Goal: Task Accomplishment & Management: Manage account settings

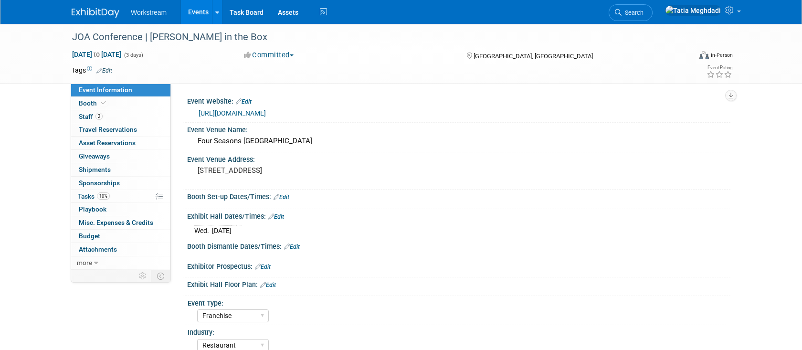
select select "Franchise"
select select "Restaurant"
select select "Tatia Meghdadi"
click at [87, 113] on span "Staff 2" at bounding box center [91, 117] width 24 height 8
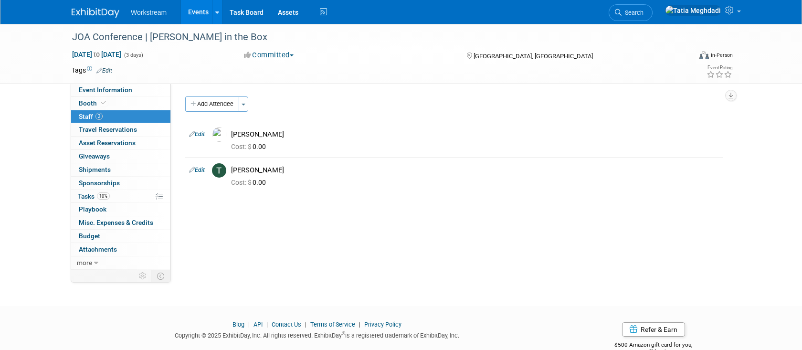
drag, startPoint x: 204, startPoint y: 11, endPoint x: 194, endPoint y: 34, distance: 25.7
click at [204, 11] on link "Events" at bounding box center [198, 12] width 35 height 24
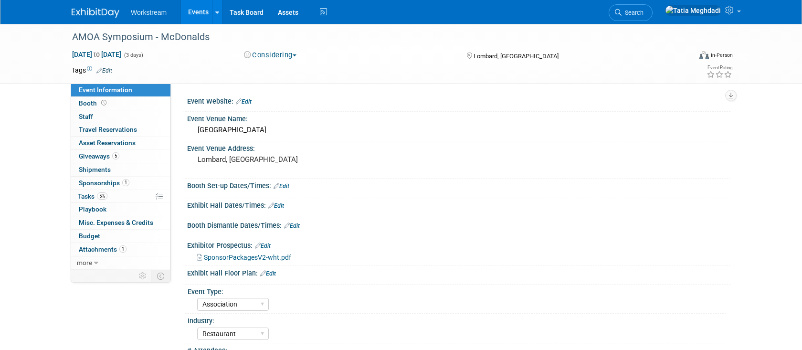
select select "Association"
select select "Restaurant"
select select "No"
select select "Tatia Meghdadi"
click at [87, 114] on span "Staff 0" at bounding box center [86, 117] width 14 height 8
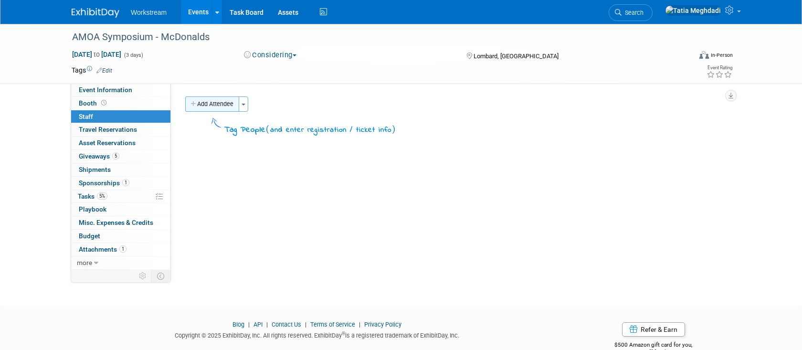
click at [215, 105] on button "Add Attendee" at bounding box center [212, 103] width 54 height 15
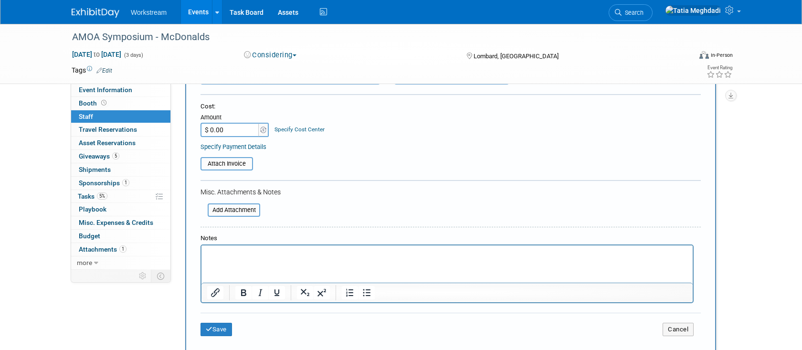
scroll to position [149, 0]
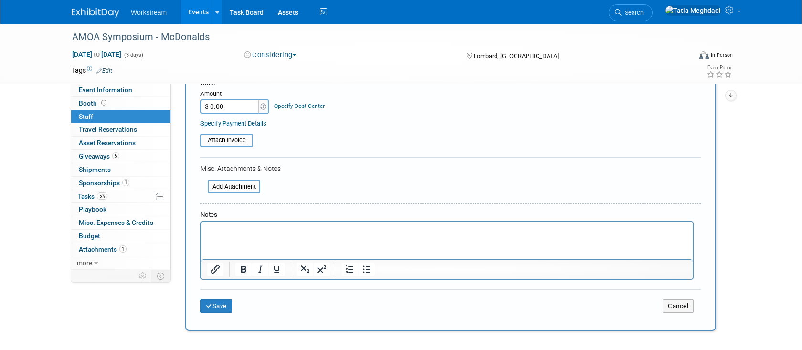
click at [219, 230] on p "Rich Text Area. Press ALT-0 for help." at bounding box center [447, 231] width 480 height 10
click at [218, 305] on button "Save" at bounding box center [217, 305] width 32 height 13
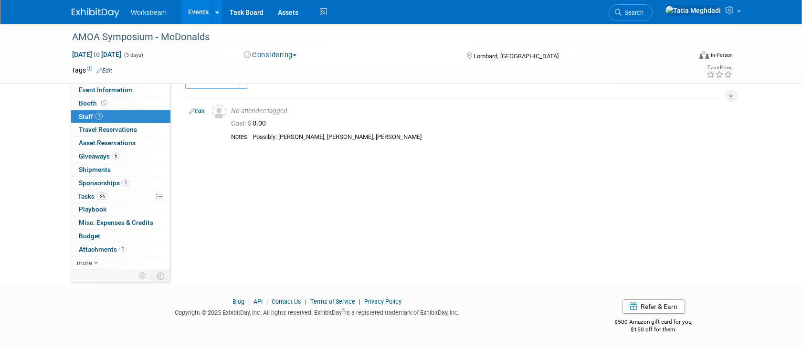
scroll to position [0, 0]
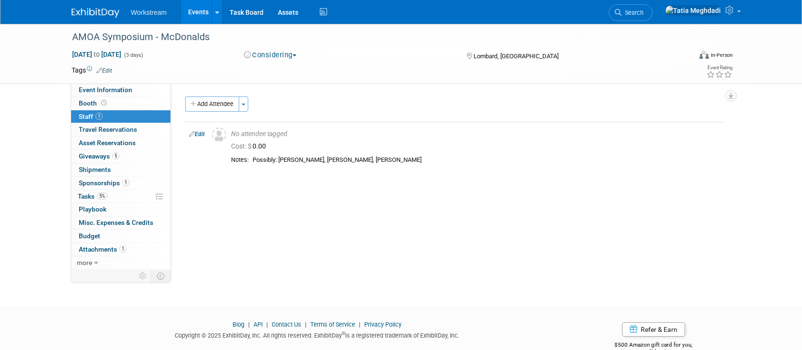
click at [194, 15] on link "Events" at bounding box center [198, 12] width 35 height 24
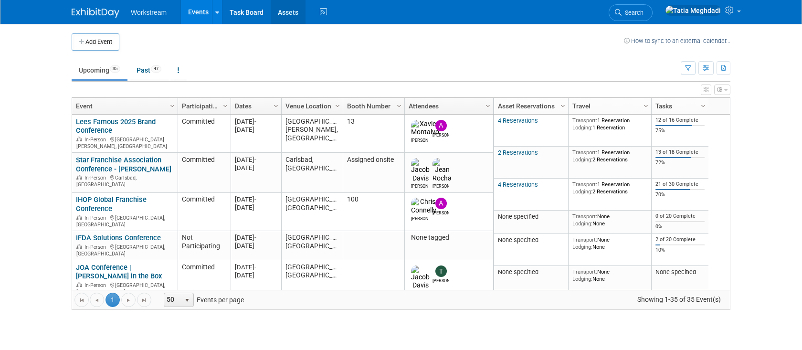
click at [291, 14] on link "Assets" at bounding box center [288, 12] width 35 height 24
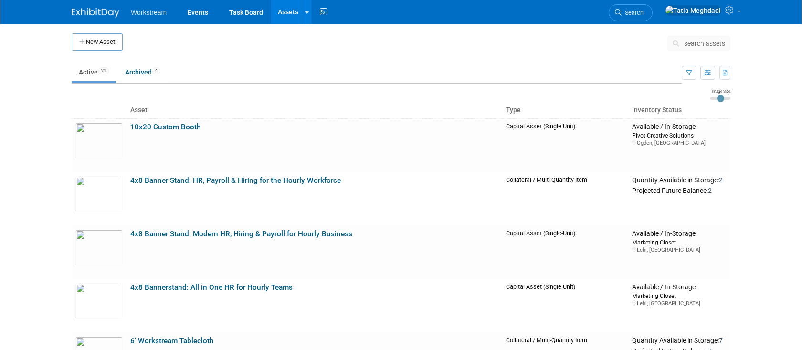
click at [285, 15] on link "Assets" at bounding box center [288, 12] width 35 height 24
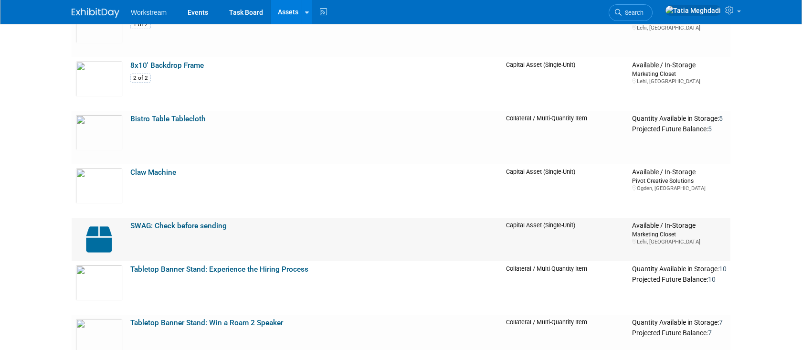
scroll to position [536, 0]
click at [159, 226] on link "SWAG: Check before sending" at bounding box center [178, 226] width 96 height 9
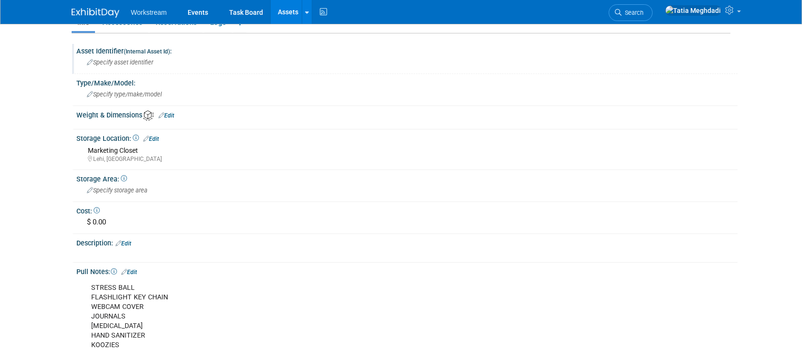
scroll to position [200, 0]
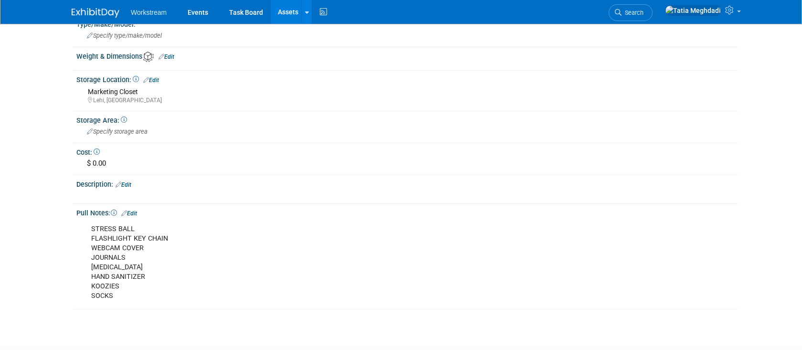
click at [115, 248] on div "STRESS BALL FLASHLIGHT KEY CHAIN WEBCAM COVER JOURNALS LIP BALM HAND SANITIZER …" at bounding box center [349, 263] width 529 height 86
click at [151, 247] on div "STRESS BALL FLASHLIGHT KEY CHAIN WEBCAM COVER JOURNALS LIP BALM HAND SANITIZER …" at bounding box center [349, 263] width 529 height 86
drag, startPoint x: 138, startPoint y: 246, endPoint x: 61, endPoint y: 244, distance: 76.4
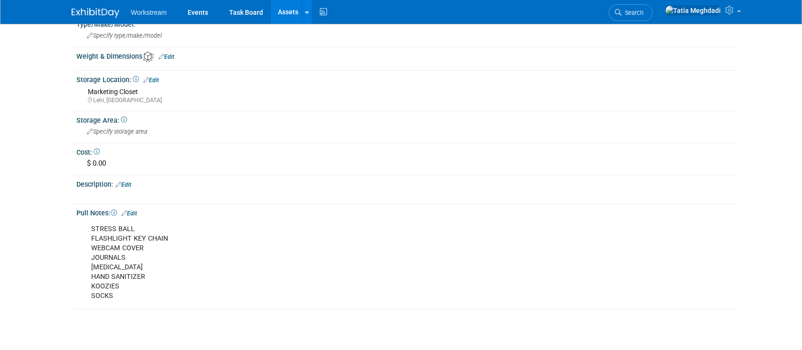
scroll to position [199, 0]
click at [136, 216] on div "Pull Notes: Edit STRESS BALL FLASHLIGHT KEY CHAIN WEBCAM COVER JOURNALS LIP BAL…" at bounding box center [405, 257] width 666 height 104
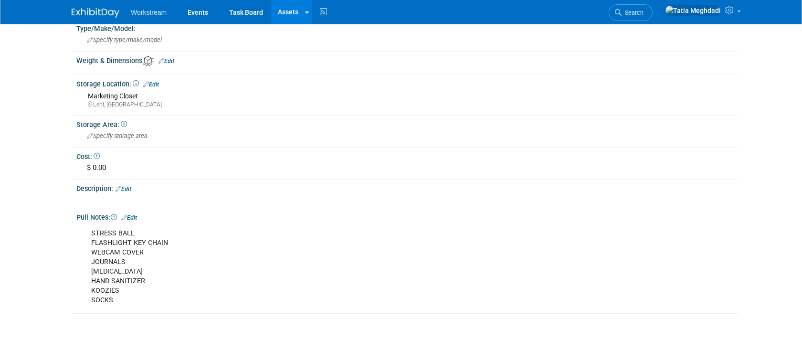
click at [137, 216] on link "Edit" at bounding box center [129, 217] width 16 height 7
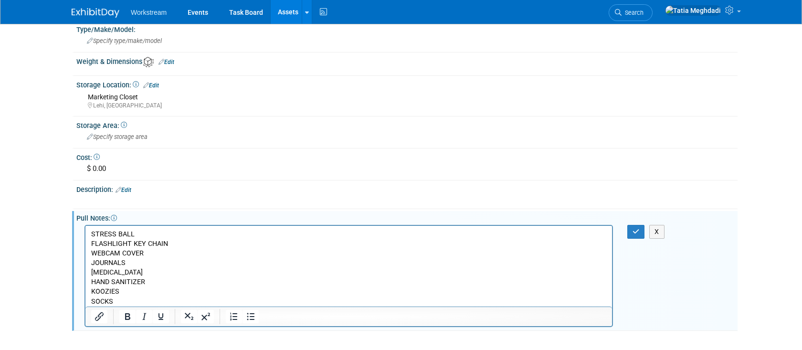
scroll to position [200, 0]
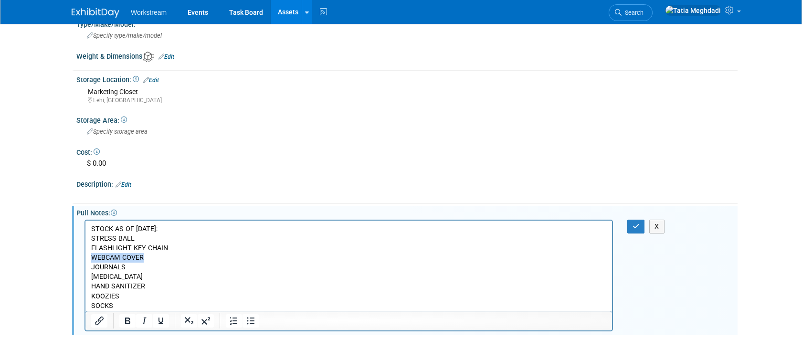
drag, startPoint x: 122, startPoint y: 258, endPoint x: 79, endPoint y: 258, distance: 43.0
click at [85, 258] on html "STOCK AS OF 9/23/25: STRESS BALL FLASHLIGHT KEY CHAIN WEBCAM COVER JOURNALS LIP…" at bounding box center [348, 265] width 527 height 90
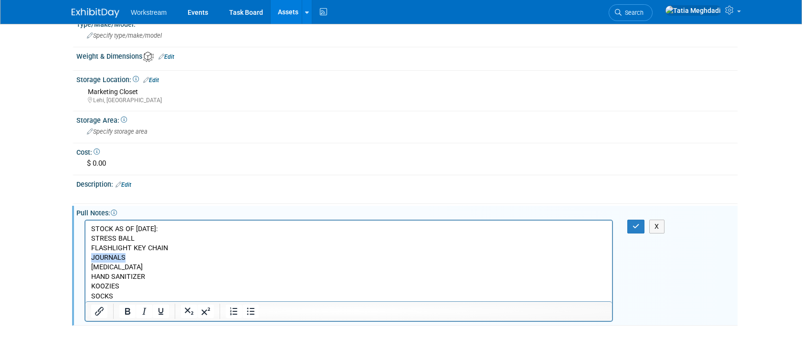
drag, startPoint x: 122, startPoint y: 257, endPoint x: 82, endPoint y: 256, distance: 40.1
click at [85, 256] on html "STOCK AS OF 9/23/25: STRESS BALL FLASHLIGHT KEY CHAIN JOURNALS LIP BALM HAND SA…" at bounding box center [348, 260] width 527 height 81
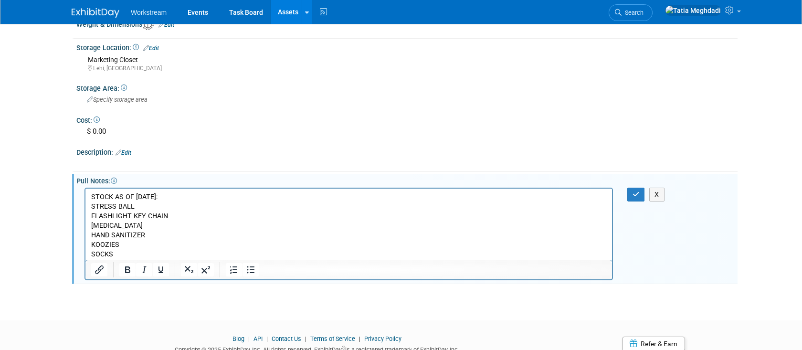
scroll to position [231, 0]
drag, startPoint x: 170, startPoint y: 198, endPoint x: 85, endPoint y: 199, distance: 84.1
click at [85, 199] on html "STOCK AS OF 9/23/25: STRESS BALL FLASHLIGHT KEY CHAIN LIP BALM HAND SANITIZER K…" at bounding box center [348, 224] width 527 height 71
click at [128, 205] on p "STOCK AS OF 9/23/25: STRESS BALL FLASHLIGHT KEY CHAIN LIP BALM HAND SANITIZER K…" at bounding box center [349, 226] width 516 height 67
click at [128, 212] on p "STOCK AS OF 9/23/25: STRESS BALL FLASHLIGHT KEY CHAIN LIP BALM HAND SANITIZER K…" at bounding box center [349, 226] width 516 height 67
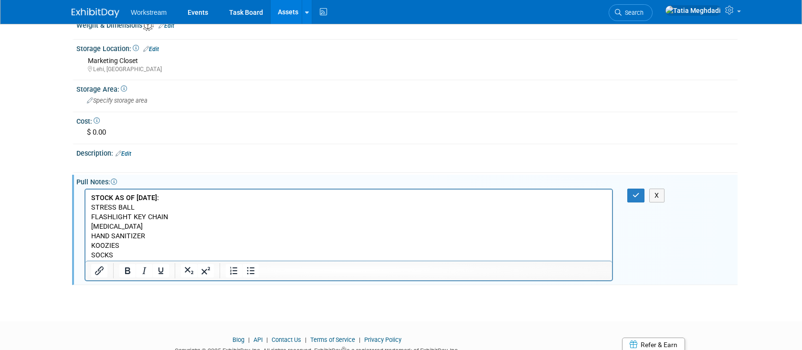
click at [104, 228] on p "STOCK AS OF 9/23/25: STRESS BALL FLASHLIGHT KEY CHAIN LIP BALM HAND SANITIZER K…" at bounding box center [349, 226] width 516 height 67
click at [123, 245] on p "STOCK AS OF 9/23/25: STRESS BALL FLASHLIGHT KEY CHAIN LIP BALM HAND SANITIZER K…" at bounding box center [349, 226] width 516 height 67
click at [151, 238] on p "STOCK AS OF 9/23/25: STRESS BALL FLASHLIGHT KEY CHAIN LIP BALM HAND SANITIZER K…" at bounding box center [349, 226] width 516 height 67
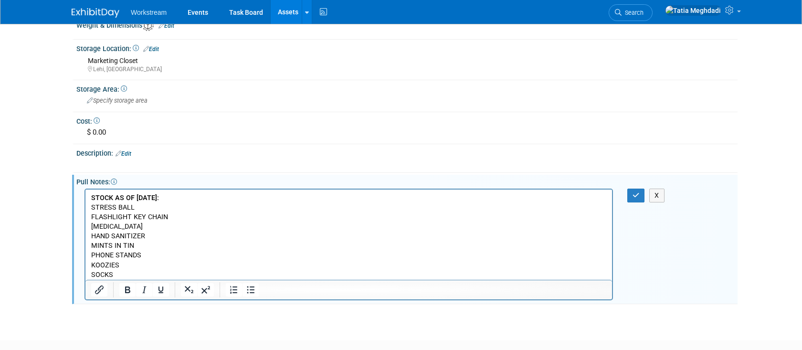
click at [214, 224] on p "STOCK AS OF 9/23/25: STRESS BALL FLASHLIGHT KEY CHAIN LIP BALM HAND SANITIZER" at bounding box center [349, 217] width 516 height 48
click at [630, 195] on button "button" at bounding box center [637, 196] width 18 height 14
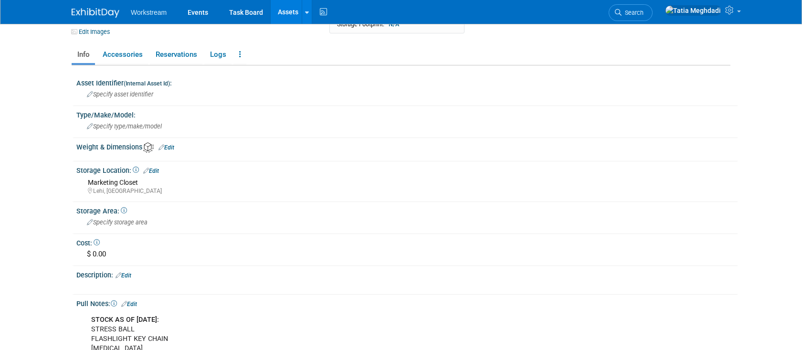
scroll to position [0, 0]
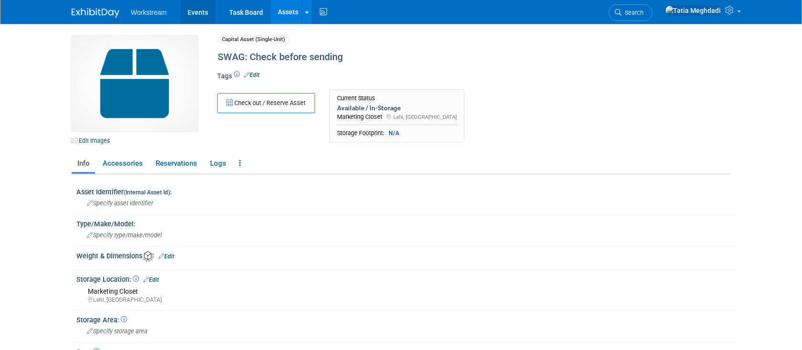
click at [195, 12] on link "Events" at bounding box center [198, 12] width 35 height 24
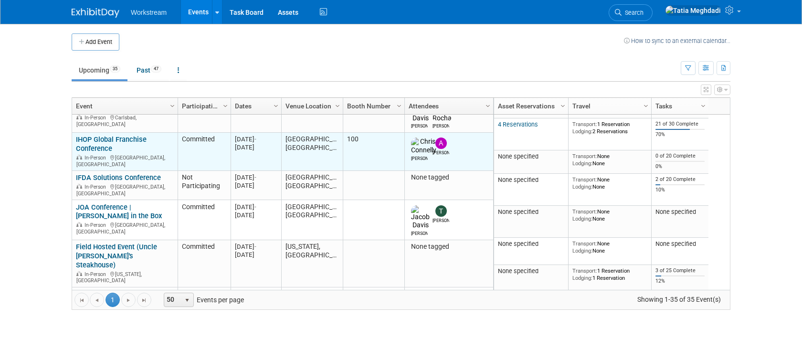
scroll to position [83, 0]
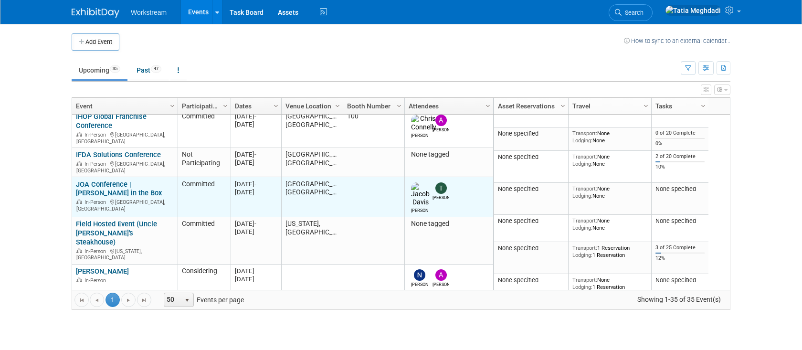
click at [117, 180] on link "JOA Conference | [PERSON_NAME] in the Box" at bounding box center [119, 189] width 86 height 18
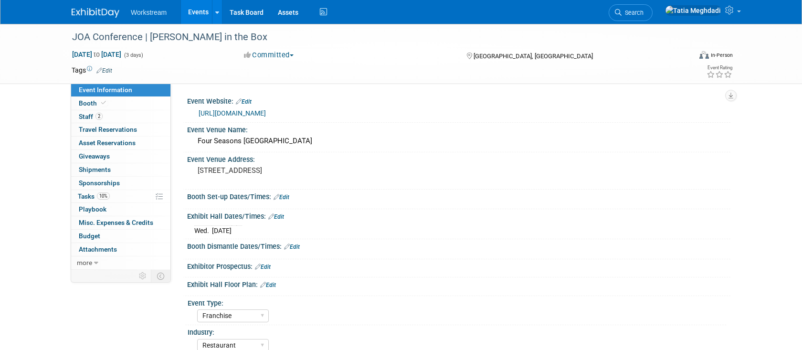
select select "Franchise"
select select "Restaurant"
select select "[PERSON_NAME]"
click at [95, 114] on span "Staff 2" at bounding box center [91, 117] width 24 height 8
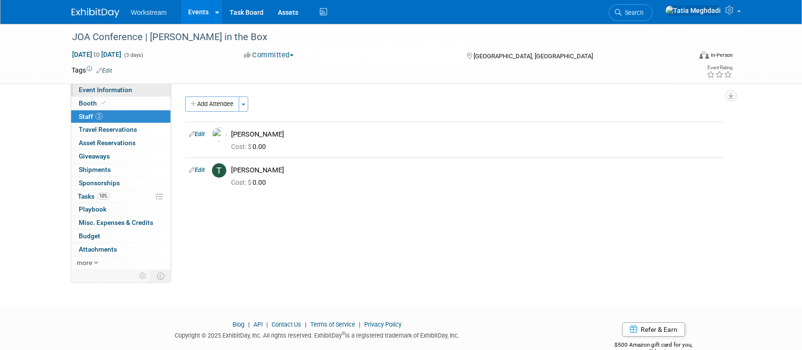
click at [92, 88] on span "Event Information" at bounding box center [105, 90] width 53 height 8
select select "Franchise"
select select "Restaurant"
select select "[PERSON_NAME]"
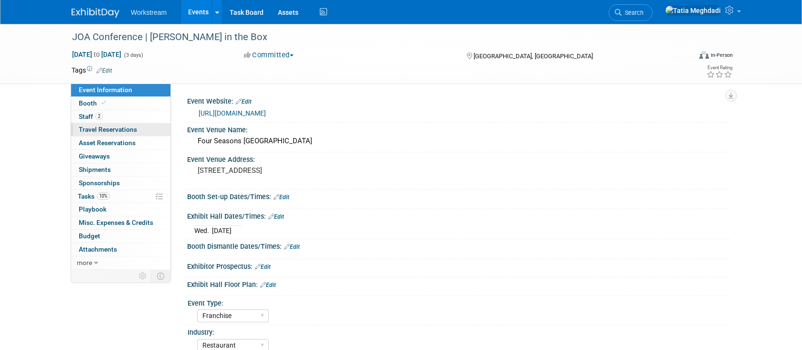
click at [94, 128] on span "Travel Reservations 0" at bounding box center [108, 130] width 58 height 8
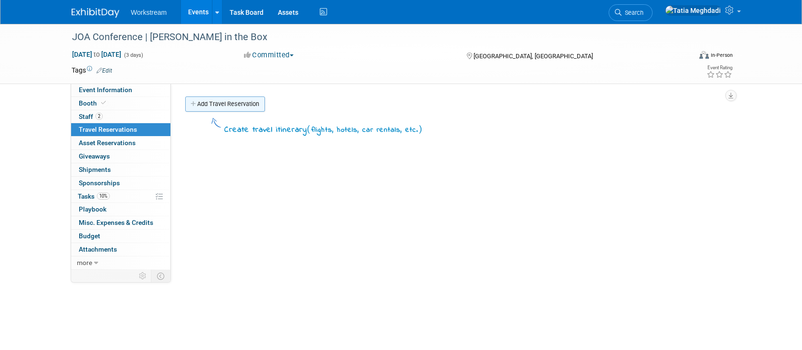
click at [227, 98] on link "Add Travel Reservation" at bounding box center [225, 103] width 80 height 15
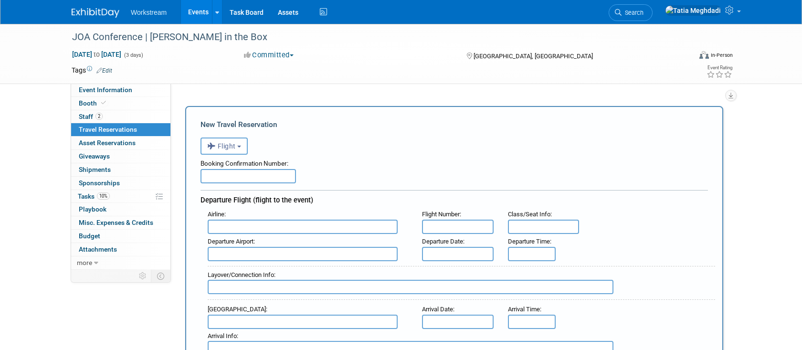
click at [229, 178] on input "text" at bounding box center [249, 176] width 96 height 14
type input "r"
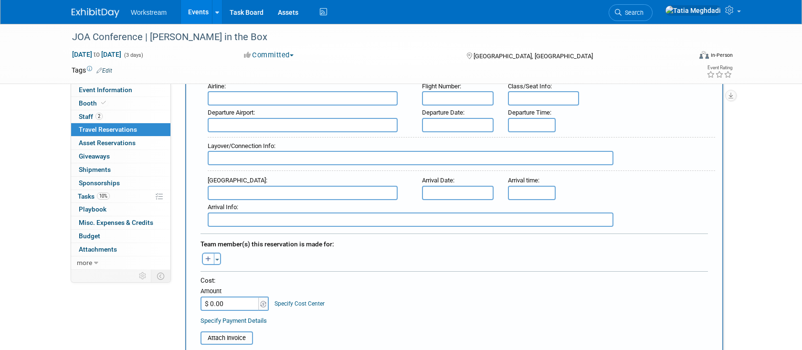
scroll to position [331, 0]
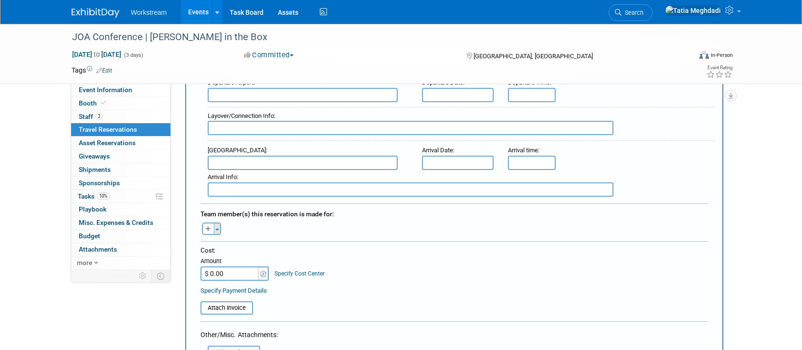
type input "REPS BOOK OWN"
click at [216, 229] on button "Toggle Dropdown" at bounding box center [217, 229] width 7 height 12
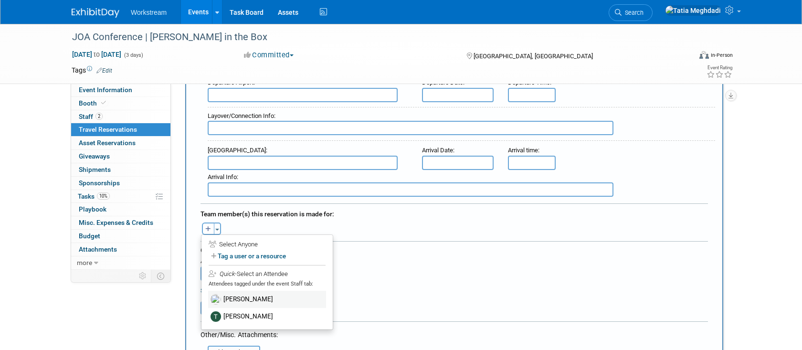
click at [236, 288] on div "Quick -Select an Attendee Attendees tagged under the event Staff tab:" at bounding box center [267, 278] width 117 height 26
click at [235, 295] on label "Jacob Davis" at bounding box center [267, 299] width 118 height 17
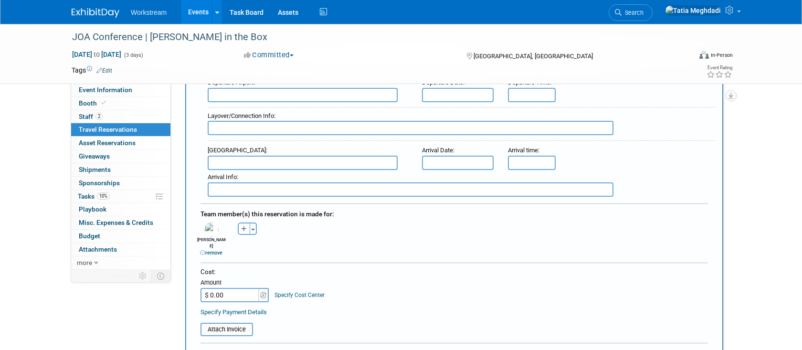
click at [245, 226] on icon "button" at bounding box center [244, 229] width 6 height 6
select select
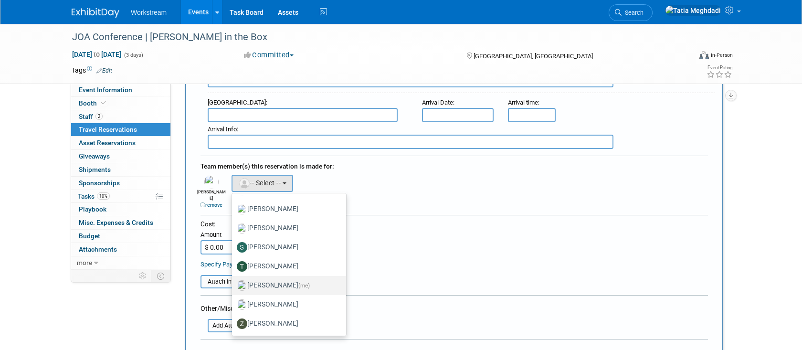
scroll to position [380, 0]
click at [272, 261] on label "Tanner Michaelis" at bounding box center [287, 264] width 100 height 15
click at [234, 261] on input "Tanner Michaelis" at bounding box center [230, 264] width 6 height 6
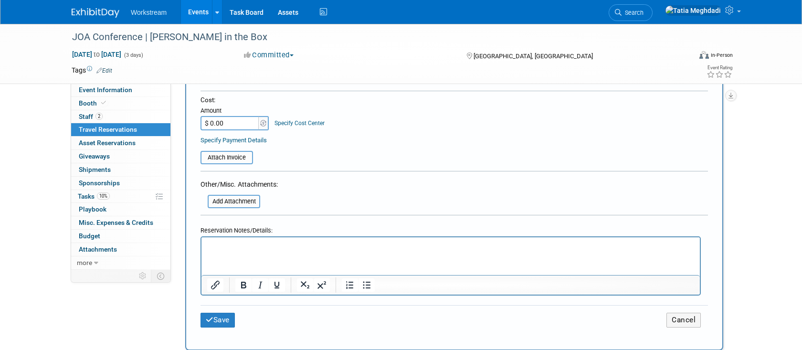
scroll to position [541, 0]
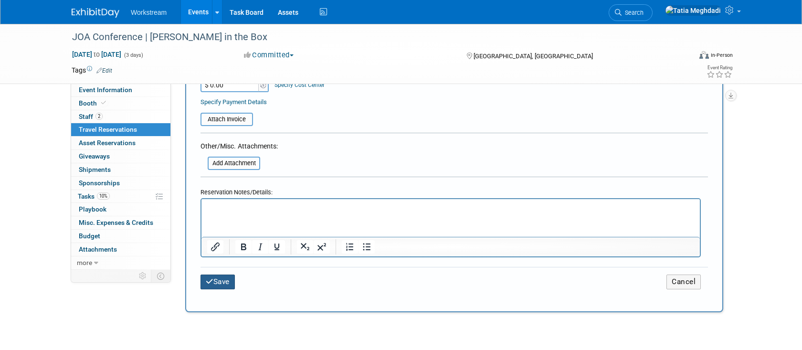
drag, startPoint x: 224, startPoint y: 271, endPoint x: 235, endPoint y: 262, distance: 13.5
click at [224, 275] on button "Save" at bounding box center [218, 282] width 34 height 15
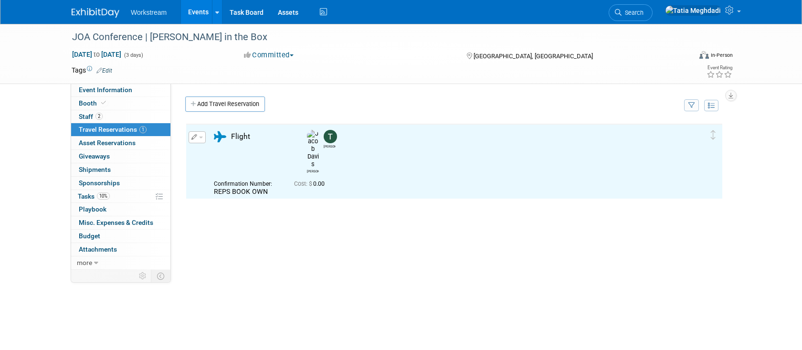
scroll to position [0, 0]
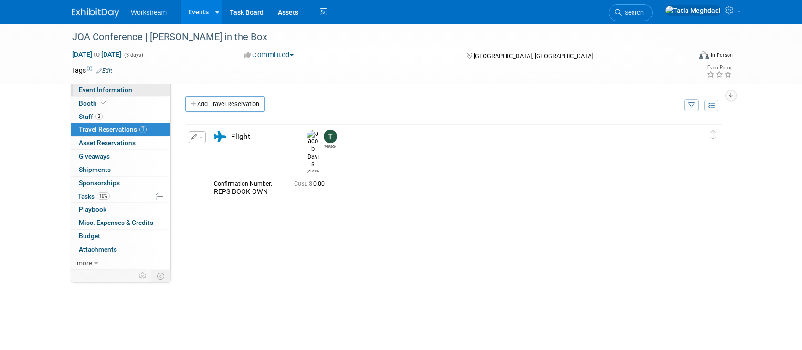
click at [111, 92] on span "Event Information" at bounding box center [105, 90] width 53 height 8
select select "Franchise"
select select "Restaurant"
select select "Tatia Meghdadi"
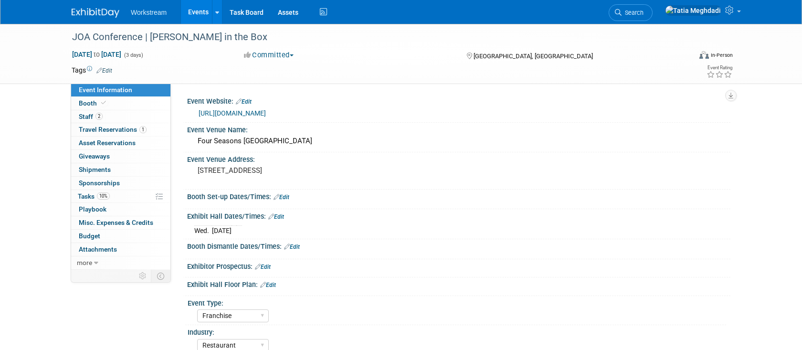
click at [288, 196] on link "Edit" at bounding box center [282, 197] width 16 height 7
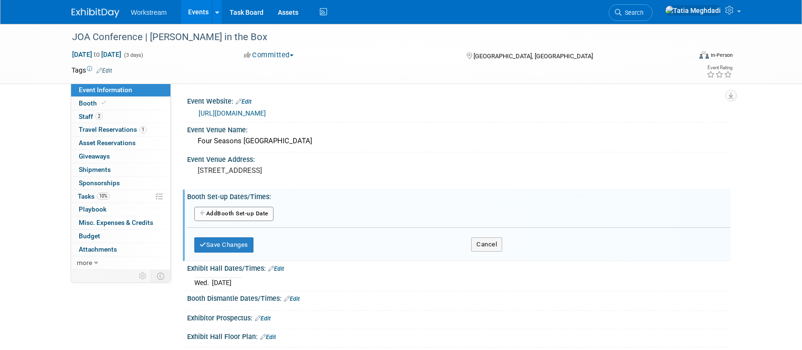
click at [246, 213] on button "Add Another Booth Set-up Date" at bounding box center [233, 214] width 79 height 14
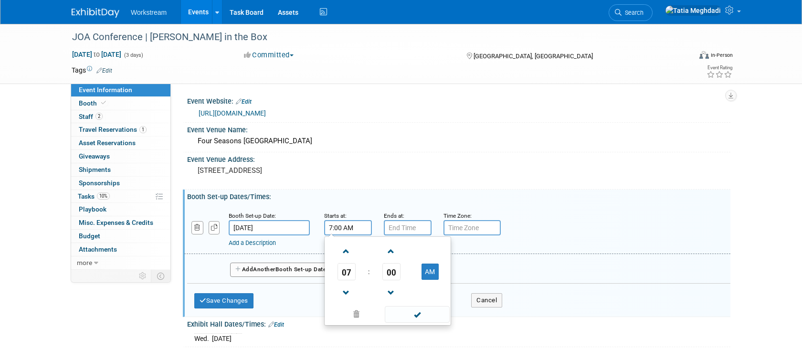
click at [341, 229] on input "7:00 AM" at bounding box center [348, 227] width 48 height 15
click at [347, 251] on span at bounding box center [346, 251] width 17 height 17
type input "9:00 AM"
click at [430, 319] on span at bounding box center [417, 314] width 64 height 17
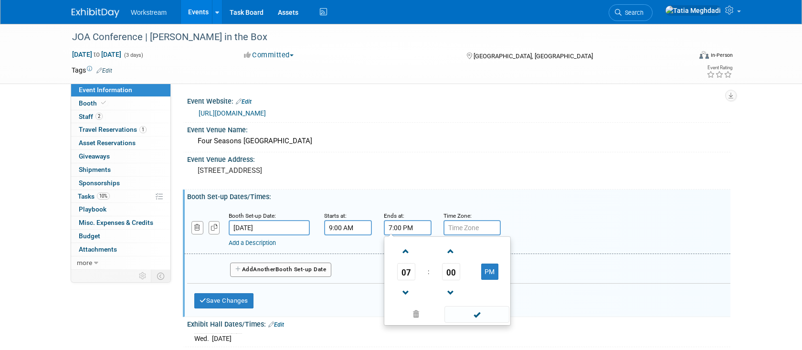
click at [398, 230] on input "7:00 PM" at bounding box center [408, 227] width 48 height 15
click at [407, 296] on span at bounding box center [406, 293] width 17 height 17
type input "5:00 PM"
click at [477, 314] on span at bounding box center [477, 314] width 64 height 17
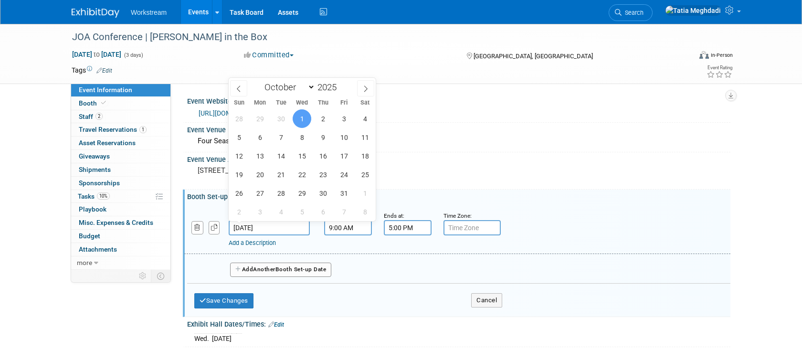
click at [277, 226] on input "Oct 1, 2025" at bounding box center [269, 227] width 81 height 15
click at [321, 117] on span "2" at bounding box center [323, 118] width 19 height 19
type input "[DATE]"
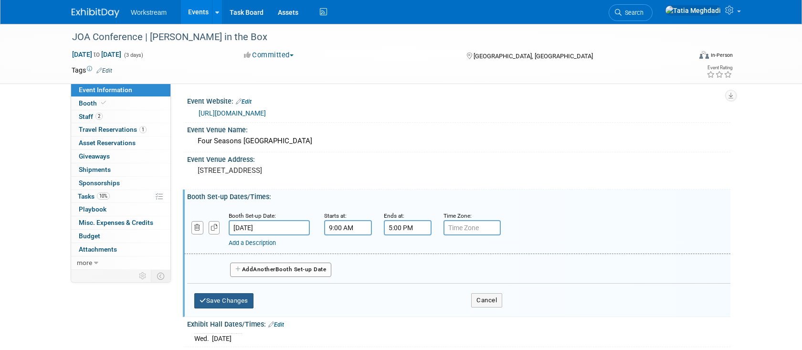
click at [231, 298] on button "Save Changes" at bounding box center [223, 300] width 59 height 15
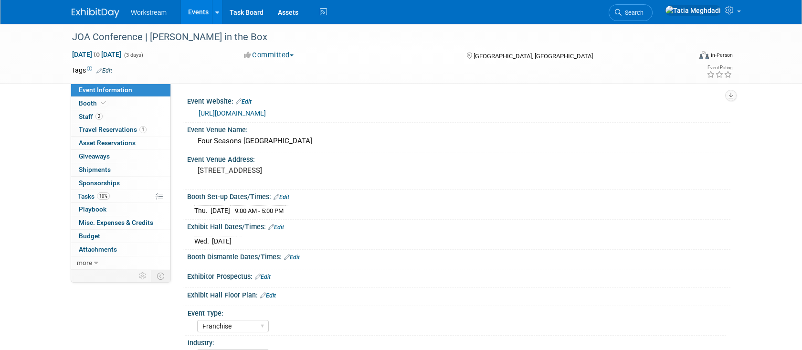
click at [284, 226] on link "Edit" at bounding box center [276, 227] width 16 height 7
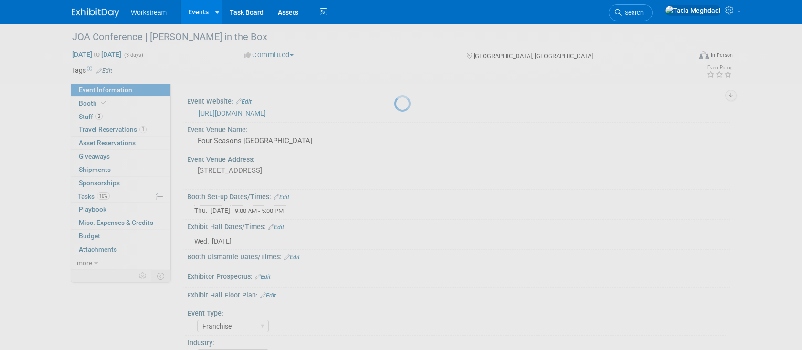
select select "9"
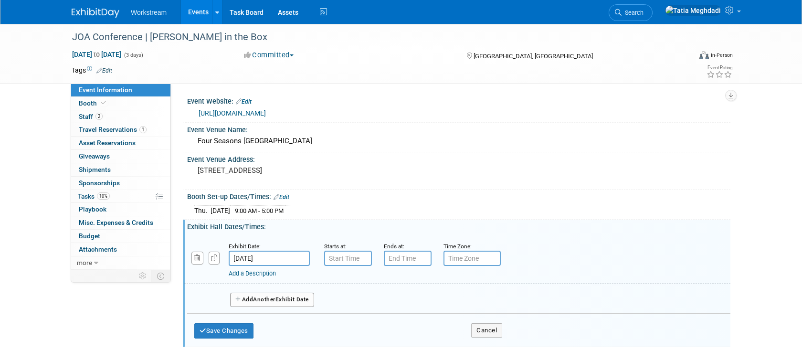
click at [264, 256] on input "Oct 1, 2025" at bounding box center [269, 258] width 81 height 15
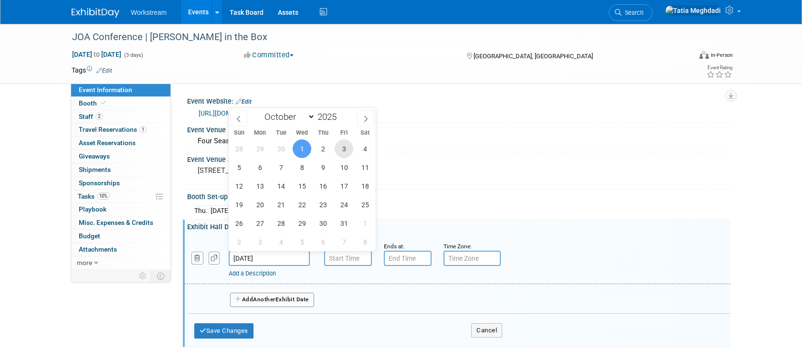
click at [350, 146] on span "3" at bounding box center [344, 148] width 19 height 19
type input "Oct 3, 2025"
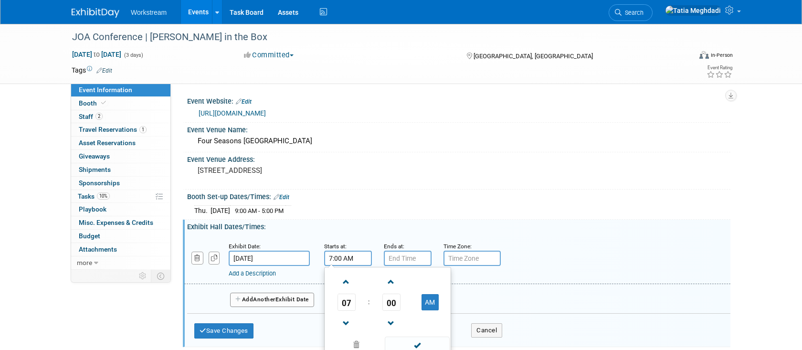
click at [352, 256] on input "7:00 AM" at bounding box center [348, 258] width 48 height 15
click at [348, 318] on span at bounding box center [346, 323] width 17 height 17
click at [397, 303] on span "00" at bounding box center [392, 302] width 18 height 17
drag, startPoint x: 408, startPoint y: 303, endPoint x: 423, endPoint y: 298, distance: 15.9
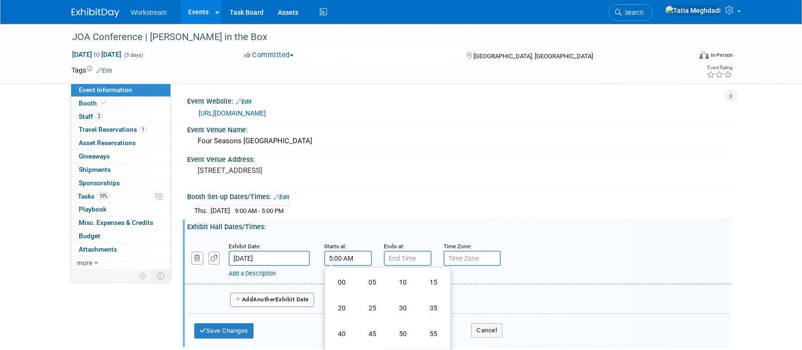
click at [408, 303] on td "30" at bounding box center [403, 308] width 31 height 26
click at [436, 300] on button "AM" at bounding box center [430, 302] width 17 height 16
type input "5:30 PM"
click at [421, 343] on span at bounding box center [417, 345] width 64 height 17
type input "7:00 PM"
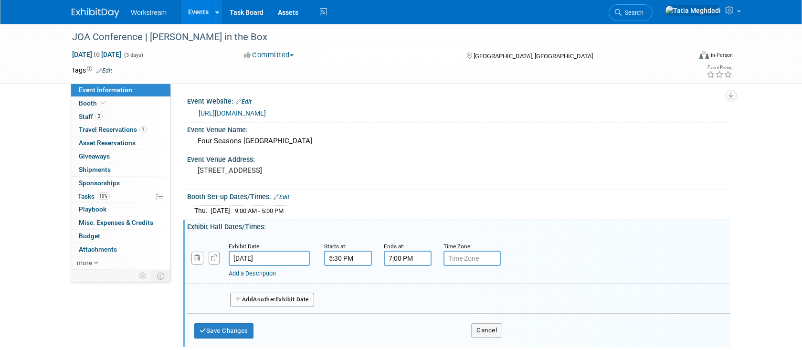
click at [407, 256] on input "7:00 PM" at bounding box center [408, 258] width 48 height 15
click at [478, 341] on span at bounding box center [477, 345] width 64 height 17
click at [473, 257] on input "text" at bounding box center [472, 258] width 57 height 15
type input "EST"
click at [446, 170] on div "Event Venue Address: 2 Canal Street New Orleans, LA" at bounding box center [457, 170] width 548 height 37
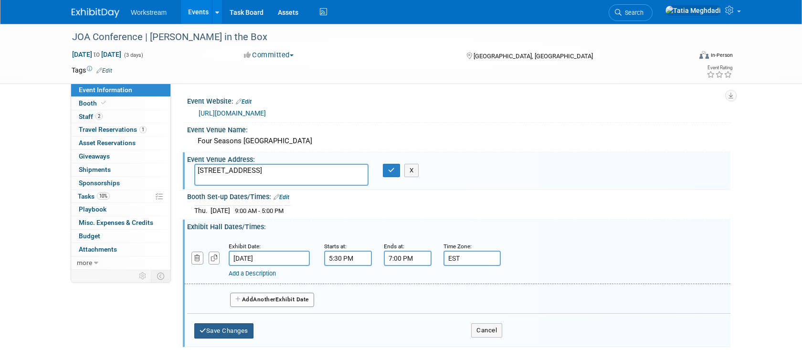
click at [220, 330] on button "Save Changes" at bounding box center [223, 330] width 59 height 15
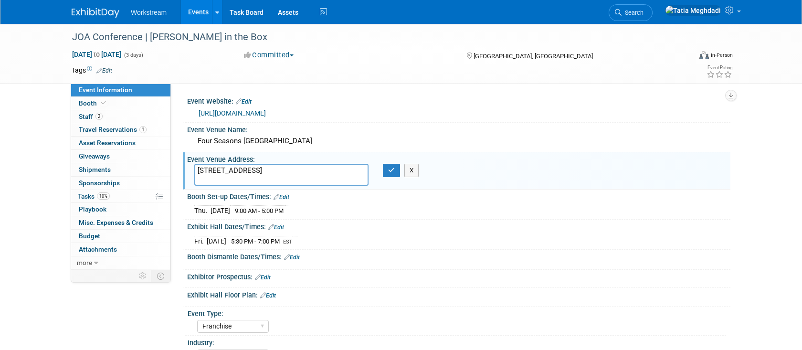
click at [283, 226] on link "Edit" at bounding box center [276, 227] width 16 height 7
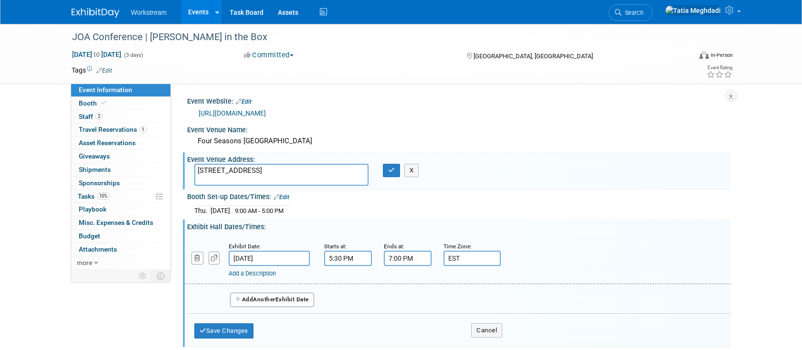
drag, startPoint x: 465, startPoint y: 257, endPoint x: 440, endPoint y: 257, distance: 25.3
click at [439, 257] on div "Time Zone: Apply to all EST" at bounding box center [467, 253] width 60 height 25
type input "v"
type input "Vendor Showcase"
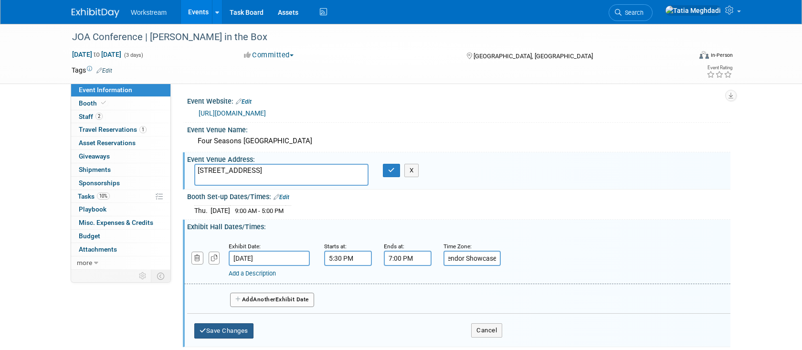
scroll to position [0, 0]
click at [237, 326] on button "Save Changes" at bounding box center [223, 330] width 59 height 15
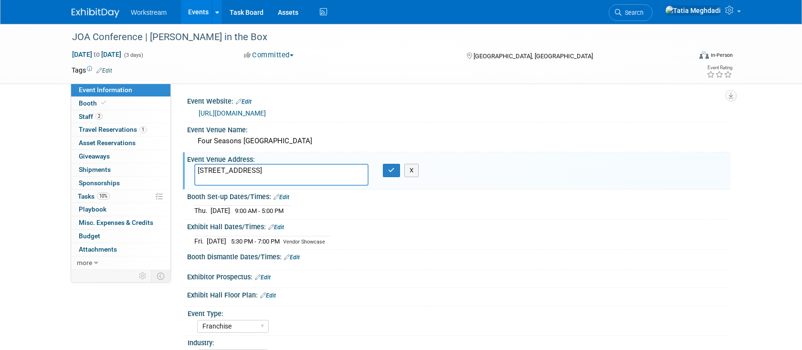
click at [299, 253] on div "Booth Dismantle Dates/Times: Edit" at bounding box center [459, 256] width 544 height 12
click at [297, 256] on link "Edit" at bounding box center [292, 257] width 16 height 7
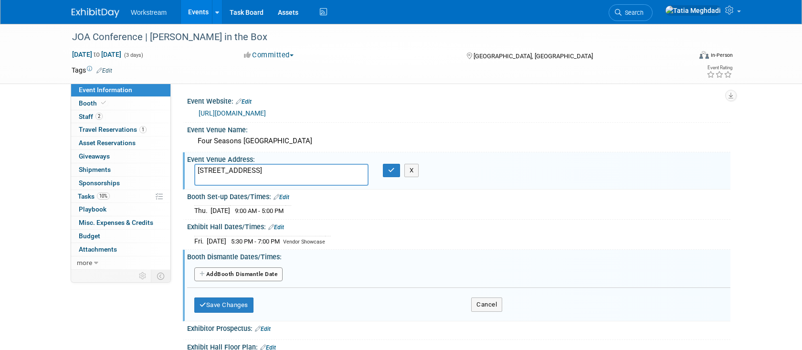
click at [257, 270] on button "Add Another Booth Dismantle Date" at bounding box center [238, 274] width 88 height 14
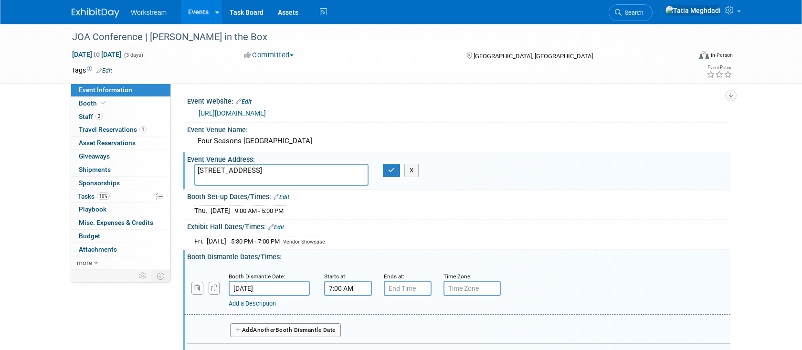
click at [351, 287] on input "7:00 AM" at bounding box center [348, 288] width 48 height 15
click at [429, 331] on button "AM" at bounding box center [430, 332] width 17 height 16
type input "7:00 PM"
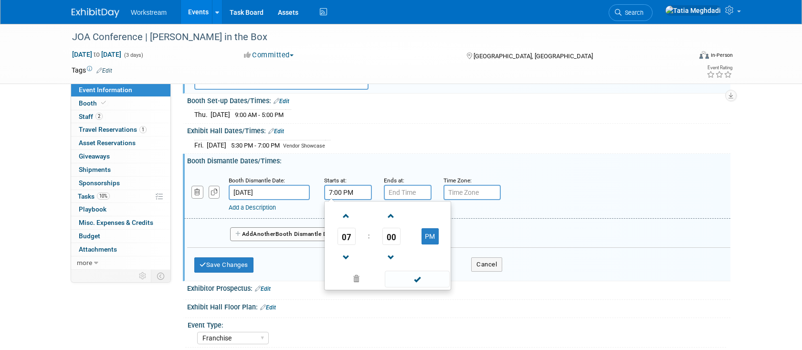
scroll to position [98, 0]
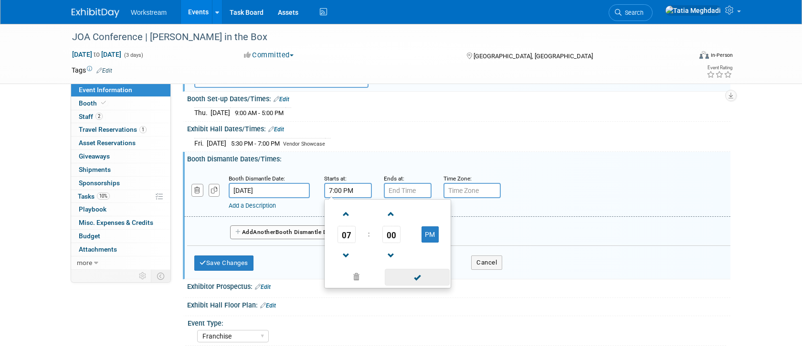
click at [429, 275] on span at bounding box center [417, 277] width 64 height 17
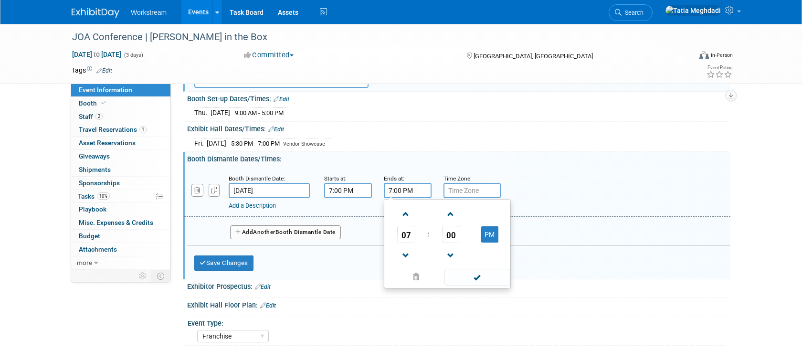
click at [394, 188] on input "7:00 PM" at bounding box center [408, 190] width 48 height 15
click at [406, 213] on span at bounding box center [406, 214] width 17 height 17
type input "9:00 PM"
click at [474, 277] on span at bounding box center [477, 277] width 64 height 17
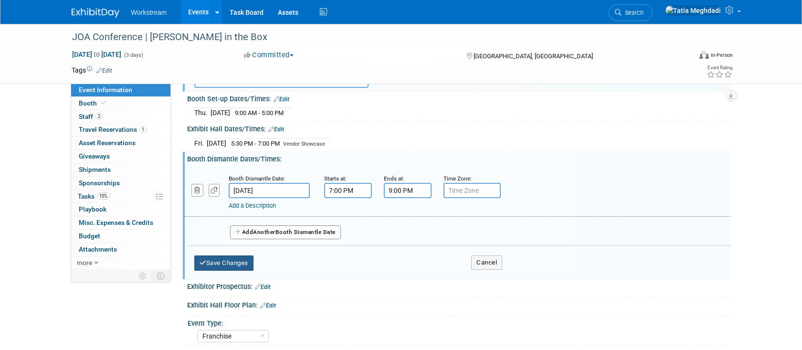
click at [213, 259] on button "Save Changes" at bounding box center [223, 263] width 59 height 15
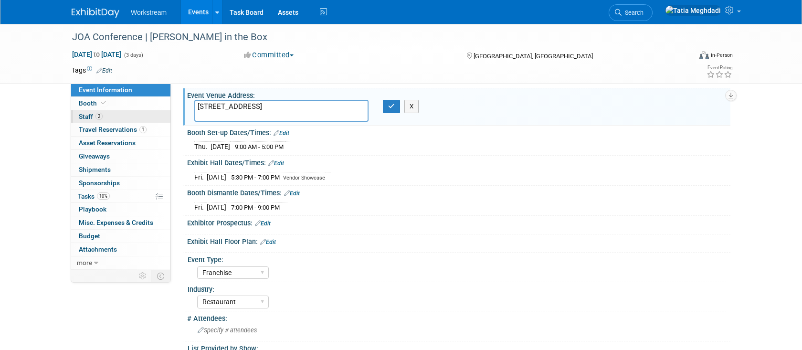
scroll to position [38, 0]
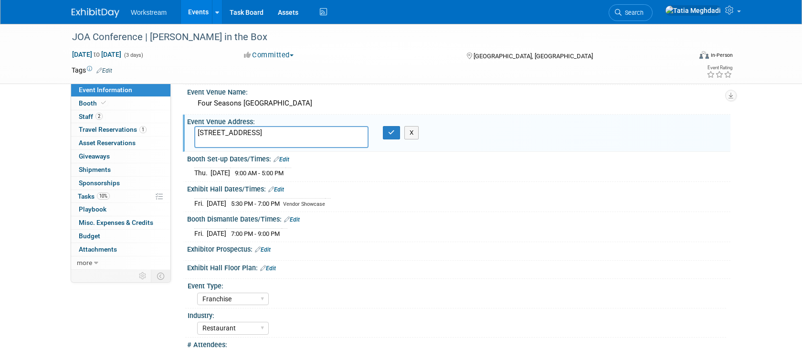
click at [118, 89] on span "Event Information" at bounding box center [105, 90] width 53 height 8
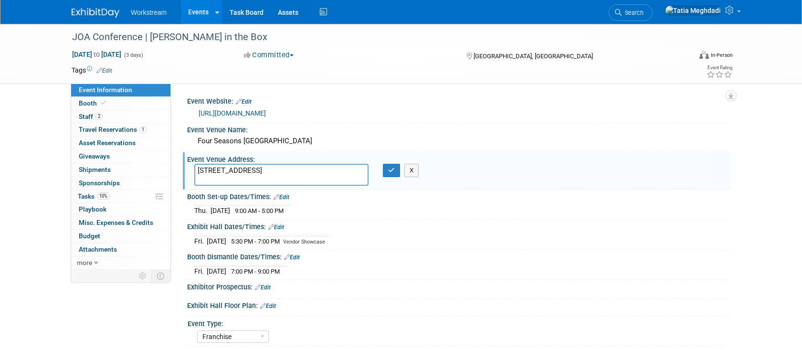
select select "Franchise"
select select "Restaurant"
select select "[PERSON_NAME]"
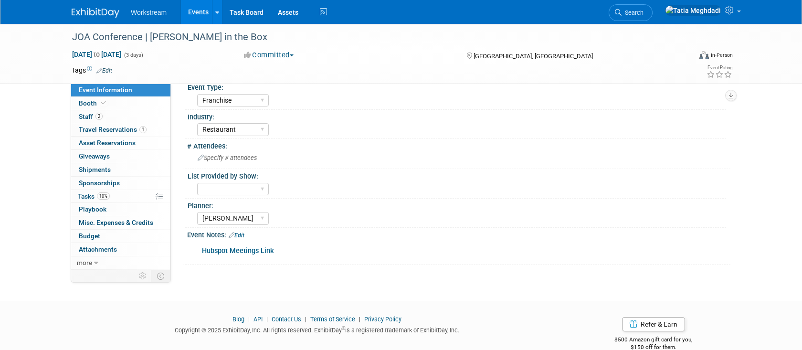
scroll to position [237, 0]
click at [244, 232] on link "Edit" at bounding box center [237, 235] width 16 height 7
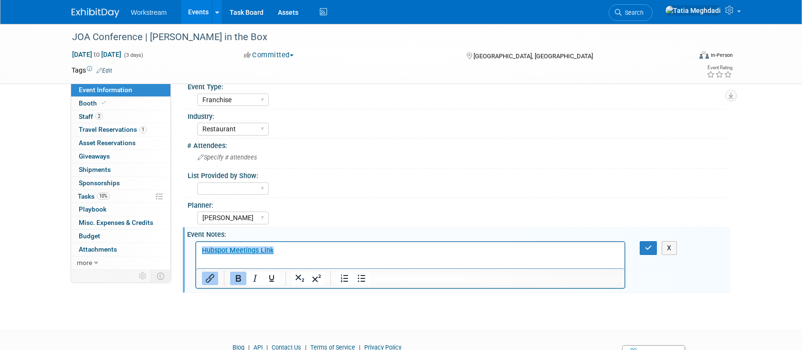
scroll to position [0, 0]
click at [295, 251] on p "﻿Hubspot Meetings Link" at bounding box center [410, 250] width 417 height 10
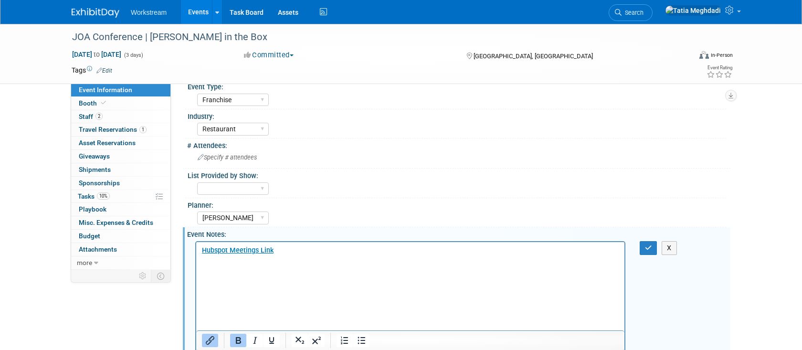
scroll to position [237, 0]
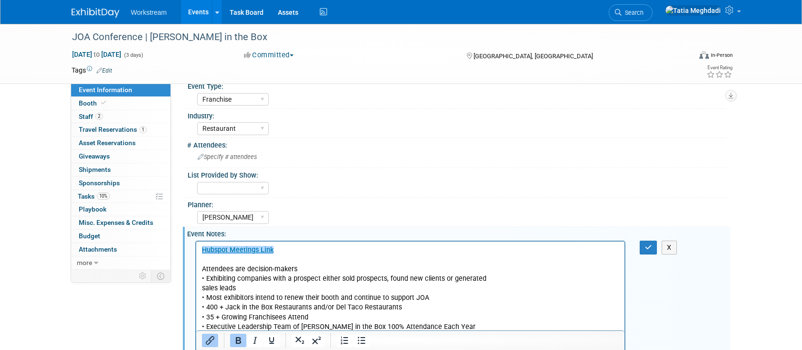
click at [351, 193] on div "Yes No TBD" at bounding box center [461, 187] width 529 height 15
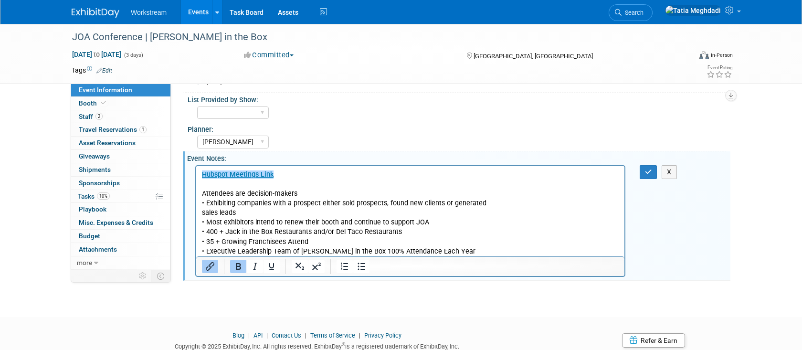
scroll to position [313, 0]
click at [646, 172] on icon "button" at bounding box center [648, 171] width 7 height 7
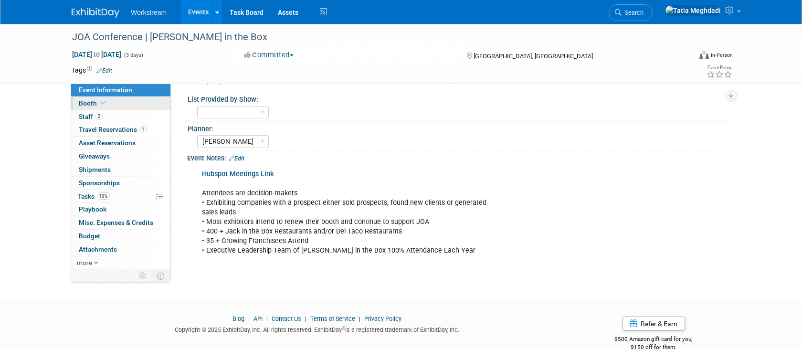
click at [92, 97] on link "Booth" at bounding box center [120, 103] width 99 height 13
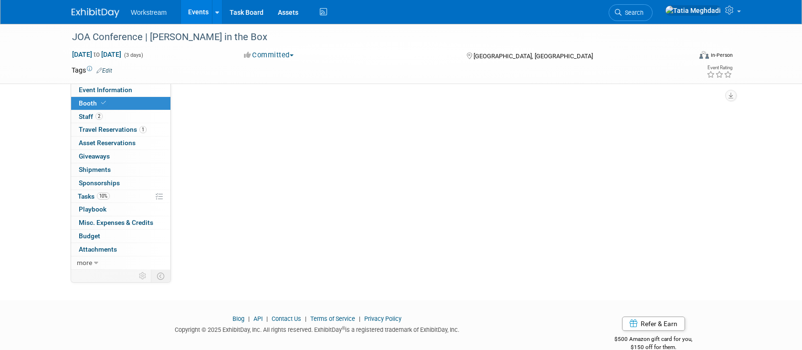
scroll to position [0, 0]
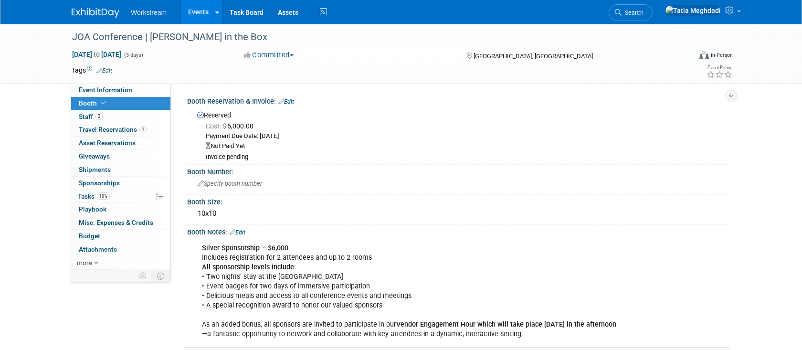
click at [292, 100] on link "Edit" at bounding box center [286, 101] width 16 height 7
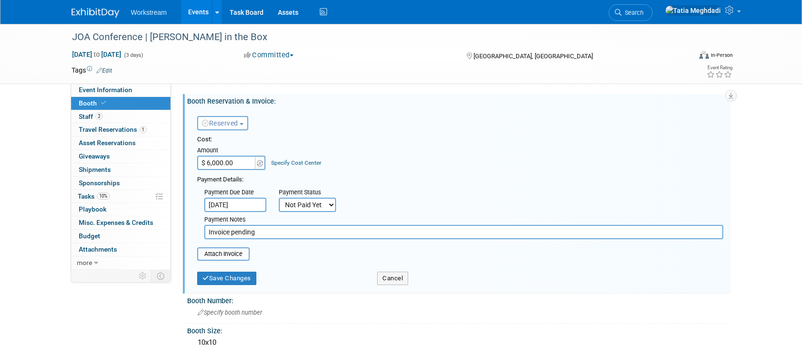
click at [304, 205] on select "Not Paid Yet Partially Paid Paid in Full" at bounding box center [307, 205] width 57 height 14
select select "1"
click at [279, 198] on select "Not Paid Yet Partially Paid Paid in Full" at bounding box center [307, 205] width 57 height 14
click at [235, 251] on input "file" at bounding box center [192, 253] width 114 height 11
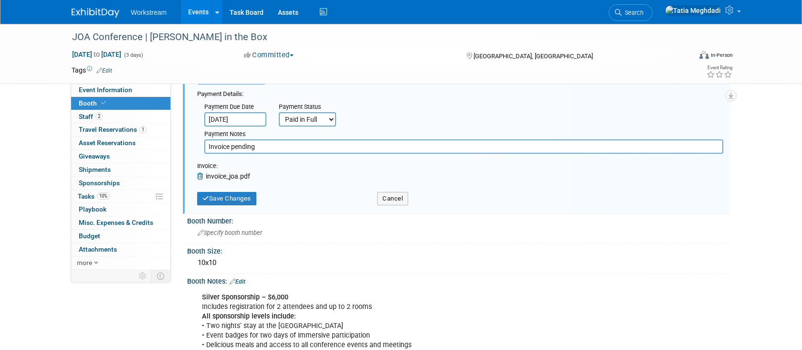
scroll to position [84, 0]
drag, startPoint x: 241, startPoint y: 201, endPoint x: 282, endPoint y: 195, distance: 41.9
click at [241, 201] on button "Save Changes" at bounding box center [226, 199] width 59 height 13
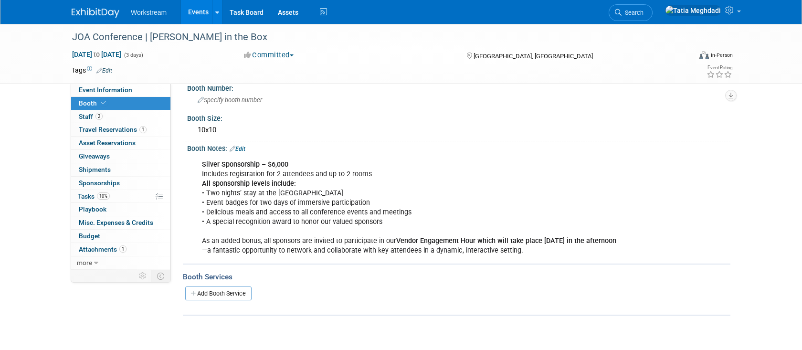
scroll to position [85, 0]
click at [119, 90] on span "Event Information" at bounding box center [105, 90] width 53 height 8
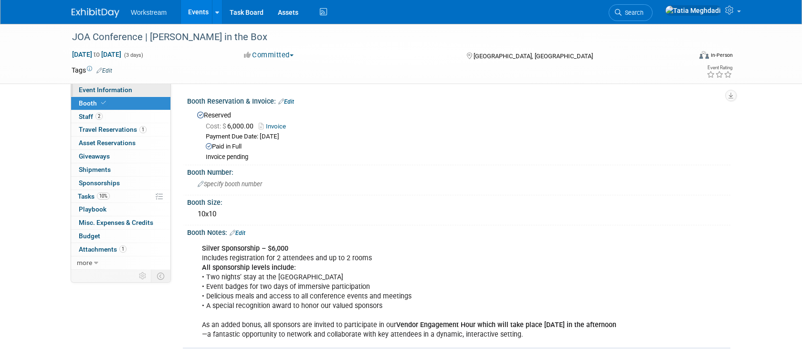
select select "Franchise"
select select "Restaurant"
select select "[PERSON_NAME]"
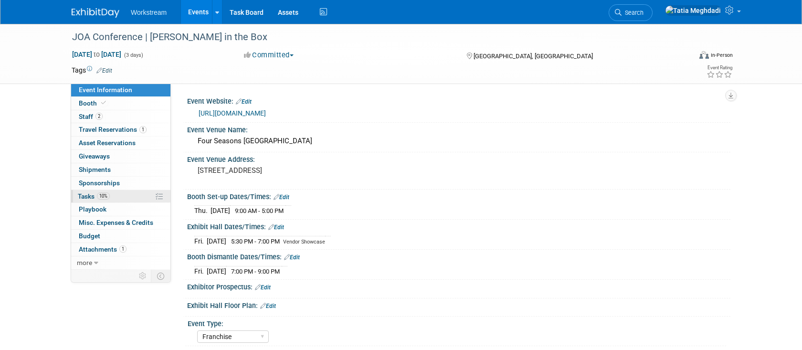
click at [90, 195] on span "Tasks 10%" at bounding box center [94, 196] width 32 height 8
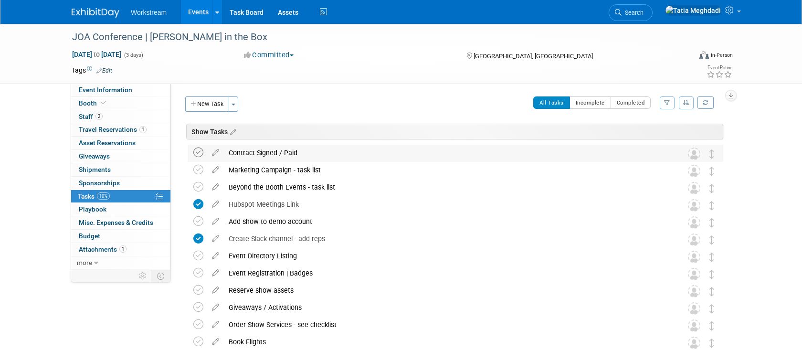
click at [197, 155] on icon at bounding box center [198, 153] width 10 height 10
click at [217, 170] on icon at bounding box center [215, 168] width 17 height 12
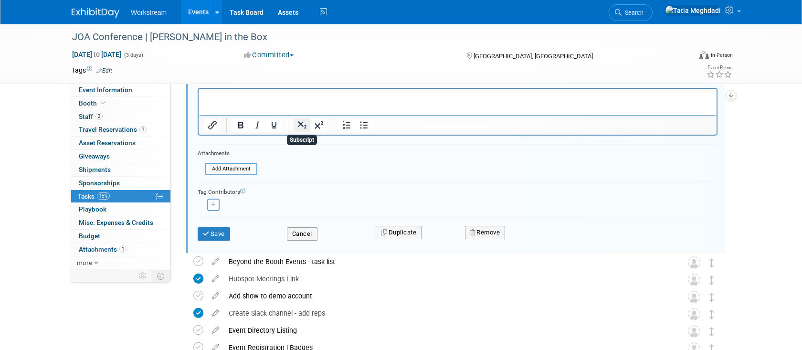
scroll to position [200, 0]
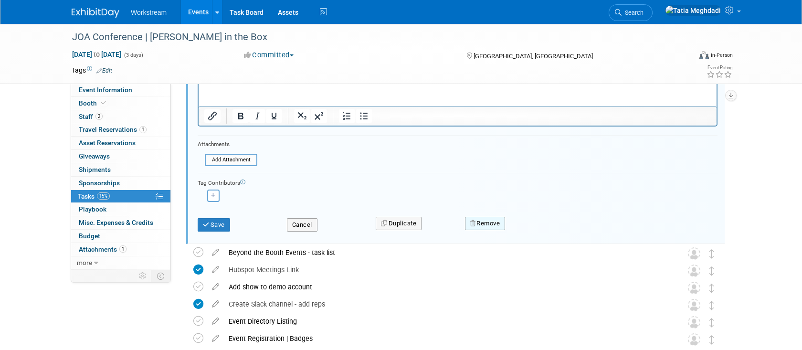
click at [485, 223] on button "Remove" at bounding box center [485, 223] width 41 height 13
click at [541, 233] on link "Yes" at bounding box center [539, 231] width 28 height 15
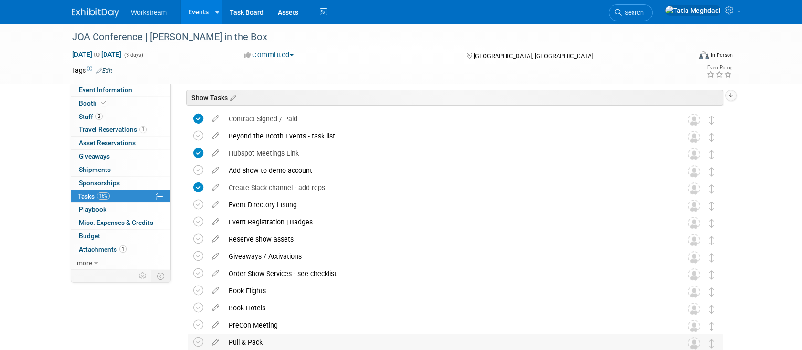
scroll to position [0, 0]
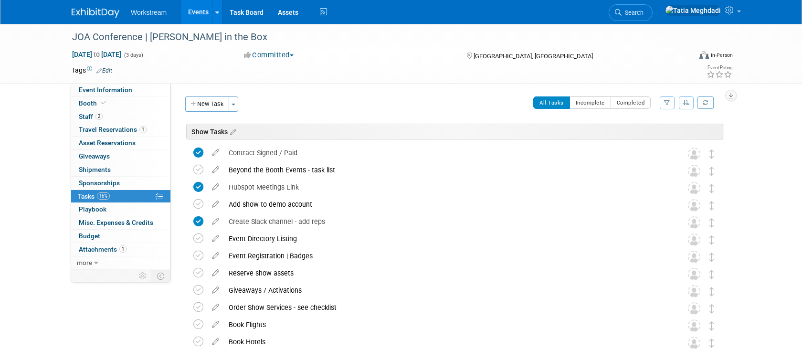
click at [115, 295] on div "Event Information Event Info Booth Booth 2 Staff 2 Staff 1 Travel Reservations …" at bounding box center [400, 282] width 673 height 516
click at [87, 112] on link "2 Staff 2" at bounding box center [120, 116] width 99 height 13
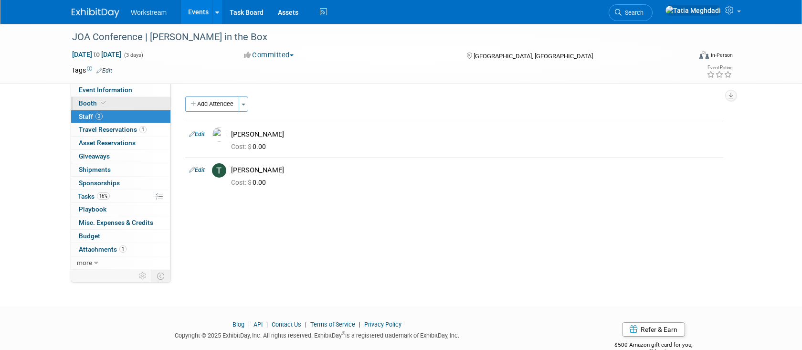
click at [91, 102] on span "Booth" at bounding box center [93, 103] width 29 height 8
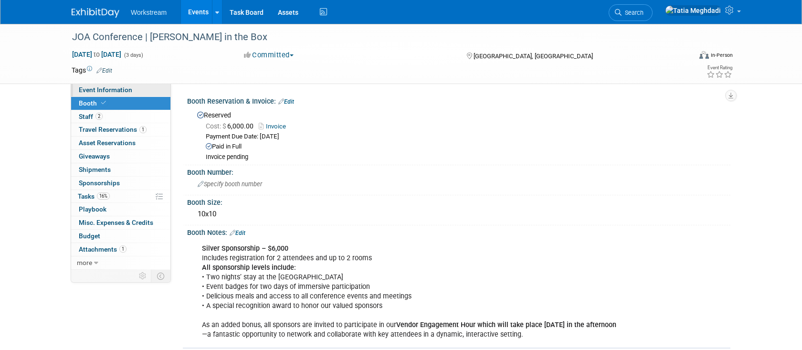
click at [102, 90] on span "Event Information" at bounding box center [105, 90] width 53 height 8
select select "Franchise"
select select "Restaurant"
select select "[PERSON_NAME]"
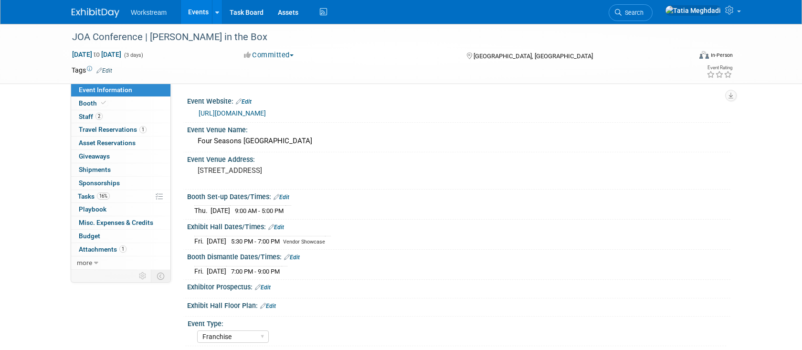
scroll to position [21, 0]
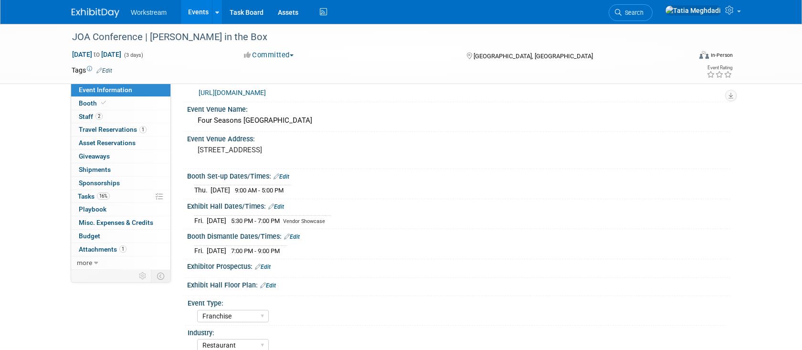
drag, startPoint x: 276, startPoint y: 284, endPoint x: 287, endPoint y: 282, distance: 11.2
click at [276, 284] on link "Edit" at bounding box center [268, 285] width 16 height 7
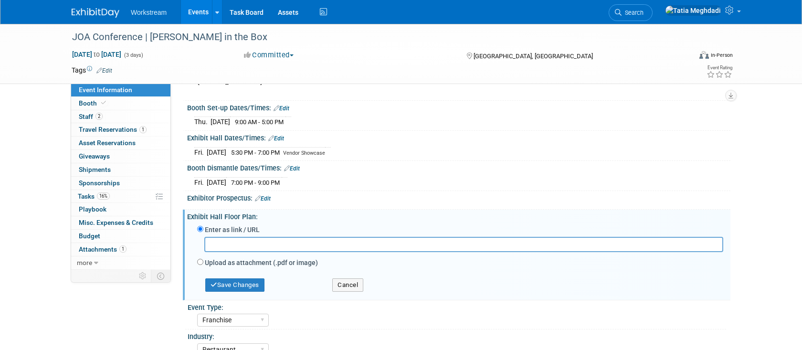
scroll to position [96, 0]
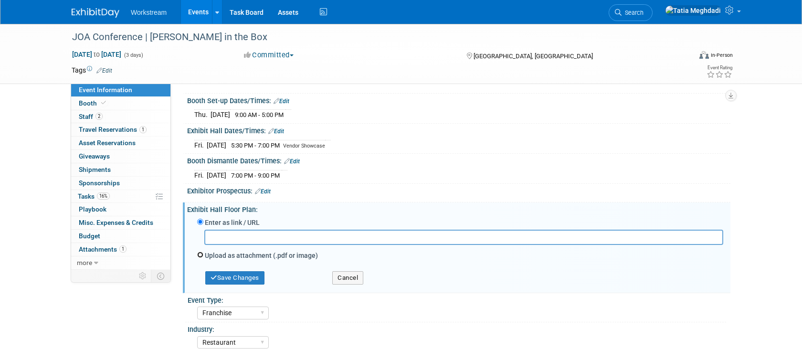
click at [201, 254] on input "Upload as attachment (.pdf or image)" at bounding box center [200, 255] width 6 height 6
radio input "true"
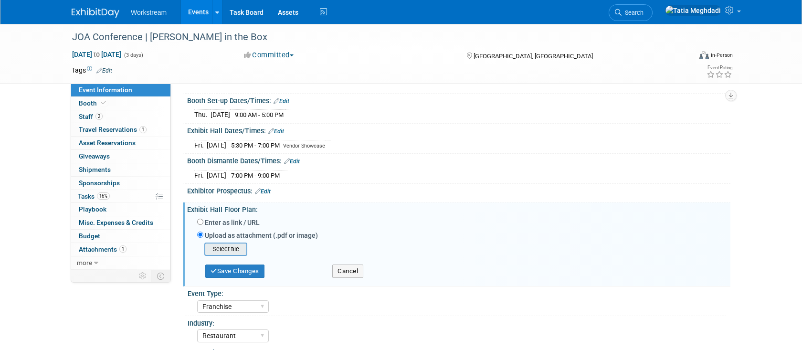
click at [231, 249] on input "file" at bounding box center [190, 249] width 114 height 11
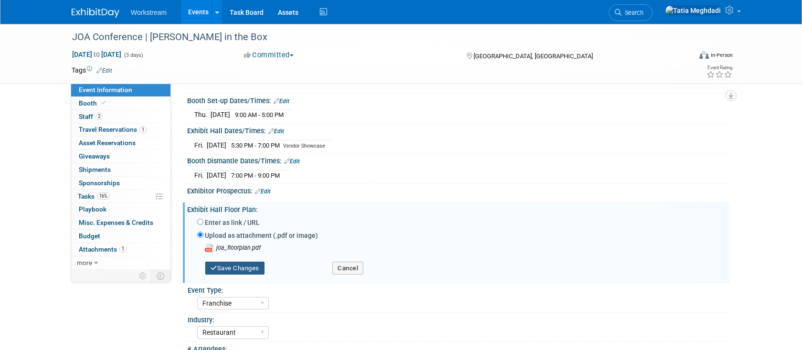
click at [237, 266] on button "Save Changes" at bounding box center [234, 268] width 59 height 13
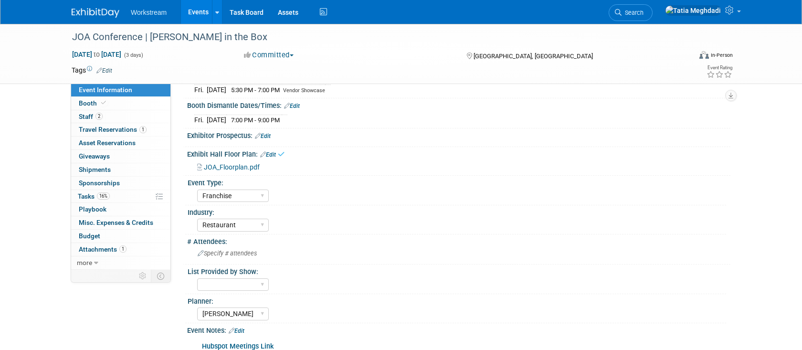
scroll to position [163, 0]
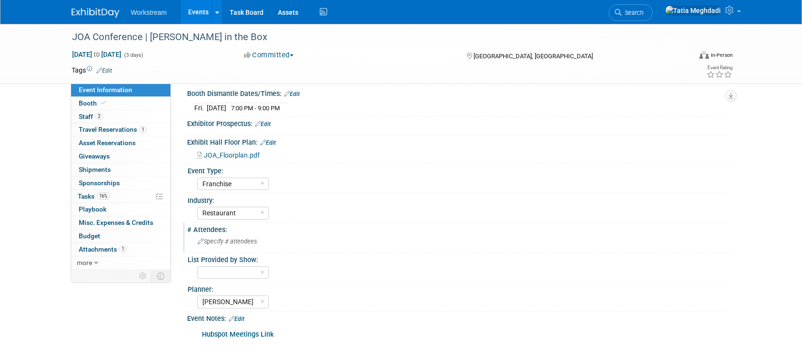
click at [226, 240] on span "Specify # attendees" at bounding box center [227, 241] width 59 height 7
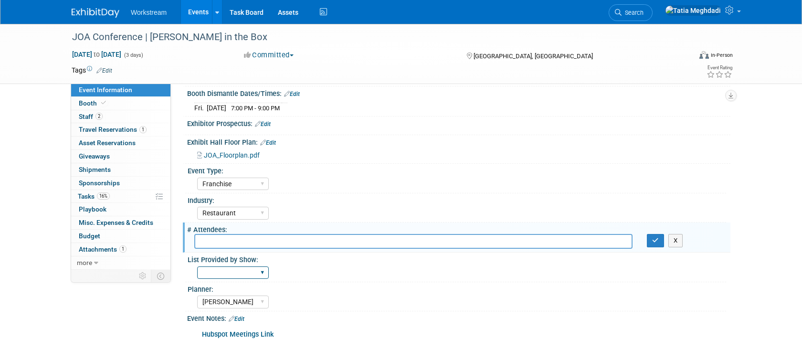
click at [231, 276] on select "Yes No TBD" at bounding box center [233, 273] width 72 height 13
select select "No"
click at [197, 267] on select "Yes No TBD" at bounding box center [233, 273] width 72 height 13
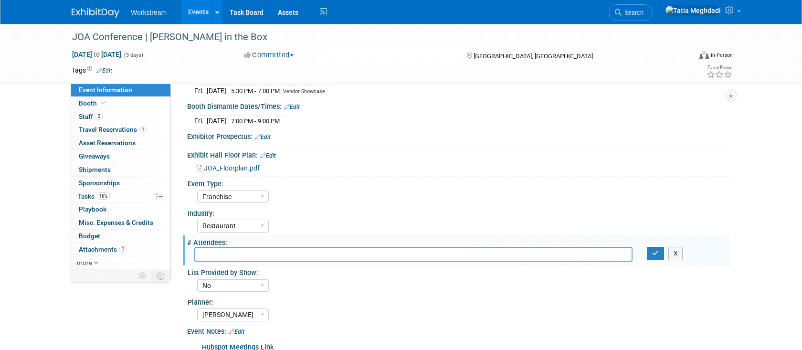
scroll to position [153, 0]
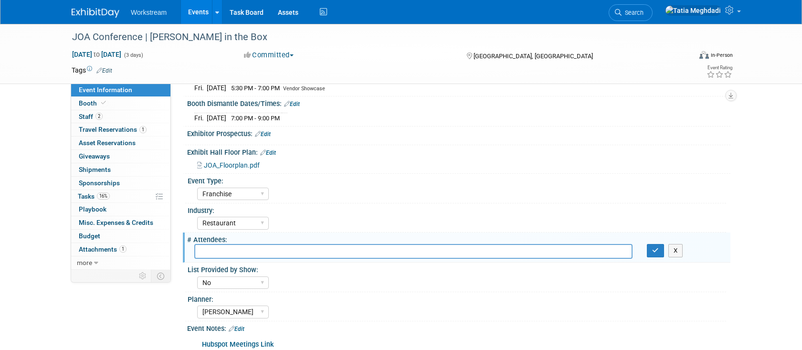
click at [320, 253] on input "text" at bounding box center [413, 251] width 438 height 15
type input "100"
click at [657, 251] on icon "button" at bounding box center [655, 250] width 7 height 6
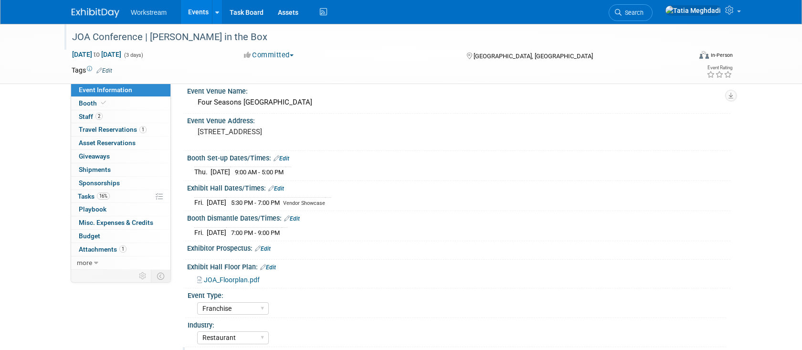
scroll to position [0, 0]
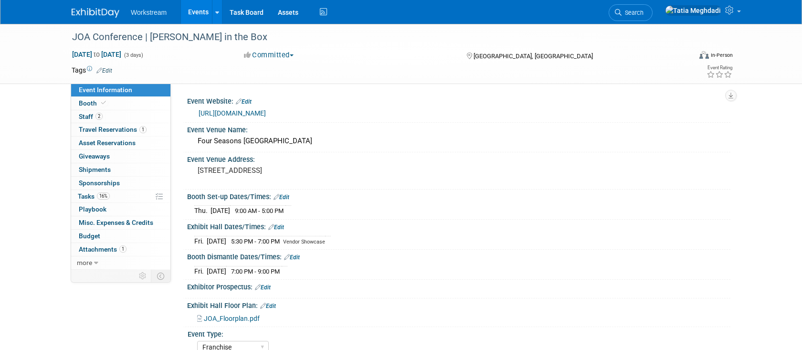
click at [263, 110] on link "https://www.jackintheboxjoa.com/about-5" at bounding box center [232, 113] width 67 height 8
click at [85, 194] on span "Tasks 16%" at bounding box center [94, 196] width 32 height 8
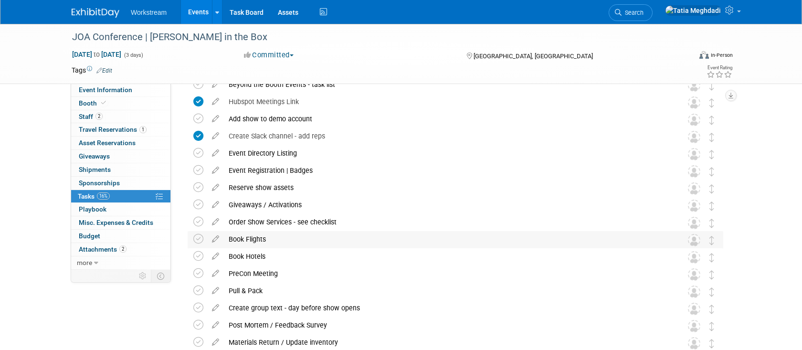
scroll to position [86, 0]
click at [219, 236] on icon at bounding box center [215, 236] width 17 height 12
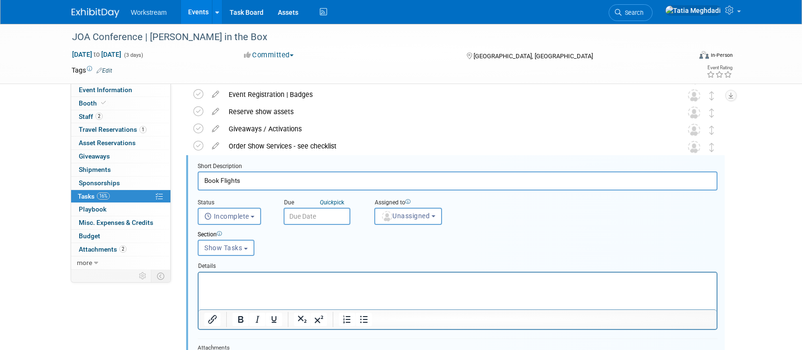
scroll to position [177, 0]
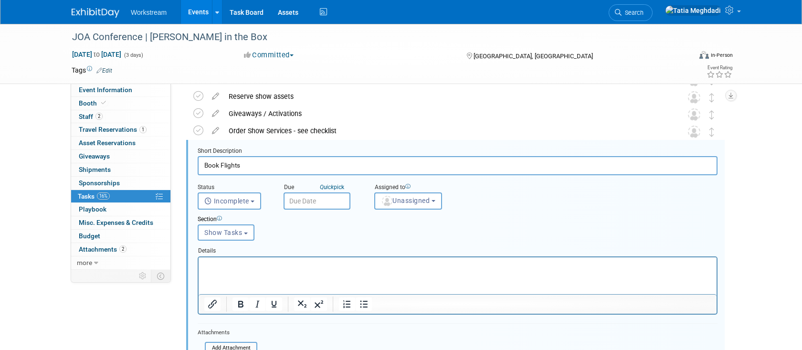
click at [248, 167] on input "Book Flights" at bounding box center [458, 165] width 520 height 19
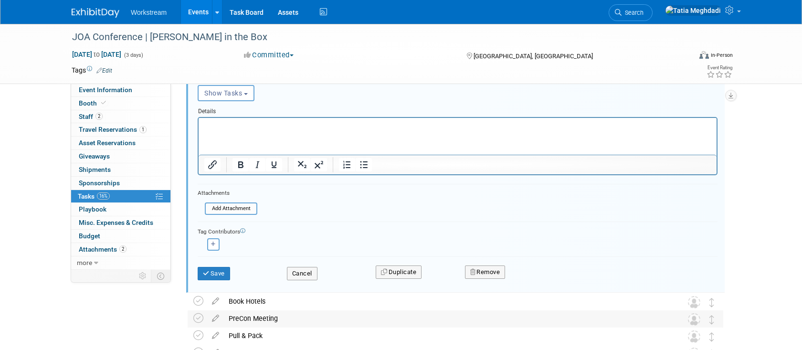
scroll to position [343, 0]
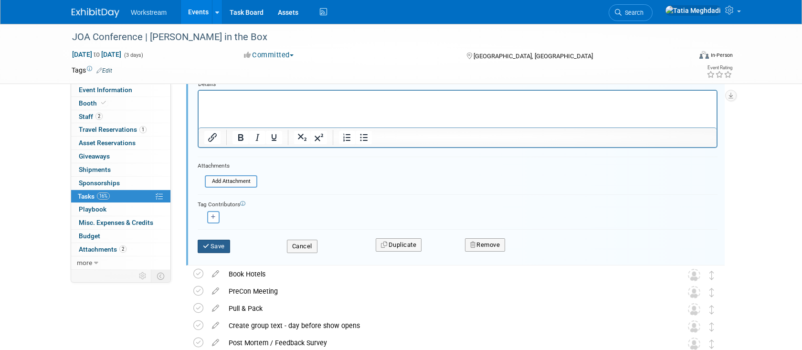
type input "Book Flights - REPS BOOK OWN"
click at [213, 245] on button "Save" at bounding box center [214, 246] width 32 height 13
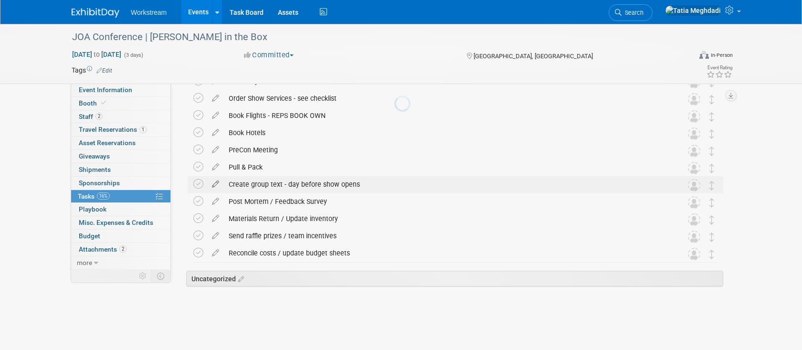
scroll to position [209, 0]
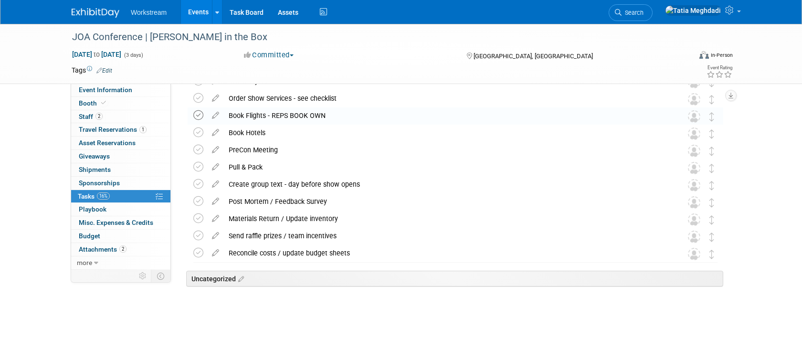
click at [198, 112] on icon at bounding box center [198, 115] width 10 height 10
click at [102, 129] on span "Travel Reservations 1" at bounding box center [113, 130] width 68 height 8
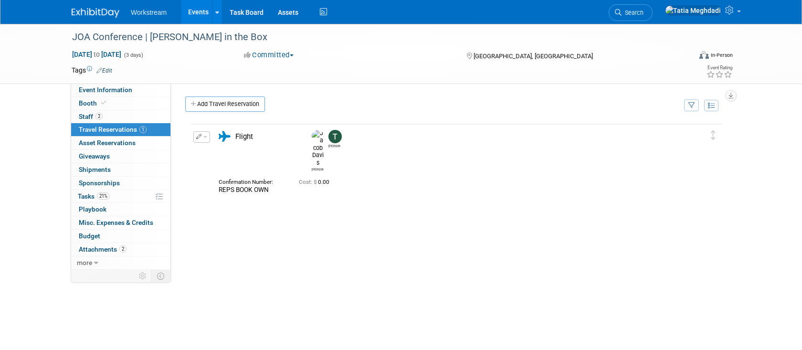
scroll to position [0, 0]
click at [100, 88] on span "Event Information" at bounding box center [105, 90] width 53 height 8
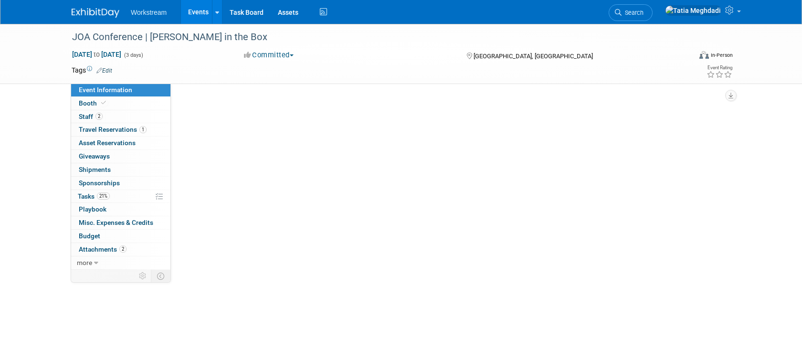
select select "Franchise"
select select "Restaurant"
select select "No"
select select "Tatia Meghdadi"
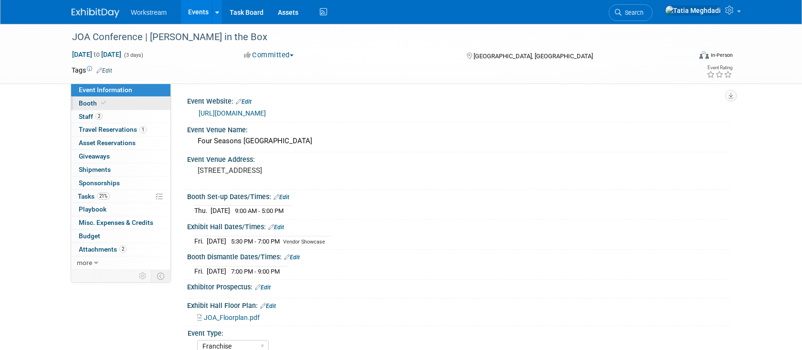
click at [83, 103] on span "Booth" at bounding box center [93, 103] width 29 height 8
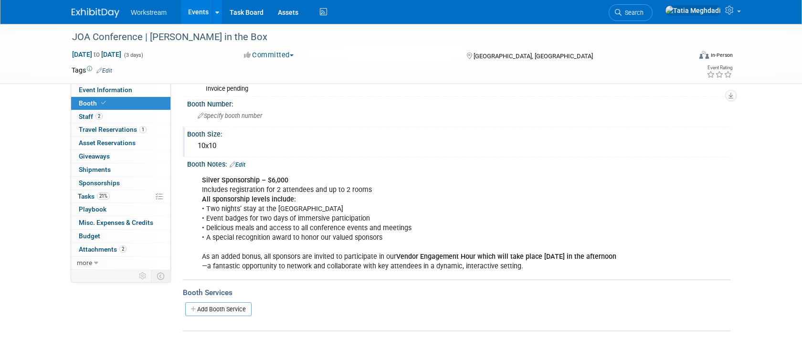
scroll to position [67, 0]
click at [111, 89] on span "Event Information" at bounding box center [105, 90] width 53 height 8
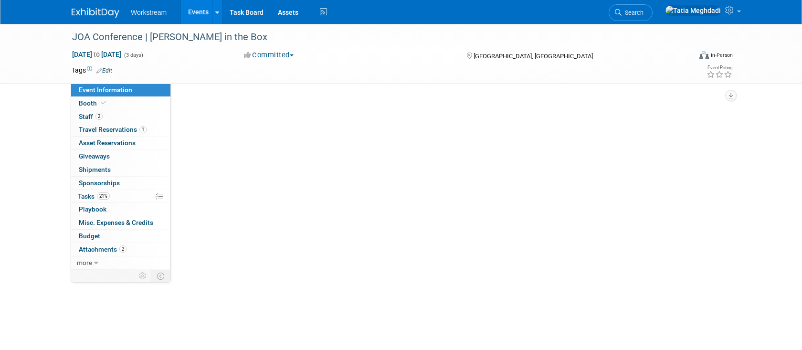
select select "Franchise"
select select "Restaurant"
select select "No"
select select "Tatia Meghdadi"
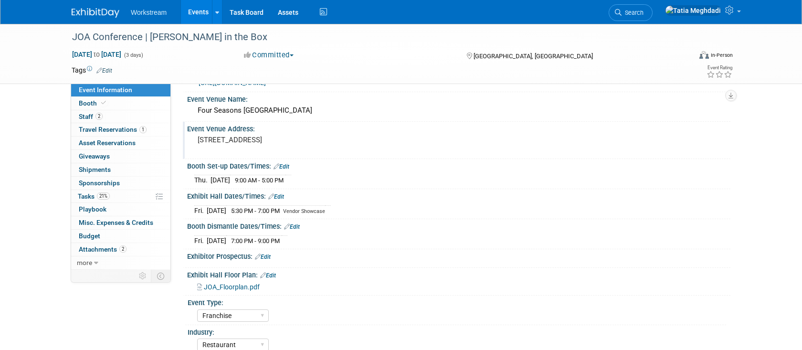
scroll to position [20, 0]
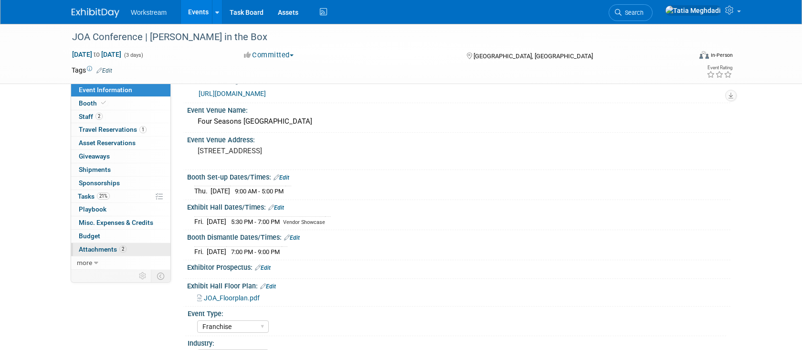
click at [98, 249] on span "Attachments 2" at bounding box center [103, 249] width 48 height 8
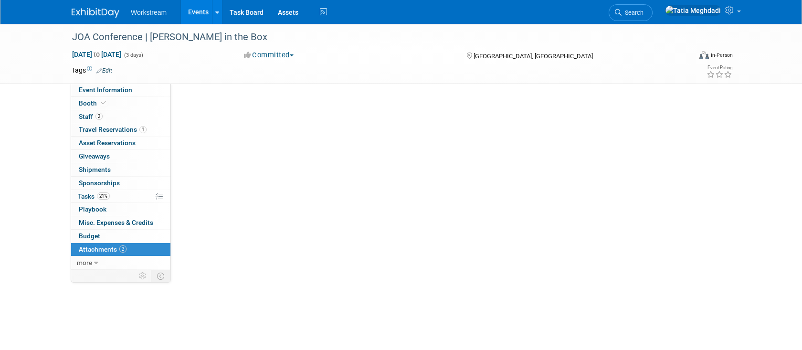
scroll to position [0, 0]
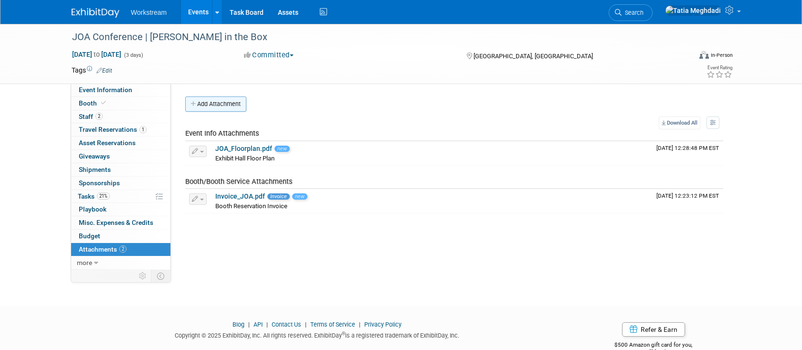
click at [206, 104] on button "Add Attachment" at bounding box center [215, 103] width 61 height 15
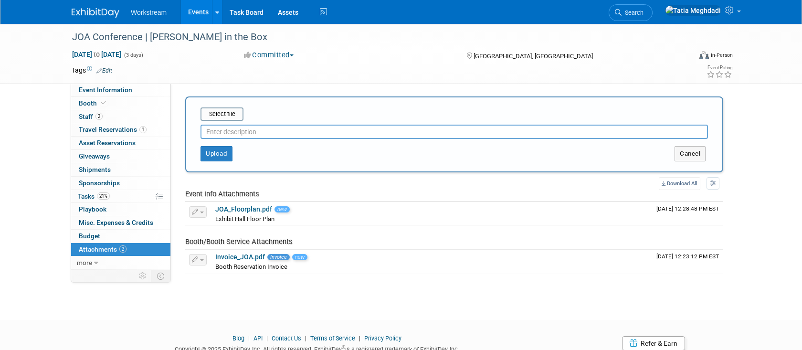
click at [246, 131] on input "text" at bounding box center [455, 132] width 508 height 14
type input "Vendor Info"
click at [224, 112] on input "file" at bounding box center [186, 113] width 114 height 11
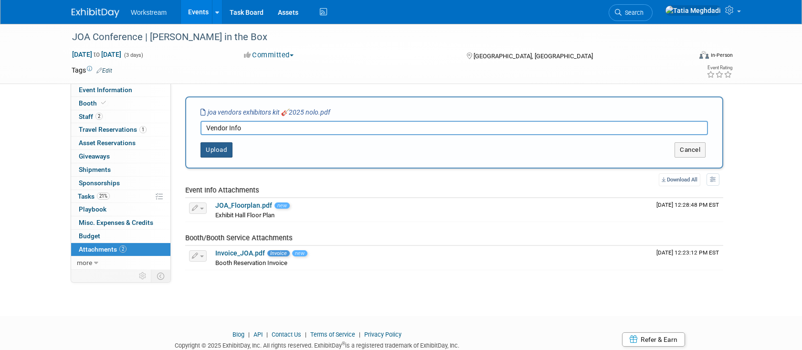
click at [216, 154] on button "Upload" at bounding box center [217, 149] width 32 height 15
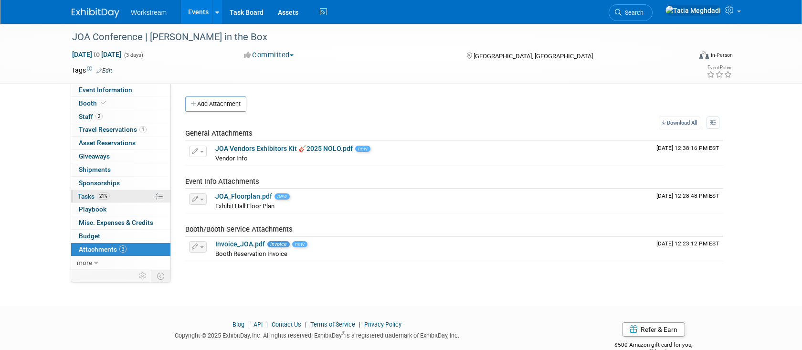
click at [88, 198] on span "Tasks 21%" at bounding box center [94, 196] width 32 height 8
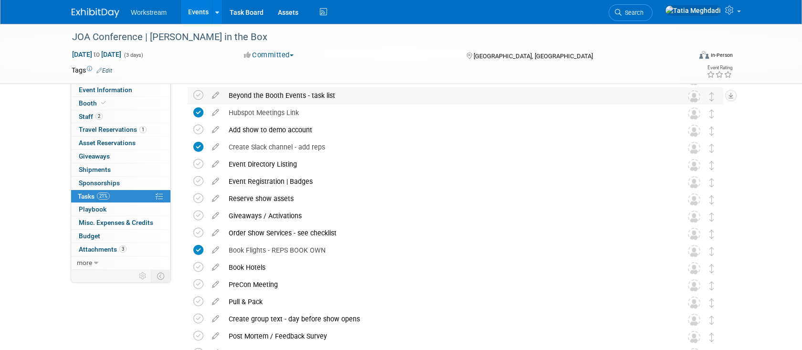
scroll to position [79, 0]
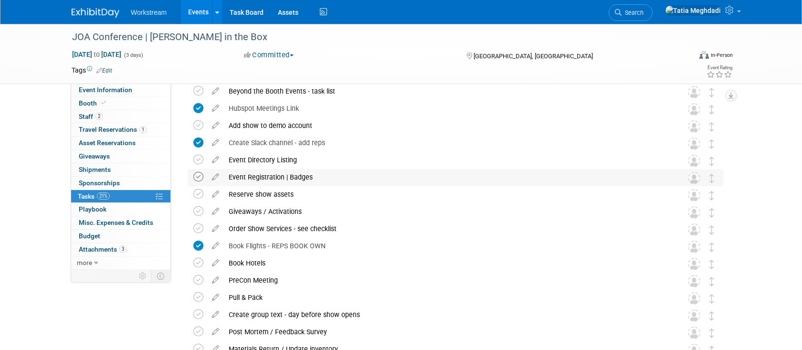
click at [197, 175] on icon at bounding box center [198, 177] width 10 height 10
click at [201, 228] on icon at bounding box center [198, 229] width 10 height 10
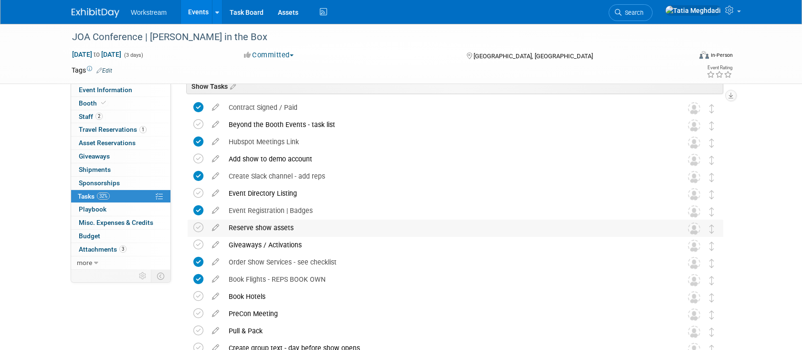
scroll to position [0, 0]
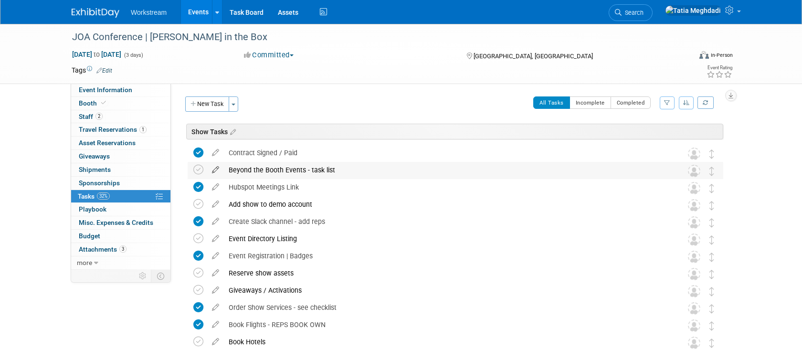
click at [218, 168] on icon at bounding box center [215, 168] width 17 height 12
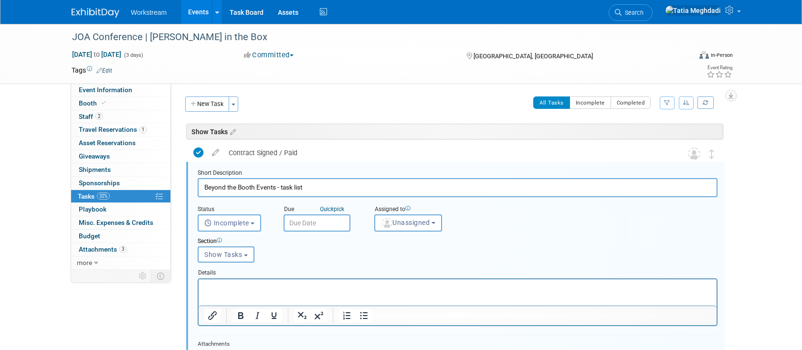
scroll to position [22, 0]
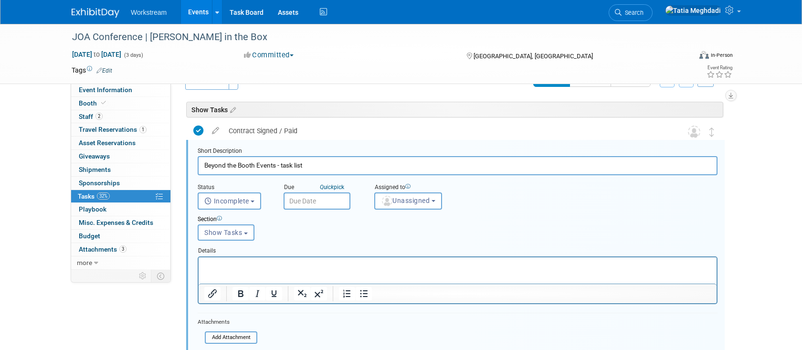
drag, startPoint x: 276, startPoint y: 167, endPoint x: 326, endPoint y: 171, distance: 50.3
click at [326, 171] on input "Beyond the Booth Events - task list" at bounding box center [458, 165] width 520 height 19
type input "Beyond the Booth Events"
click at [197, 132] on icon at bounding box center [198, 131] width 10 height 10
click at [200, 130] on icon at bounding box center [198, 131] width 10 height 10
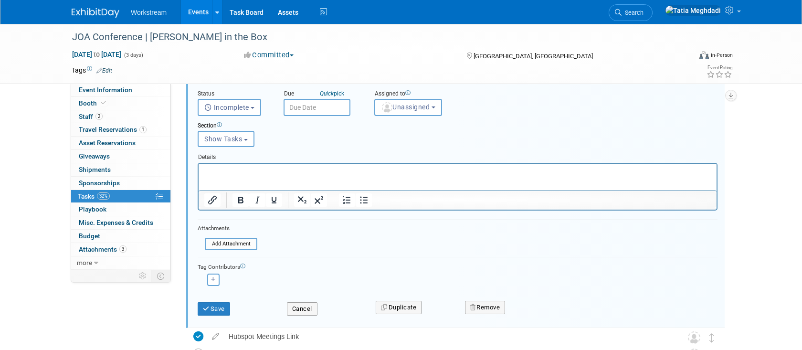
scroll to position [120, 0]
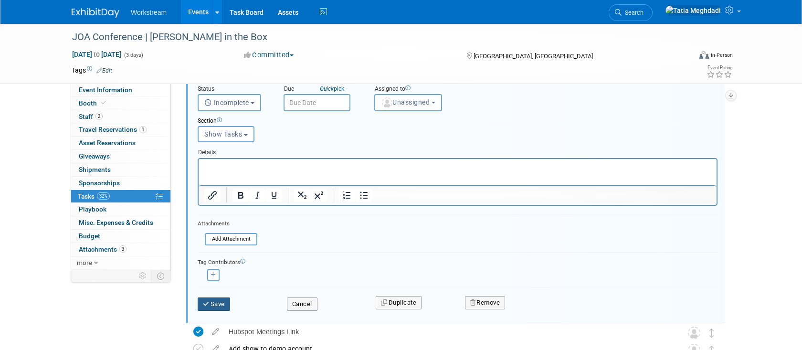
click at [220, 306] on button "Save" at bounding box center [214, 304] width 32 height 13
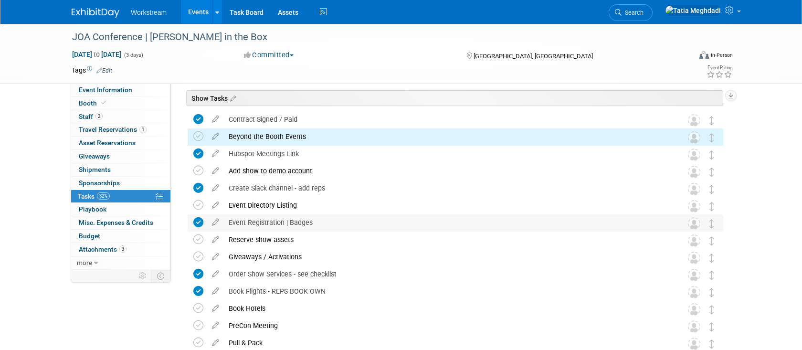
scroll to position [10, 0]
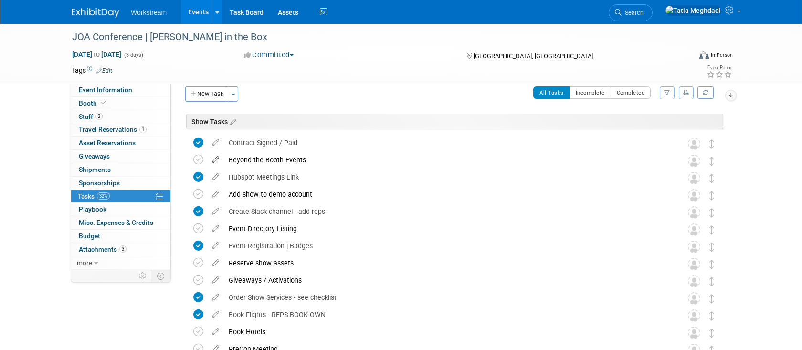
click at [218, 158] on icon at bounding box center [215, 158] width 17 height 12
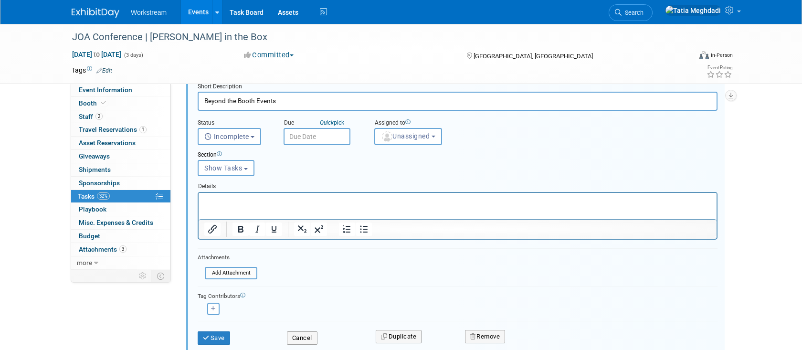
scroll to position [160, 0]
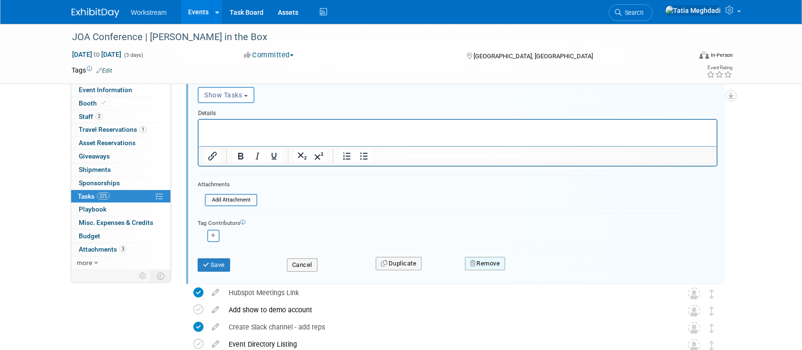
click at [477, 263] on button "Remove" at bounding box center [485, 263] width 41 height 13
drag, startPoint x: 538, startPoint y: 272, endPoint x: 531, endPoint y: 267, distance: 8.4
click at [538, 272] on link "Yes" at bounding box center [539, 271] width 28 height 15
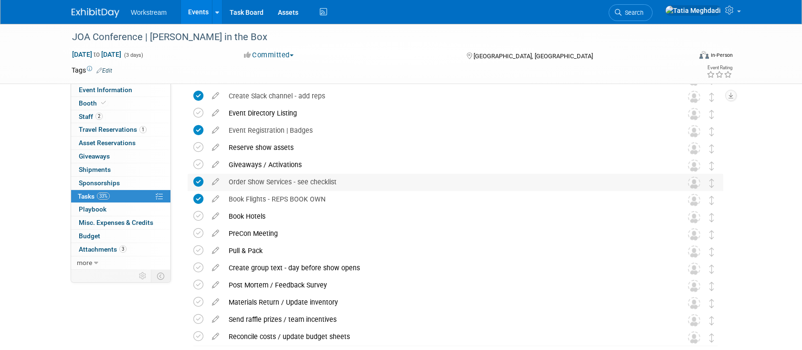
scroll to position [0, 0]
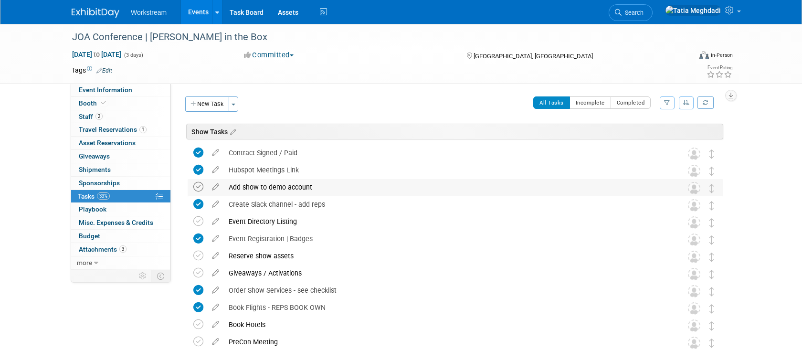
click at [200, 191] on icon at bounding box center [198, 187] width 10 height 10
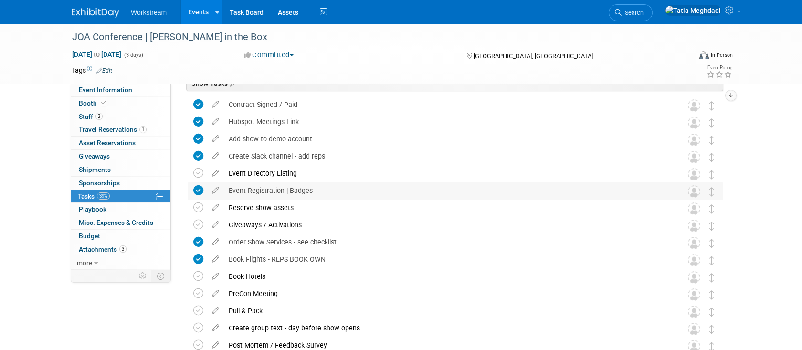
scroll to position [51, 0]
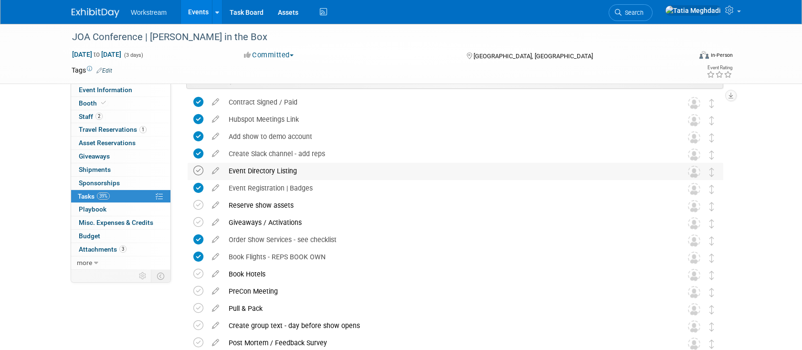
click at [200, 170] on icon at bounding box center [198, 171] width 10 height 10
click at [90, 143] on span "Asset Reservations 0" at bounding box center [107, 143] width 57 height 8
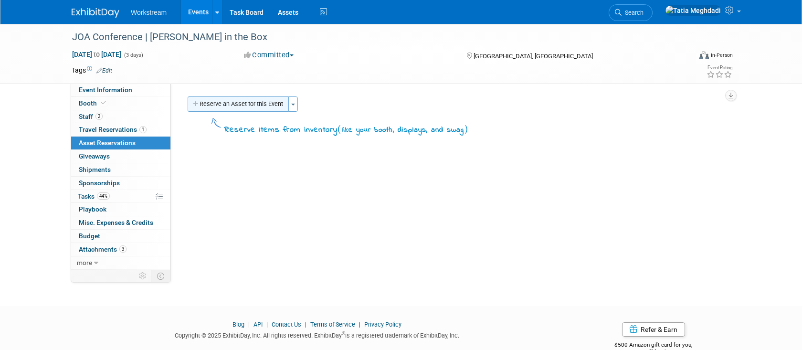
click at [207, 103] on button "Reserve an Asset for this Event" at bounding box center [238, 103] width 101 height 15
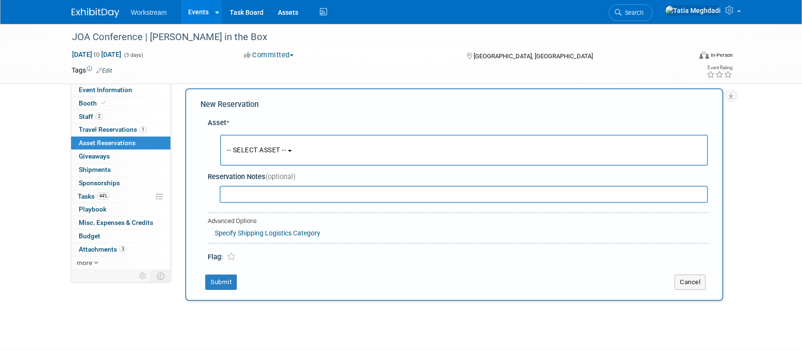
scroll to position [9, 0]
click at [245, 151] on span "-- SELECT ASSET --" at bounding box center [256, 149] width 59 height 8
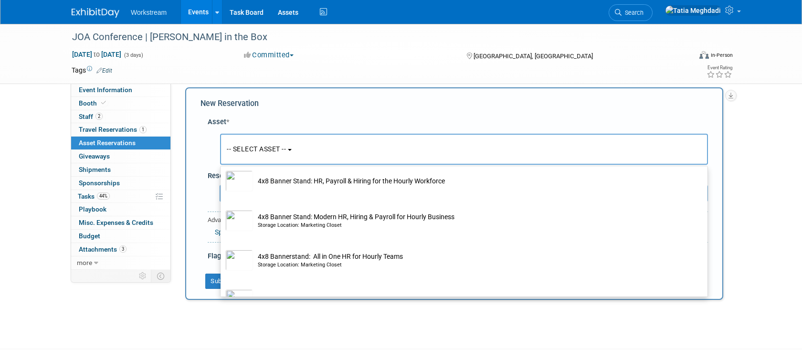
scroll to position [89, 0]
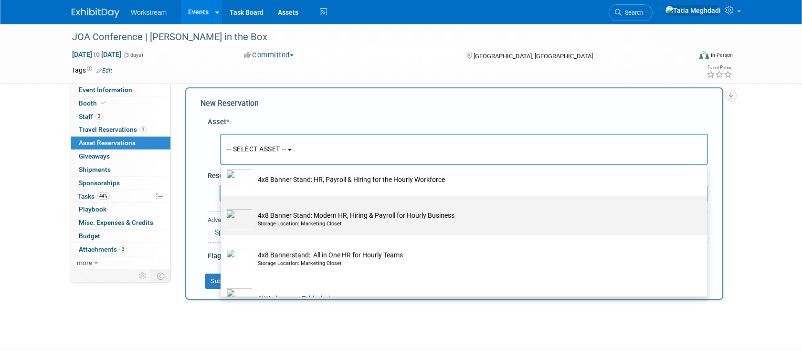
click at [299, 223] on div "Storage Location: Marketing Closet" at bounding box center [473, 224] width 431 height 8
click at [222, 207] on input "4x8 Banner Stand: Modern HR, Hiring & Payroll for Hourly Business Storage Locat…" at bounding box center [219, 204] width 6 height 6
select select "10726092"
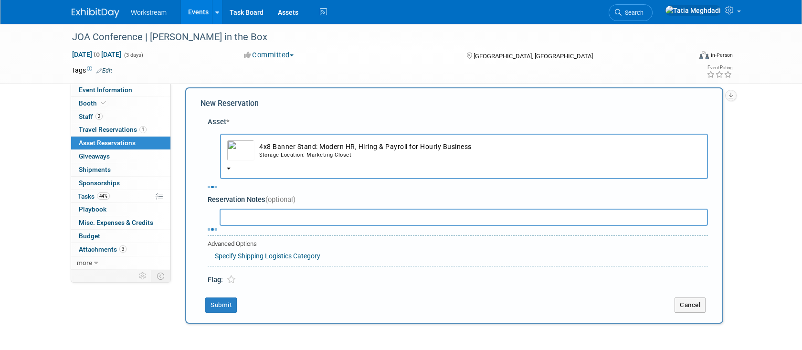
select select "9"
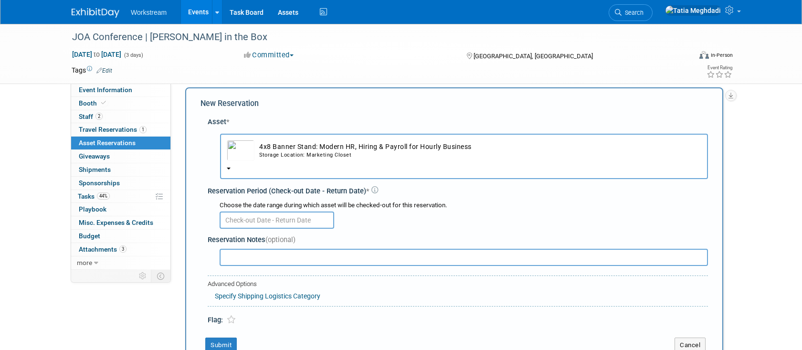
click at [259, 221] on input "text" at bounding box center [277, 220] width 115 height 17
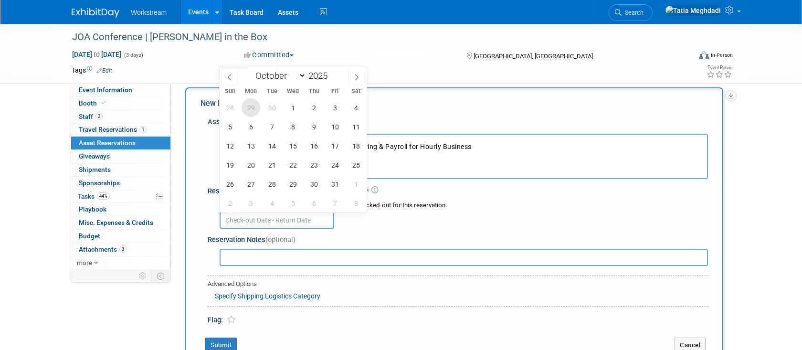
click at [251, 108] on span "29" at bounding box center [251, 107] width 19 height 19
click at [247, 127] on span "6" at bounding box center [251, 126] width 19 height 19
type input "Sep 29, 2025 to Oct 6, 2025"
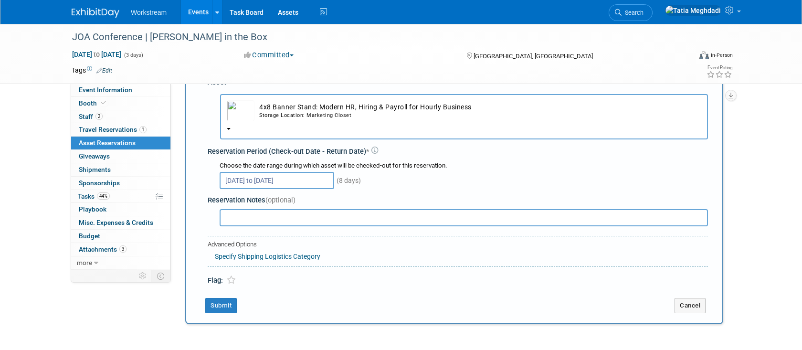
scroll to position [51, 0]
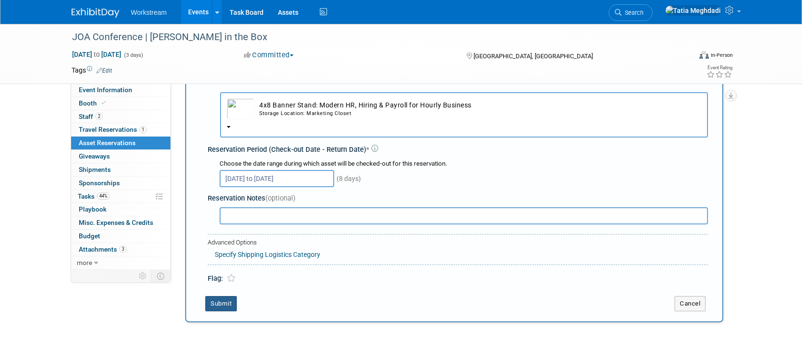
click at [213, 304] on button "Submit" at bounding box center [221, 303] width 32 height 15
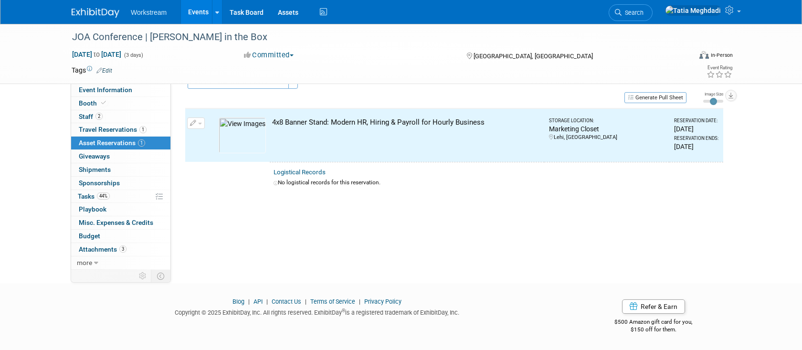
scroll to position [12, 0]
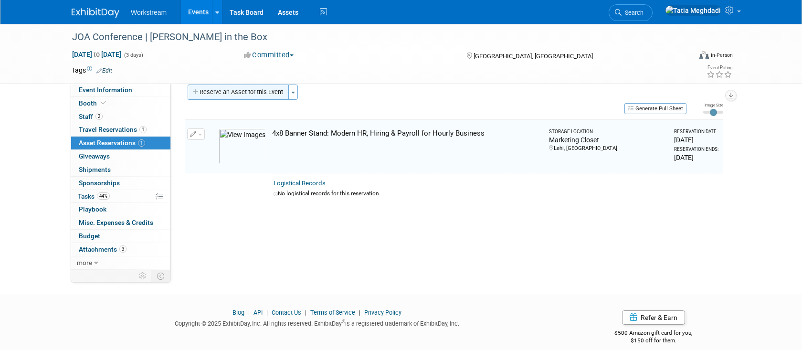
click at [220, 90] on button "Reserve an Asset for this Event" at bounding box center [238, 92] width 101 height 15
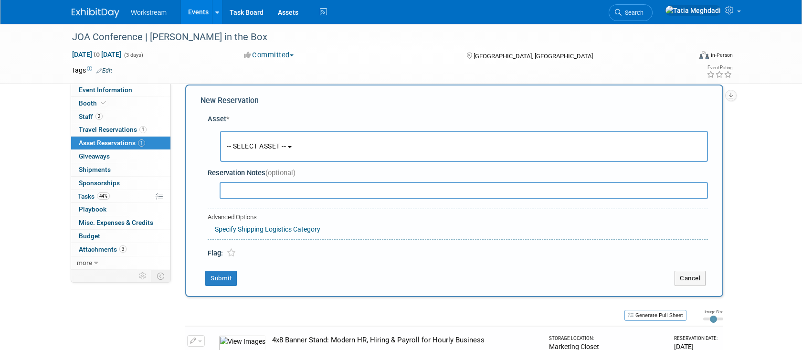
scroll to position [9, 0]
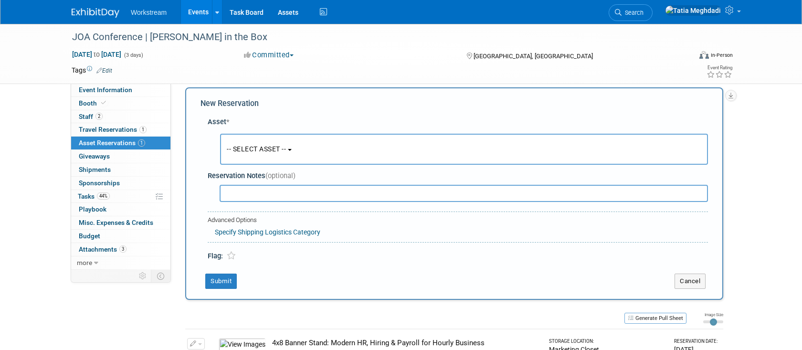
click at [249, 151] on span "-- SELECT ASSET --" at bounding box center [256, 149] width 59 height 8
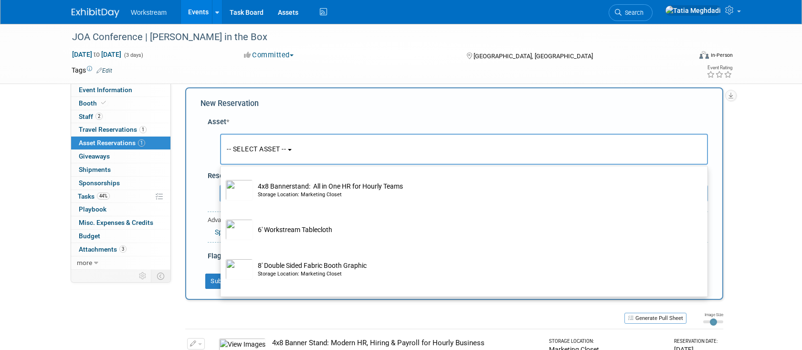
scroll to position [213, 0]
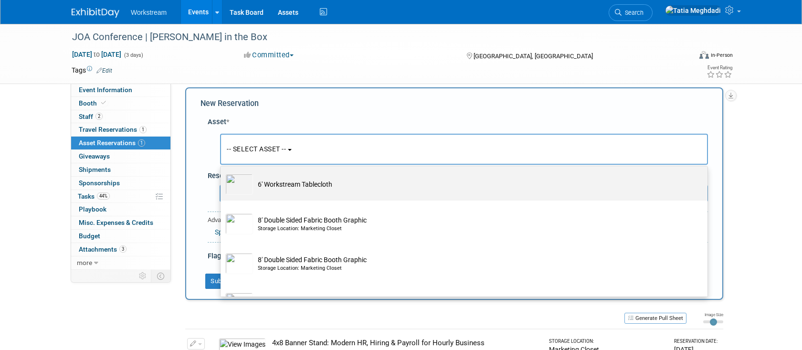
click at [245, 188] on img at bounding box center [239, 184] width 28 height 21
click at [222, 172] on input "6' Workstream Tablecloth" at bounding box center [219, 169] width 6 height 6
select select "10726023"
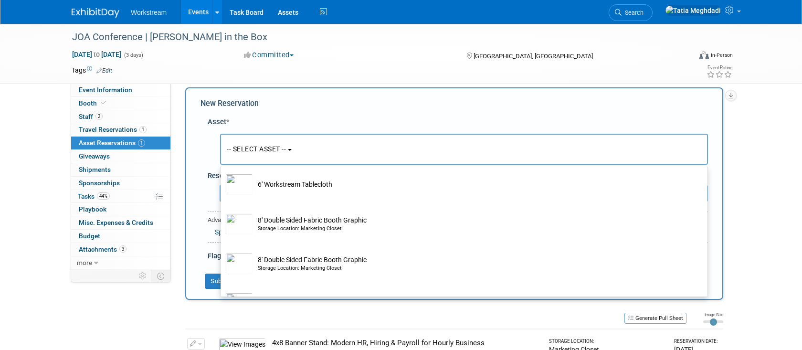
select select "9"
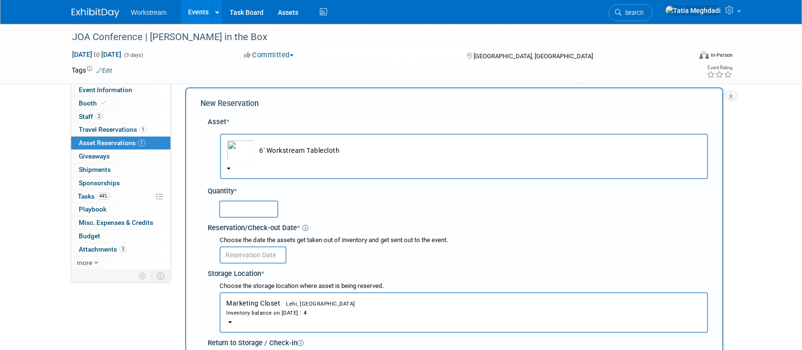
click at [250, 209] on input "text" at bounding box center [248, 209] width 59 height 17
type input "1"
click at [246, 254] on input "text" at bounding box center [253, 254] width 67 height 17
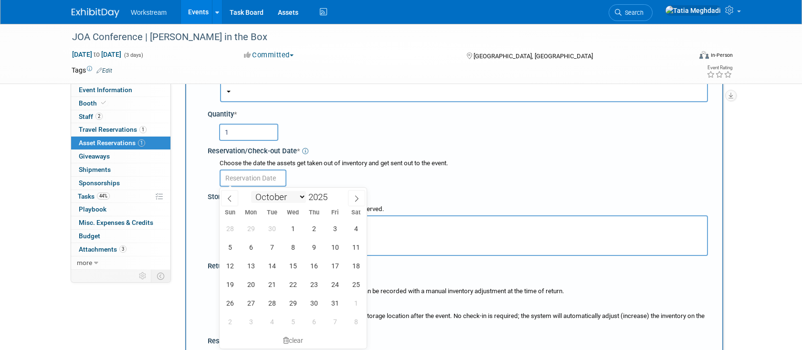
scroll to position [93, 0]
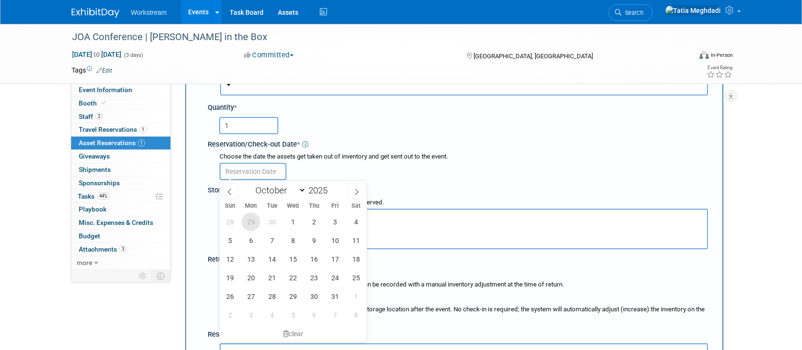
click at [254, 222] on span "29" at bounding box center [251, 222] width 19 height 19
type input "Sep 29, 2025"
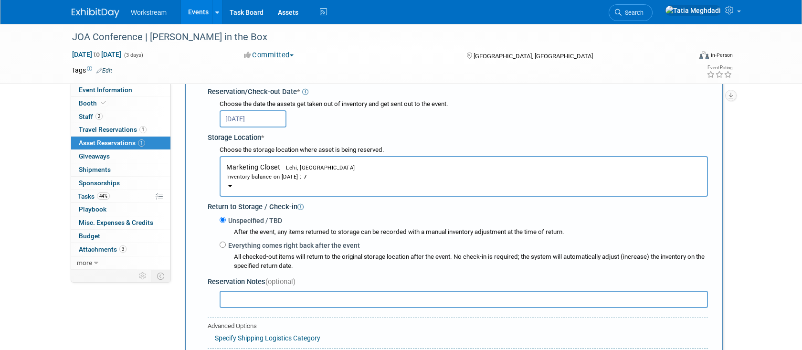
scroll to position [146, 0]
click at [224, 242] on input "Everything comes right back after the event" at bounding box center [223, 244] width 6 height 6
radio input "true"
select select "9"
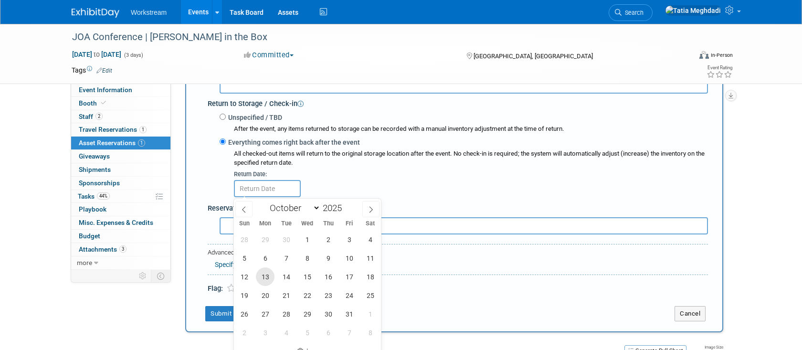
scroll to position [250, 0]
click at [265, 256] on span "6" at bounding box center [265, 256] width 19 height 19
type input "Oct 6, 2025"
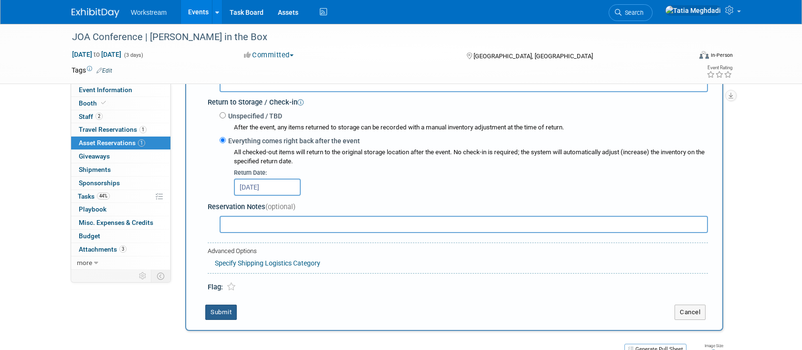
click at [226, 314] on button "Submit" at bounding box center [221, 312] width 32 height 15
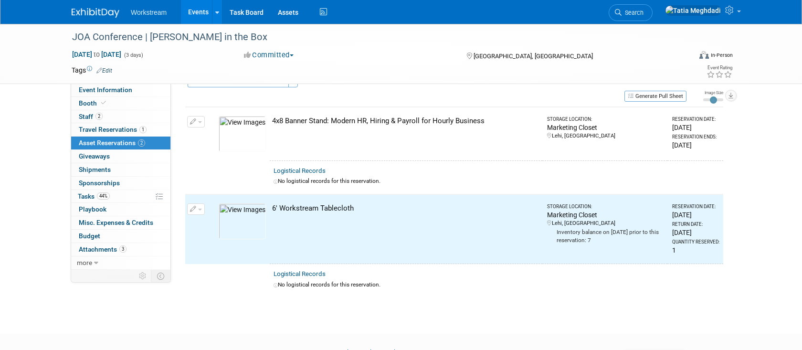
scroll to position [0, 0]
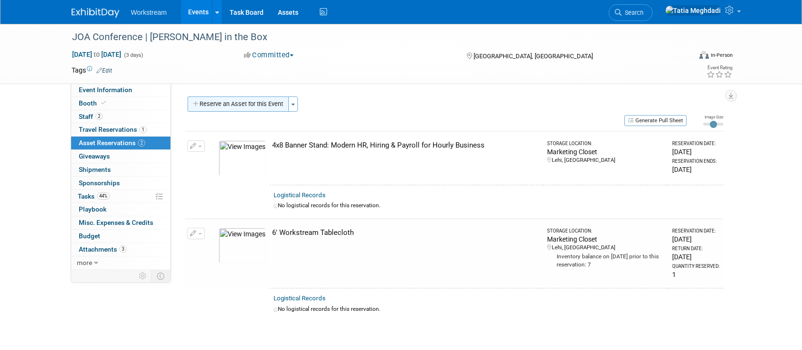
click at [239, 106] on button "Reserve an Asset for this Event" at bounding box center [238, 103] width 101 height 15
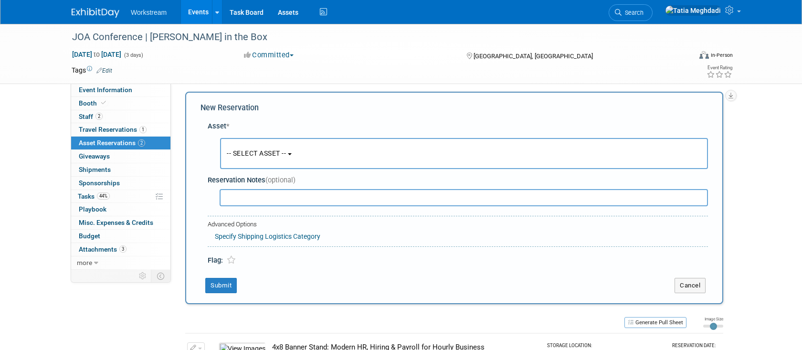
scroll to position [9, 0]
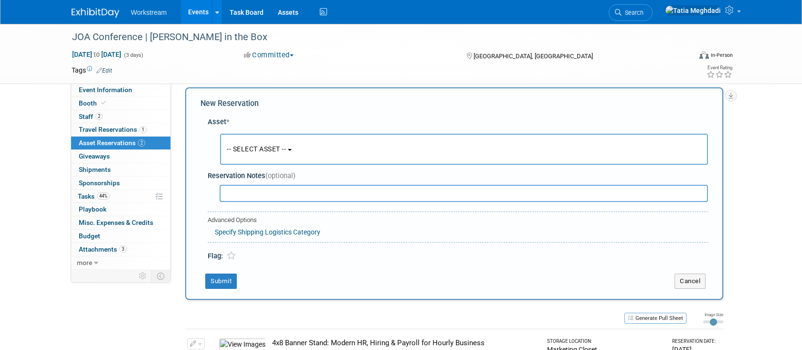
click at [258, 151] on span "-- SELECT ASSET --" at bounding box center [256, 149] width 59 height 8
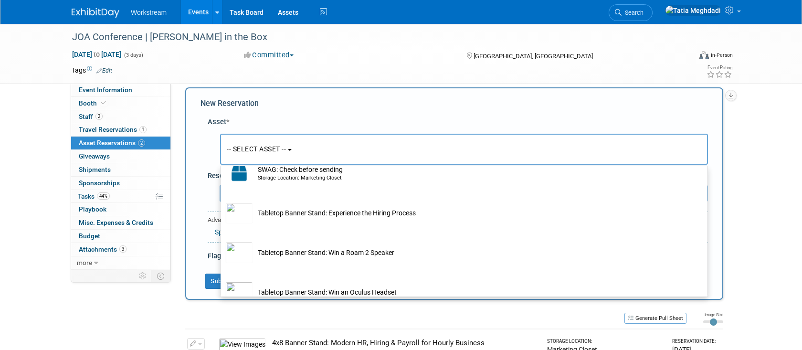
scroll to position [559, 0]
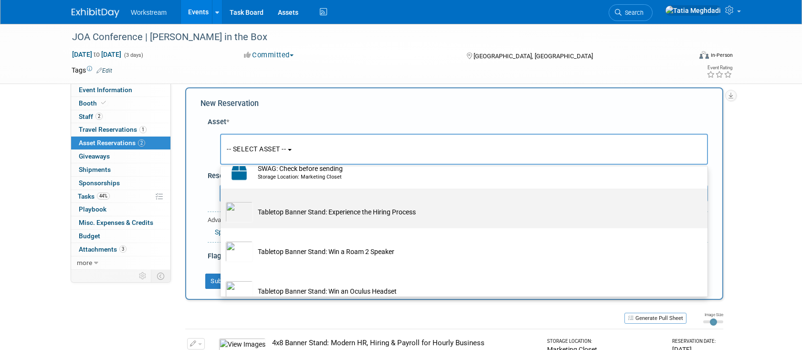
click at [288, 220] on td "Tabletop Banner Stand: Experience the Hiring Process" at bounding box center [471, 212] width 436 height 21
click at [222, 200] on input "Tabletop Banner Stand: Experience the Hiring Process" at bounding box center [219, 197] width 6 height 6
select select "10725980"
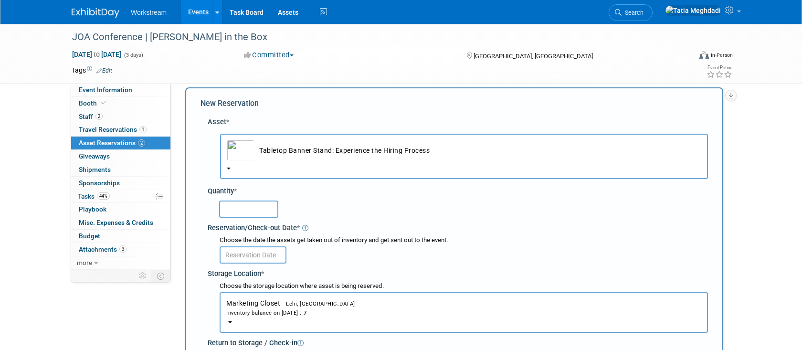
click at [256, 213] on input "text" at bounding box center [248, 209] width 59 height 17
type input "1"
click at [356, 212] on div "1" at bounding box center [463, 208] width 489 height 19
click at [258, 256] on input "text" at bounding box center [253, 254] width 67 height 17
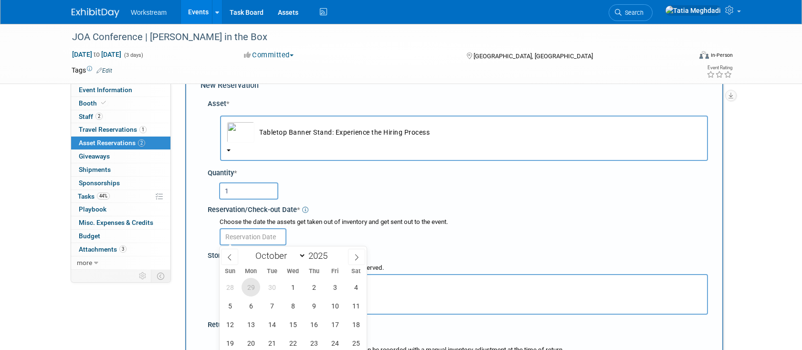
click at [251, 288] on span "29" at bounding box center [251, 287] width 19 height 19
type input "Sep 29, 2025"
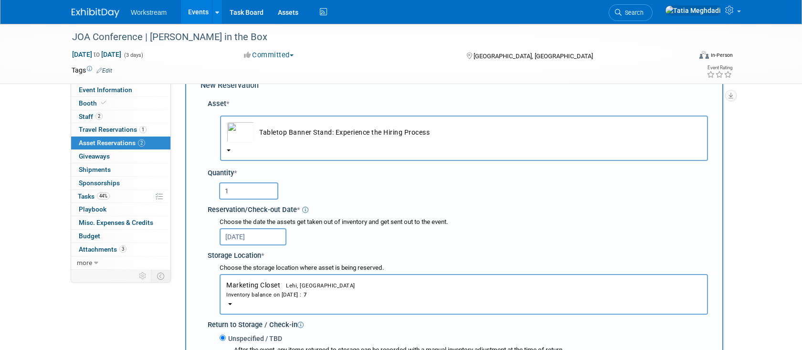
scroll to position [214, 0]
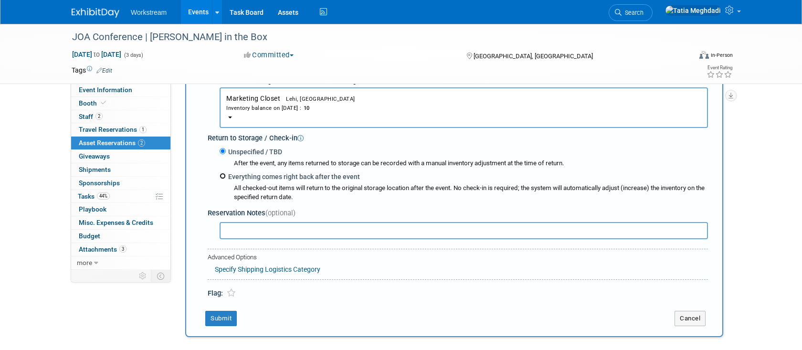
click at [224, 176] on input "Everything comes right back after the event" at bounding box center [223, 176] width 6 height 6
radio input "true"
select select "9"
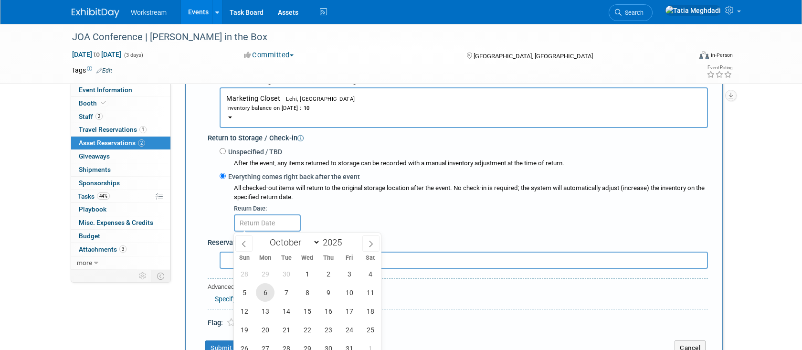
click at [265, 291] on span "6" at bounding box center [265, 292] width 19 height 19
type input "Oct 6, 2025"
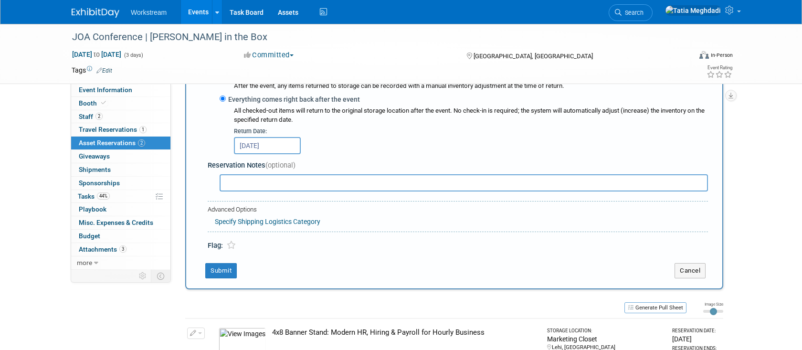
scroll to position [357, 0]
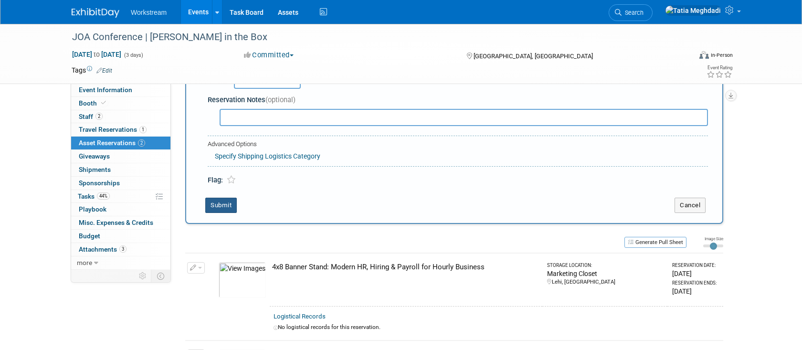
click at [223, 205] on button "Submit" at bounding box center [221, 205] width 32 height 15
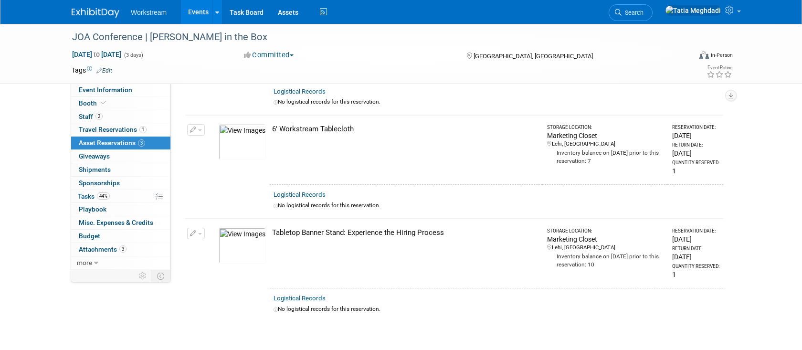
scroll to position [0, 0]
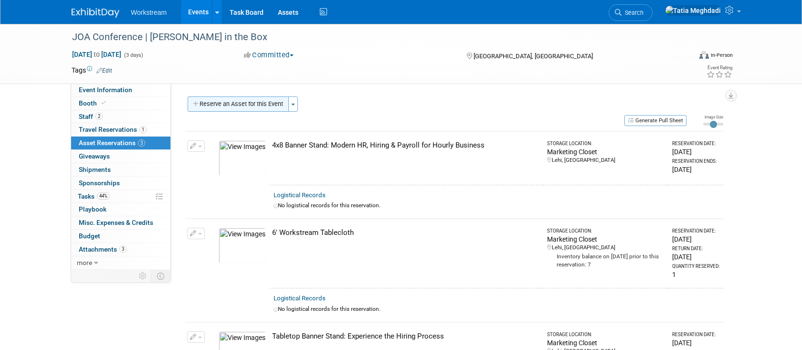
click at [250, 105] on button "Reserve an Asset for this Event" at bounding box center [238, 103] width 101 height 15
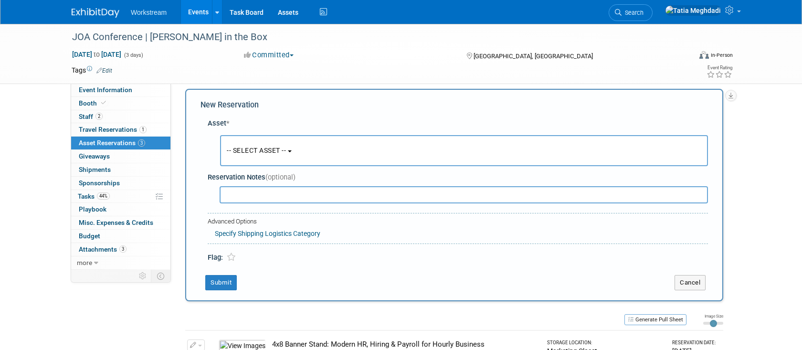
scroll to position [9, 0]
click at [275, 149] on span "-- SELECT ASSET --" at bounding box center [256, 149] width 59 height 8
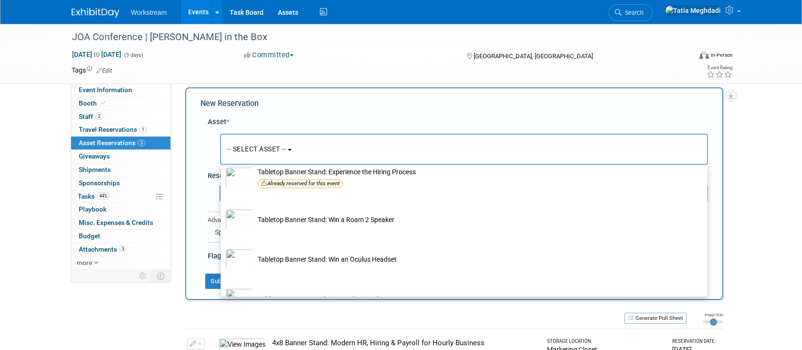
scroll to position [601, 0]
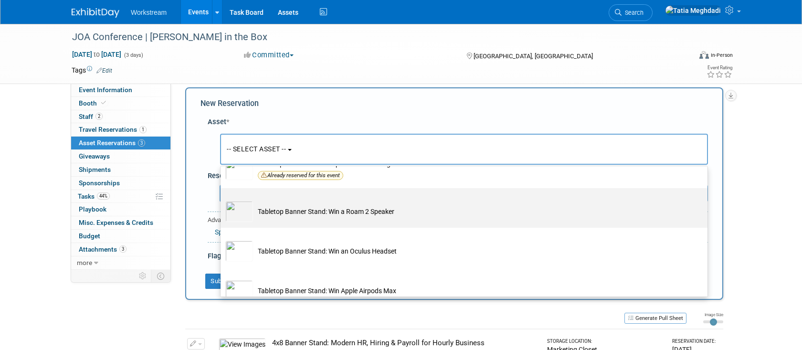
click at [244, 214] on img at bounding box center [239, 211] width 28 height 21
click at [222, 200] on input "Tabletop Banner Stand: Win a Roam 2 Speaker" at bounding box center [219, 196] width 6 height 6
select select "10725978"
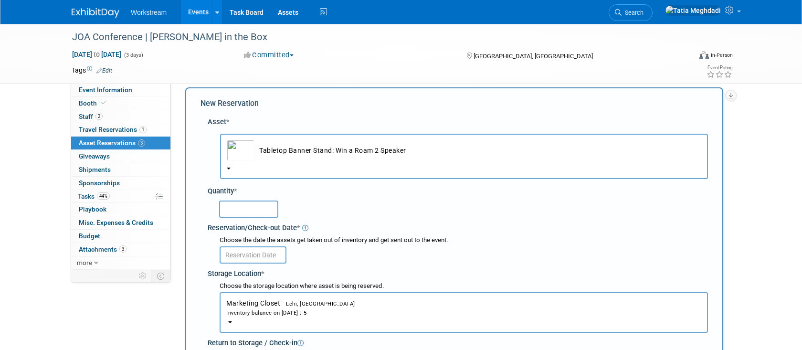
click at [252, 207] on input "text" at bounding box center [248, 209] width 59 height 17
type input "2"
type input "1"
click at [351, 219] on div "1" at bounding box center [459, 209] width 497 height 22
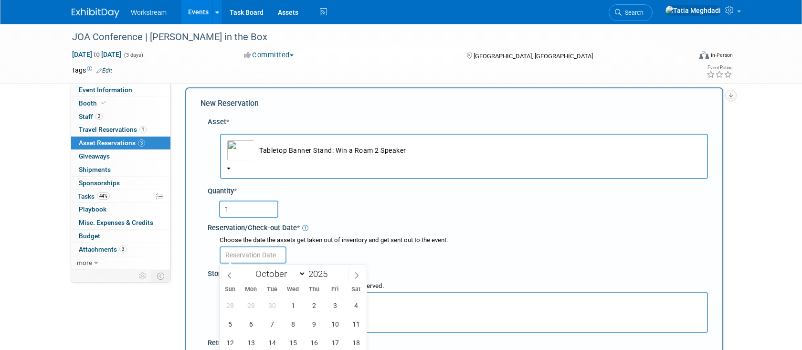
click at [269, 254] on input "text" at bounding box center [253, 254] width 67 height 17
click at [252, 304] on span "29" at bounding box center [251, 305] width 19 height 19
type input "Sep 29, 2025"
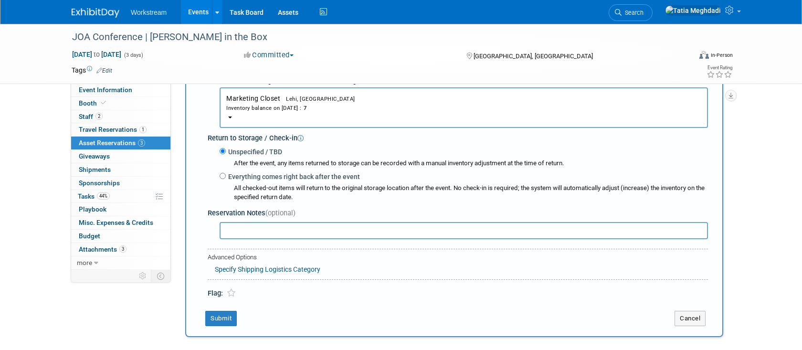
scroll to position [217, 0]
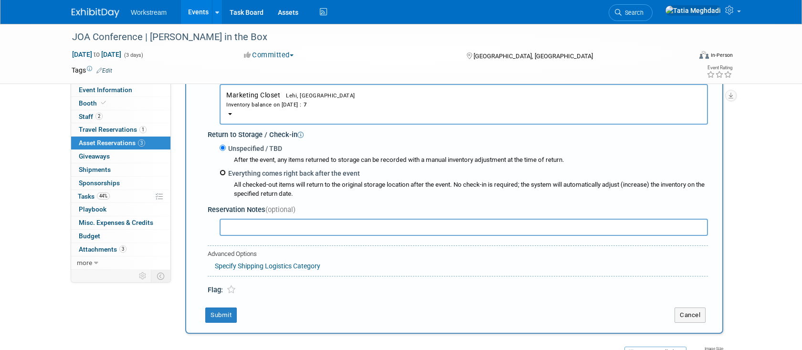
click at [224, 173] on input "Everything comes right back after the event" at bounding box center [223, 173] width 6 height 6
radio input "true"
select select "9"
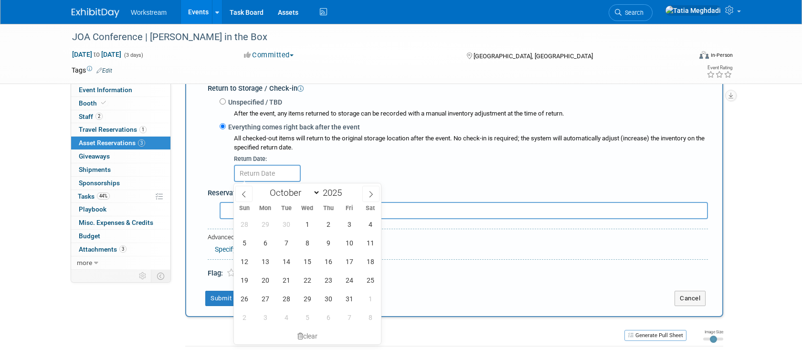
scroll to position [273, 0]
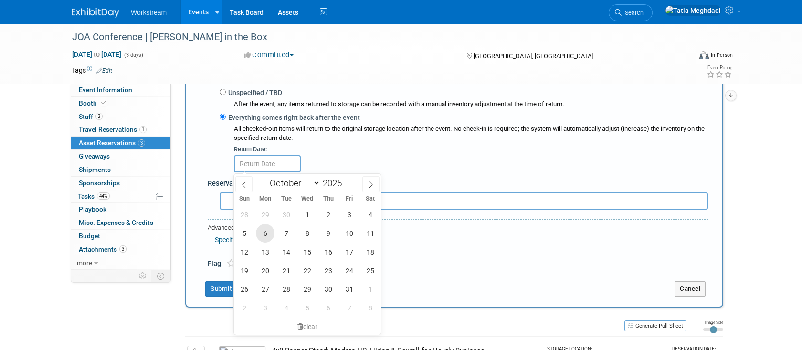
click at [268, 230] on span "6" at bounding box center [265, 233] width 19 height 19
type input "[DATE]"
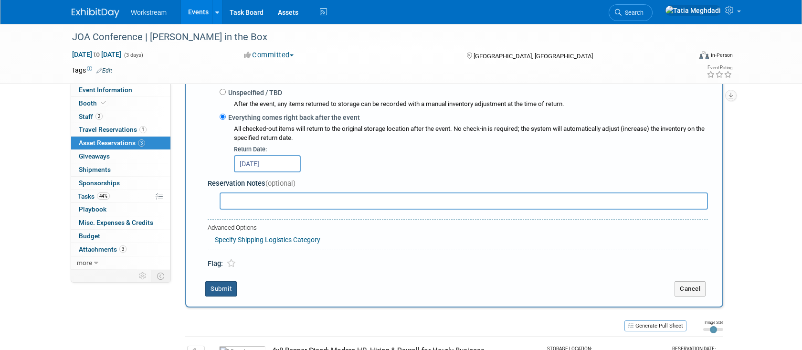
click at [228, 287] on button "Submit" at bounding box center [221, 288] width 32 height 15
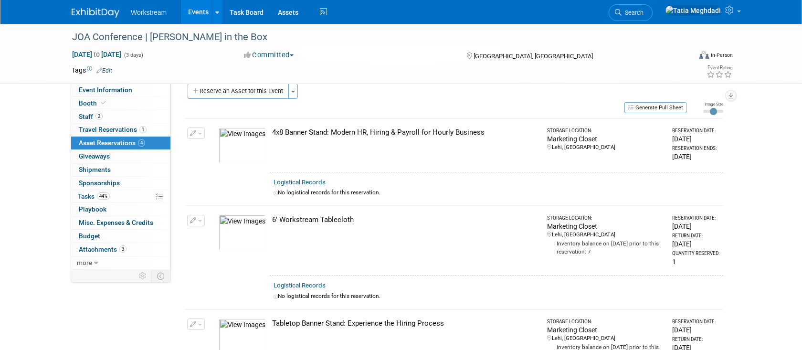
scroll to position [0, 0]
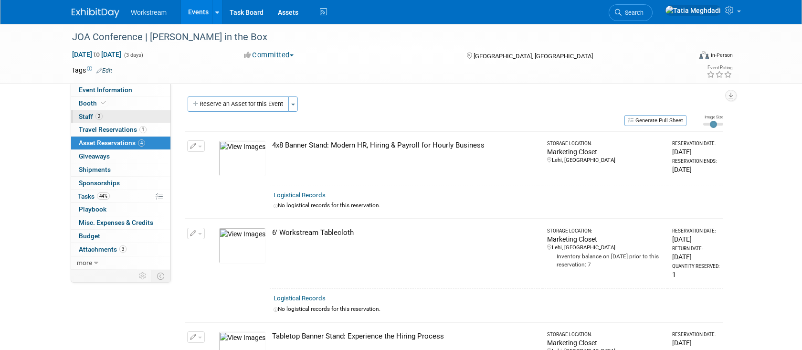
click at [90, 115] on span "Staff 2" at bounding box center [91, 117] width 24 height 8
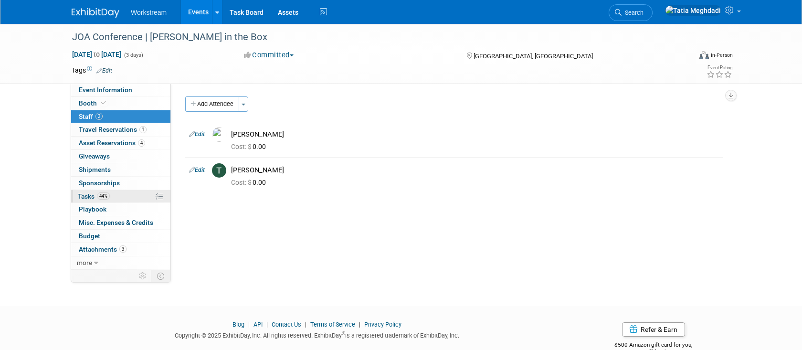
click at [92, 193] on span "Tasks 44%" at bounding box center [94, 196] width 32 height 8
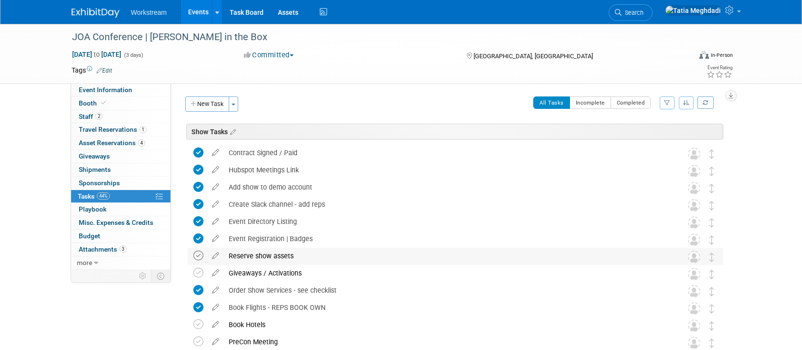
click at [199, 257] on icon at bounding box center [198, 256] width 10 height 10
drag, startPoint x: 200, startPoint y: 272, endPoint x: 227, endPoint y: 274, distance: 27.3
click at [200, 272] on icon at bounding box center [198, 273] width 10 height 10
click at [93, 154] on span "Giveaways 0" at bounding box center [94, 156] width 31 height 8
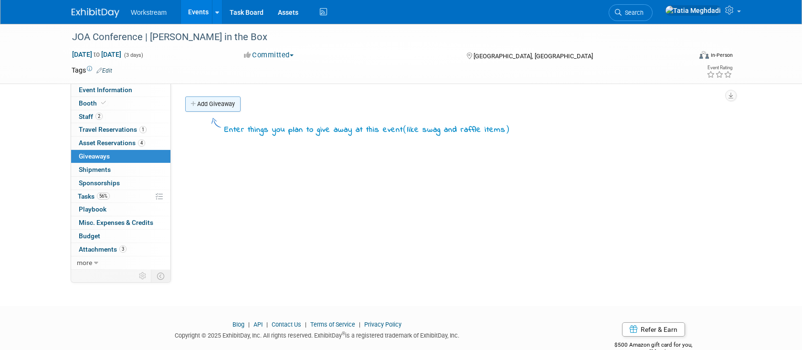
click at [216, 104] on link "Add Giveaway" at bounding box center [212, 103] width 55 height 15
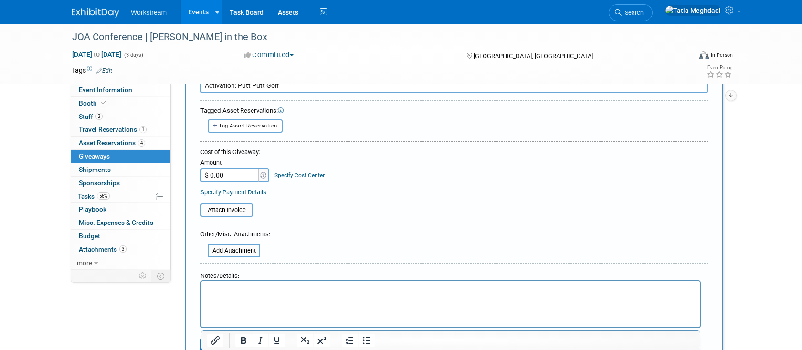
scroll to position [100, 0]
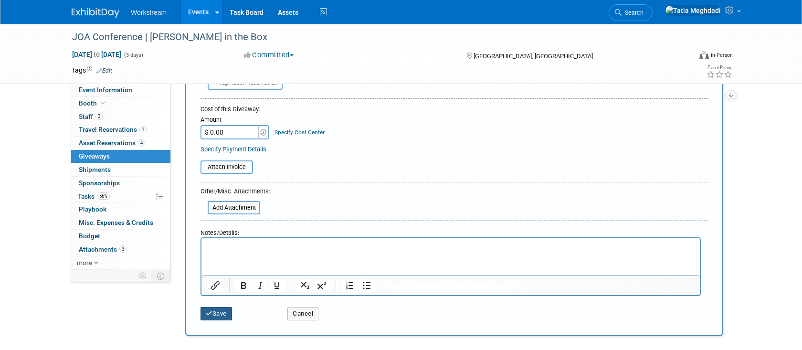
type input "Activation: Putt Putt Golf"
click at [216, 311] on button "Save" at bounding box center [217, 313] width 32 height 13
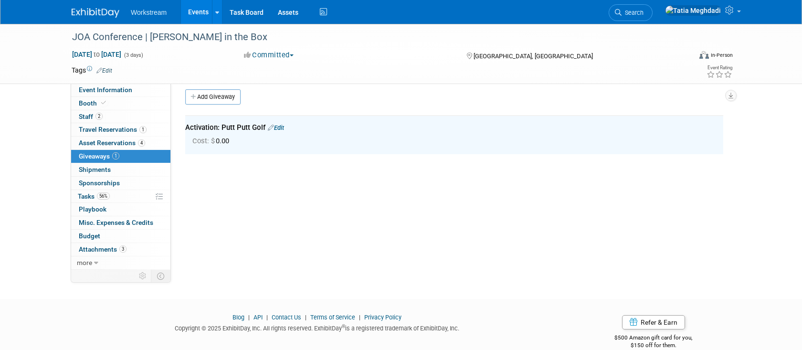
scroll to position [0, 0]
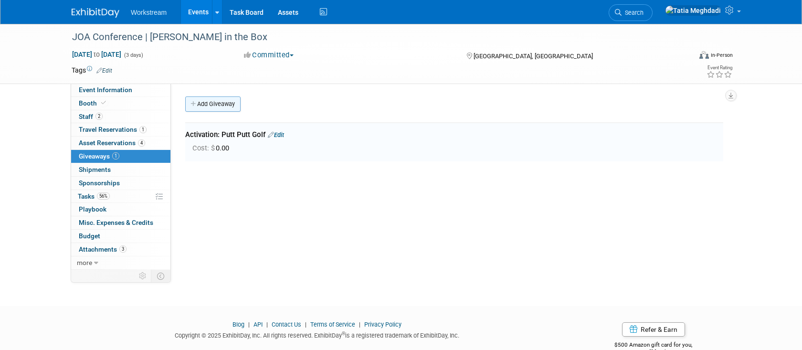
click at [211, 105] on link "Add Giveaway" at bounding box center [212, 103] width 55 height 15
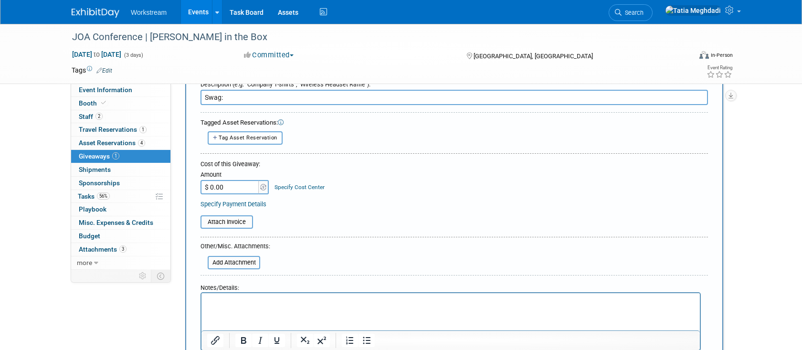
scroll to position [42, 0]
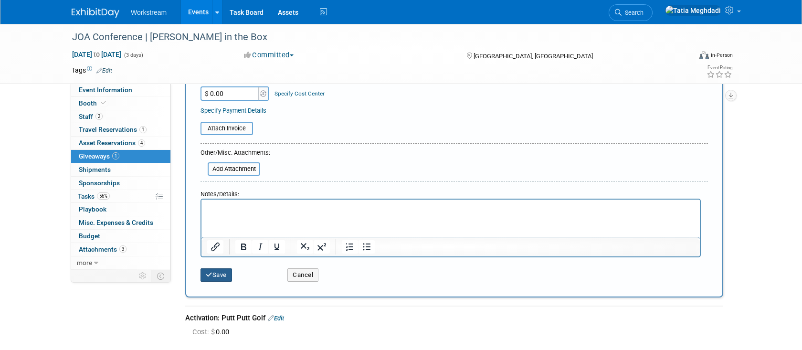
type input "Swag: lip balm, phone fan, stress balls"
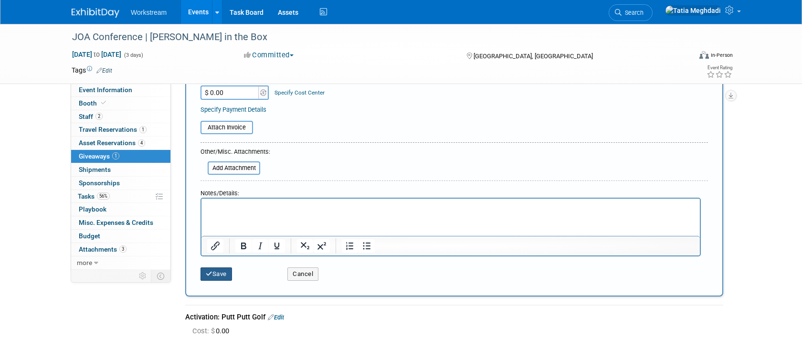
click at [221, 276] on button "Save" at bounding box center [217, 273] width 32 height 13
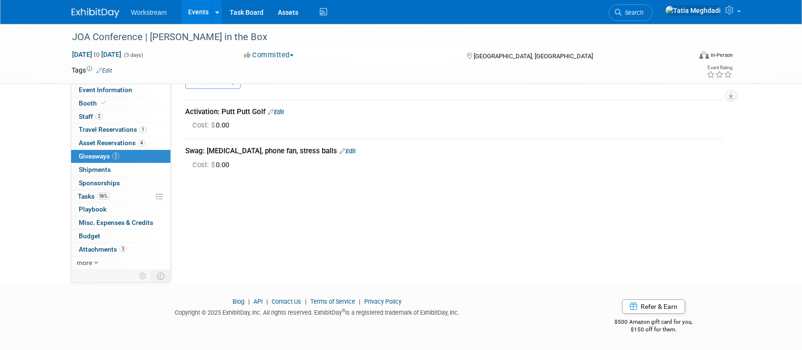
scroll to position [0, 0]
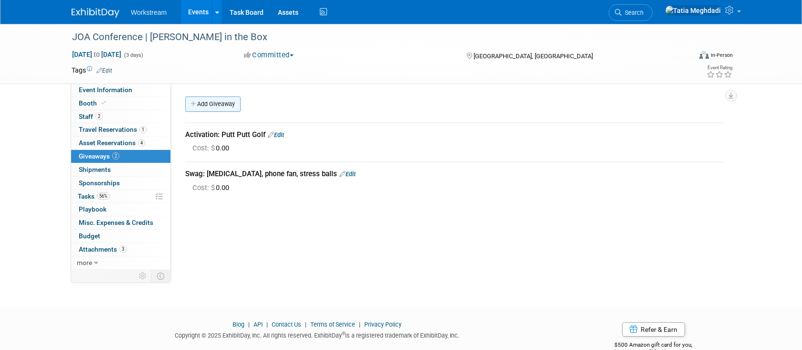
click at [214, 100] on link "Add Giveaway" at bounding box center [212, 103] width 55 height 15
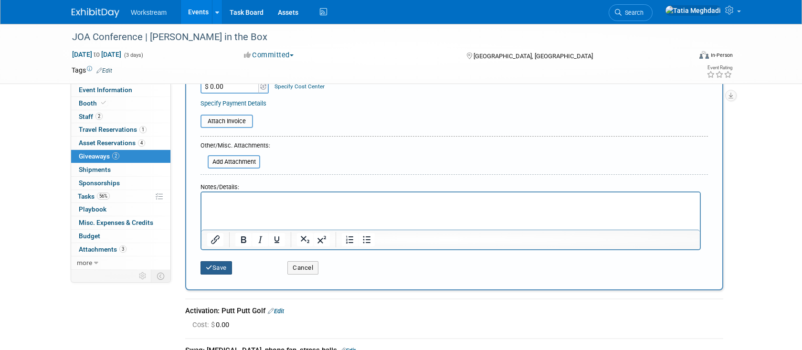
type input "Collateral: AIO Postcards"
click at [224, 268] on button "Save" at bounding box center [217, 267] width 32 height 13
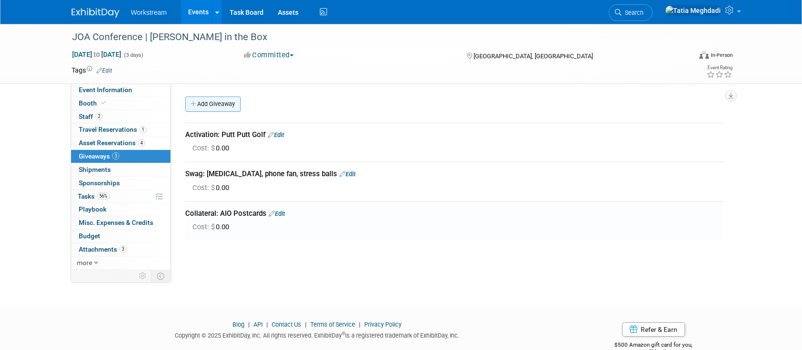
click at [219, 106] on link "Add Giveaway" at bounding box center [212, 103] width 55 height 15
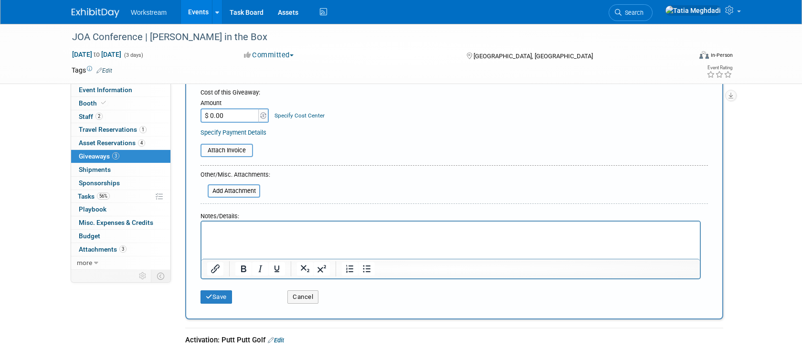
scroll to position [117, 0]
type input "Rep Incentive:"
click at [216, 297] on button "Save" at bounding box center [217, 296] width 32 height 13
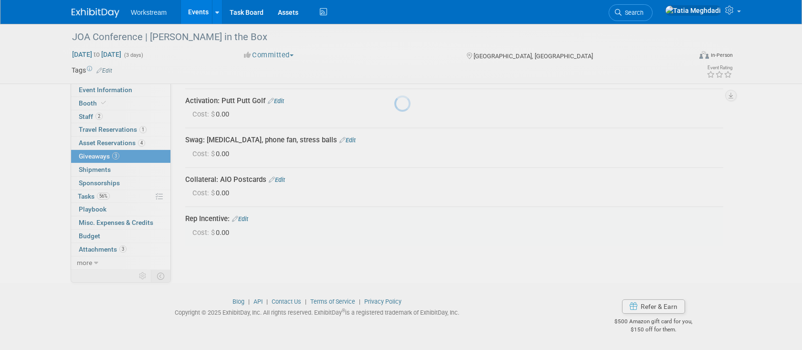
scroll to position [33, 0]
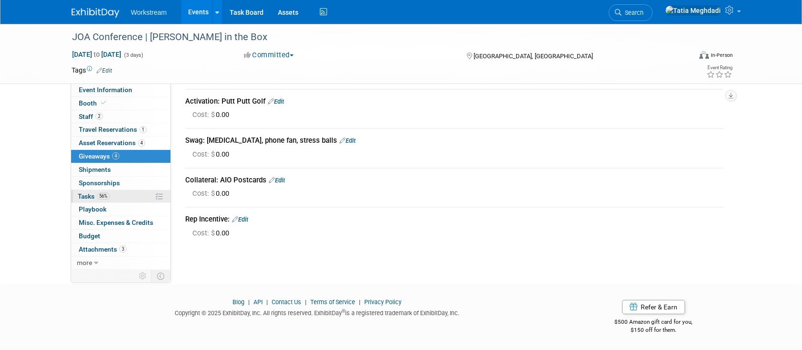
click at [91, 194] on span "Tasks 56%" at bounding box center [94, 196] width 32 height 8
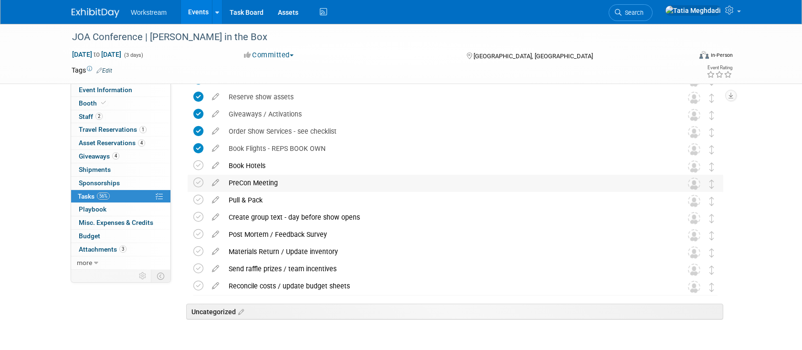
scroll to position [159, 0]
click at [240, 183] on div "PreCon Meeting" at bounding box center [446, 183] width 445 height 16
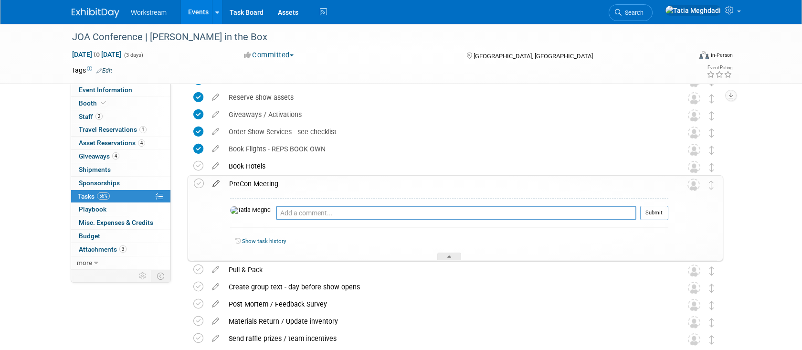
click at [214, 181] on icon at bounding box center [216, 182] width 17 height 12
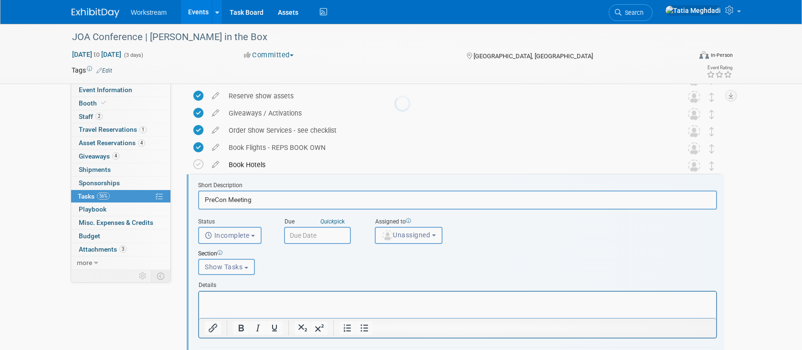
scroll to position [194, 0]
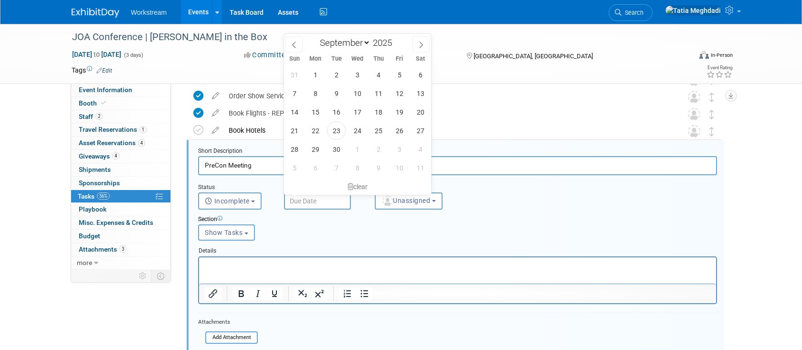
click at [305, 203] on input "text" at bounding box center [317, 200] width 67 height 17
click at [316, 148] on span "29" at bounding box center [315, 149] width 19 height 19
type input "Sep 29, 2025"
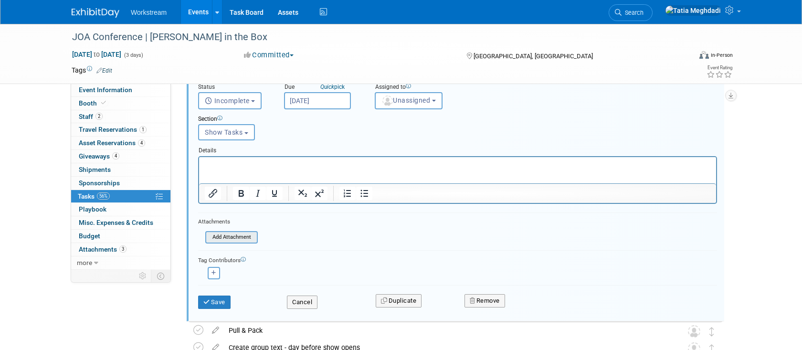
scroll to position [295, 0]
click at [216, 273] on button "button" at bounding box center [214, 273] width 12 height 12
select select
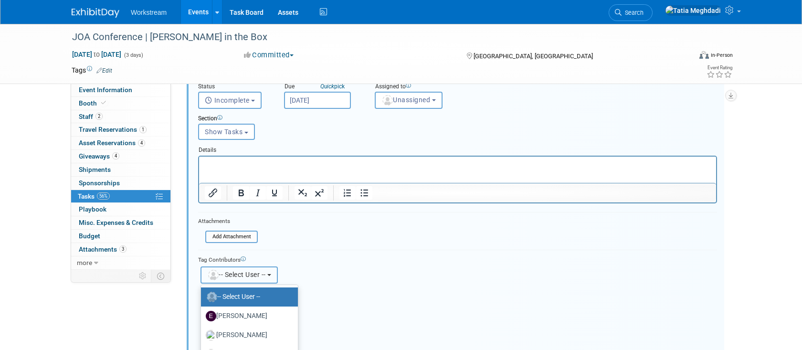
click at [216, 273] on img "button" at bounding box center [213, 275] width 11 height 11
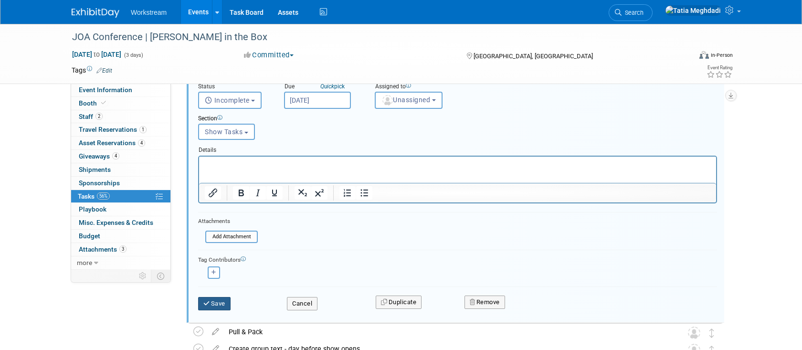
click at [216, 300] on button "Save" at bounding box center [214, 303] width 32 height 13
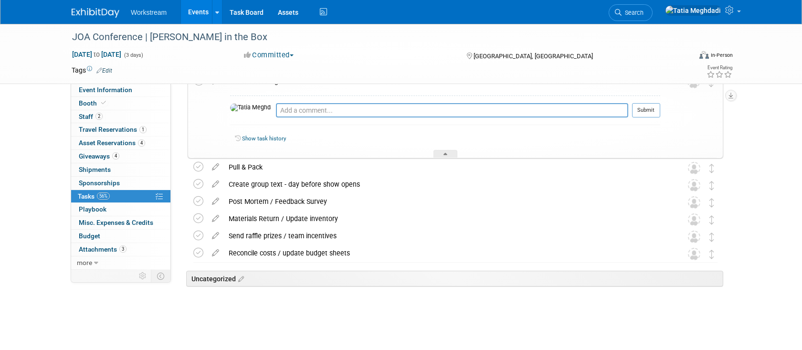
scroll to position [261, 0]
click at [444, 154] on icon at bounding box center [446, 156] width 4 height 6
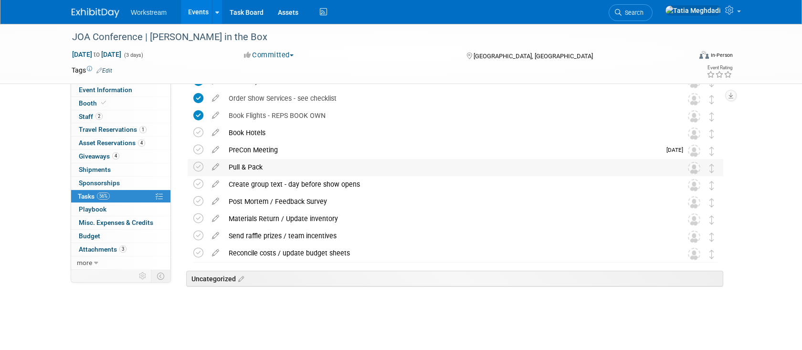
click at [276, 165] on div "Pull & Pack" at bounding box center [446, 167] width 445 height 16
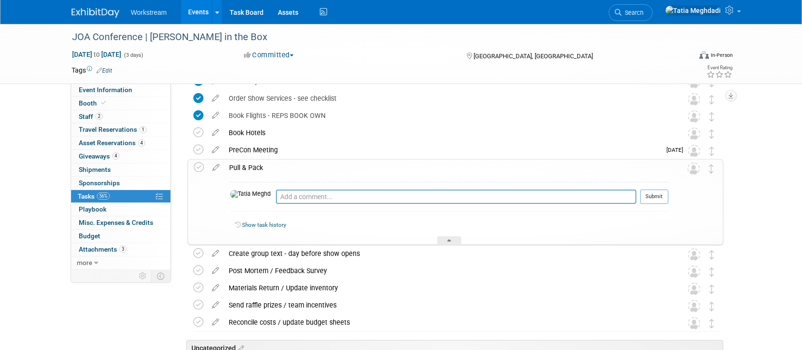
drag, startPoint x: 274, startPoint y: 160, endPoint x: 245, endPoint y: 165, distance: 28.5
click at [274, 160] on div "Pull & Pack" at bounding box center [446, 168] width 444 height 16
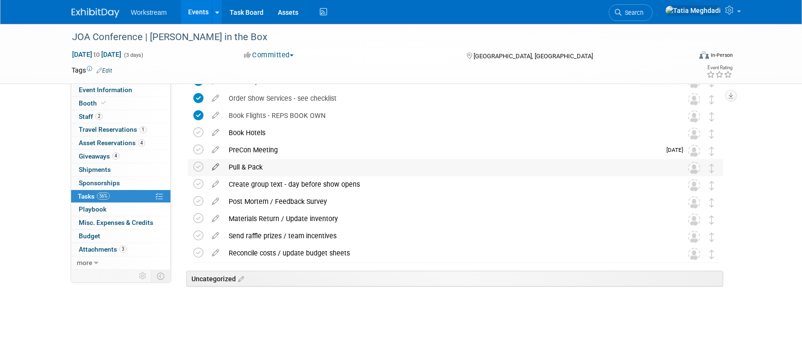
click at [219, 164] on icon at bounding box center [215, 165] width 17 height 12
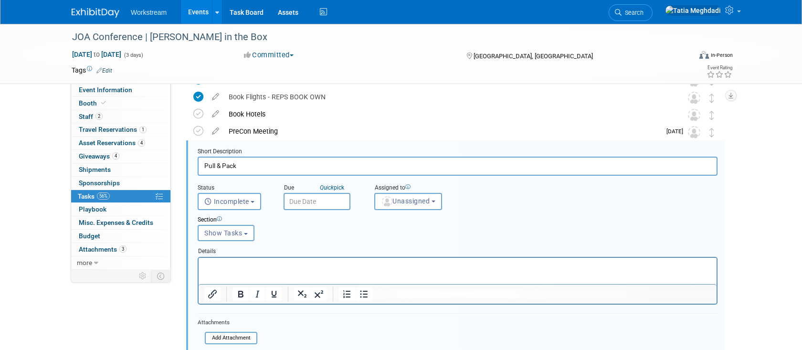
scroll to position [211, 0]
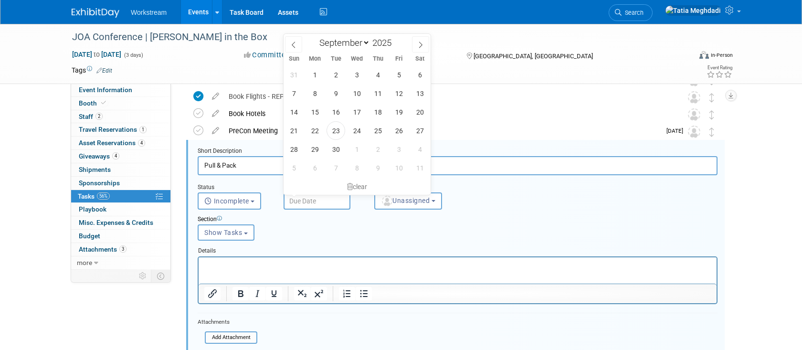
click at [304, 197] on input "text" at bounding box center [317, 200] width 67 height 17
click at [313, 150] on span "29" at bounding box center [315, 149] width 19 height 19
type input "Sep 29, 2025"
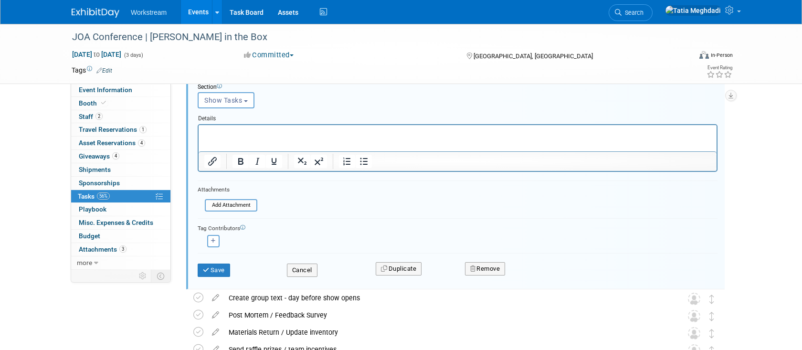
scroll to position [352, 0]
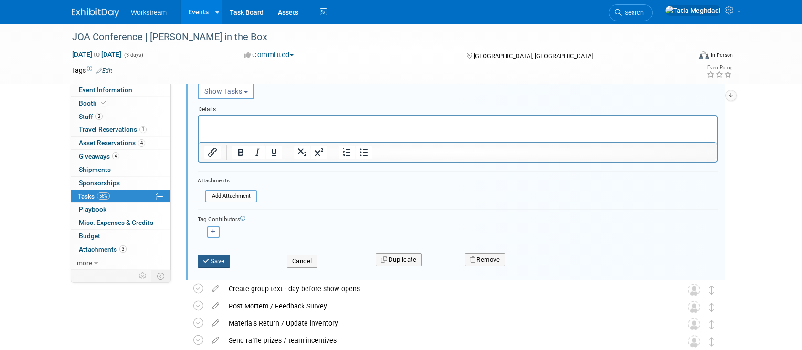
click at [212, 262] on button "Save" at bounding box center [214, 261] width 32 height 13
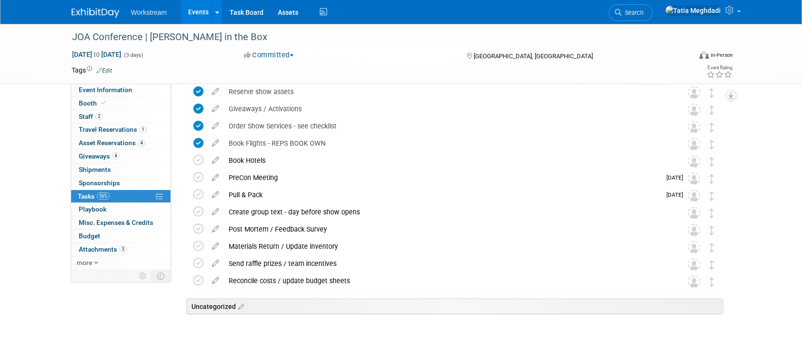
scroll to position [177, 0]
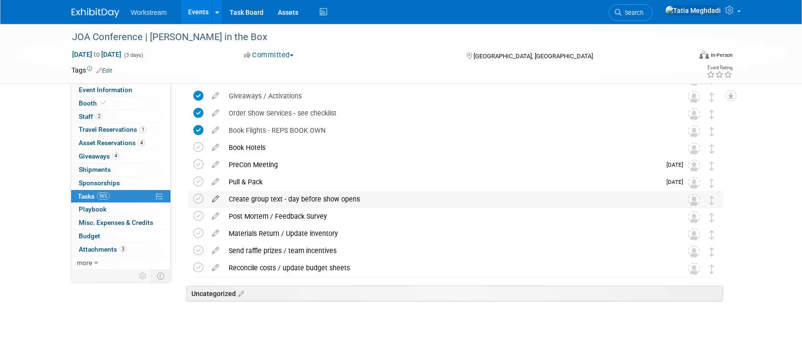
click at [216, 197] on icon at bounding box center [215, 197] width 17 height 12
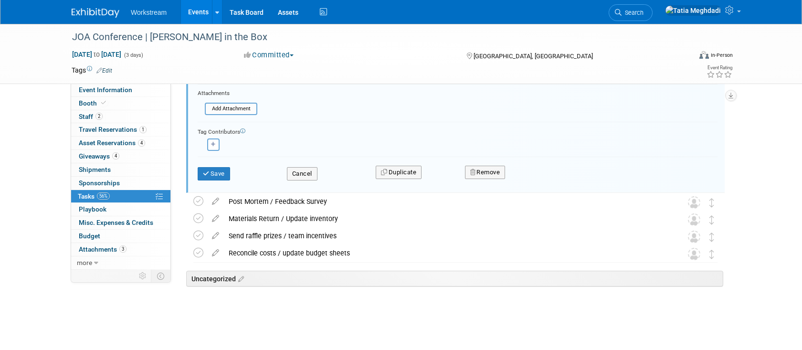
scroll to position [468, 0]
click at [469, 171] on button "Remove" at bounding box center [485, 172] width 41 height 13
click at [540, 178] on link "Yes" at bounding box center [539, 179] width 28 height 15
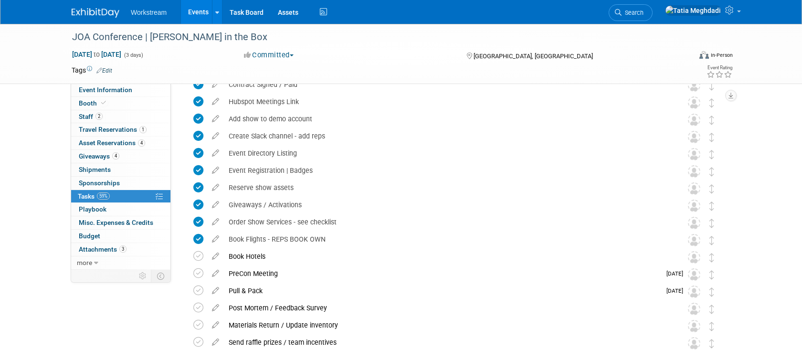
scroll to position [0, 0]
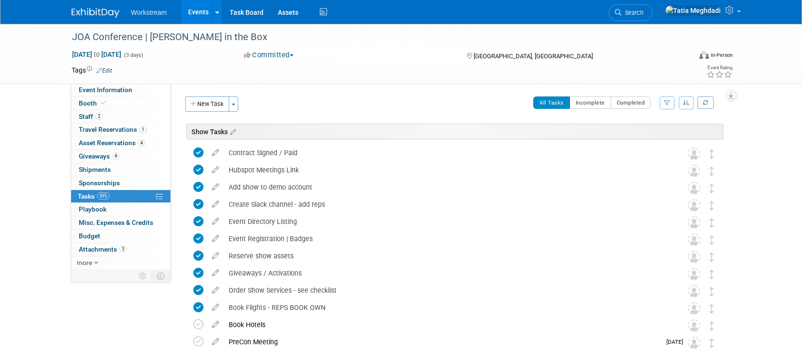
click at [196, 14] on link "Events" at bounding box center [198, 12] width 35 height 24
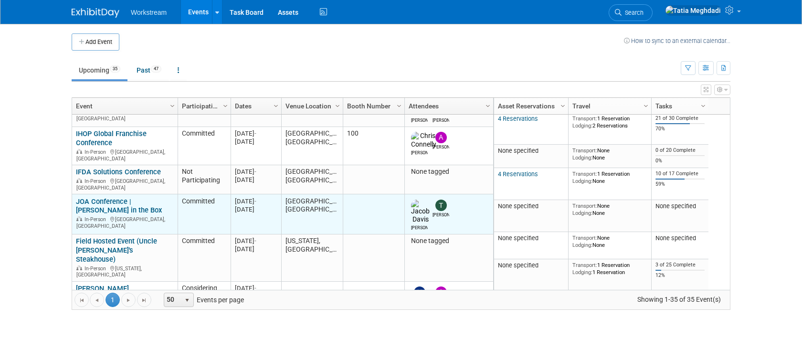
scroll to position [85, 0]
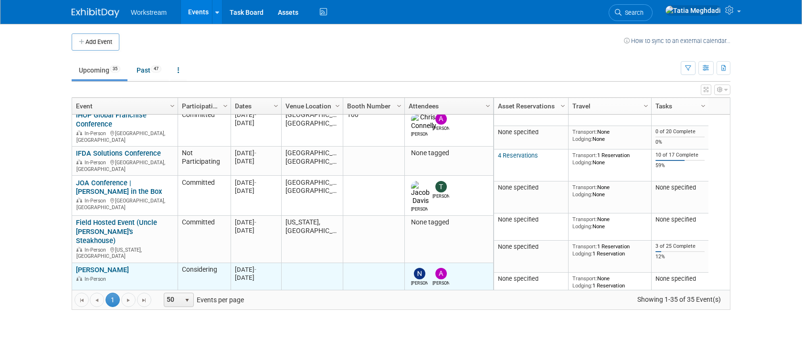
click at [109, 266] on link "[PERSON_NAME]" at bounding box center [102, 270] width 53 height 9
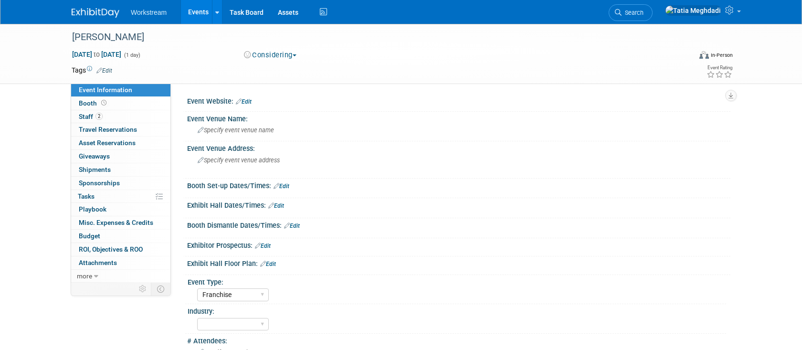
select select "Franchise"
select select "[PERSON_NAME]"
click at [195, 10] on link "Events" at bounding box center [198, 12] width 35 height 24
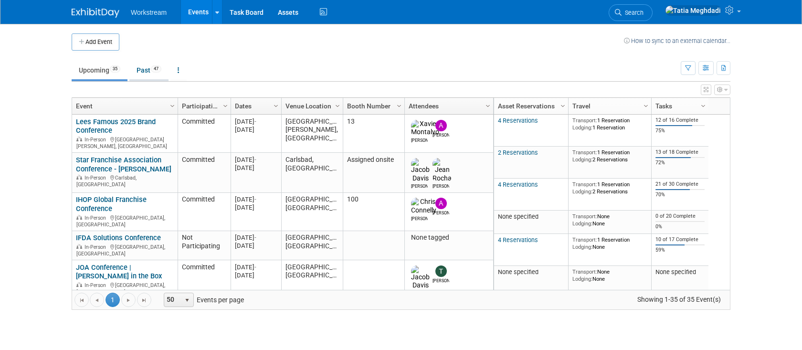
click at [144, 70] on link "Past 47" at bounding box center [148, 70] width 39 height 18
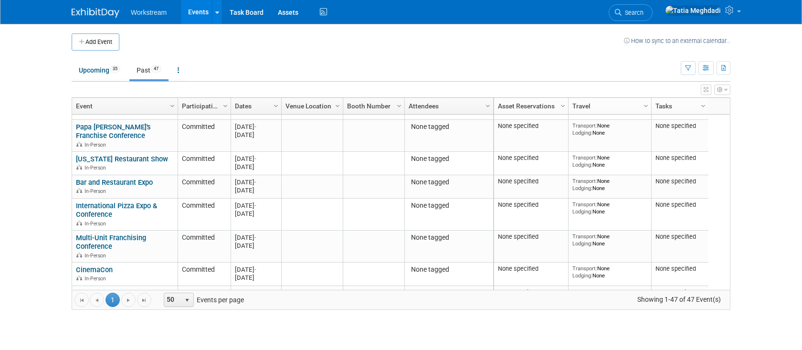
scroll to position [307, 0]
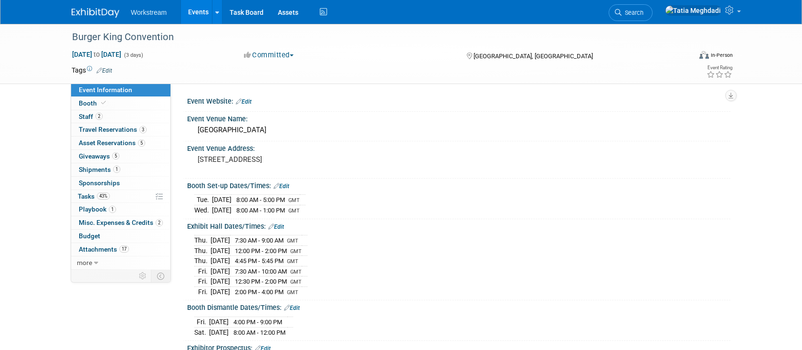
select select "Franchise"
select select "Restaurant"
select select "[PERSON_NAME]"
click at [86, 103] on span "Booth" at bounding box center [93, 103] width 29 height 8
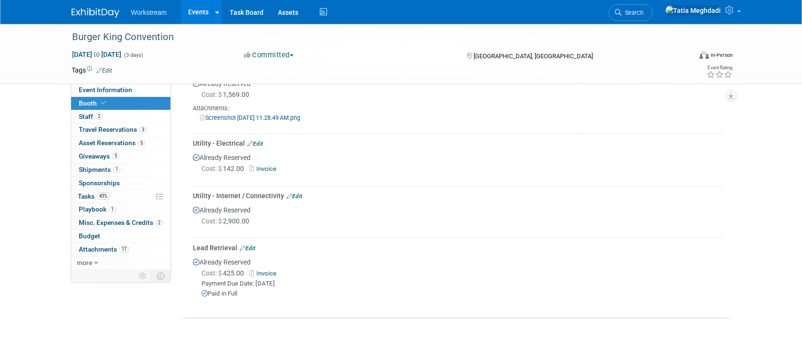
scroll to position [237, 0]
click at [267, 271] on link "Invoice" at bounding box center [264, 274] width 31 height 7
click at [95, 101] on span "Booth" at bounding box center [93, 103] width 29 height 8
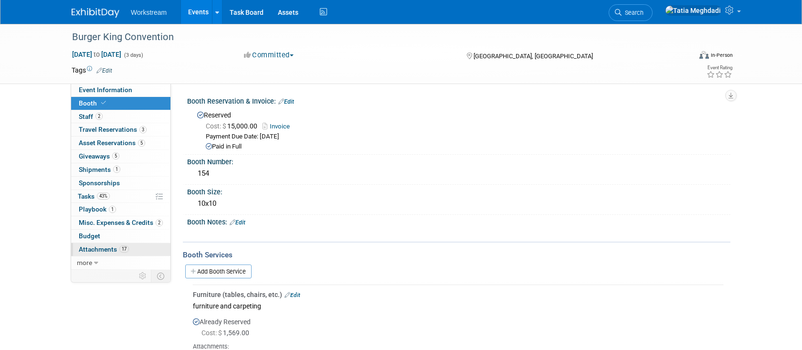
click at [97, 248] on span "Attachments 17" at bounding box center [104, 249] width 50 height 8
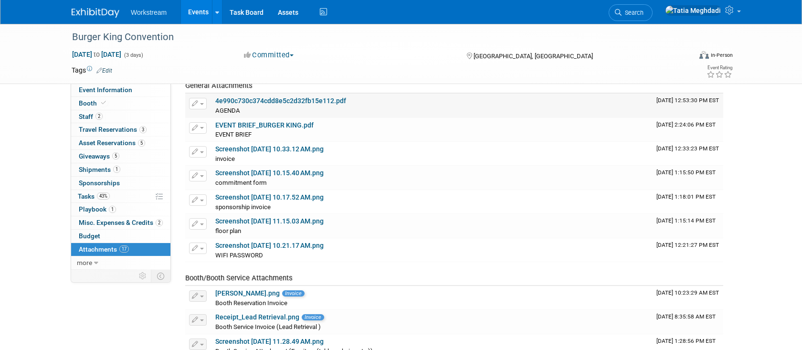
scroll to position [46, 0]
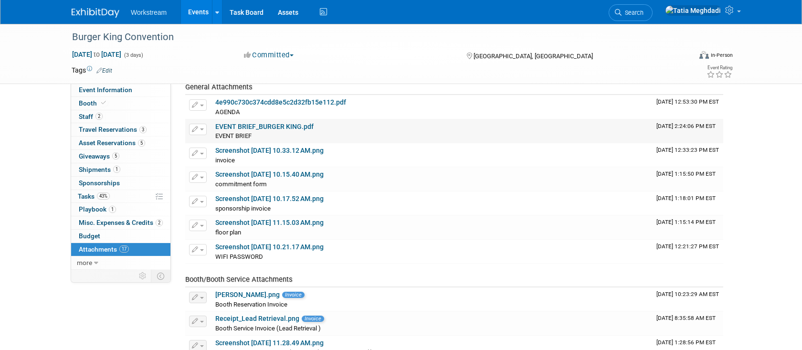
click at [235, 123] on link "EVENT BRIEF_BURGER KING.pdf" at bounding box center [264, 127] width 98 height 8
click at [94, 116] on span "Staff 2" at bounding box center [91, 117] width 24 height 8
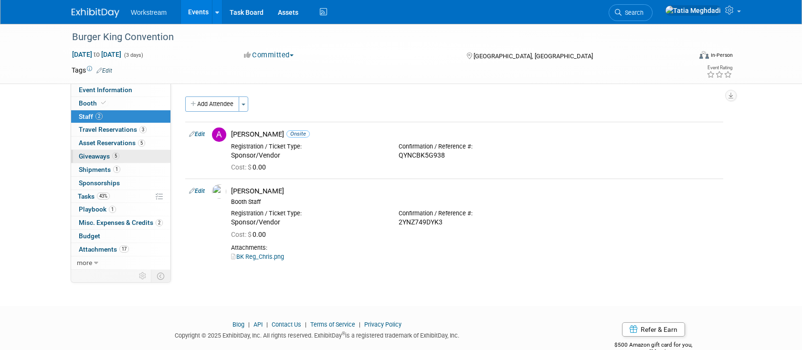
click at [96, 159] on span "Giveaways 5" at bounding box center [99, 156] width 41 height 8
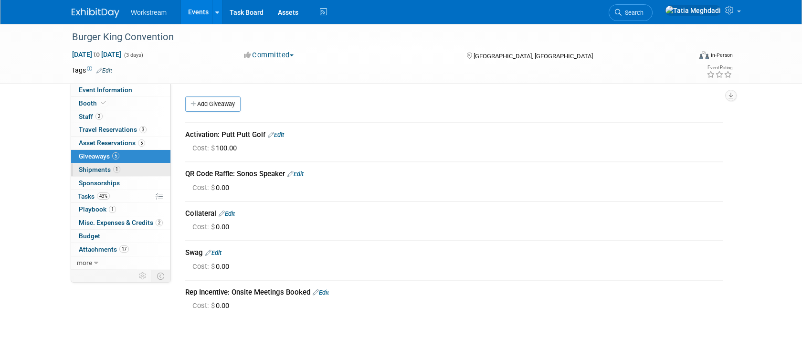
click at [95, 170] on span "Shipments 1" at bounding box center [100, 170] width 42 height 8
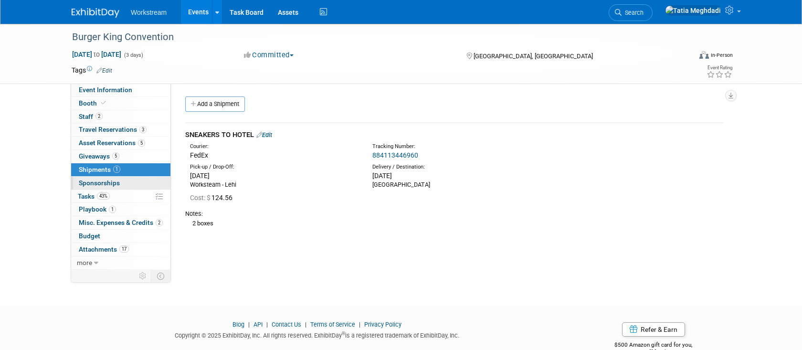
click at [93, 179] on link "0 Sponsorships 0" at bounding box center [120, 183] width 99 height 13
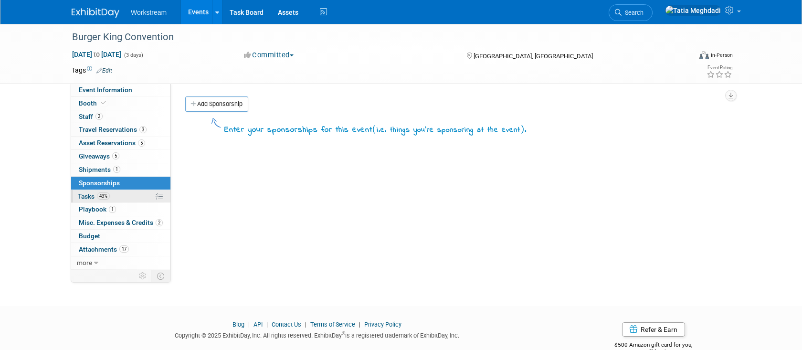
click at [89, 196] on span "Tasks 43%" at bounding box center [94, 196] width 32 height 8
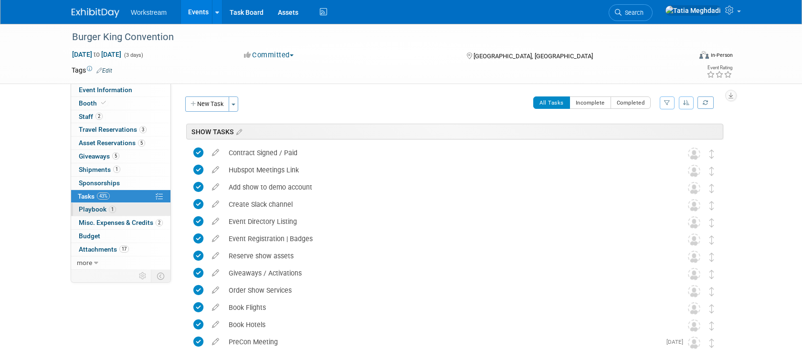
click at [91, 206] on span "Playbook 1" at bounding box center [97, 209] width 37 height 8
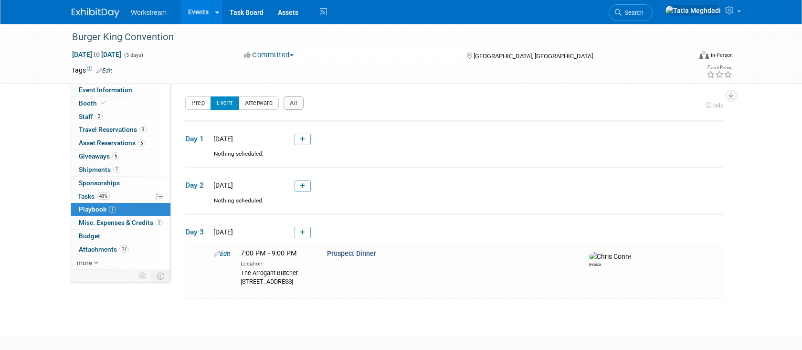
scroll to position [12, 0]
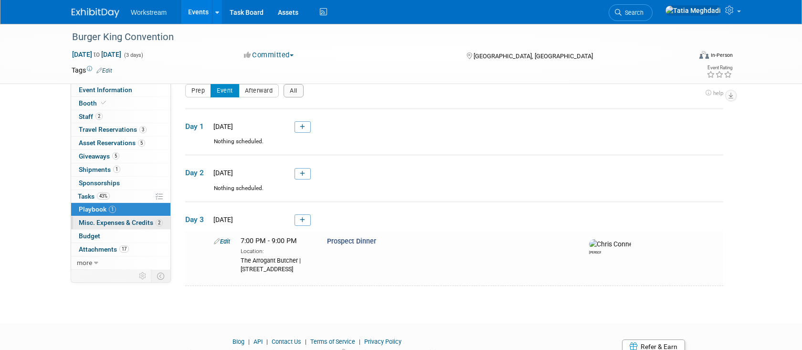
click at [95, 224] on span "Misc. Expenses & Credits 2" at bounding box center [121, 223] width 84 height 8
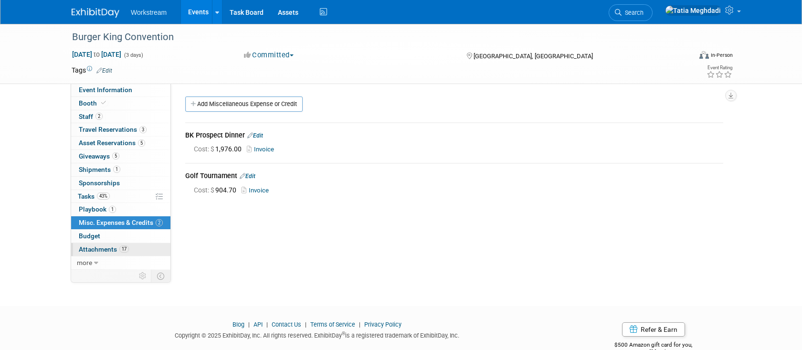
click at [96, 249] on span "Attachments 17" at bounding box center [104, 249] width 50 height 8
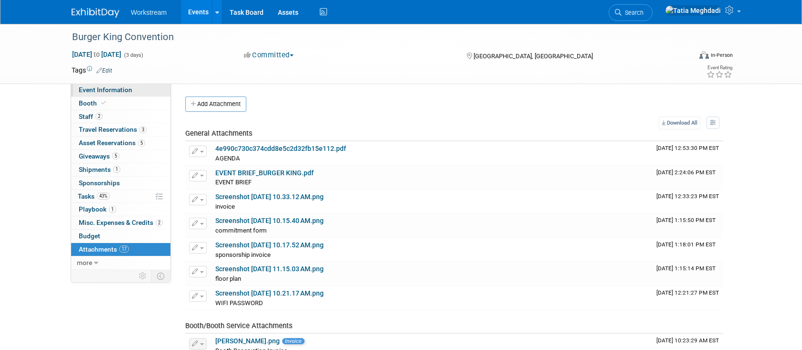
click at [109, 89] on span "Event Information" at bounding box center [105, 90] width 53 height 8
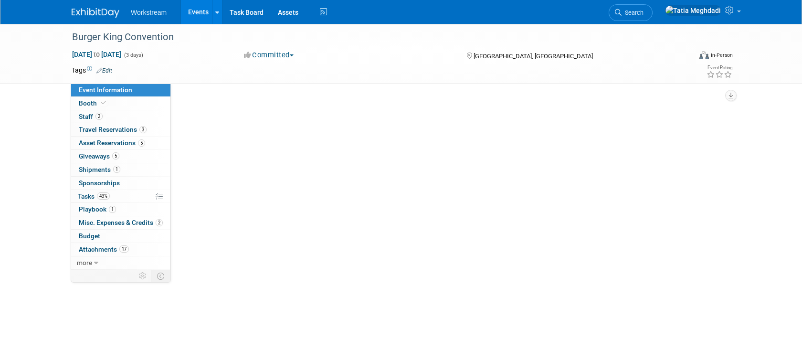
select select "Franchise"
select select "Restaurant"
select select "[PERSON_NAME]"
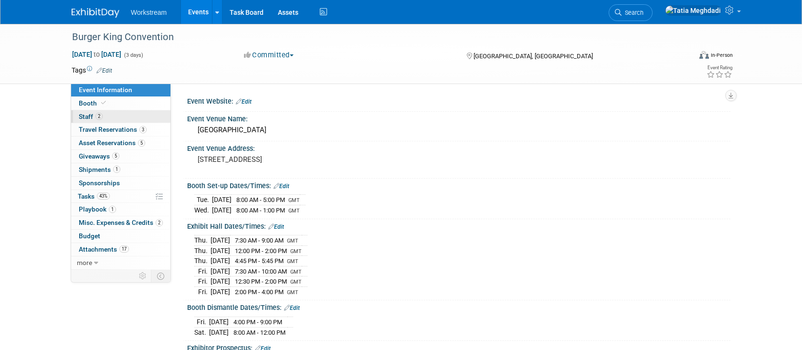
click at [94, 116] on span "Staff 2" at bounding box center [91, 117] width 24 height 8
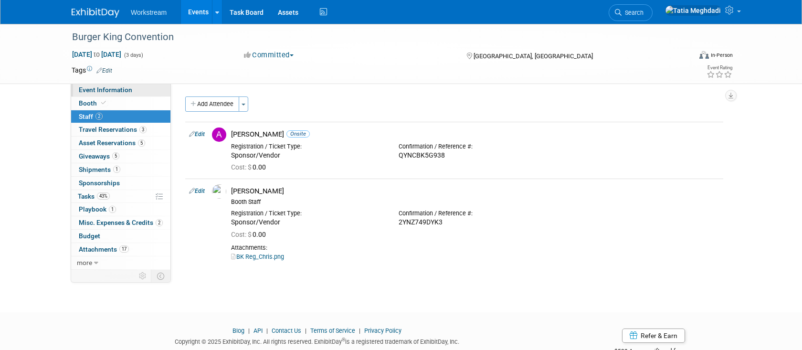
click at [95, 88] on span "Event Information" at bounding box center [105, 90] width 53 height 8
select select "Franchise"
select select "Restaurant"
select select "Tatia Meghdadi"
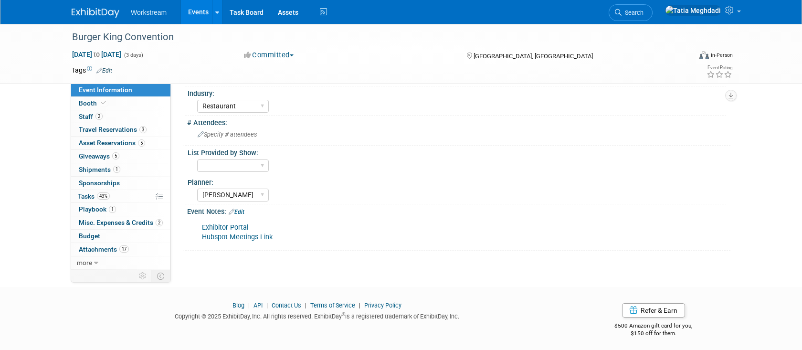
scroll to position [321, 0]
click at [243, 208] on link "Edit" at bounding box center [237, 211] width 16 height 7
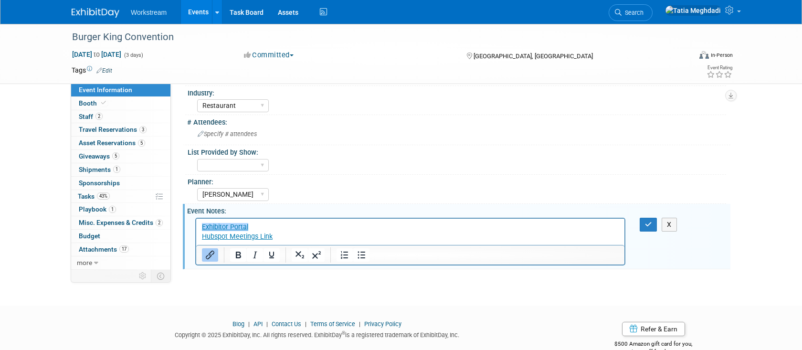
scroll to position [0, 0]
click at [278, 238] on p "Exhibitor Portal Hubspot Meetings Link﻿" at bounding box center [410, 231] width 417 height 19
click at [260, 224] on p "Exhibitor Portal﻿ Hubspot Meetings Link" at bounding box center [410, 231] width 417 height 19
click at [289, 235] on p "Exhibitor Portal﻿ Hubspot Meetings Link" at bounding box center [410, 231] width 417 height 19
click at [256, 226] on p "Exhibitor Portal﻿ Hubspot Meetings Link" at bounding box center [410, 231] width 417 height 19
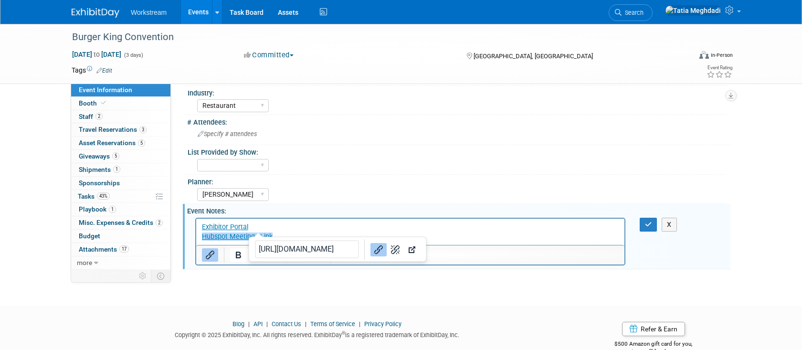
click at [282, 236] on p "Exhibitor Portal Hubspot Meetings Link﻿" at bounding box center [410, 231] width 417 height 19
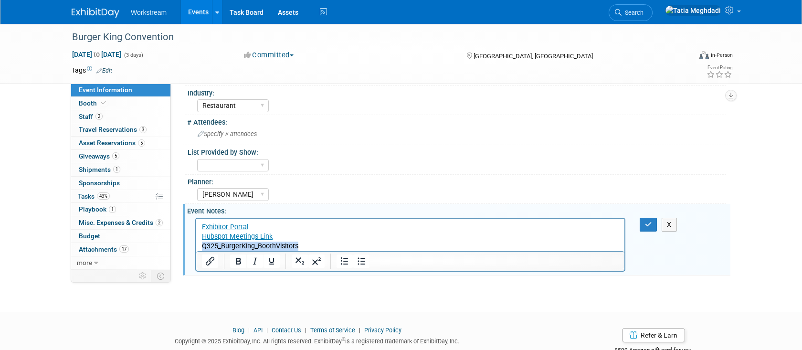
drag, startPoint x: 305, startPoint y: 247, endPoint x: 407, endPoint y: 478, distance: 251.9
click at [196, 248] on html "Exhibitor Portal Hubspot Meetings Link Q325_BurgerKing_BoothVisitors" at bounding box center [410, 234] width 428 height 32
click at [210, 258] on icon "Insert/edit link" at bounding box center [209, 261] width 11 height 11
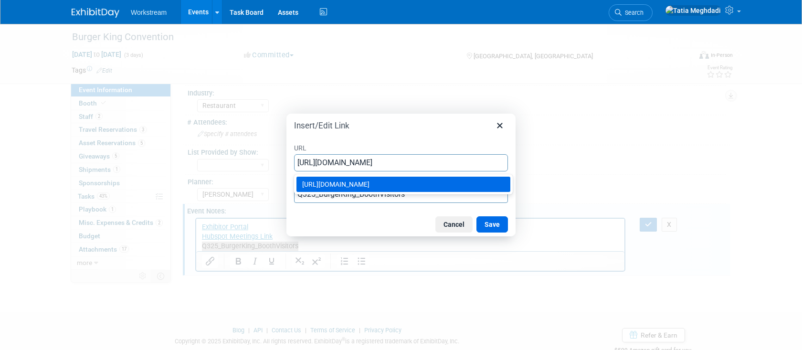
type input "https://docs.google.com/spreadsheets/d/1fARbwMH3M5uxHwTLYyoXa7VloohwdaTZ6C3xStR…"
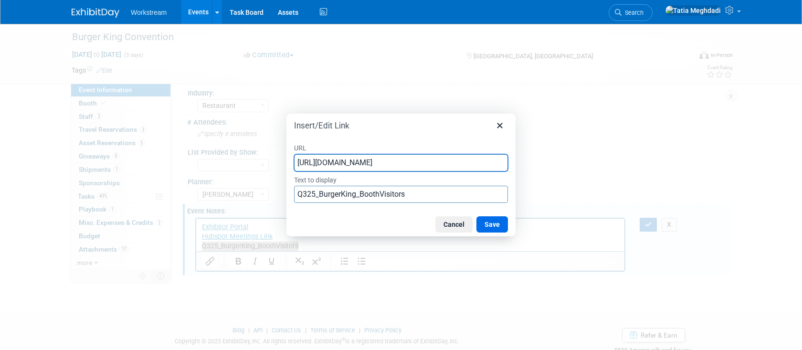
click at [413, 126] on div "Insert/Edit Link" at bounding box center [401, 124] width 229 height 20
click at [492, 221] on button "Save" at bounding box center [493, 224] width 32 height 16
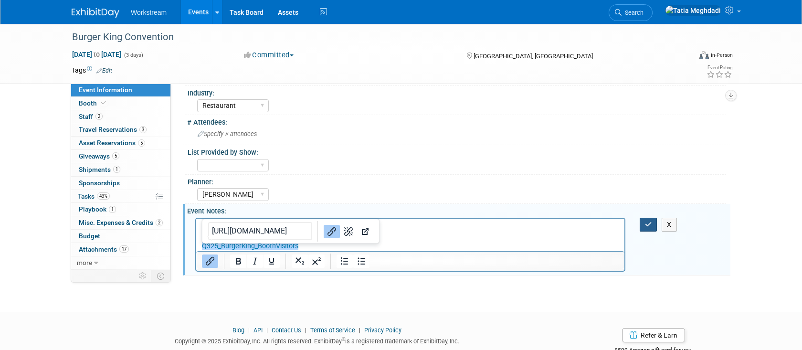
click at [651, 221] on icon "button" at bounding box center [648, 224] width 7 height 7
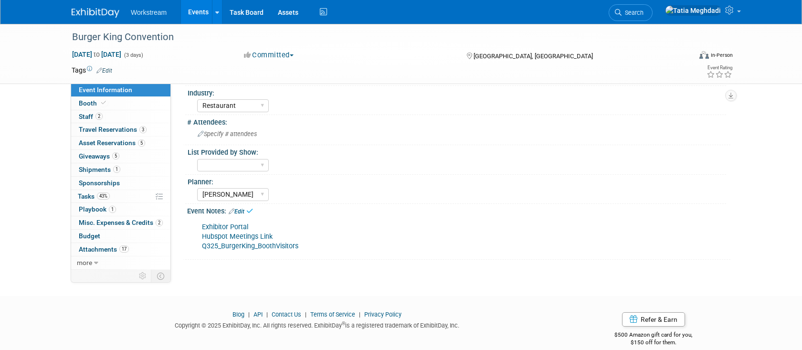
click at [553, 191] on div "Tatia Meghdadi Keira Wiele Annabelle Gu" at bounding box center [461, 193] width 529 height 15
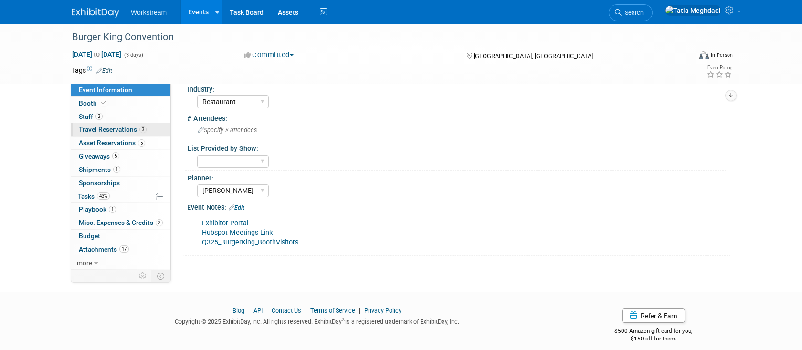
scroll to position [327, 0]
click at [199, 13] on link "Events" at bounding box center [198, 12] width 35 height 24
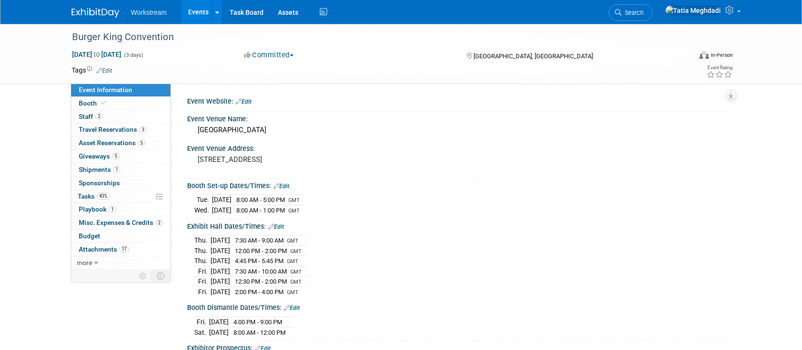
select select "Franchise"
select select "Restaurant"
select select "[PERSON_NAME]"
click at [93, 103] on span "Booth" at bounding box center [93, 103] width 29 height 8
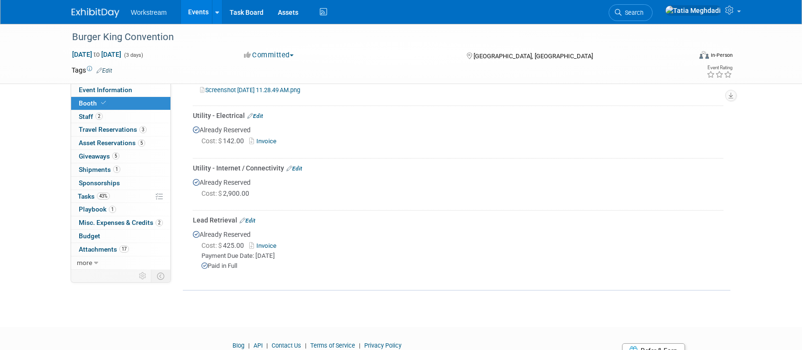
scroll to position [265, 0]
click at [267, 245] on link "Invoice" at bounding box center [264, 246] width 31 height 7
click at [205, 12] on link "Events" at bounding box center [198, 12] width 35 height 24
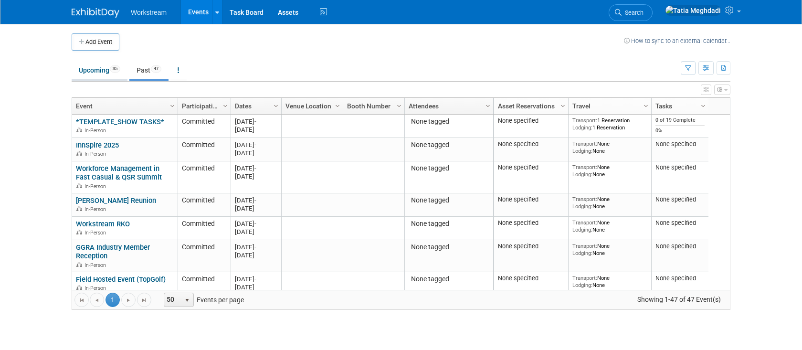
click at [98, 67] on link "Upcoming 35" at bounding box center [100, 70] width 56 height 18
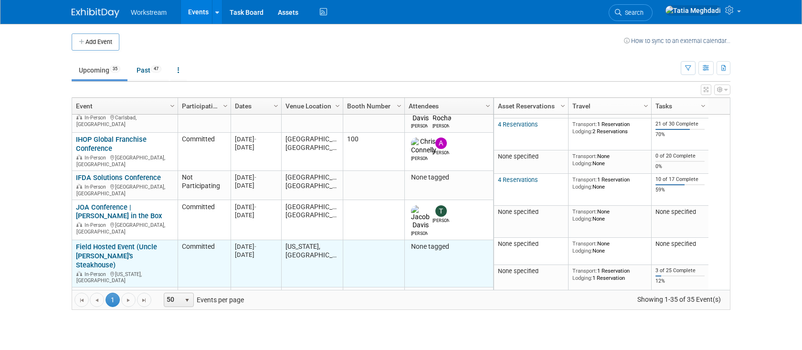
scroll to position [59, 0]
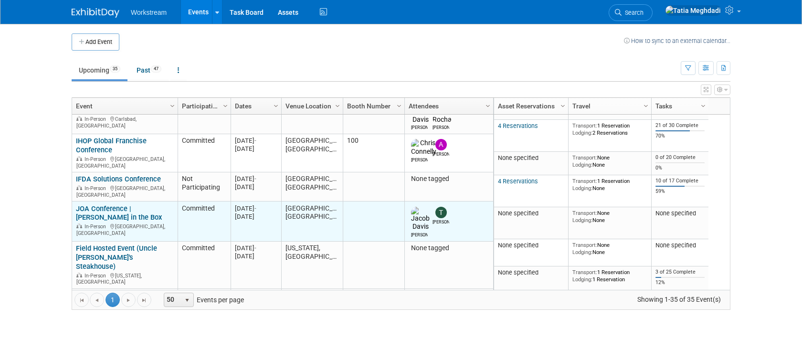
click at [99, 204] on link "JOA Conference | [PERSON_NAME] in the Box" at bounding box center [119, 213] width 86 height 18
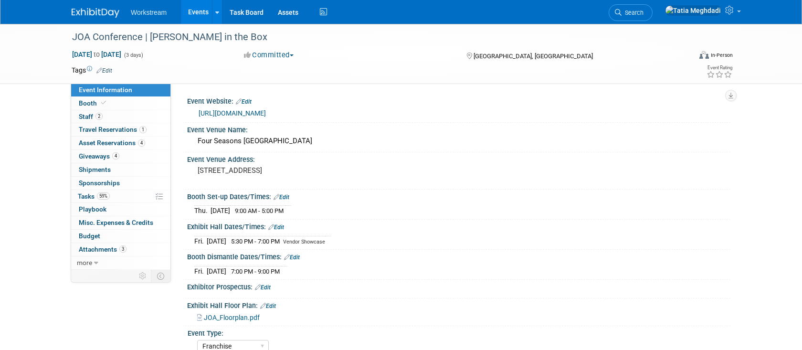
select select "Franchise"
select select "Restaurant"
select select "No"
select select "[PERSON_NAME]"
click at [102, 87] on span "Event Information" at bounding box center [105, 90] width 53 height 8
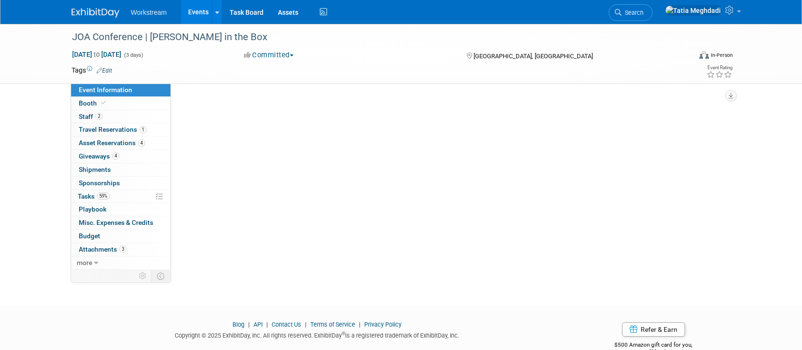
select select "Franchise"
select select "Restaurant"
select select "No"
select select "[PERSON_NAME]"
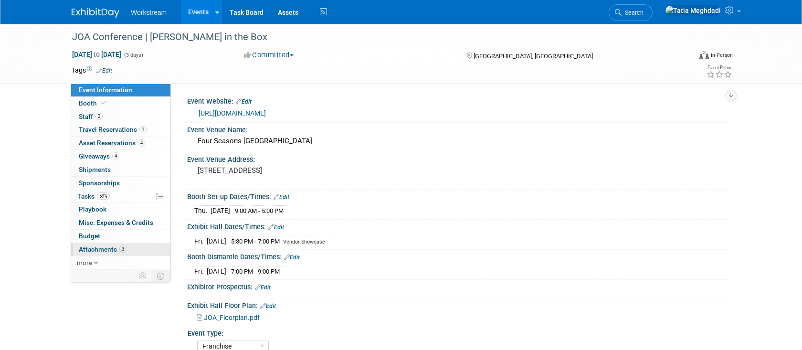
click at [99, 249] on span "Attachments 3" at bounding box center [103, 249] width 48 height 8
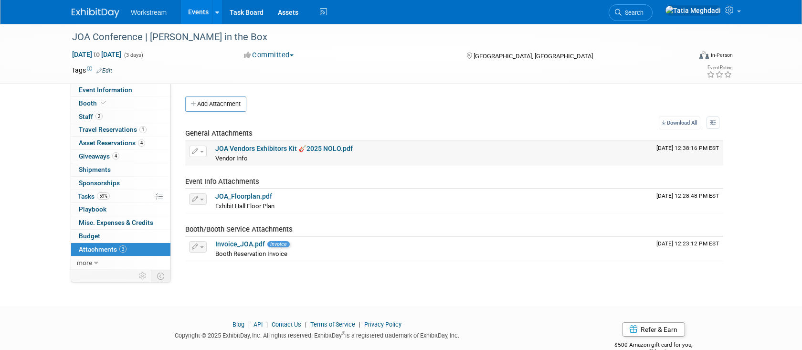
click at [264, 147] on link "JOA Vendors Exhibitors Kit 🎸2025 NOLO.pdf" at bounding box center [284, 149] width 138 height 8
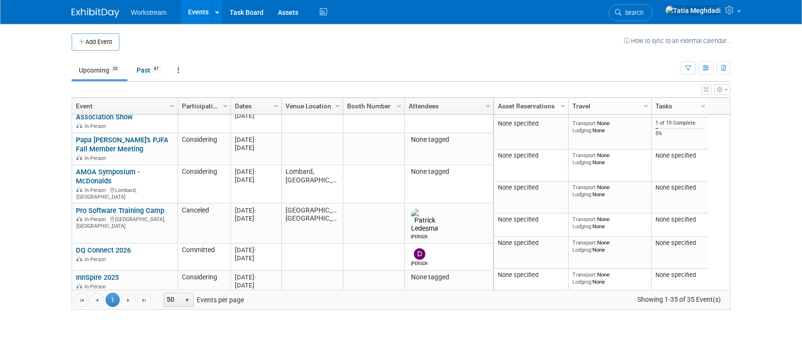
scroll to position [856, 0]
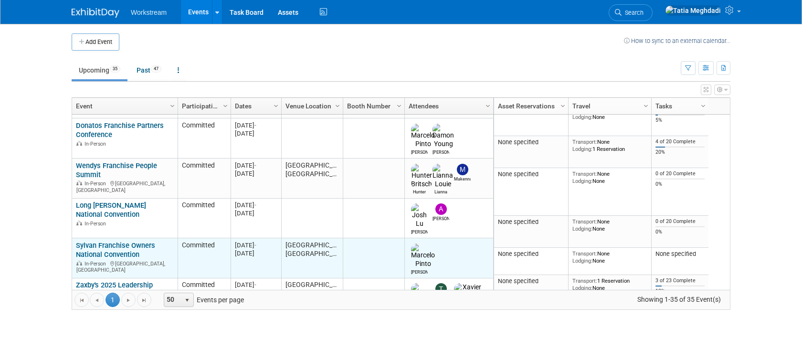
click at [109, 241] on link "Sylvan Franchise Owners National Convention" at bounding box center [115, 250] width 79 height 18
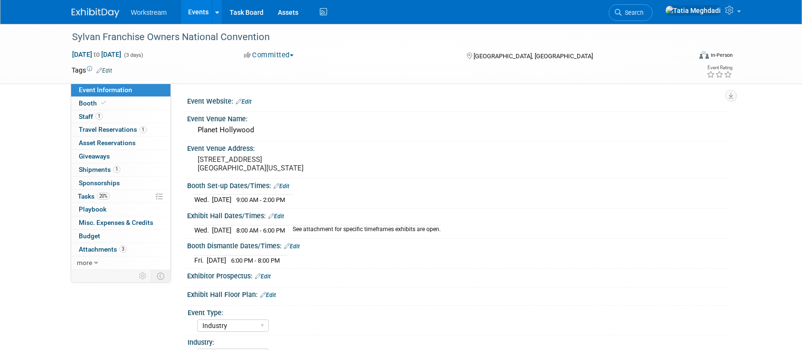
select select "Industry"
select select "Misc/Other"
select select "No"
select select "[PERSON_NAME]"
click at [91, 101] on span "Booth" at bounding box center [93, 103] width 29 height 8
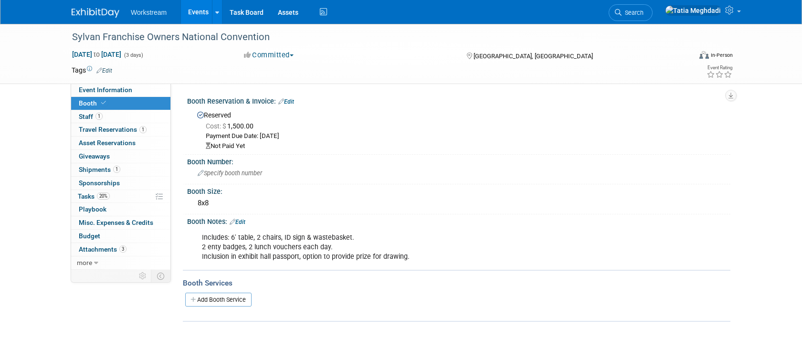
click at [291, 102] on link "Edit" at bounding box center [286, 101] width 16 height 7
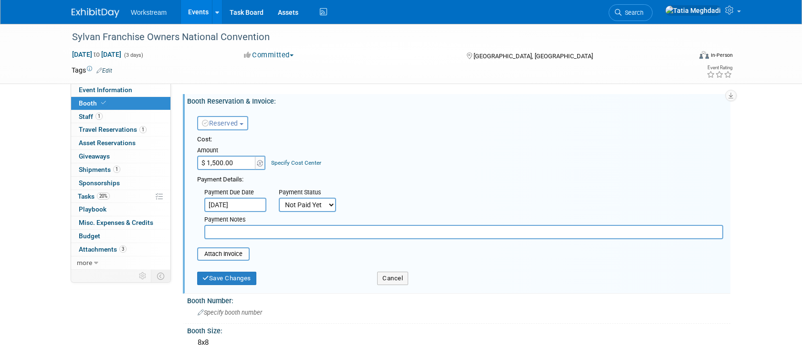
click at [301, 206] on select "Not Paid Yet Partially Paid Paid in Full" at bounding box center [307, 205] width 57 height 14
select select "1"
click at [279, 198] on select "Not Paid Yet Partially Paid Paid in Full" at bounding box center [307, 205] width 57 height 14
click at [236, 256] on input "file" at bounding box center [192, 253] width 114 height 11
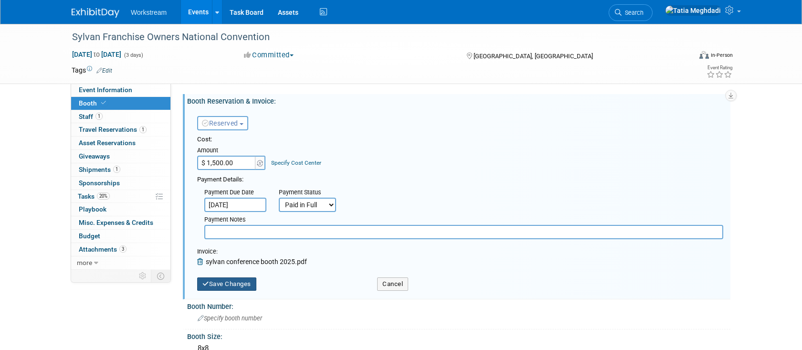
click at [242, 283] on button "Save Changes" at bounding box center [226, 283] width 59 height 13
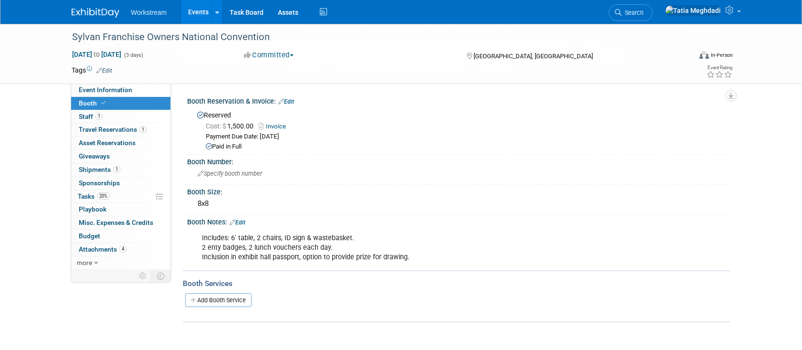
click at [193, 13] on link "Events" at bounding box center [198, 12] width 35 height 24
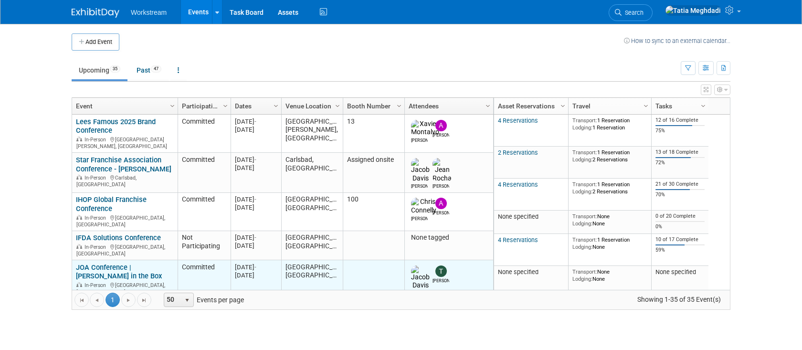
click at [93, 263] on link "JOA Conference | [PERSON_NAME] in the Box" at bounding box center [119, 272] width 86 height 18
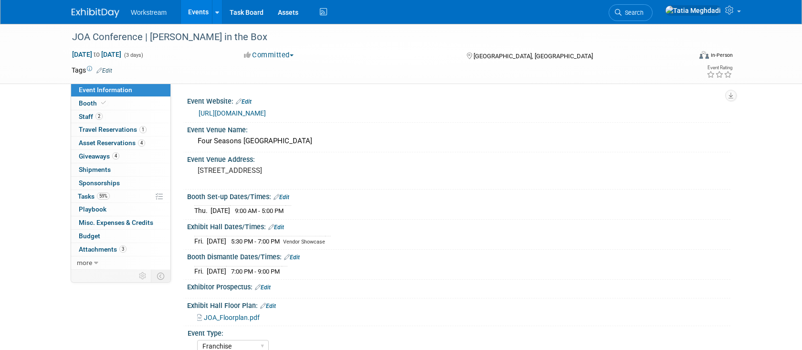
select select "Franchise"
select select "Restaurant"
select select "No"
select select "[PERSON_NAME]"
click at [106, 248] on span "Attachments 3" at bounding box center [103, 249] width 48 height 8
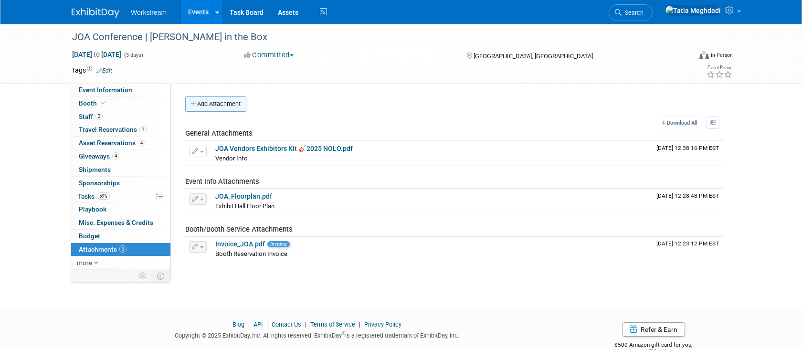
click at [226, 102] on button "Add Attachment" at bounding box center [215, 103] width 61 height 15
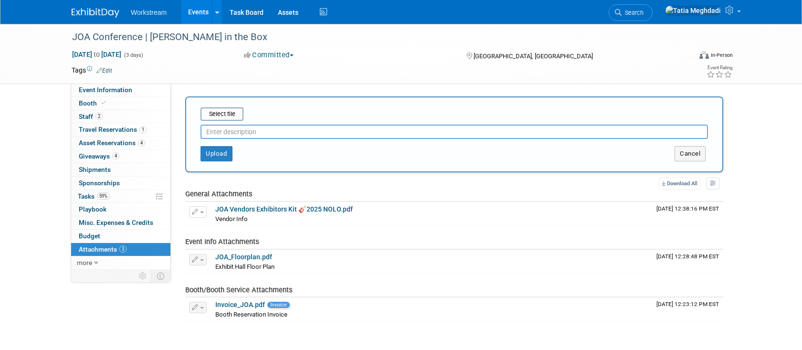
click at [245, 130] on input "text" at bounding box center [455, 132] width 508 height 14
type input "[PERSON_NAME]"
click at [224, 115] on input "file" at bounding box center [186, 113] width 114 height 11
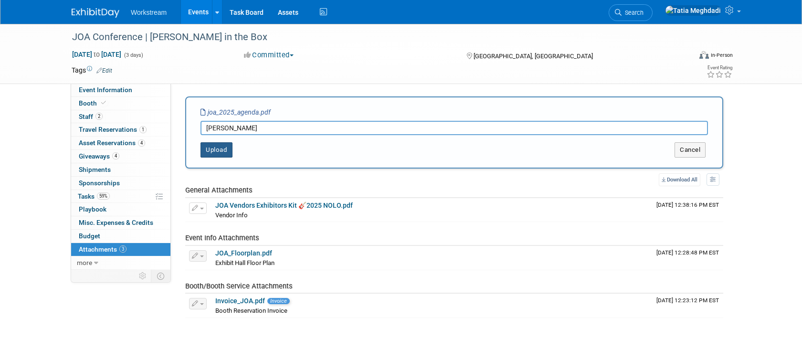
click at [229, 151] on button "Upload" at bounding box center [217, 149] width 32 height 15
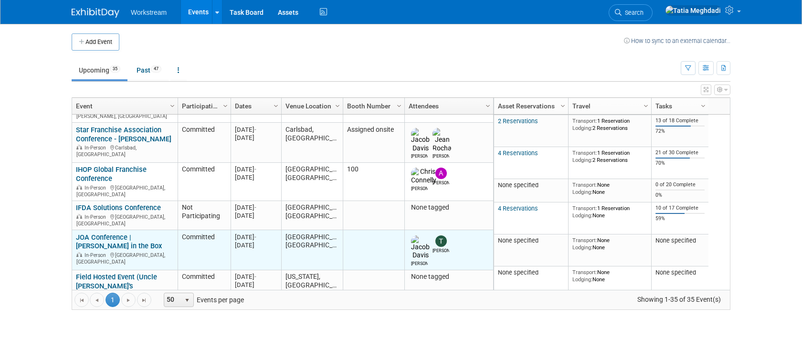
scroll to position [32, 0]
click at [104, 232] on link "JOA Conference | [PERSON_NAME] in the Box" at bounding box center [119, 241] width 86 height 18
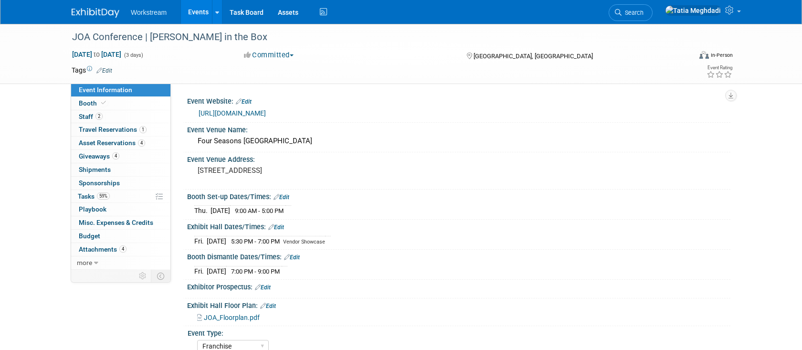
select select "Franchise"
select select "Restaurant"
select select "No"
select select "[PERSON_NAME]"
click at [91, 53] on span "Oct 1, 2025 to Oct 3, 2025" at bounding box center [97, 54] width 50 height 9
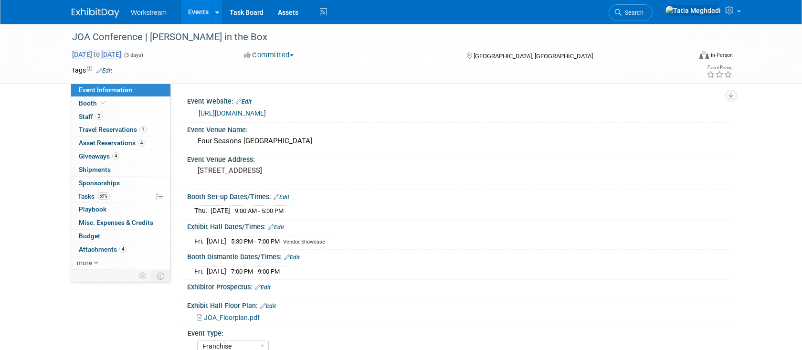
select select "9"
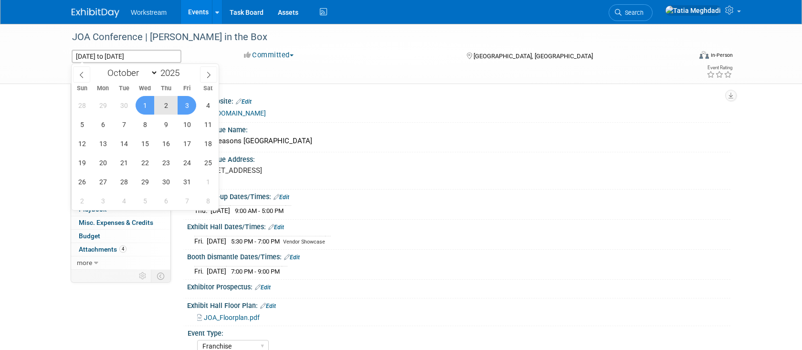
click at [164, 105] on span "2" at bounding box center [166, 105] width 19 height 19
type input "[DATE]"
click at [186, 101] on span "3" at bounding box center [187, 105] width 19 height 19
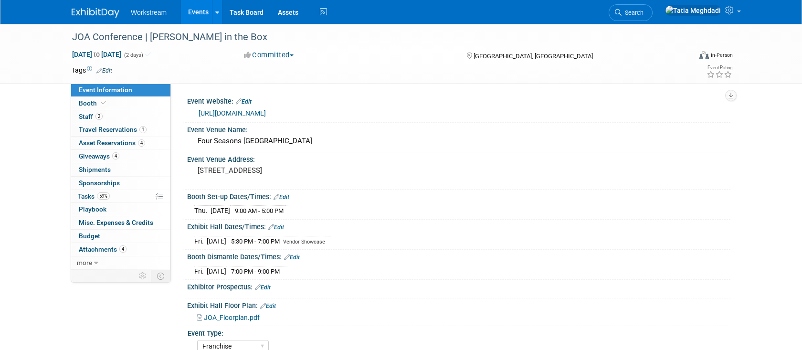
click at [53, 154] on div "JOA Conference | Jack in the Box Oct 2, 2025 to Oct 3, 2025 (2 days) Oct 2, 202…" at bounding box center [401, 315] width 802 height 582
click at [106, 130] on span "Travel Reservations 1" at bounding box center [113, 130] width 68 height 8
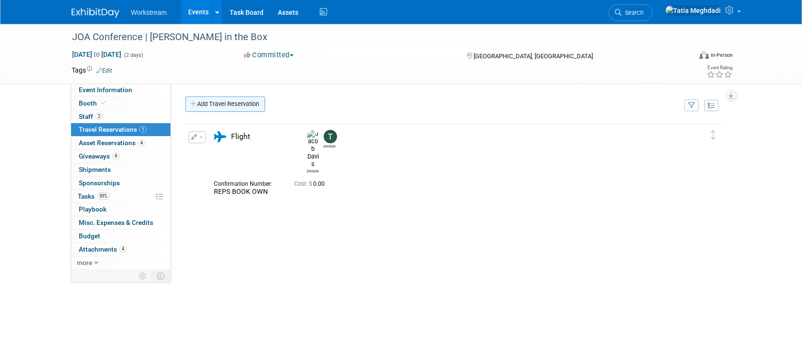
click at [215, 104] on link "Add Travel Reservation" at bounding box center [225, 103] width 80 height 15
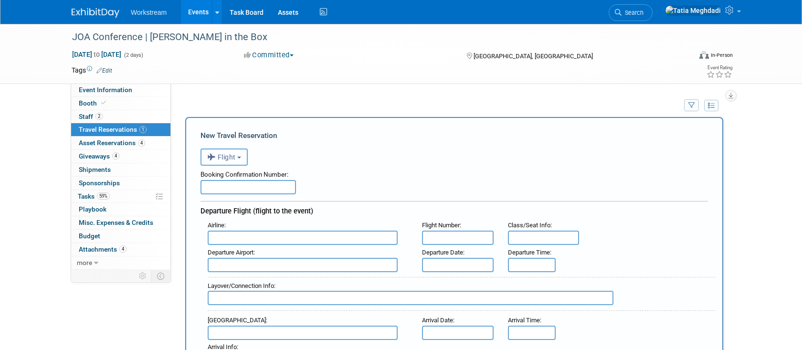
click at [229, 158] on span "Flight" at bounding box center [221, 157] width 29 height 8
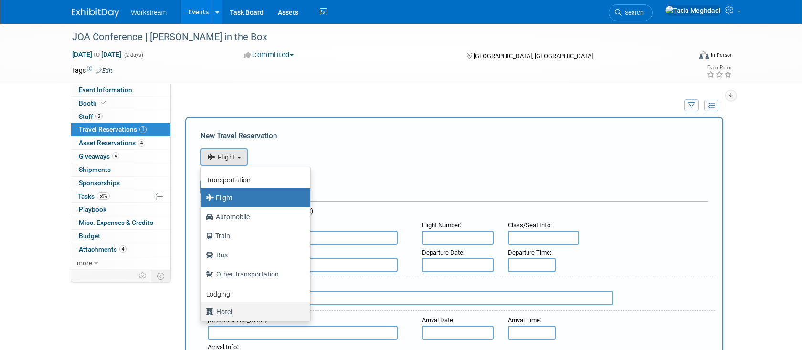
drag, startPoint x: 227, startPoint y: 312, endPoint x: 227, endPoint y: 306, distance: 5.7
click at [227, 312] on label "Hotel" at bounding box center [253, 311] width 95 height 15
click at [203, 312] on input "Hotel" at bounding box center [199, 311] width 6 height 6
select select "6"
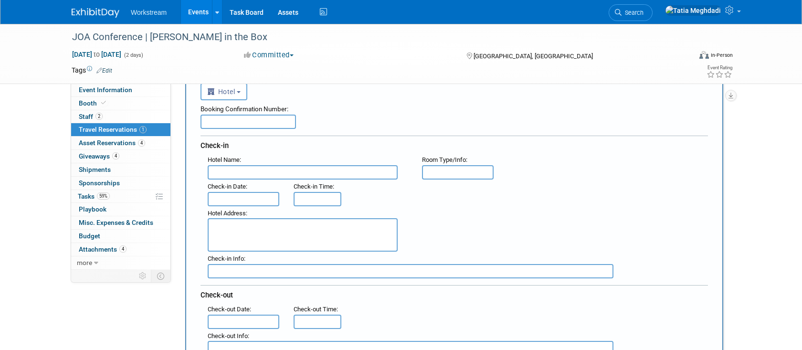
scroll to position [79, 0]
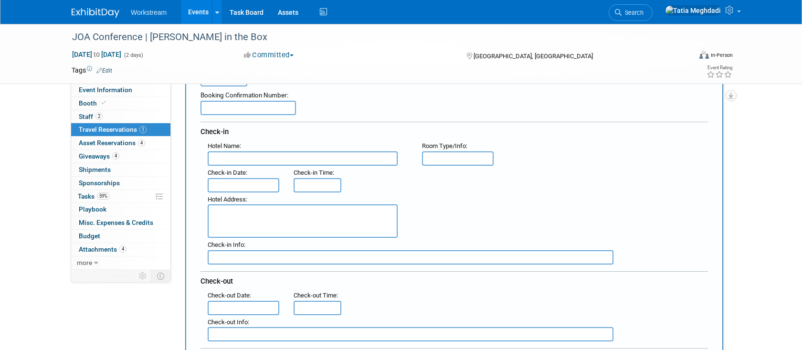
click at [258, 154] on input "text" at bounding box center [303, 158] width 190 height 14
type input "Four Seasons New Orleans"
type input "Standard King"
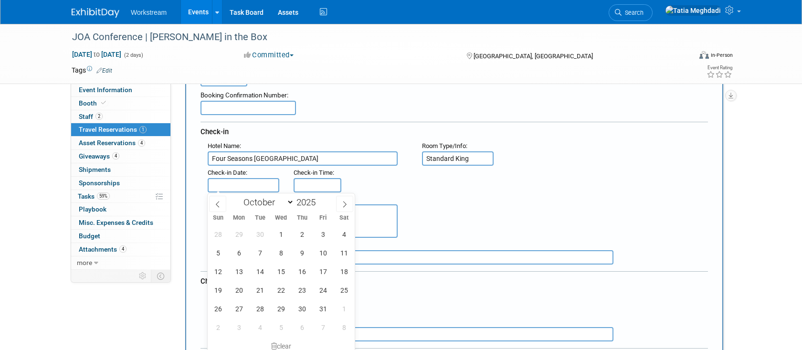
click at [234, 180] on input "text" at bounding box center [244, 185] width 72 height 14
click at [296, 230] on span "2" at bounding box center [302, 234] width 19 height 19
type input "[DATE]"
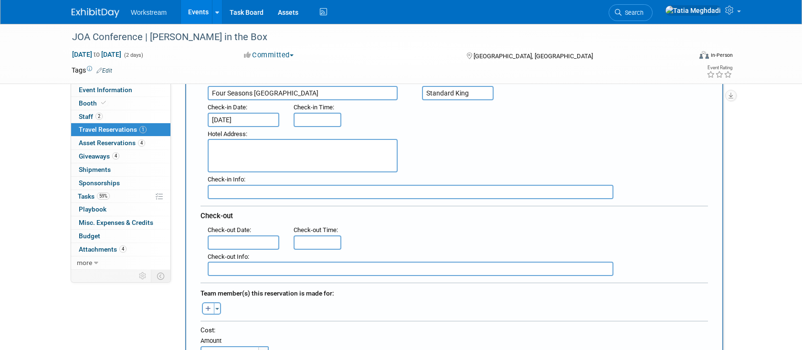
scroll to position [148, 0]
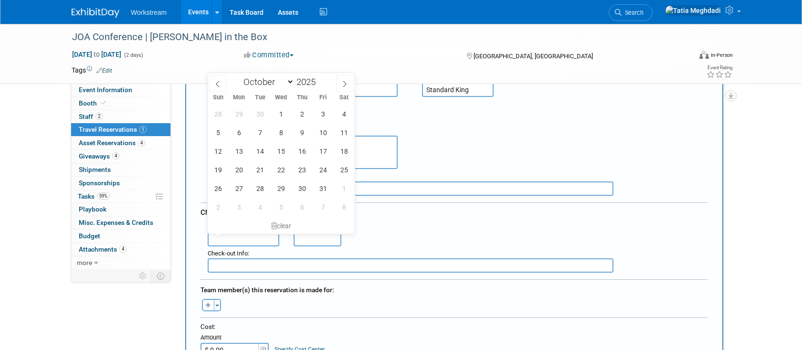
click at [259, 237] on input "text" at bounding box center [244, 239] width 72 height 14
click at [324, 112] on span "3" at bounding box center [323, 114] width 19 height 19
type input "Oct 3, 2025"
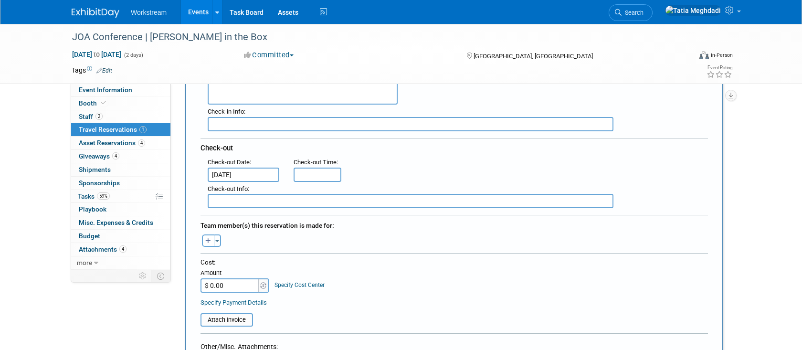
scroll to position [251, 0]
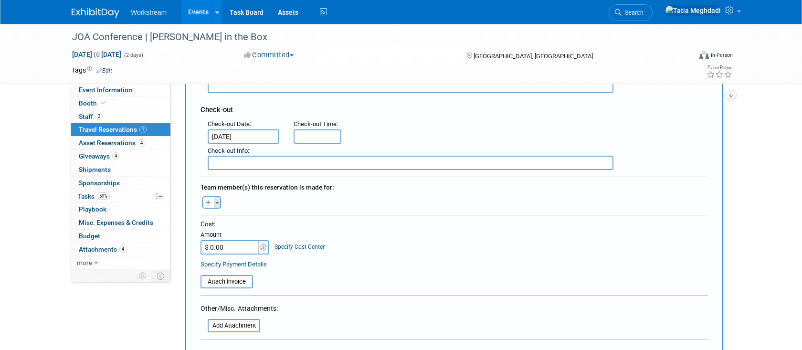
click at [218, 203] on span "button" at bounding box center [217, 203] width 4 height 2
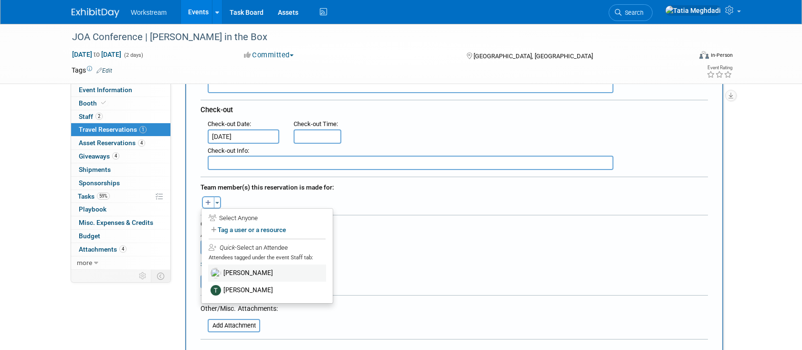
click at [239, 267] on label "[PERSON_NAME]" at bounding box center [267, 273] width 118 height 17
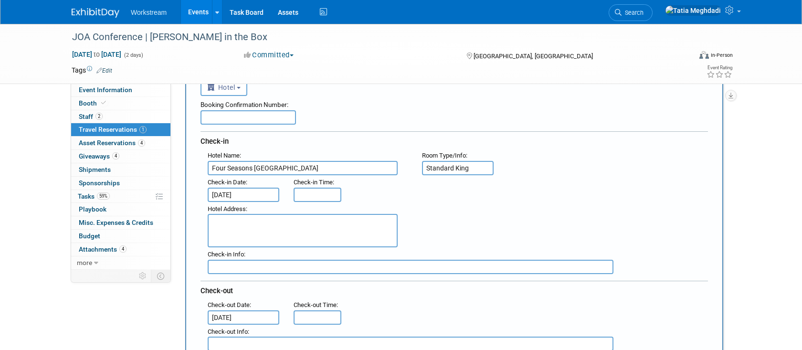
scroll to position [70, 0]
drag, startPoint x: 93, startPoint y: 117, endPoint x: 94, endPoint y: 122, distance: 5.3
click at [94, 117] on span "Staff 2" at bounding box center [91, 117] width 24 height 8
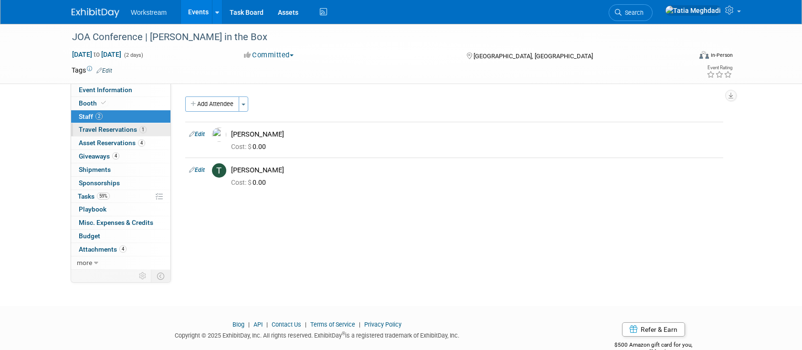
click at [95, 129] on span "Travel Reservations 1" at bounding box center [113, 130] width 68 height 8
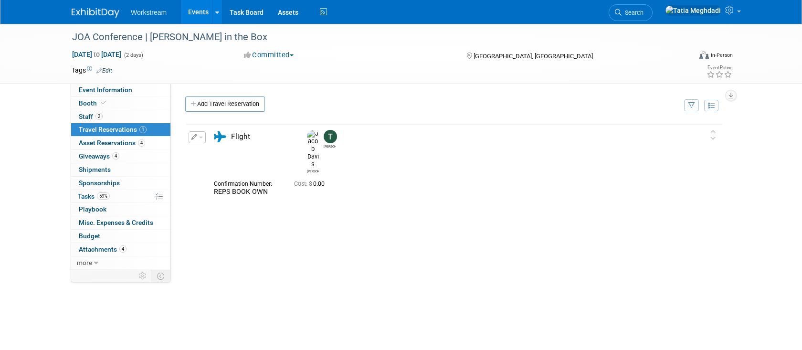
click at [102, 127] on span "Travel Reservations 1" at bounding box center [113, 130] width 68 height 8
click at [102, 89] on span "Event Information" at bounding box center [105, 90] width 53 height 8
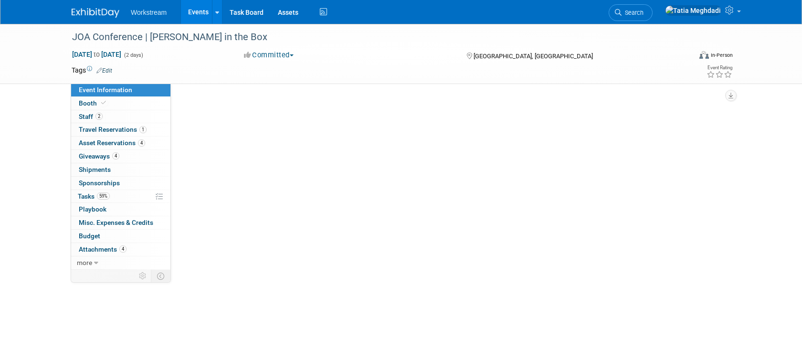
select select "Franchise"
select select "Restaurant"
select select "No"
select select "[PERSON_NAME]"
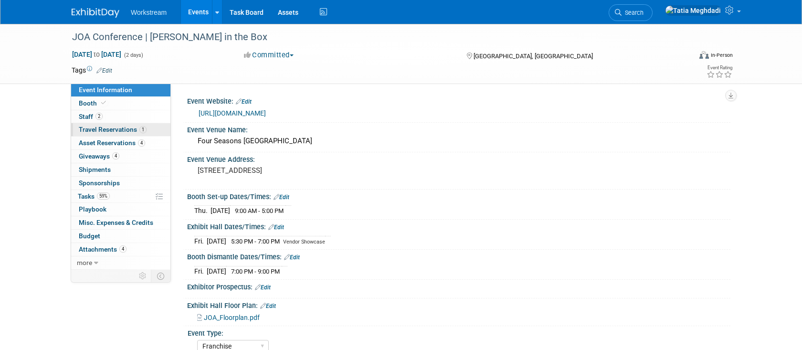
click at [90, 128] on span "Travel Reservations 1" at bounding box center [113, 130] width 68 height 8
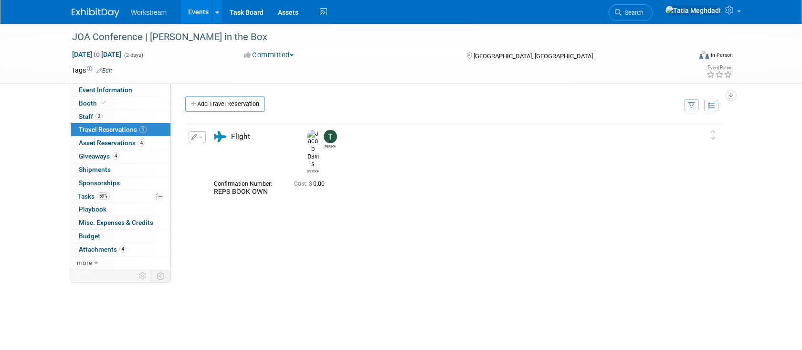
click at [201, 11] on link "Events" at bounding box center [198, 12] width 35 height 24
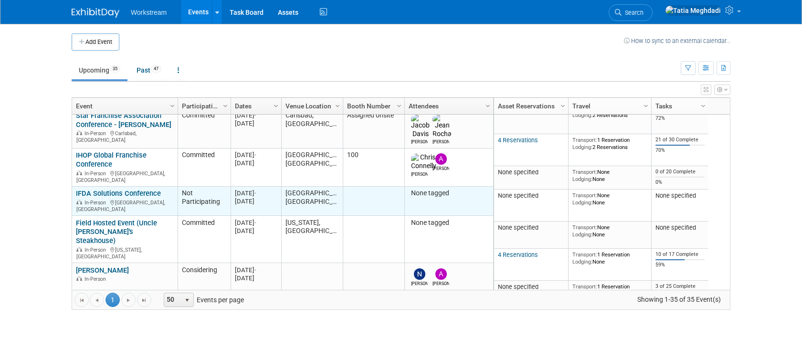
scroll to position [47, 0]
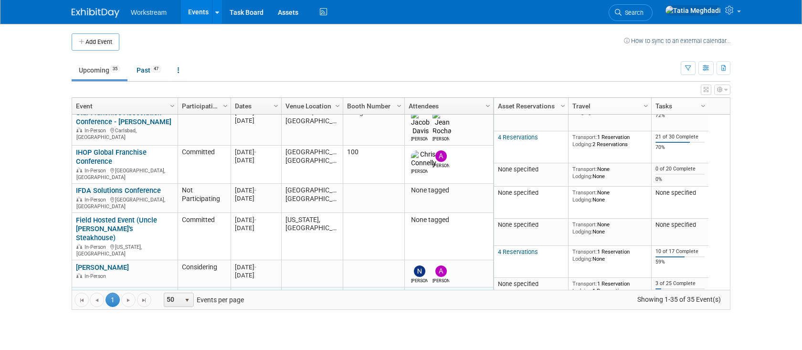
click at [90, 290] on link "JOA Conference | [PERSON_NAME] in the Box" at bounding box center [119, 299] width 86 height 18
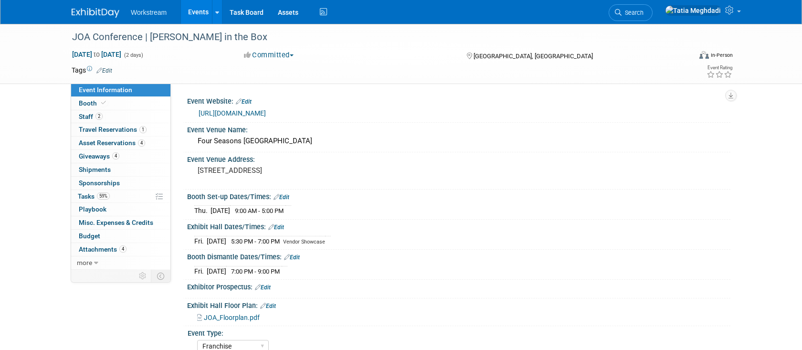
select select "Franchise"
select select "Restaurant"
select select "No"
select select "[PERSON_NAME]"
click at [88, 197] on span "Tasks 59%" at bounding box center [94, 196] width 32 height 8
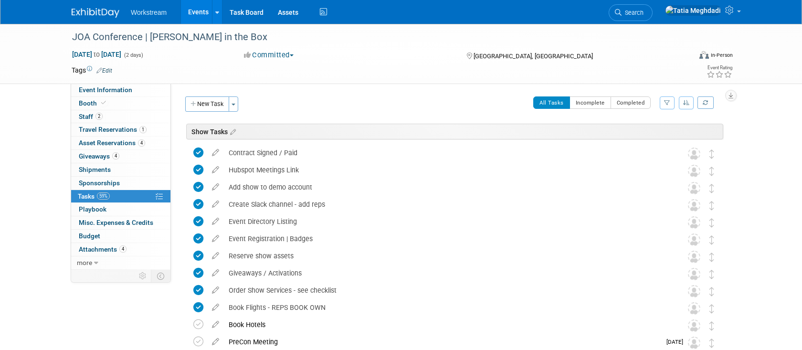
click at [193, 13] on link "Events" at bounding box center [198, 12] width 35 height 24
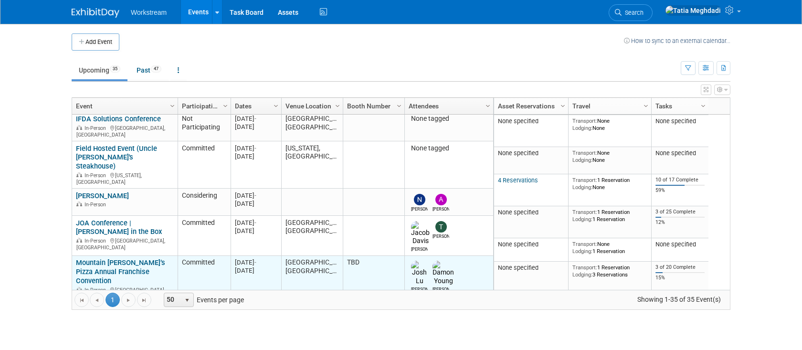
click at [108, 258] on link "Mountain [PERSON_NAME]’s Pizza Annual Franchise Convention" at bounding box center [120, 271] width 89 height 27
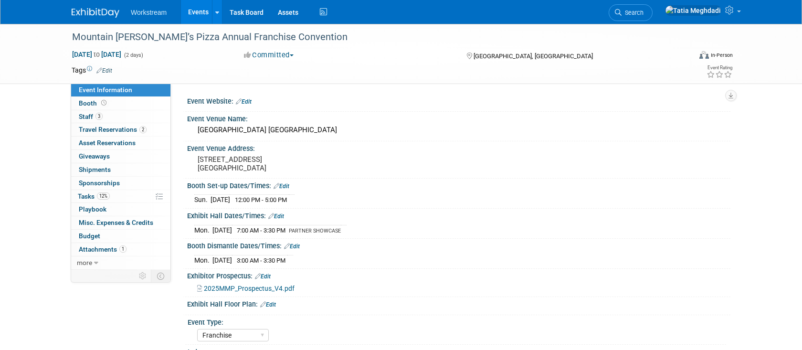
select select "Franchise"
select select "Restaurant"
select select "TBD"
select select "Tatia Meghdadi"
click at [91, 196] on span "Tasks 12%" at bounding box center [94, 196] width 32 height 8
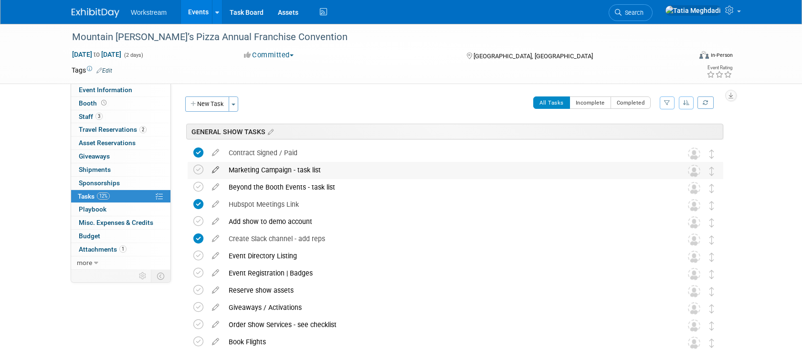
click at [220, 169] on icon at bounding box center [215, 168] width 17 height 12
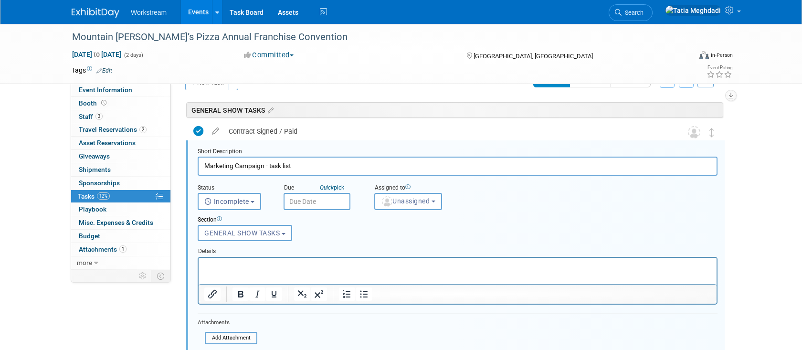
scroll to position [22, 0]
drag, startPoint x: 298, startPoint y: 165, endPoint x: 190, endPoint y: 162, distance: 107.5
click at [190, 162] on div "Short Description Marketing Campaign - task list Status <i class="far fa-clock"…" at bounding box center [455, 281] width 539 height 282
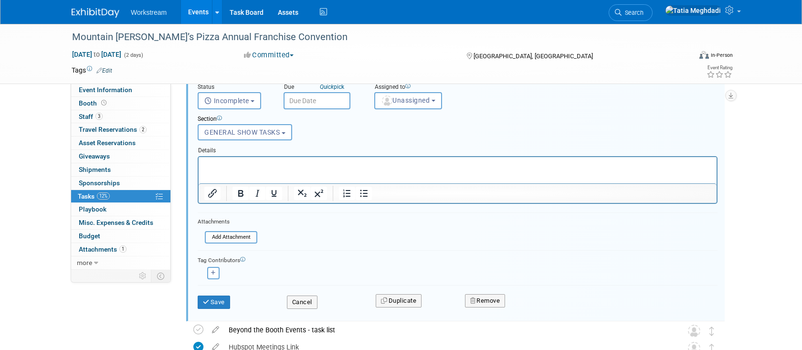
scroll to position [139, 0]
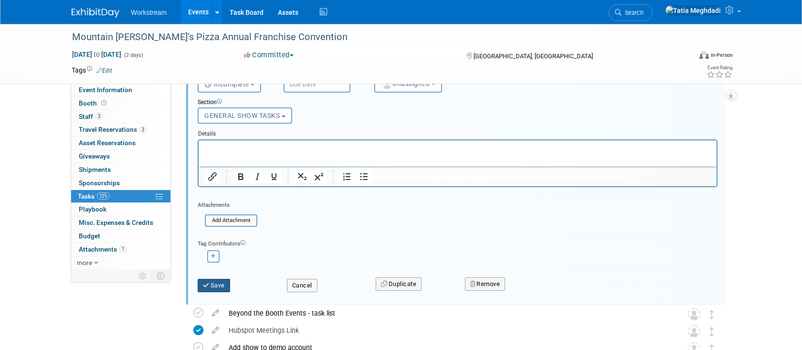
type input "Pre-Show Outreach Sequence"
click at [212, 282] on button "Save" at bounding box center [214, 285] width 32 height 13
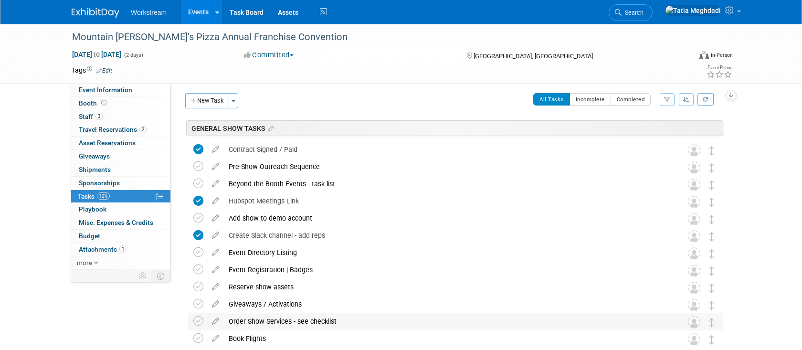
scroll to position [0, 0]
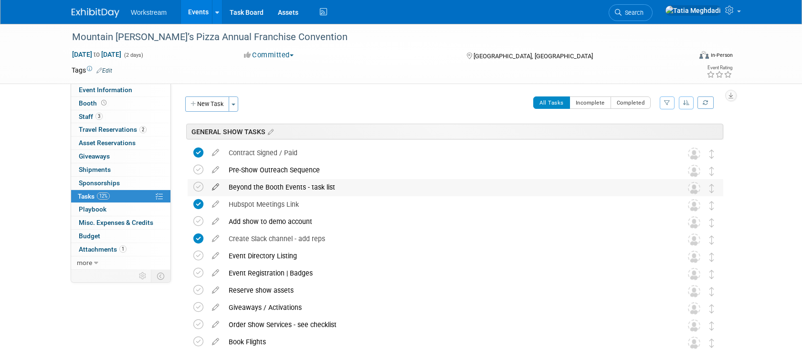
click at [217, 186] on icon at bounding box center [215, 185] width 17 height 12
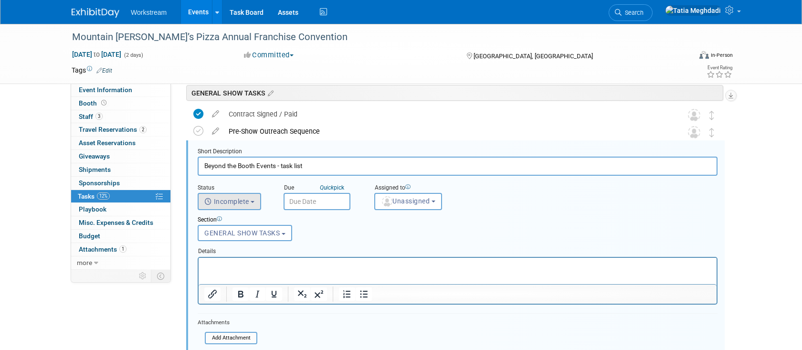
scroll to position [39, 0]
drag, startPoint x: 285, startPoint y: 166, endPoint x: 325, endPoint y: 167, distance: 39.7
click at [325, 167] on input "Beyond the Booth Events - task list" at bounding box center [458, 165] width 520 height 19
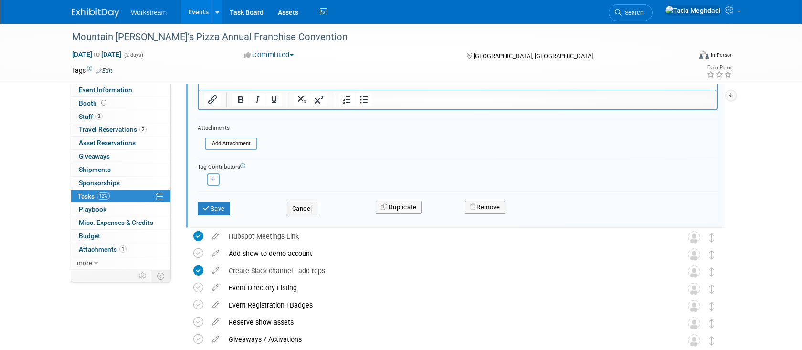
scroll to position [239, 0]
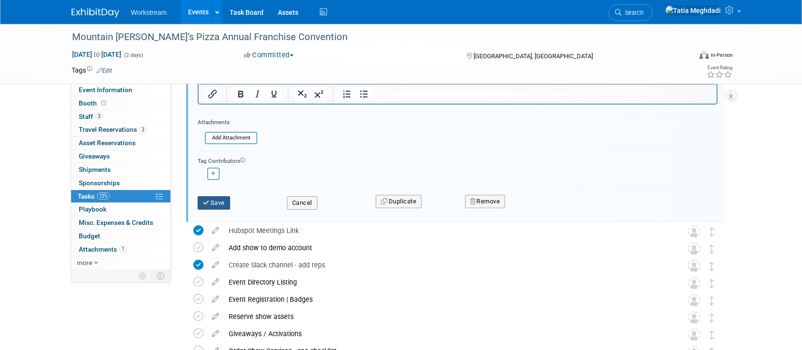
type input "Beyond the Booth Events"
click at [213, 201] on button "Save" at bounding box center [214, 202] width 32 height 13
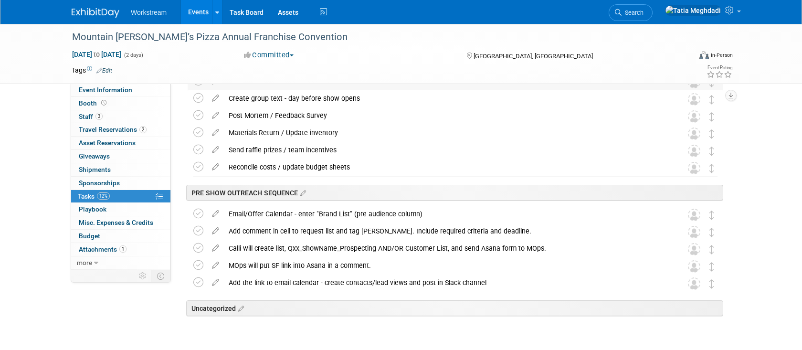
scroll to position [342, 0]
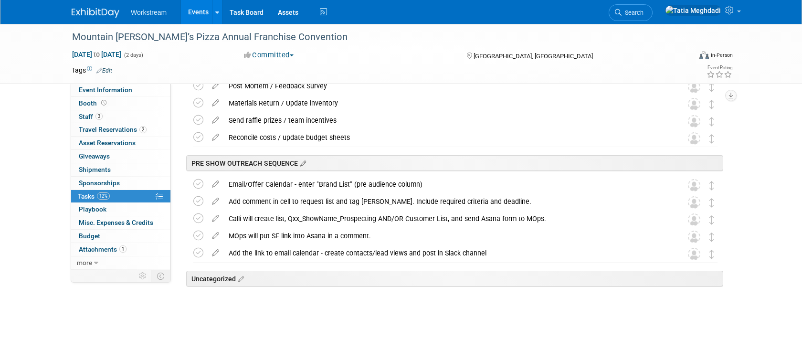
click at [302, 162] on icon at bounding box center [302, 164] width 8 height 9
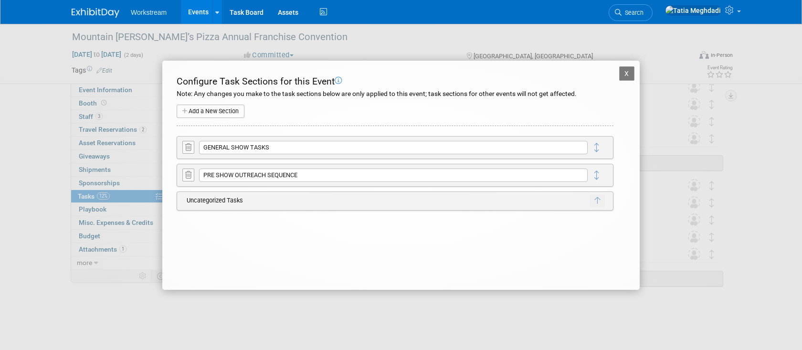
click at [189, 175] on icon at bounding box center [188, 174] width 6 height 7
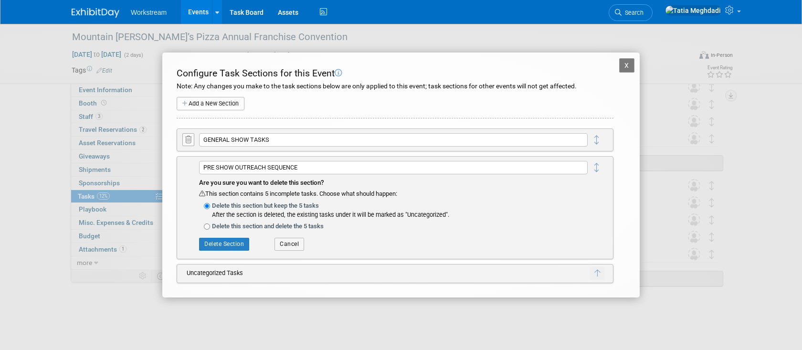
click at [211, 226] on div "Delete this section and delete the 5 tasks" at bounding box center [393, 227] width 389 height 10
click at [205, 226] on input "Delete this section and delete the 5 tasks" at bounding box center [207, 227] width 6 height 6
radio input "true"
click at [216, 245] on button "Delete Section" at bounding box center [224, 244] width 50 height 12
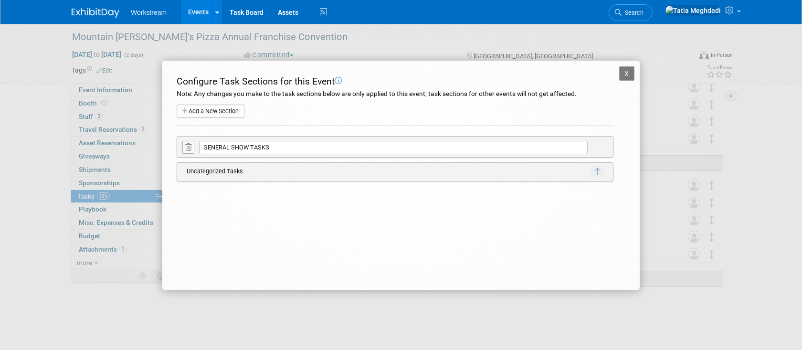
click at [627, 74] on button "X" at bounding box center [626, 73] width 15 height 14
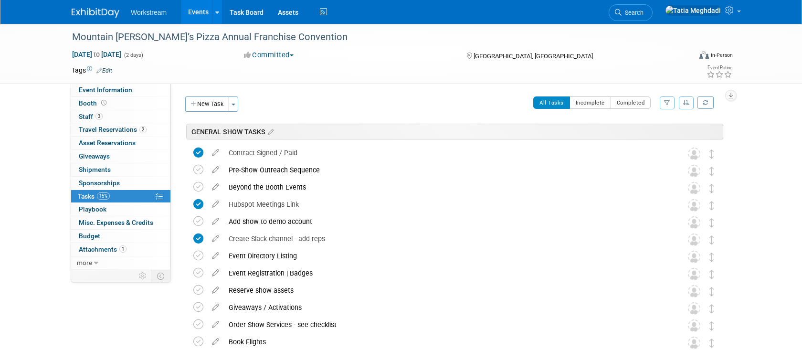
click at [199, 14] on link "Events" at bounding box center [198, 12] width 35 height 24
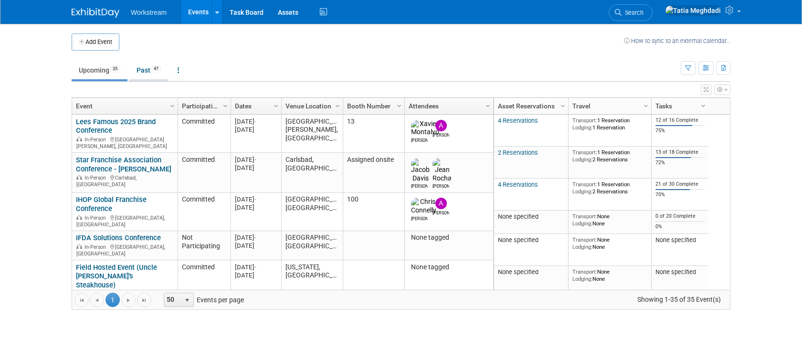
click at [147, 71] on link "Past 47" at bounding box center [148, 70] width 39 height 18
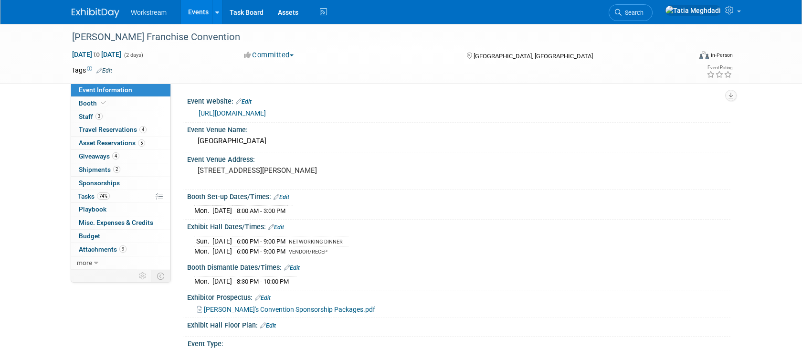
select select "Franchise"
select select "Restaurant"
select select "No"
select select "[PERSON_NAME]"
click at [91, 104] on span "Booth" at bounding box center [93, 103] width 29 height 8
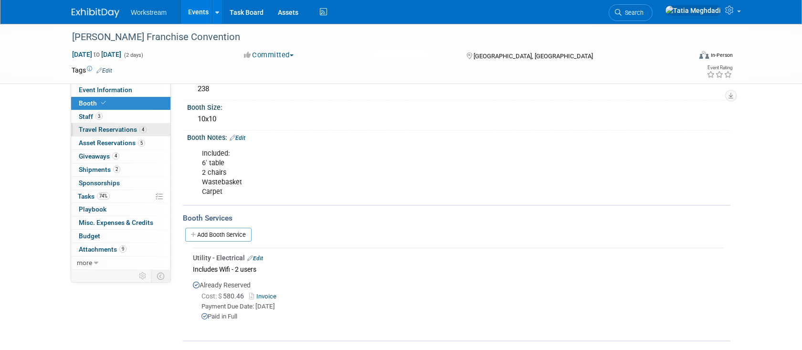
scroll to position [85, 0]
click at [88, 114] on span "Staff 3" at bounding box center [91, 117] width 24 height 8
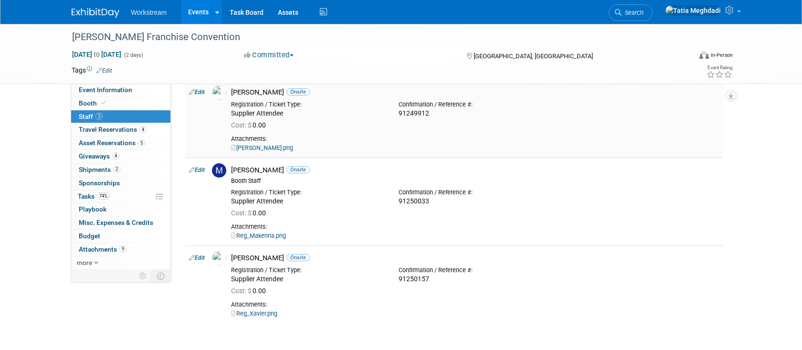
scroll to position [0, 0]
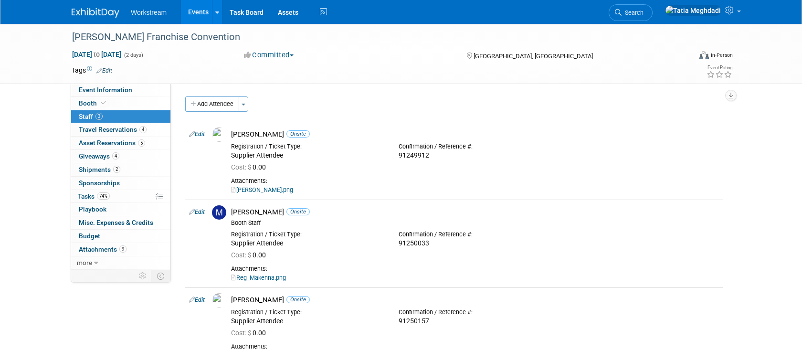
click at [201, 7] on link "Events" at bounding box center [198, 12] width 35 height 24
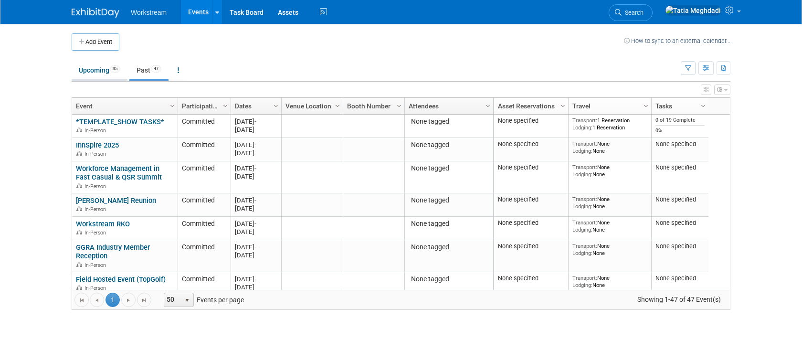
click at [100, 70] on link "Upcoming 35" at bounding box center [100, 70] width 56 height 18
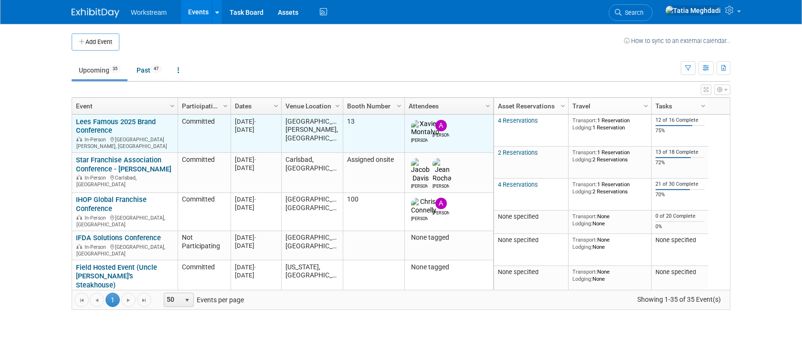
click at [100, 121] on link "Lees Famous 2025 Brand Conference" at bounding box center [116, 126] width 80 height 18
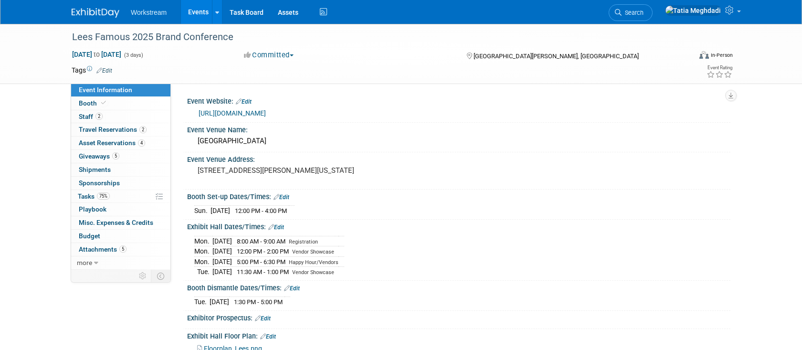
select select "Franchise"
select select "Restaurant"
select select "No"
select select "[PERSON_NAME]"
click at [91, 155] on span "Giveaways 5" at bounding box center [99, 156] width 41 height 8
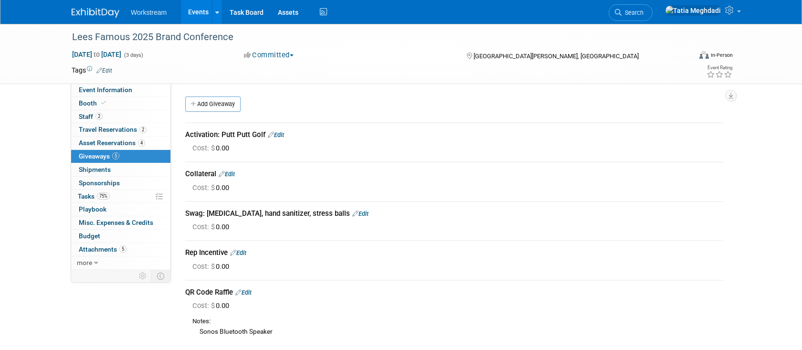
click at [246, 252] on link "Edit" at bounding box center [238, 252] width 16 height 7
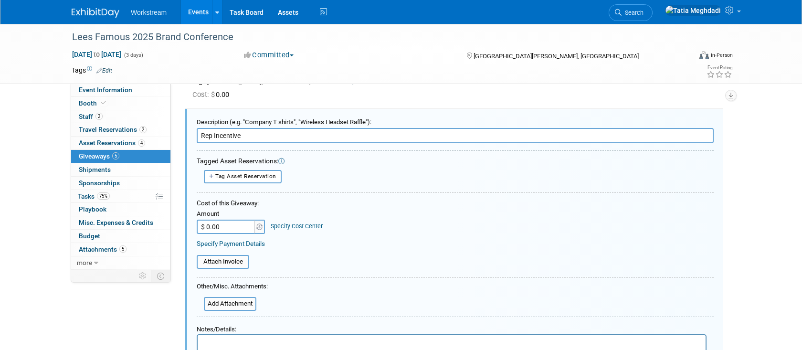
click at [267, 139] on input "Rep Incentive" at bounding box center [455, 135] width 517 height 15
type input "Rep Incentive: Most scans collected"
click at [224, 228] on input "$ 0.00" at bounding box center [227, 227] width 60 height 14
type input "$ 100.00"
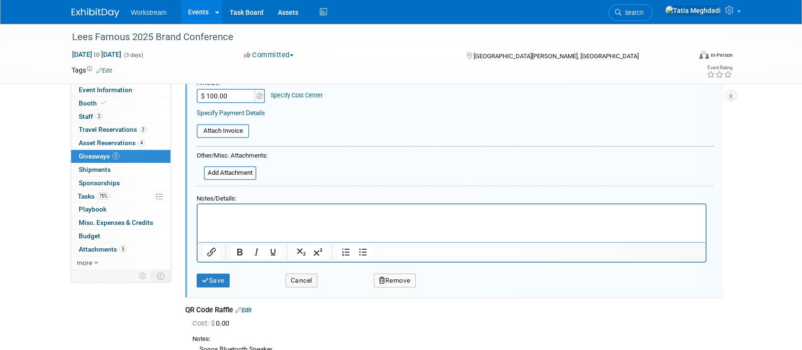
scroll to position [262, 0]
click at [223, 278] on button "Save" at bounding box center [213, 282] width 33 height 14
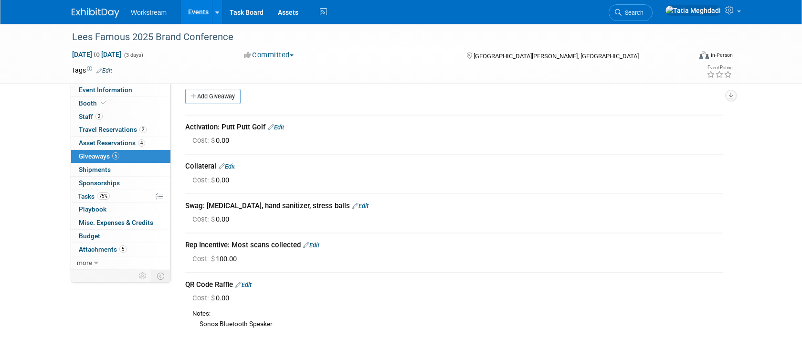
scroll to position [0, 0]
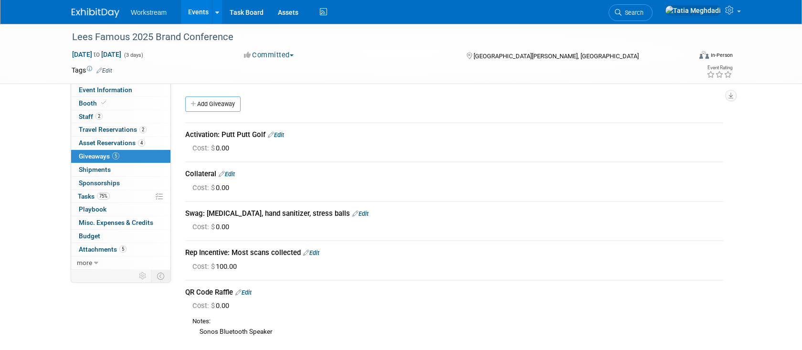
click at [207, 12] on link "Events" at bounding box center [198, 12] width 35 height 24
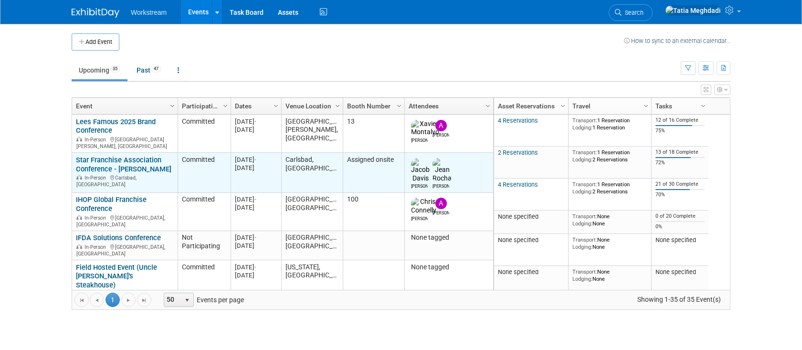
click at [106, 156] on link "Star Franchise Association Conference - [PERSON_NAME]" at bounding box center [124, 165] width 96 height 18
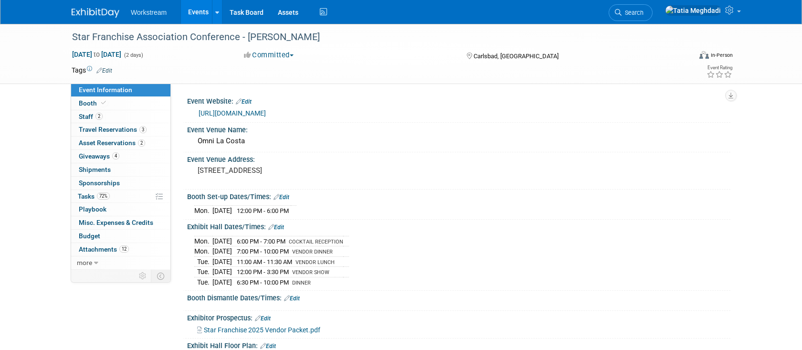
select select "Franchise"
select select "Restaurant"
select select "No"
select select "[PERSON_NAME]"
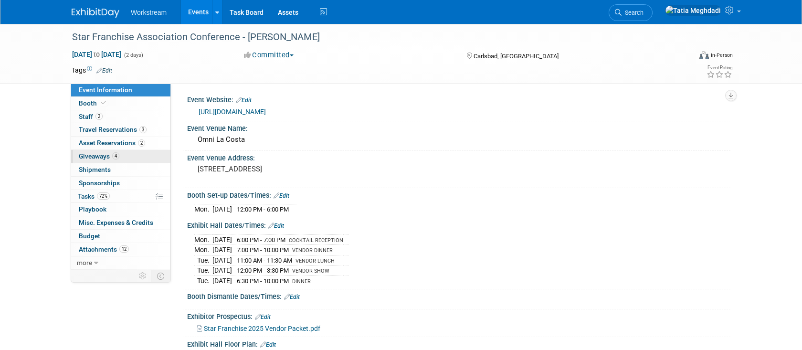
click at [102, 156] on span "Giveaways 4" at bounding box center [99, 156] width 41 height 8
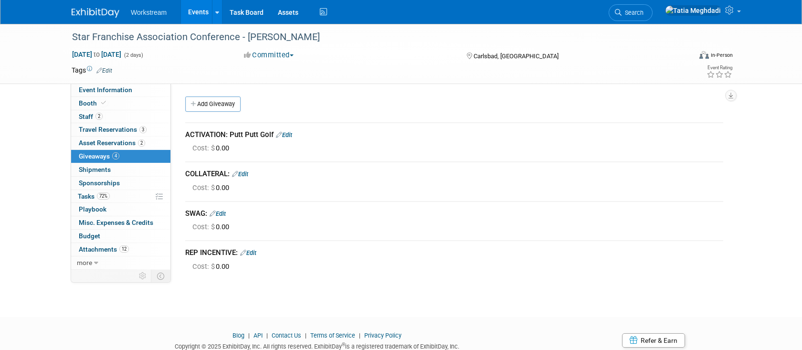
click at [256, 250] on link "Edit" at bounding box center [248, 252] width 16 height 7
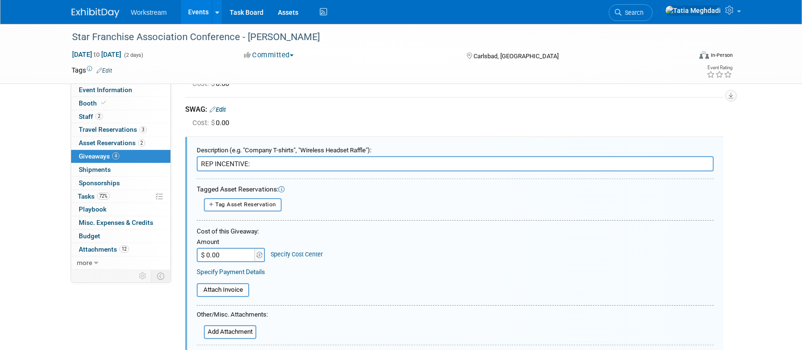
scroll to position [132, 0]
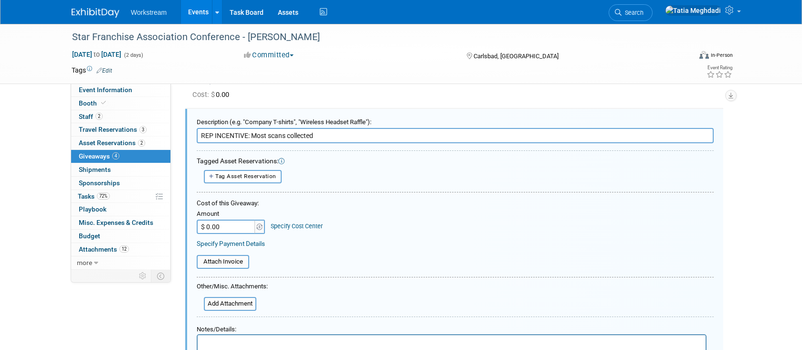
type input "REP INCENTIVE: Most scans collected"
click at [238, 230] on input "$ 0.00" at bounding box center [227, 227] width 60 height 14
type input "$ 100.00"
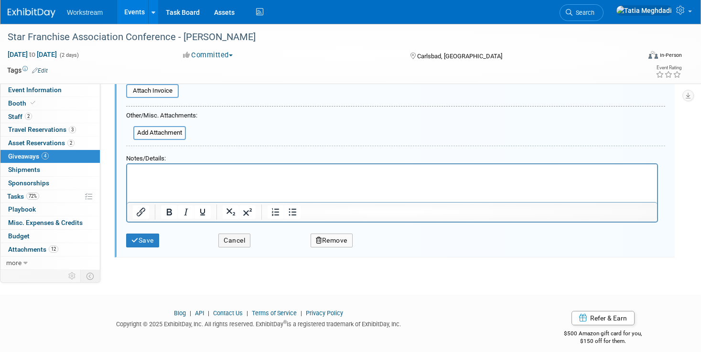
scroll to position [312, 0]
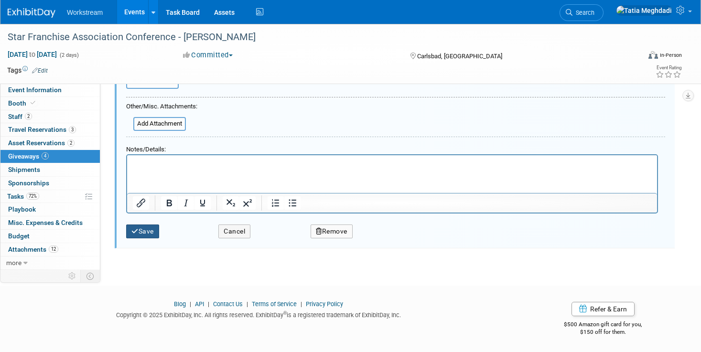
click at [154, 233] on button "Save" at bounding box center [142, 231] width 33 height 14
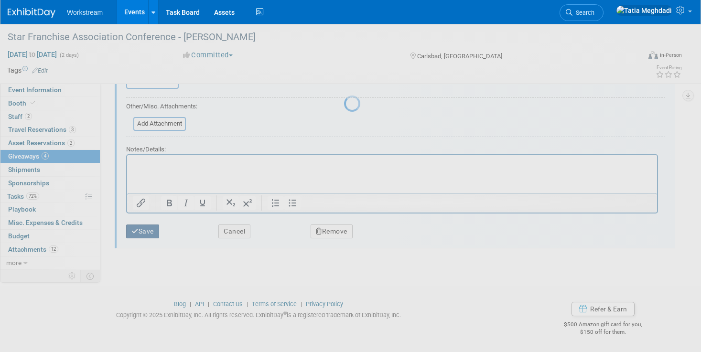
scroll to position [32, 0]
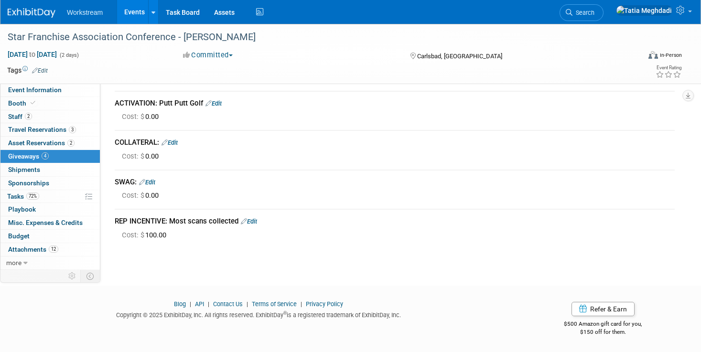
click at [136, 13] on link "Events" at bounding box center [134, 12] width 35 height 24
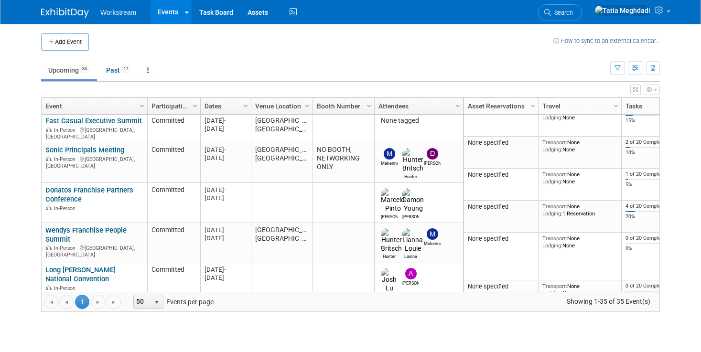
scroll to position [330, 0]
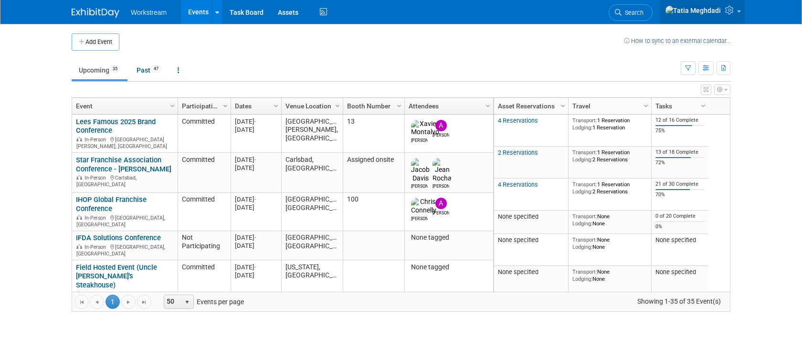
click at [700, 18] on link at bounding box center [702, 12] width 85 height 24
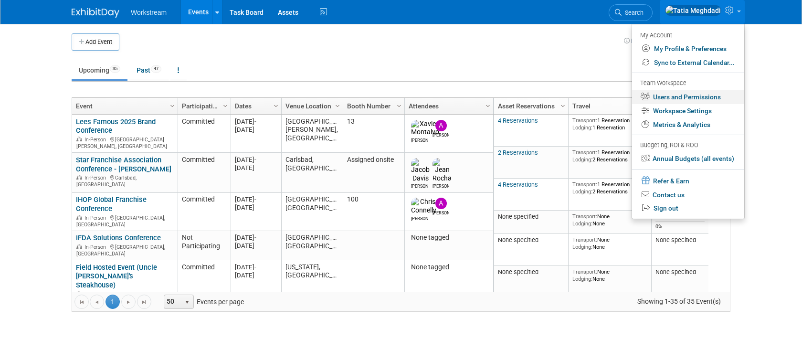
click at [682, 96] on link "Users and Permissions" at bounding box center [688, 97] width 112 height 14
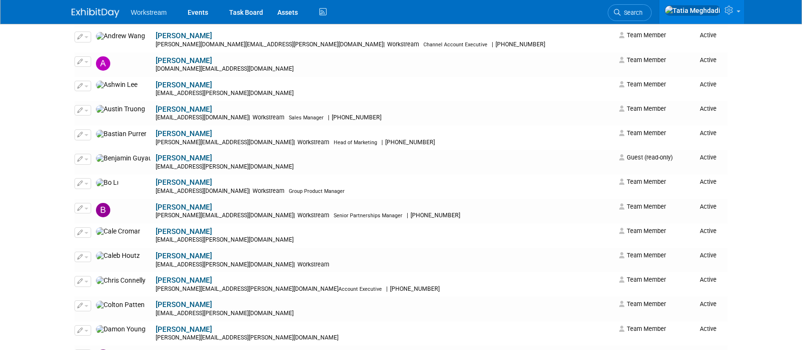
scroll to position [142, 0]
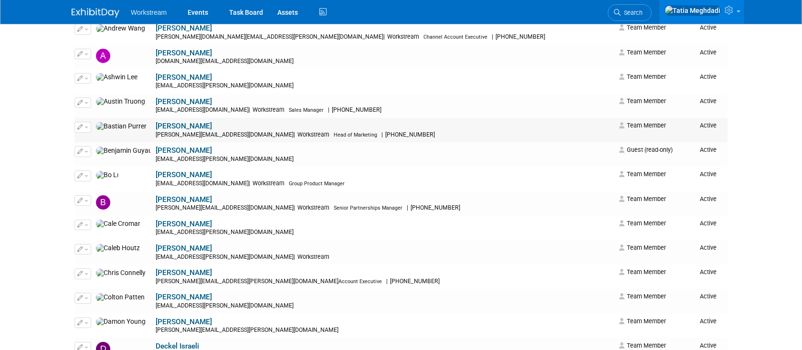
click at [87, 124] on button "button" at bounding box center [83, 127] width 17 height 11
click at [98, 139] on link "Edit" at bounding box center [112, 142] width 75 height 13
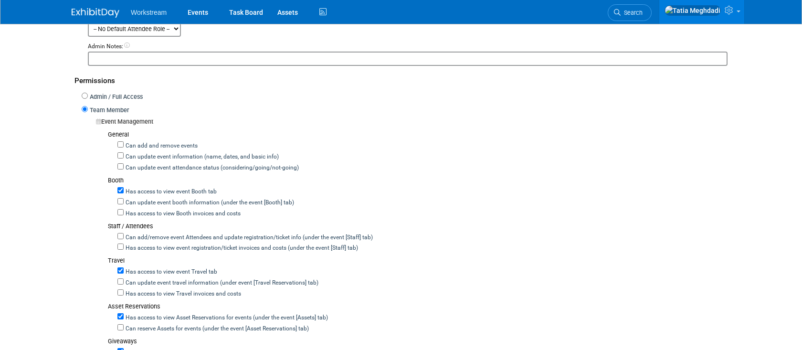
scroll to position [199, 0]
click at [121, 211] on input "Has access to view Booth invoices and costs" at bounding box center [120, 211] width 6 height 6
checkbox input "true"
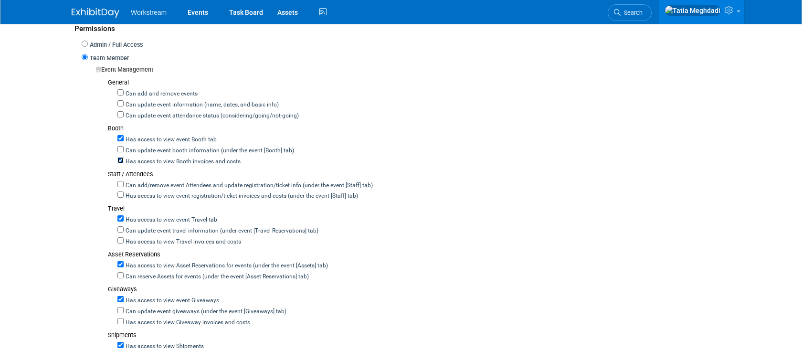
scroll to position [265, 0]
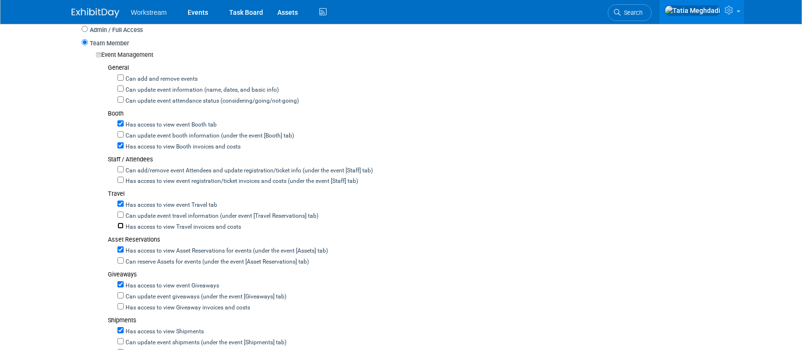
click at [121, 223] on input "Has access to view Travel invoices and costs" at bounding box center [120, 226] width 6 height 6
checkbox input "true"
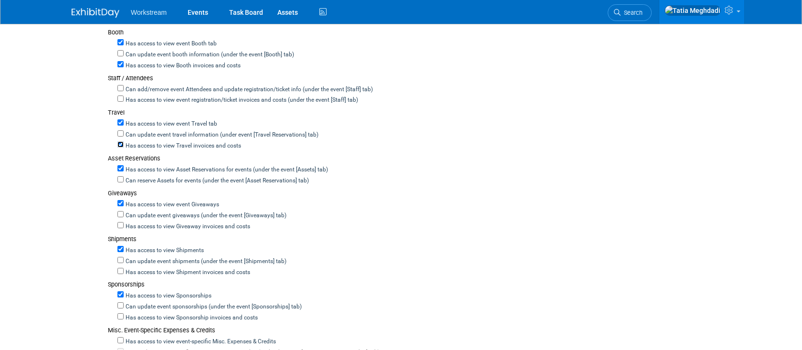
scroll to position [347, 0]
click at [117, 222] on input "Has access to view Giveaway invoices and costs" at bounding box center [120, 225] width 6 height 6
checkbox input "true"
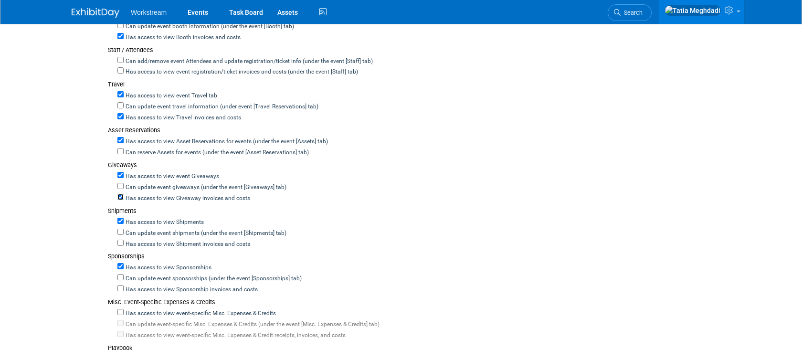
scroll to position [378, 0]
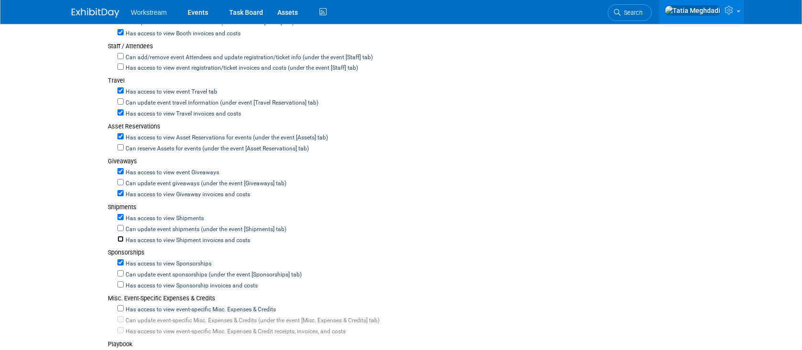
click at [120, 236] on input "Has access to view Shipment invoices and costs" at bounding box center [120, 239] width 6 height 6
checkbox input "true"
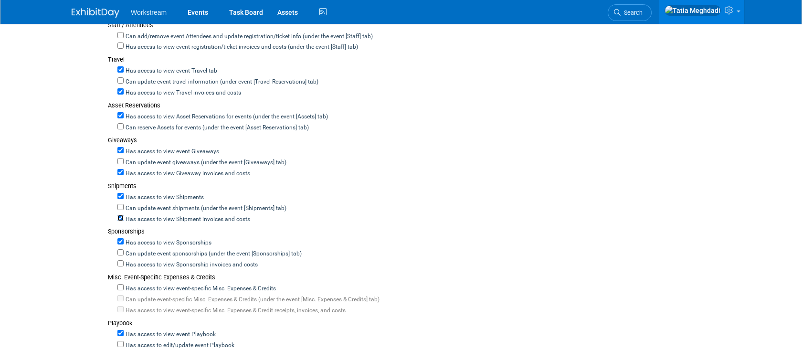
scroll to position [402, 0]
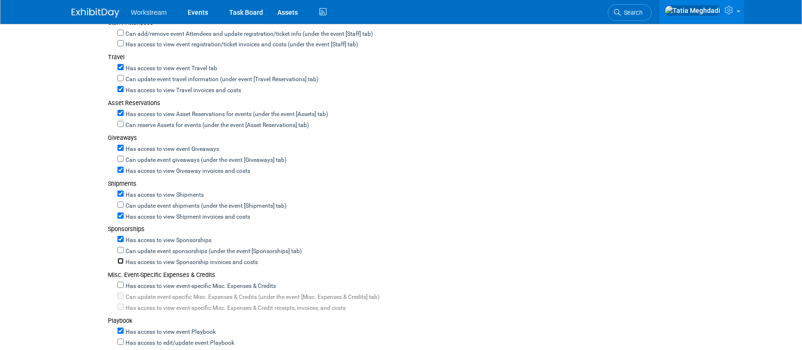
click at [121, 258] on input "Has access to view Sponsorship invoices and costs" at bounding box center [120, 261] width 6 height 6
checkbox input "true"
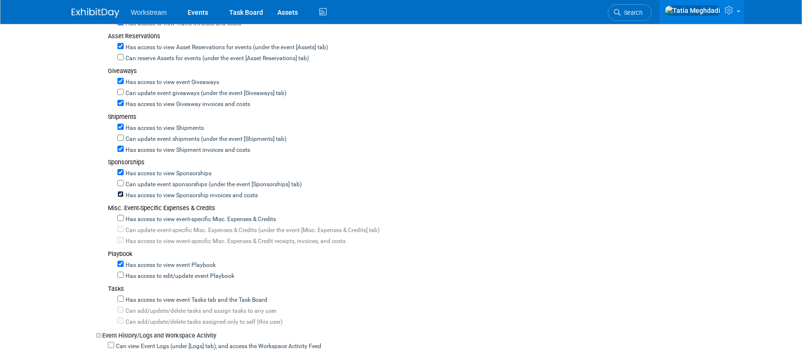
scroll to position [468, 0]
click at [123, 215] on input "Has access to view event-specific Misc. Expenses & Credits" at bounding box center [120, 218] width 6 height 6
checkbox input "true"
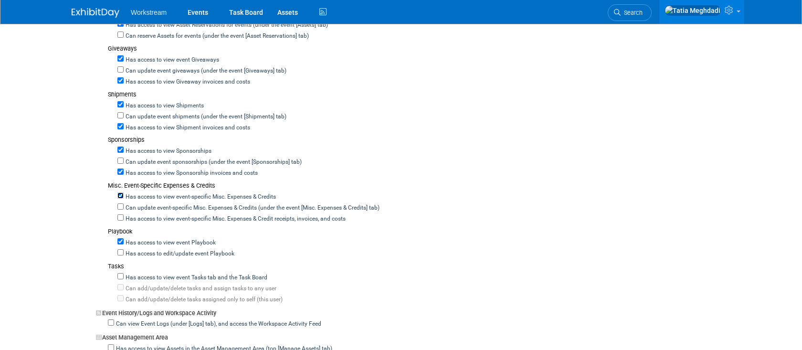
scroll to position [493, 0]
click at [120, 271] on input "Has access to view event Tasks tab and the Task Board" at bounding box center [120, 274] width 6 height 6
checkbox input "true"
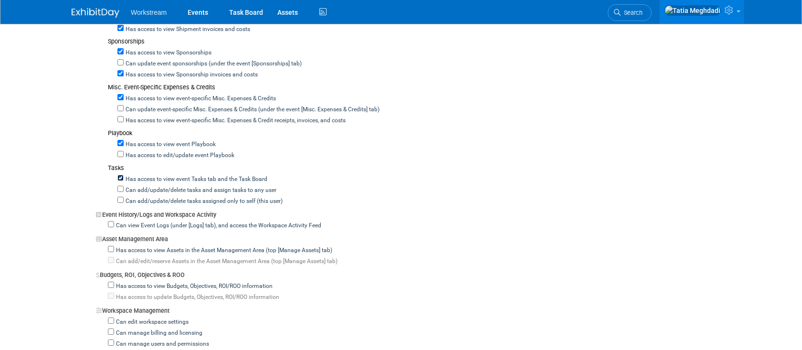
scroll to position [590, 0]
click at [112, 245] on input "Has access to view Assets in the Asset Management Area (top [Manage Assets] tab)" at bounding box center [111, 248] width 6 height 6
checkbox input "true"
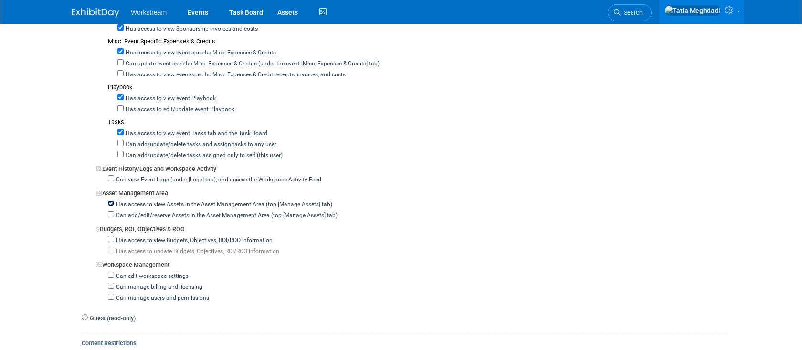
scroll to position [639, 0]
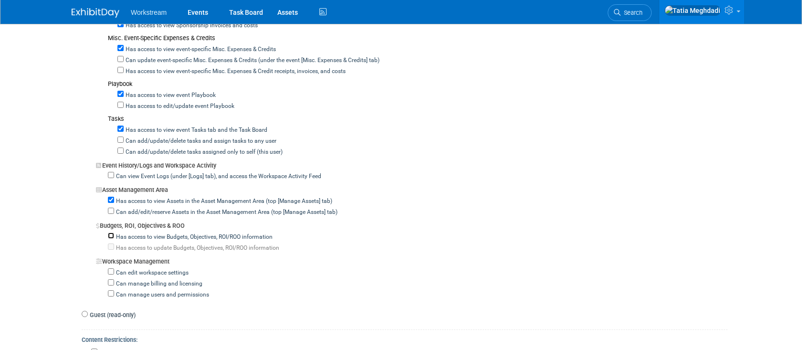
click at [111, 231] on div "Has access to view Budgets, Objectives, ROI/ROO information" at bounding box center [418, 236] width 620 height 11
click at [113, 229] on div "Has access to view Budgets, Objectives, ROI/ROO information Has access to updat…" at bounding box center [412, 240] width 632 height 22
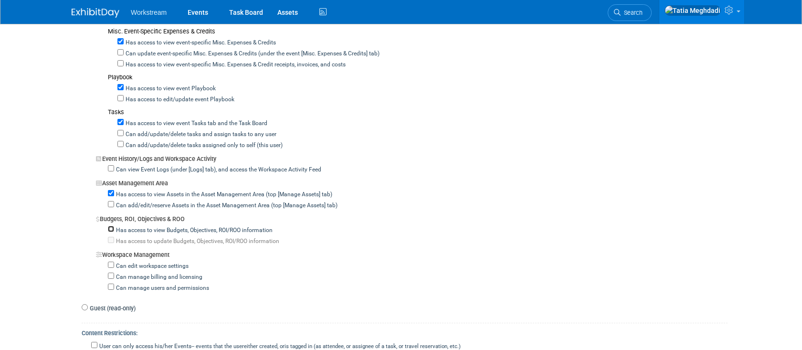
scroll to position [644, 0]
click at [112, 227] on input "Has access to view Budgets, Objectives, ROI/ROO information" at bounding box center [111, 230] width 6 height 6
checkbox input "true"
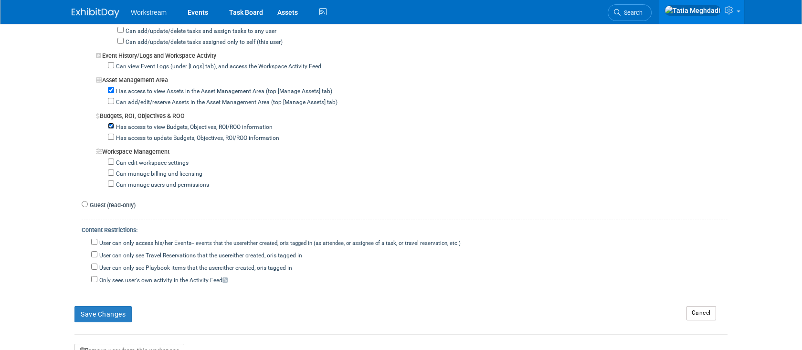
scroll to position [751, 0]
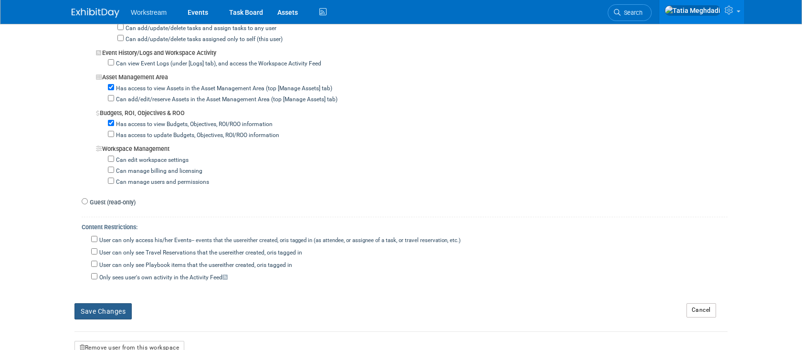
click at [95, 303] on button "Save Changes" at bounding box center [103, 311] width 57 height 16
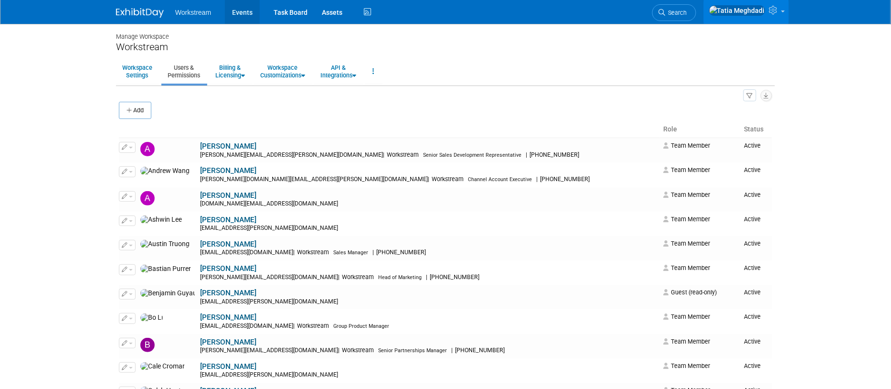
click at [237, 12] on link "Events" at bounding box center [242, 12] width 35 height 24
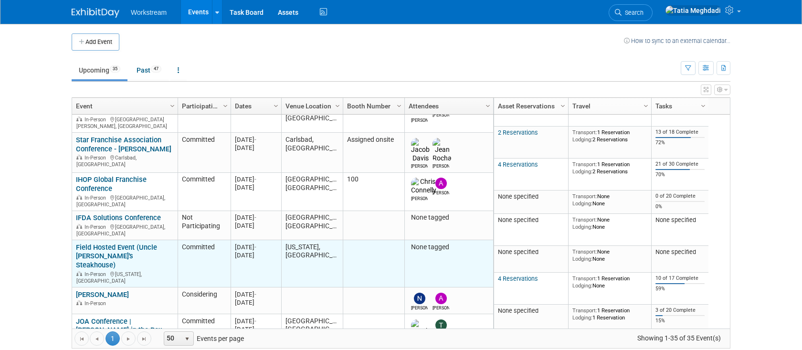
scroll to position [36, 0]
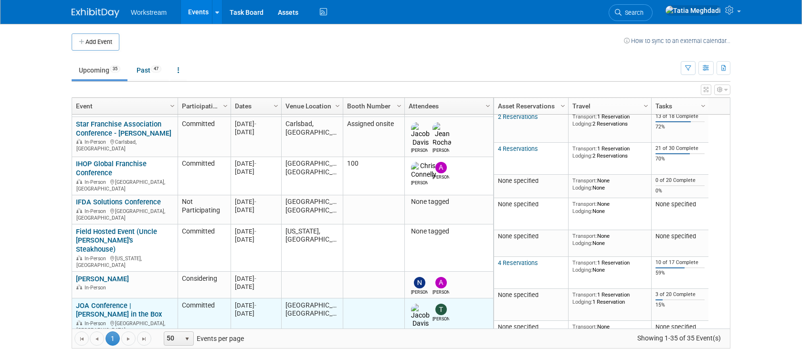
click at [90, 301] on link "JOA Conference | [PERSON_NAME] in the Box" at bounding box center [119, 310] width 86 height 18
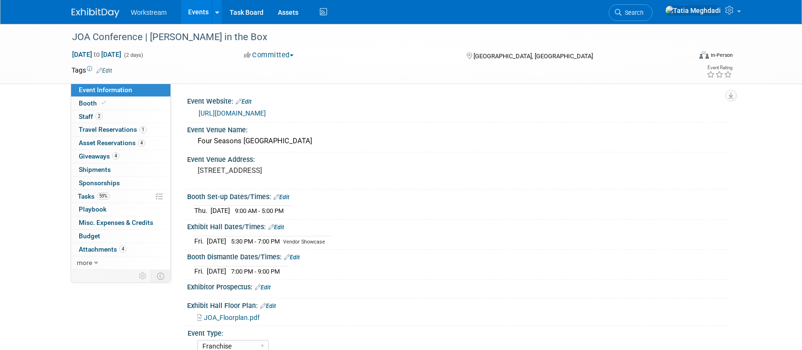
select select "Franchise"
select select "Restaurant"
select select "No"
select select "[PERSON_NAME]"
click at [201, 14] on link "Events" at bounding box center [198, 12] width 35 height 24
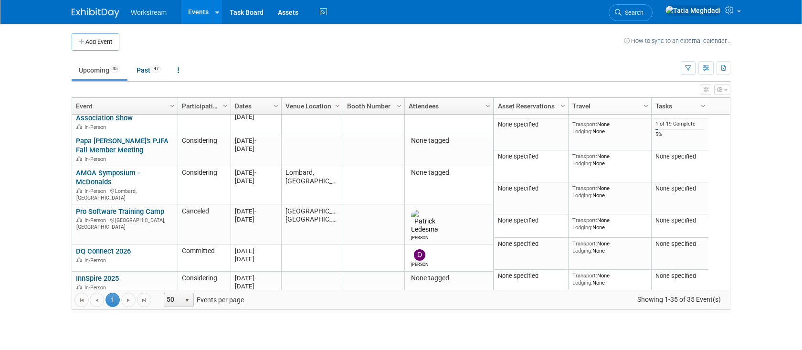
scroll to position [824, 0]
click at [100, 72] on link "Upcoming 35" at bounding box center [100, 70] width 56 height 18
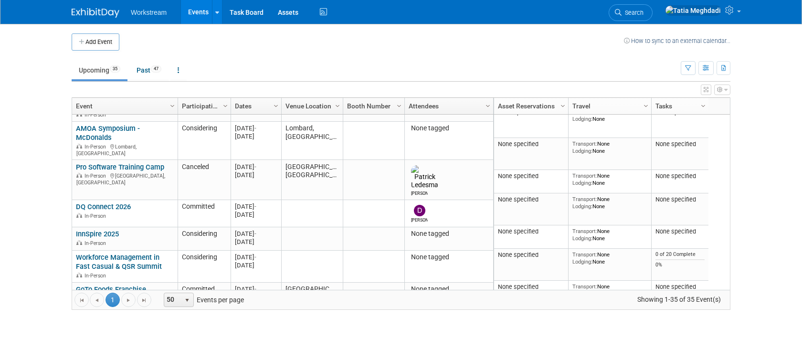
scroll to position [853, 0]
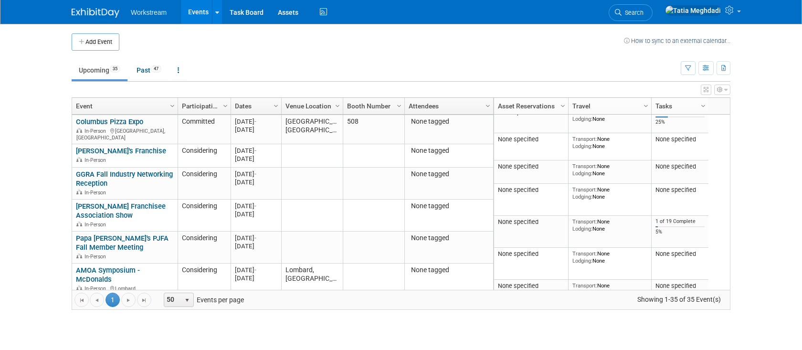
click at [98, 344] on link "DQ Connect 2026" at bounding box center [103, 348] width 55 height 9
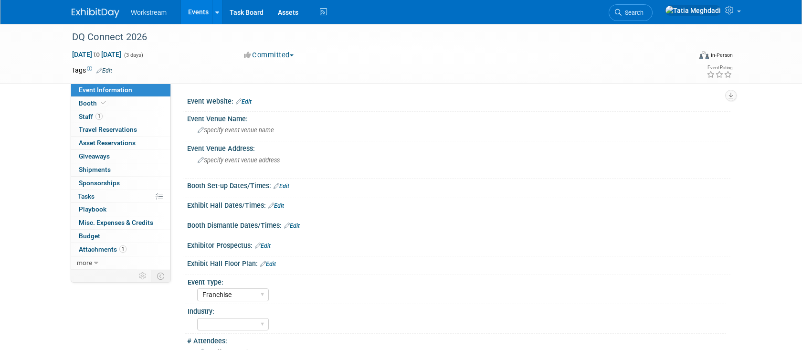
select select "Franchise"
click at [87, 104] on span "Booth" at bounding box center [93, 103] width 29 height 8
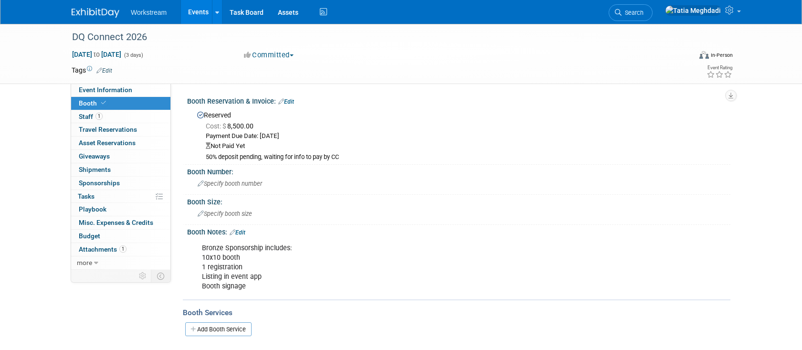
click at [292, 101] on link "Edit" at bounding box center [286, 101] width 16 height 7
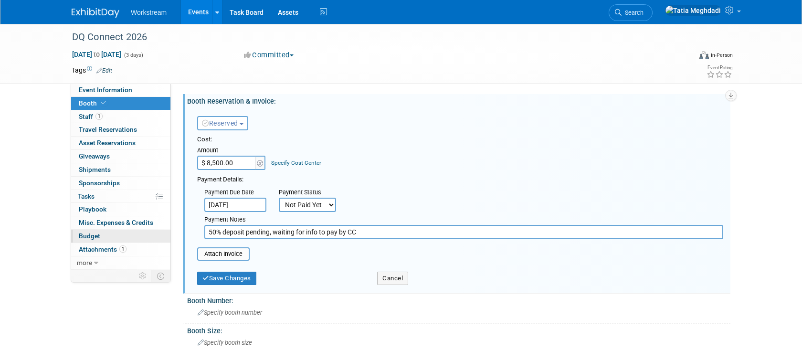
drag, startPoint x: 364, startPoint y: 235, endPoint x: 168, endPoint y: 232, distance: 196.3
click at [168, 232] on div "Event Information Event Info Booth Booth 1 Staff 1 Staff 0 Travel Reservations …" at bounding box center [400, 252] width 673 height 457
type input "9/23: Check request submitted to accounting for deposit."
click at [220, 254] on input "file" at bounding box center [192, 253] width 114 height 11
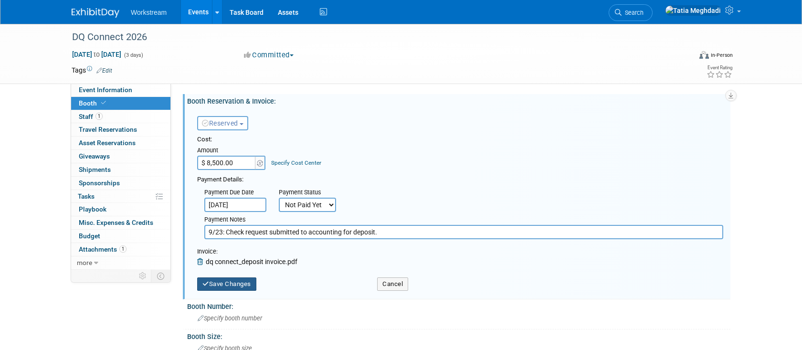
click at [232, 281] on button "Save Changes" at bounding box center [226, 283] width 59 height 13
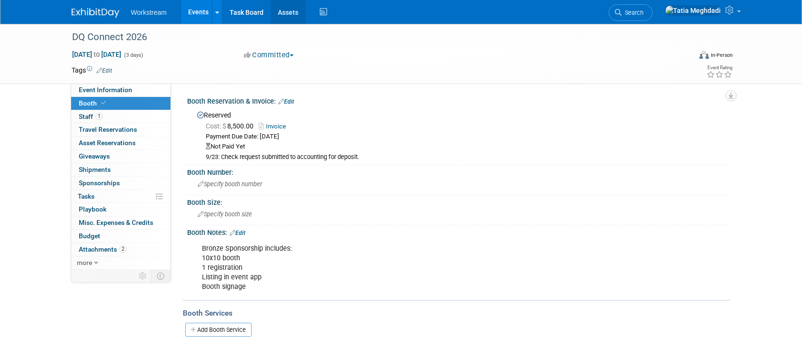
click at [288, 14] on link "Assets" at bounding box center [288, 12] width 35 height 24
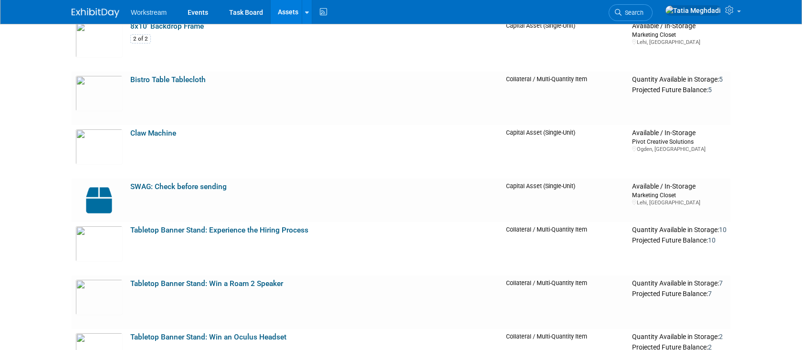
scroll to position [590, 0]
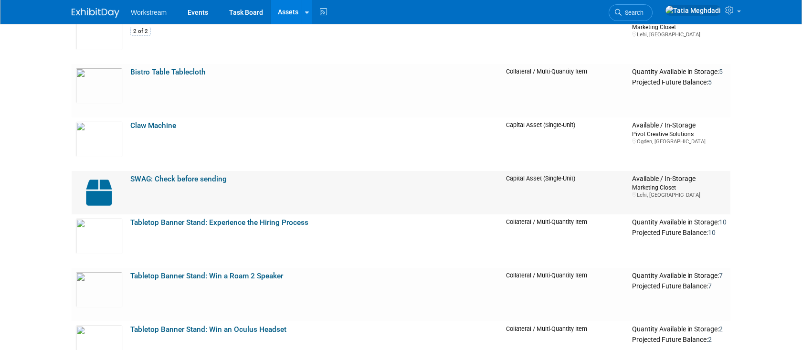
click at [149, 176] on link "SWAG: Check before sending" at bounding box center [178, 179] width 96 height 9
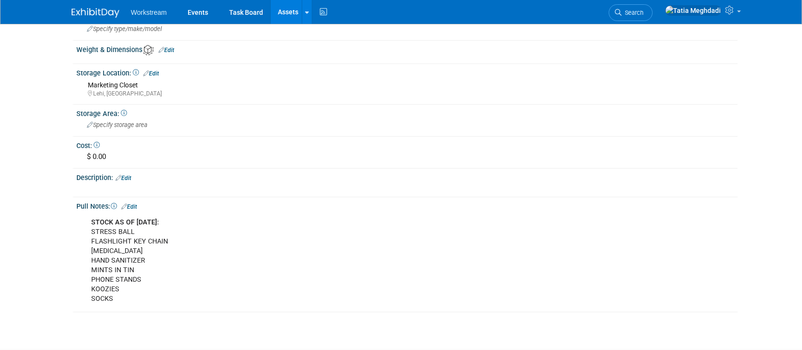
scroll to position [242, 0]
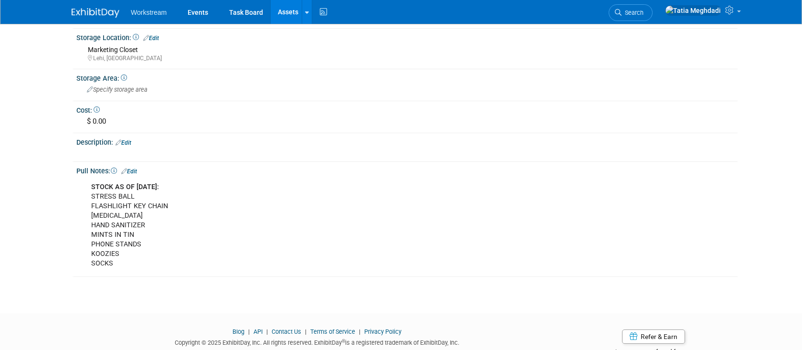
click at [135, 172] on link "Edit" at bounding box center [129, 171] width 16 height 7
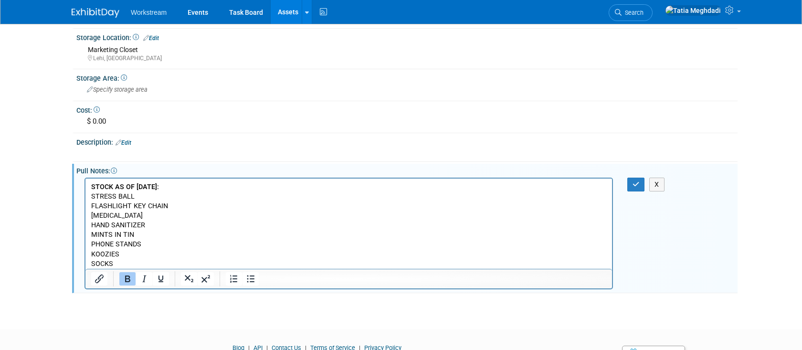
scroll to position [0, 0]
click at [140, 195] on p "STOCK AS OF [DATE]: STRESS BALL FLASHLIGHT KEY CHAIN [MEDICAL_DATA] HAND SANITI…" at bounding box center [349, 225] width 516 height 86
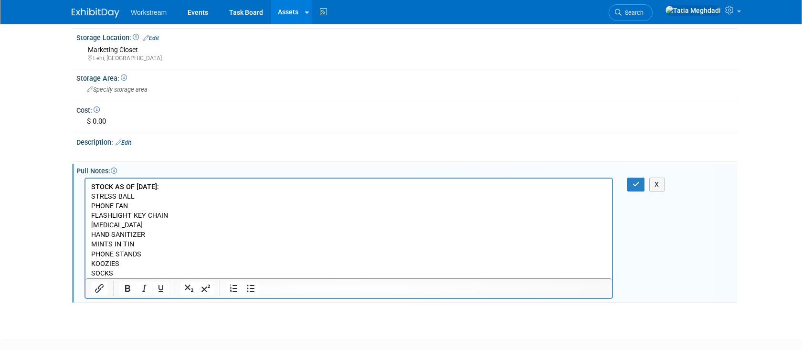
scroll to position [238, 0]
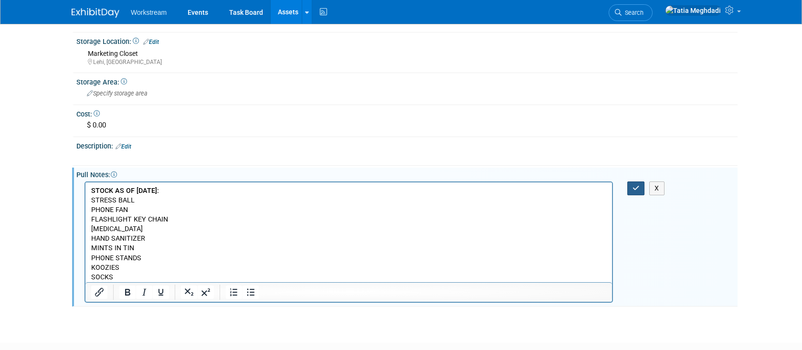
click at [638, 187] on icon "button" at bounding box center [636, 188] width 7 height 7
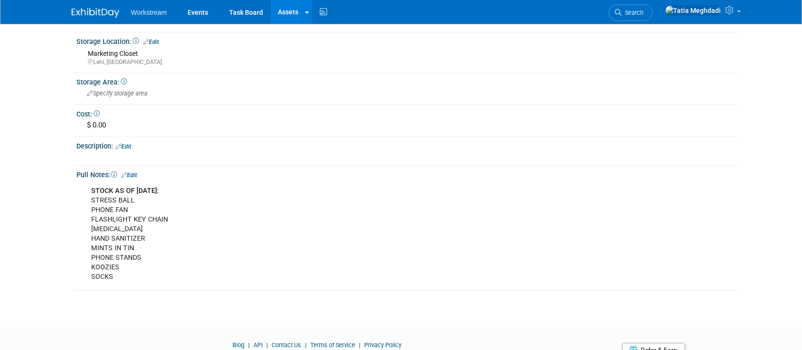
click at [282, 14] on link "Assets" at bounding box center [288, 12] width 35 height 24
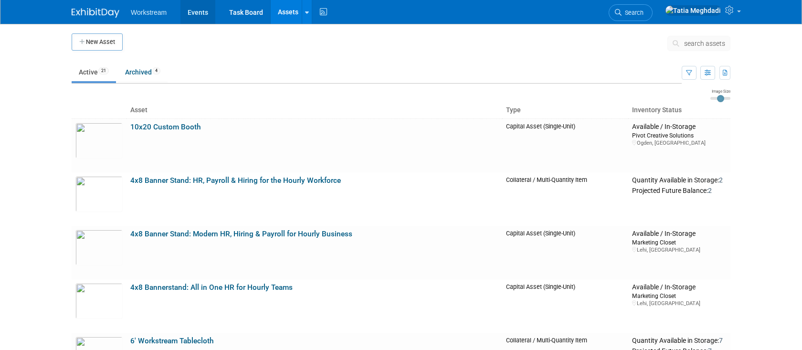
click at [202, 10] on link "Events" at bounding box center [198, 12] width 35 height 24
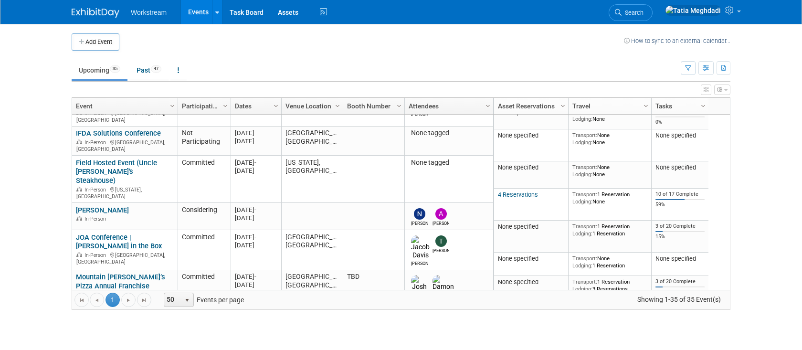
scroll to position [109, 0]
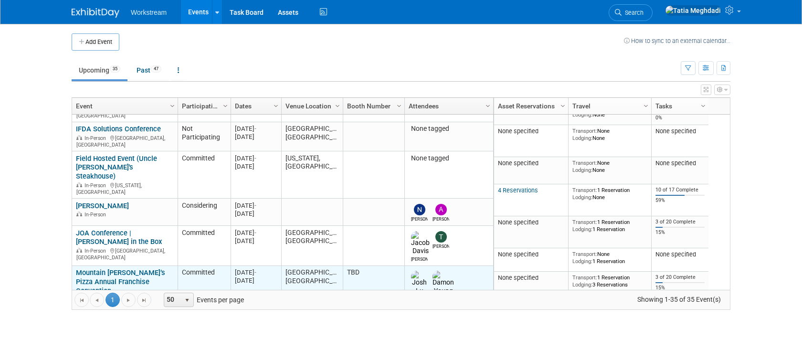
click at [99, 268] on link "Mountain [PERSON_NAME]’s Pizza Annual Franchise Convention" at bounding box center [120, 281] width 89 height 27
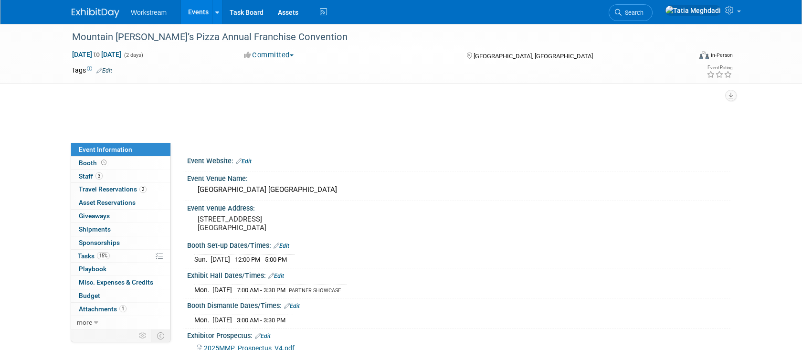
select select "Franchise"
select select "Restaurant"
select select "TBD"
select select "[PERSON_NAME]"
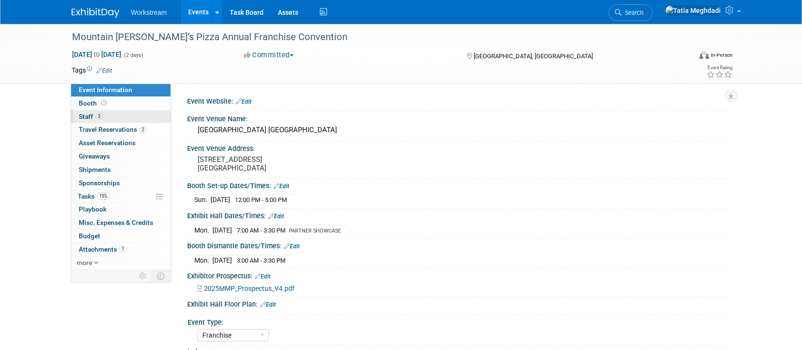
click at [85, 112] on link "3 Staff 3" at bounding box center [120, 116] width 99 height 13
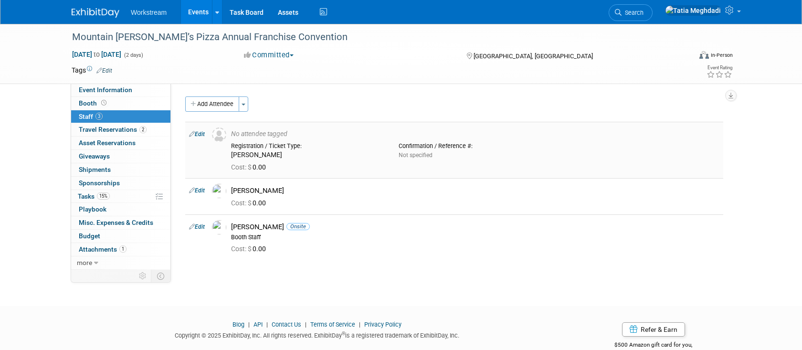
click at [203, 133] on link "Edit" at bounding box center [197, 134] width 16 height 7
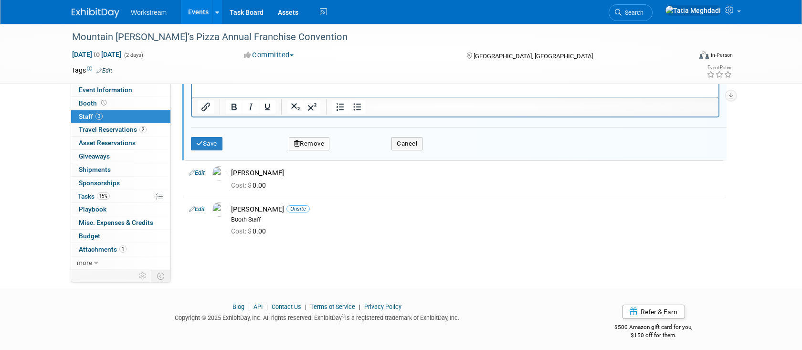
scroll to position [310, 0]
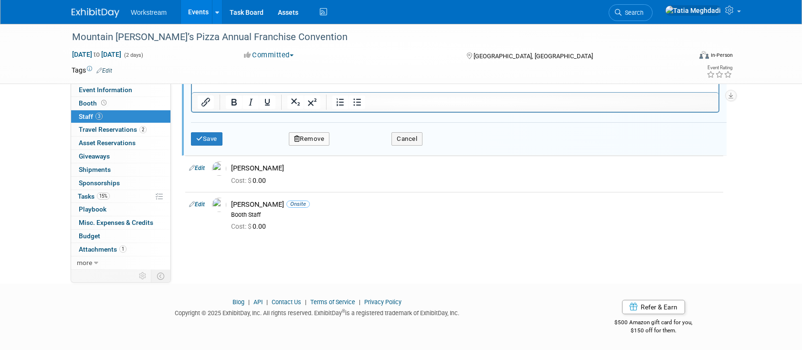
click at [324, 140] on button "Remove" at bounding box center [309, 138] width 41 height 13
click at [358, 144] on link "Yes" at bounding box center [362, 146] width 28 height 15
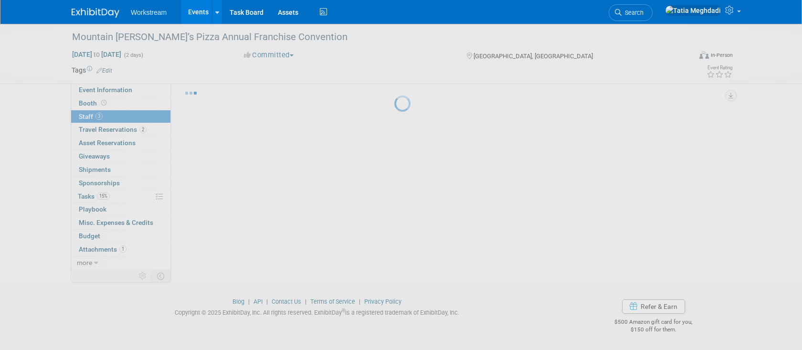
scroll to position [23, 0]
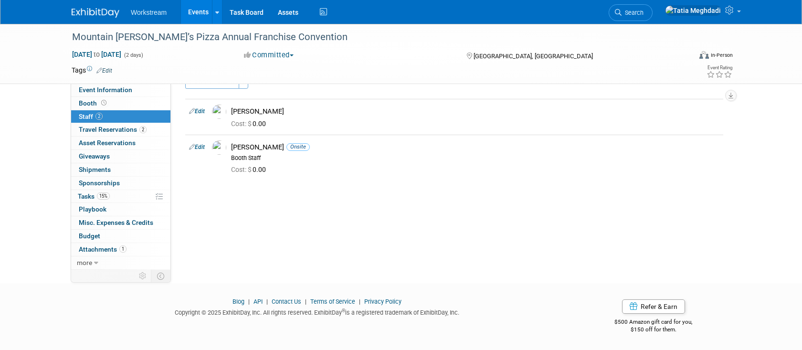
click link "Events"
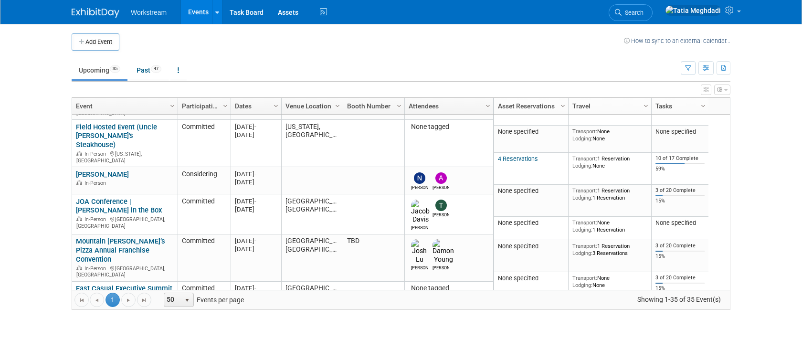
scroll to position [158, 0]
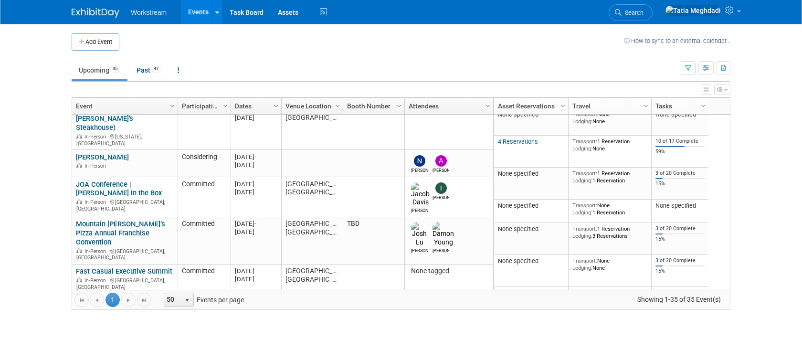
click at [107, 296] on link "Sonic Principals Meeting" at bounding box center [115, 300] width 79 height 9
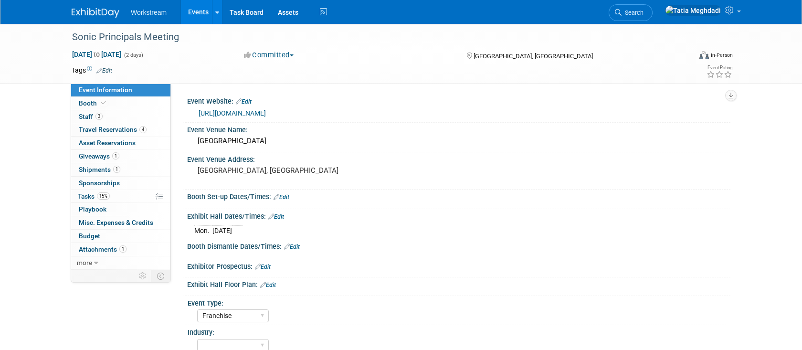
select select "Franchise"
select select "[PERSON_NAME]"
click at [198, 8] on link "Events" at bounding box center [198, 12] width 35 height 24
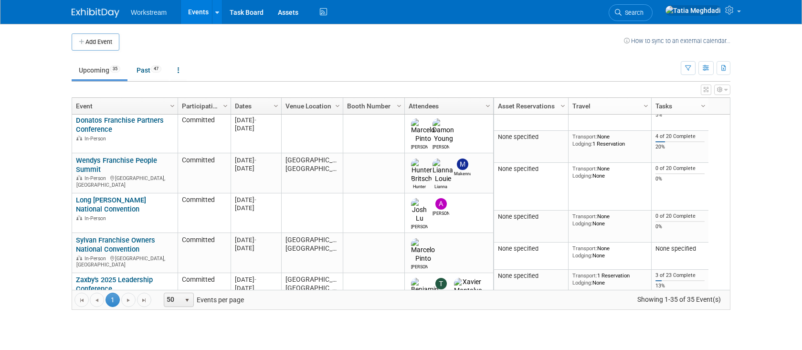
scroll to position [386, 0]
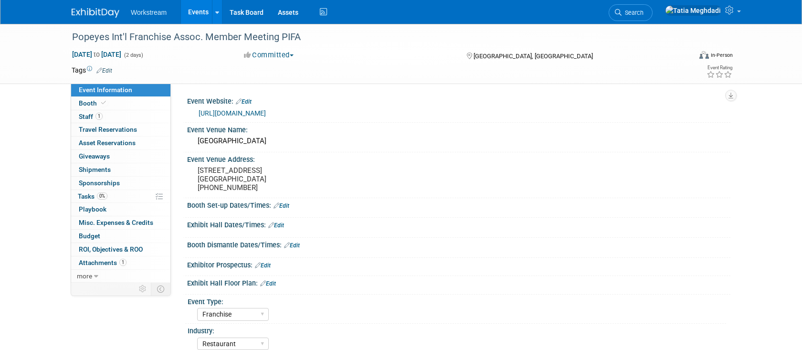
select select "Franchise"
select select "Restaurant"
select select "[PERSON_NAME]"
click at [98, 116] on span "1" at bounding box center [99, 116] width 7 height 7
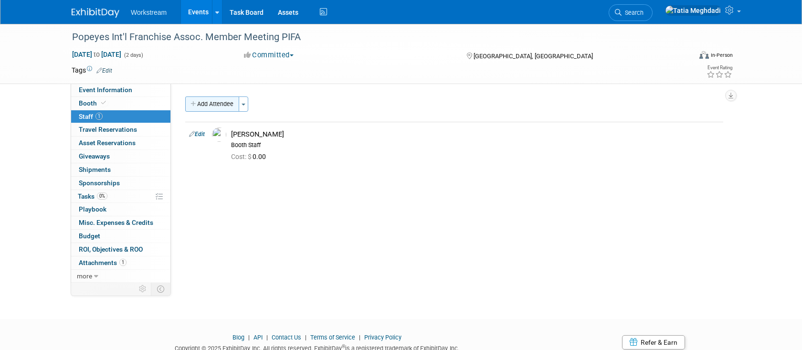
click at [215, 105] on button "Add Attendee" at bounding box center [212, 103] width 54 height 15
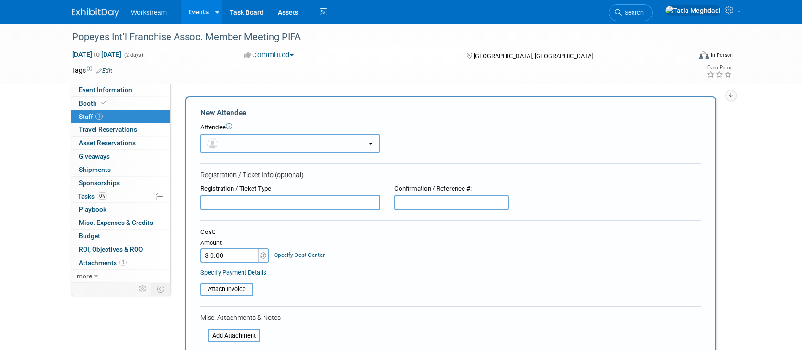
click at [224, 146] on button "button" at bounding box center [290, 144] width 179 height 20
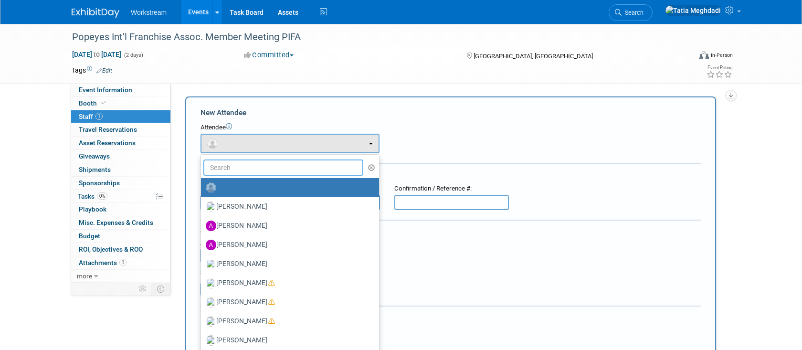
click at [223, 168] on input "text" at bounding box center [283, 168] width 160 height 16
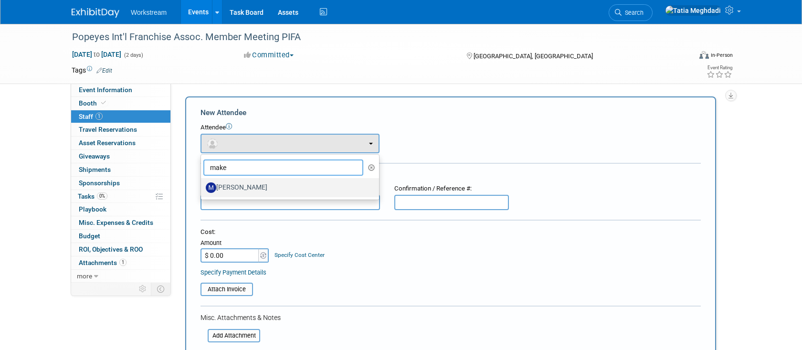
type input "make"
click at [233, 187] on label "[PERSON_NAME]" at bounding box center [288, 187] width 164 height 15
click at [203, 187] on input "[PERSON_NAME]" at bounding box center [199, 186] width 6 height 6
select select "bcf1b786-11a6-44bc-b92c-f151e6ef73b6"
select select "100"
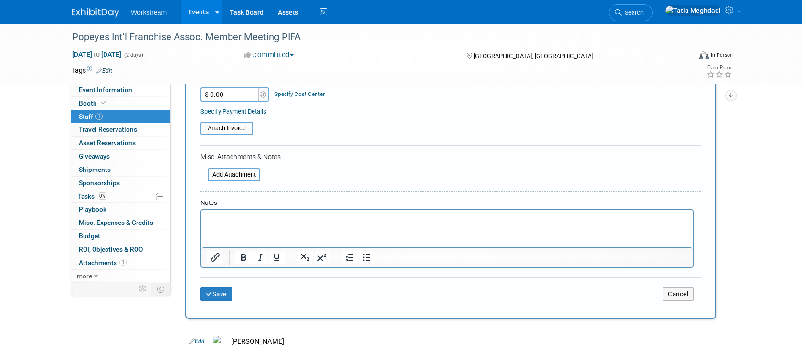
scroll to position [232, 0]
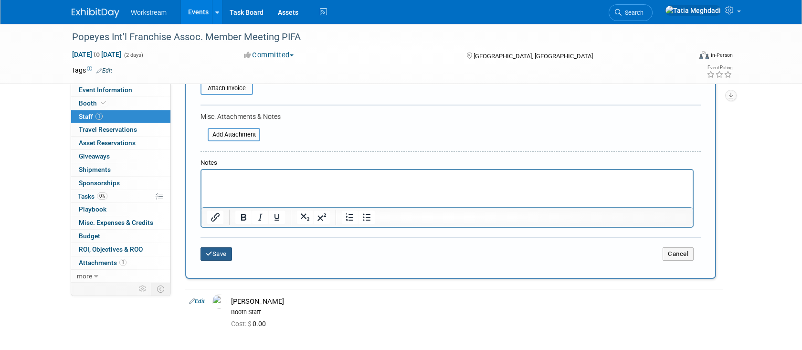
drag, startPoint x: 217, startPoint y: 254, endPoint x: 237, endPoint y: 257, distance: 20.3
click at [217, 254] on button "Save" at bounding box center [217, 253] width 32 height 13
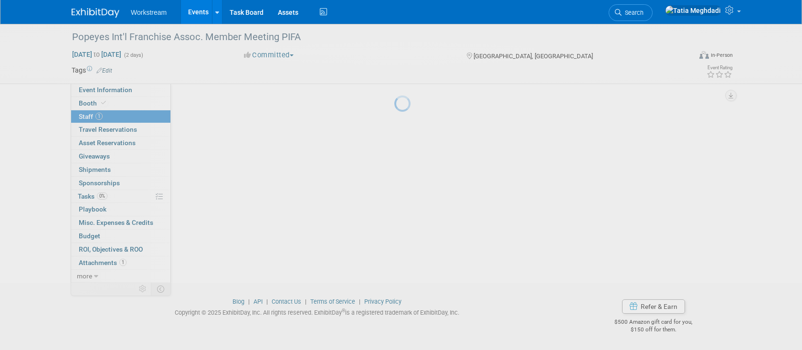
scroll to position [36, 0]
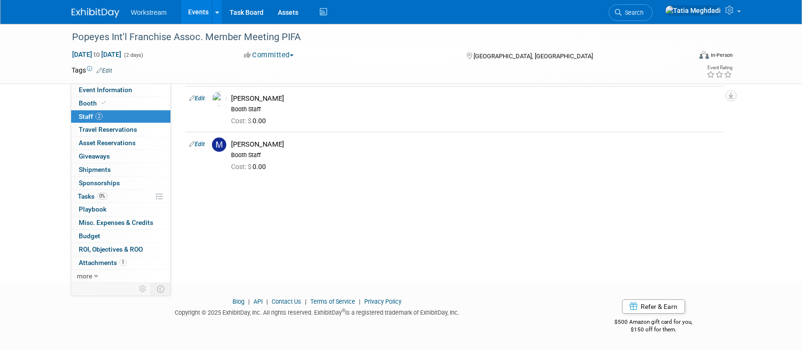
click at [203, 14] on link "Events" at bounding box center [198, 12] width 35 height 24
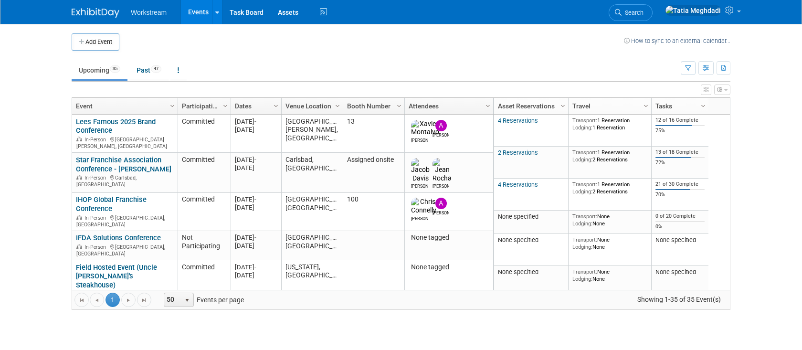
click at [102, 310] on link "[PERSON_NAME]" at bounding box center [102, 314] width 53 height 9
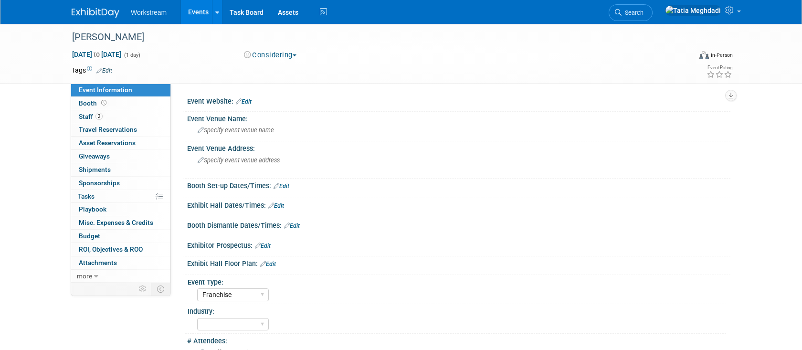
select select "Franchise"
select select "[PERSON_NAME]"
click at [98, 54] on span "[DATE] to [DATE]" at bounding box center [97, 54] width 50 height 9
type input "[DATE]"
select select "9"
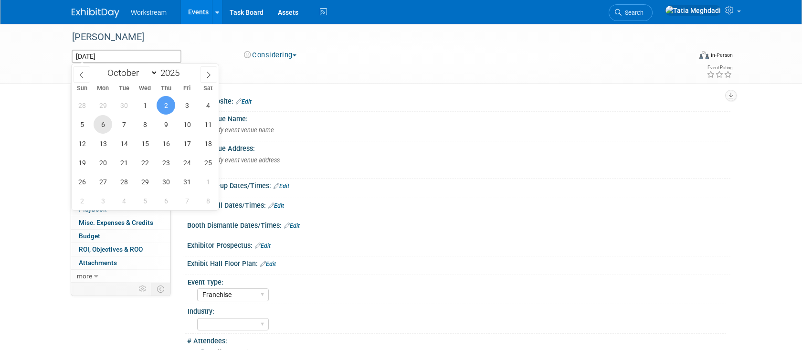
click at [101, 121] on span "6" at bounding box center [103, 124] width 19 height 19
type input "[DATE]"
click at [142, 122] on span "8" at bounding box center [145, 124] width 19 height 19
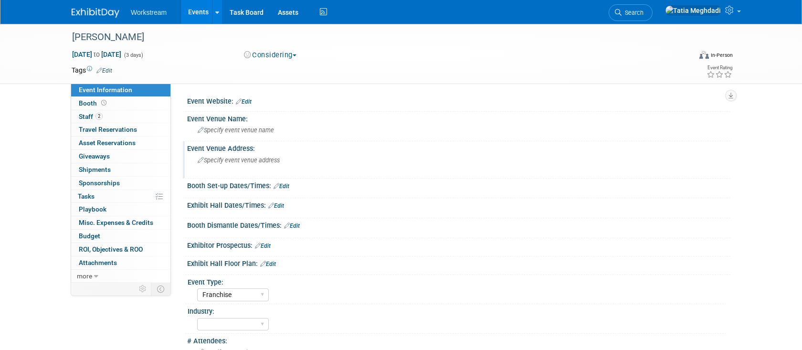
click at [216, 156] on div "Specify event venue address" at bounding box center [300, 164] width 212 height 22
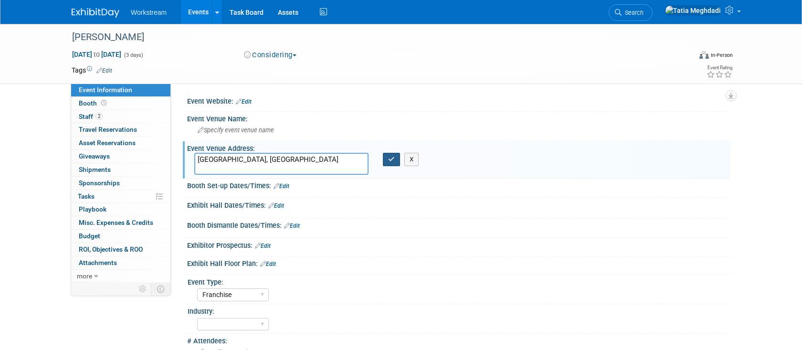
type textarea "[GEOGRAPHIC_DATA], [GEOGRAPHIC_DATA]"
click at [390, 160] on icon "button" at bounding box center [391, 159] width 7 height 6
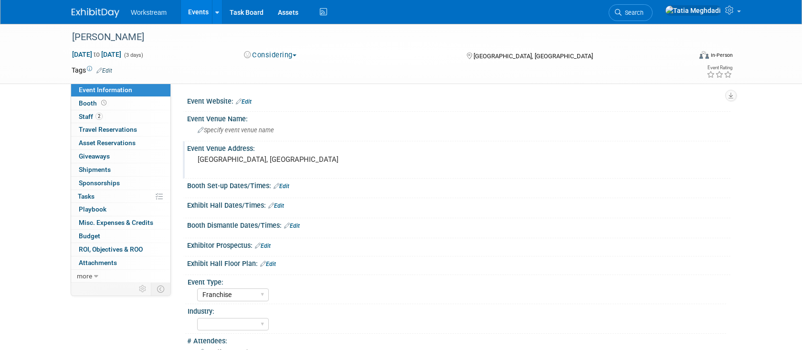
click at [246, 102] on link "Edit" at bounding box center [244, 101] width 16 height 7
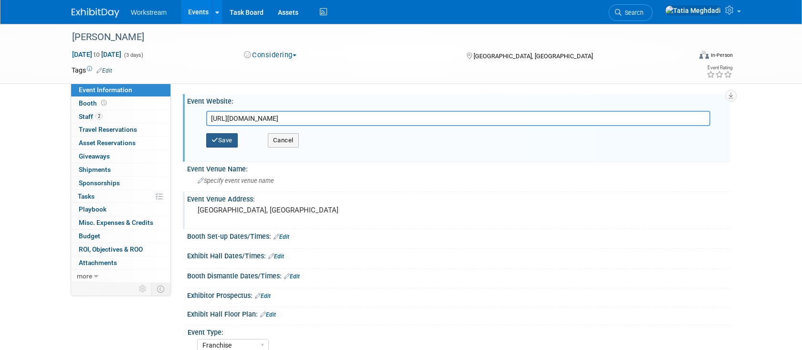
type input "[URL][DOMAIN_NAME]"
click at [225, 140] on button "Save" at bounding box center [222, 140] width 32 height 14
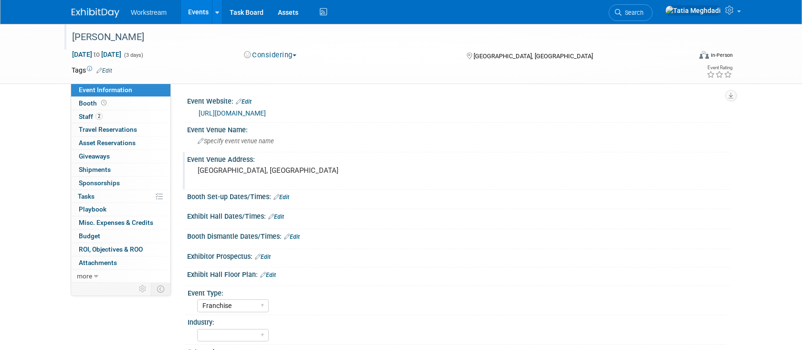
click at [163, 41] on div "[PERSON_NAME]" at bounding box center [373, 37] width 608 height 17
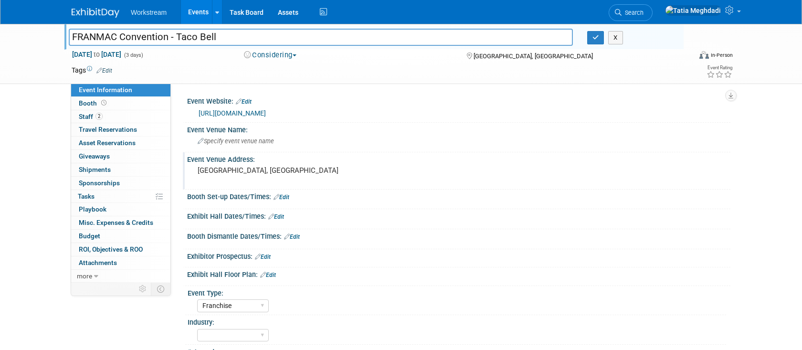
type input "FRANMAC Convention - Taco Bell"
click at [381, 75] on div "Tags Edit" at bounding box center [346, 70] width 549 height 13
click at [380, 64] on div "Tags Edit" at bounding box center [346, 70] width 549 height 13
click at [597, 38] on icon "button" at bounding box center [596, 37] width 7 height 6
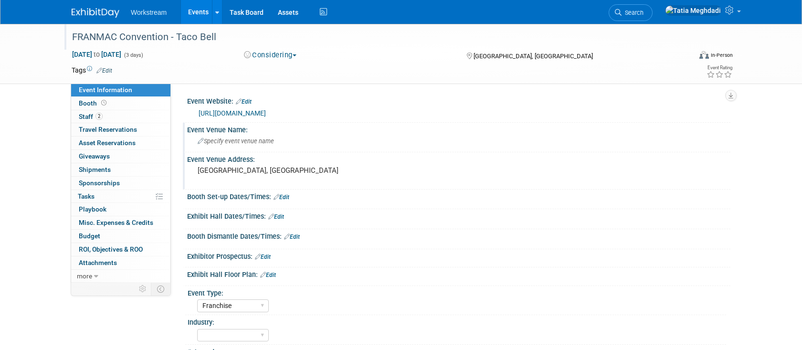
click at [217, 140] on span "Specify event venue name" at bounding box center [236, 141] width 76 height 7
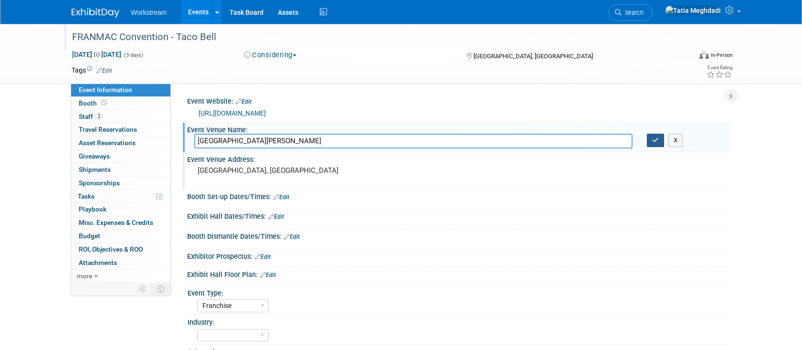
type input "[GEOGRAPHIC_DATA][PERSON_NAME]"
click at [659, 142] on icon "button" at bounding box center [655, 140] width 7 height 6
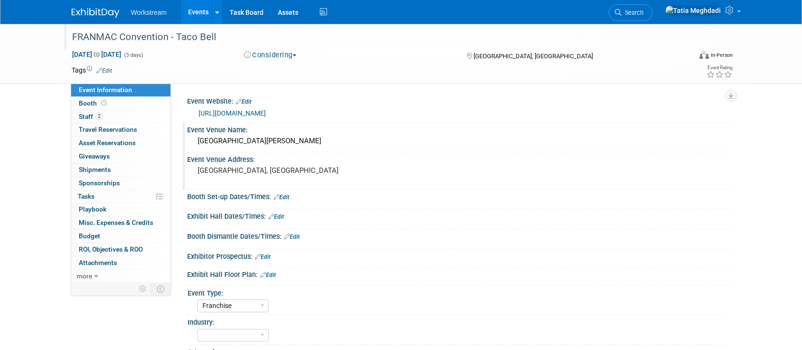
click at [231, 173] on pre "[GEOGRAPHIC_DATA], [GEOGRAPHIC_DATA]" at bounding box center [300, 170] width 205 height 9
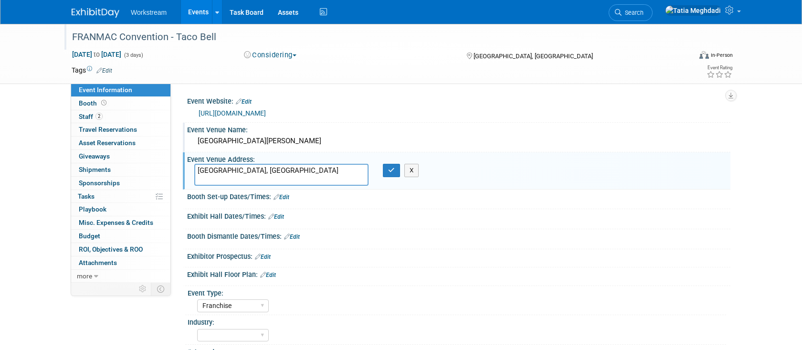
drag, startPoint x: 256, startPoint y: 170, endPoint x: 177, endPoint y: 171, distance: 79.3
click at [177, 171] on div "Event Website: Edit [URL][DOMAIN_NAME] [URL][DOMAIN_NAME] Save Cancel Event Ven…" at bounding box center [451, 183] width 560 height 199
click at [273, 170] on textarea "23808 Resort Parkway, San Antonio, TX 78261" at bounding box center [281, 175] width 174 height 22
type textarea "[STREET_ADDRESS]"
click at [388, 174] on button "button" at bounding box center [391, 170] width 17 height 13
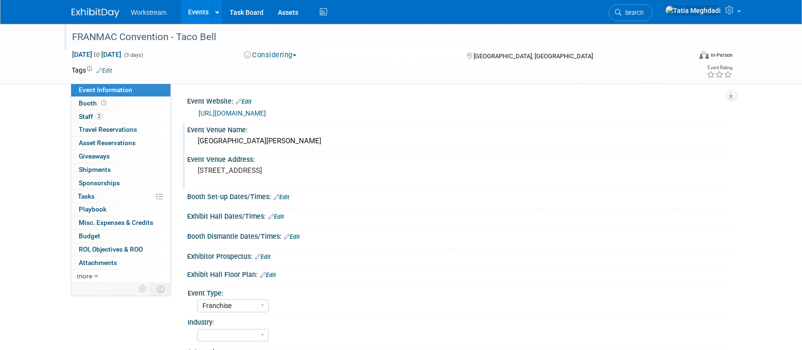
click at [207, 13] on link "Events" at bounding box center [198, 12] width 35 height 24
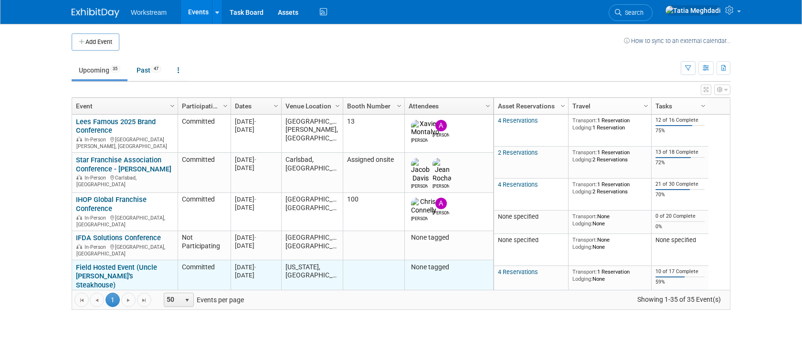
scroll to position [47, 0]
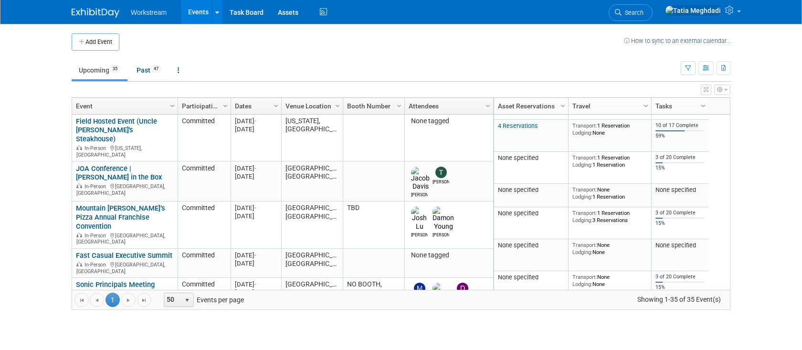
click at [127, 320] on link "FRANMAC Convention - Taco Bell" at bounding box center [122, 329] width 92 height 18
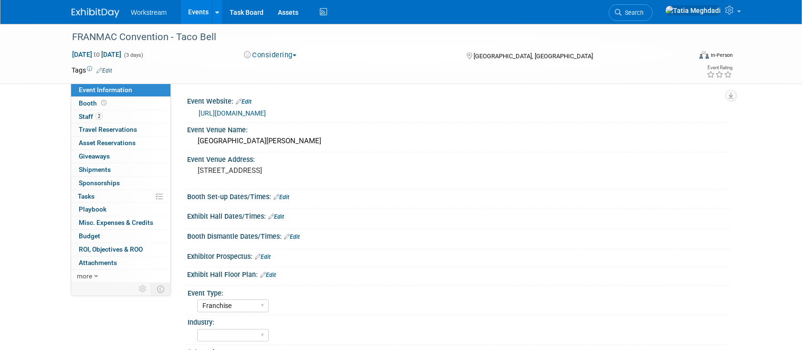
select select "Franchise"
select select "[PERSON_NAME]"
click at [272, 54] on button "Considering" at bounding box center [271, 55] width 60 height 10
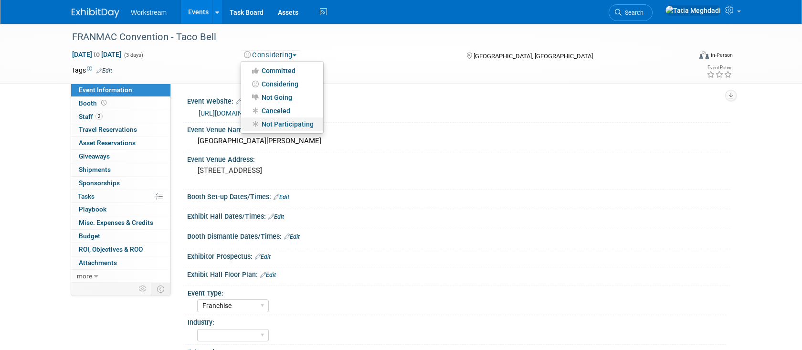
click at [273, 118] on link "Not Participating" at bounding box center [282, 123] width 82 height 13
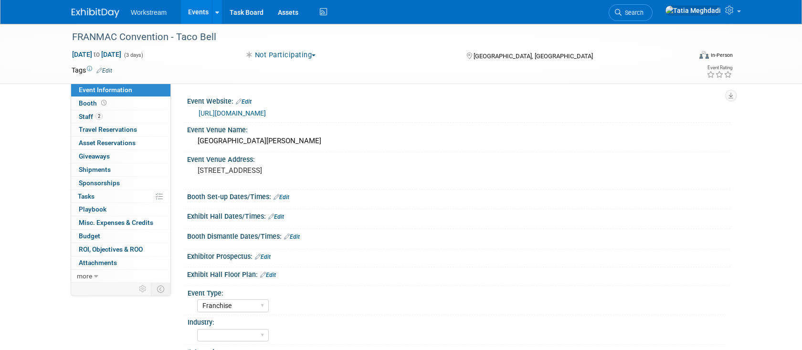
click at [198, 9] on link "Events" at bounding box center [198, 12] width 35 height 24
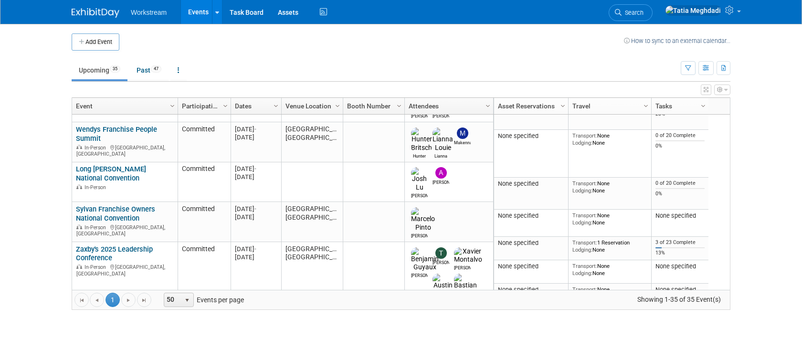
scroll to position [416, 0]
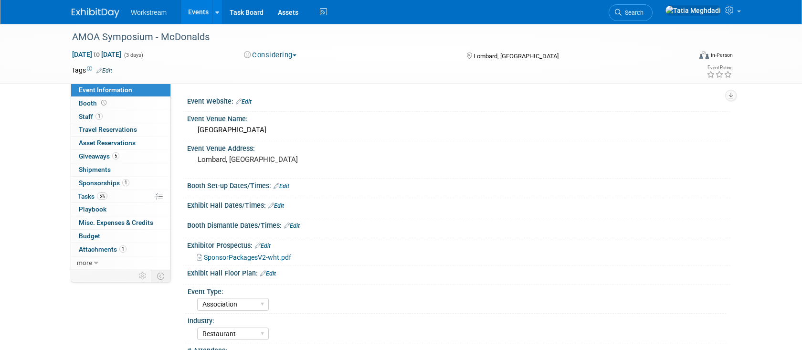
select select "Association"
select select "Restaurant"
select select "No"
select select "[PERSON_NAME]"
click at [318, 174] on div "Lombard, [GEOGRAPHIC_DATA]" at bounding box center [300, 164] width 226 height 23
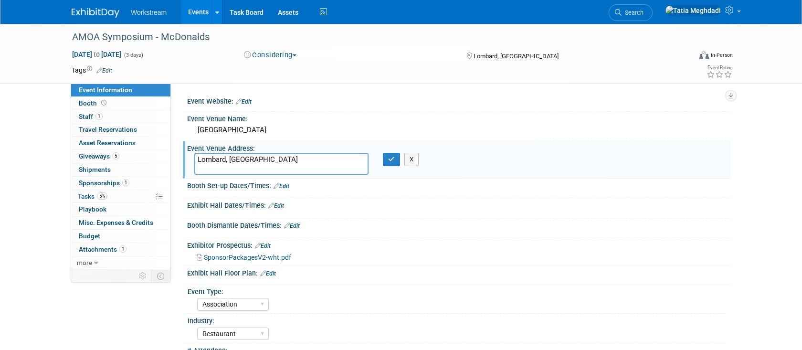
click at [190, 8] on link "Events" at bounding box center [198, 12] width 35 height 24
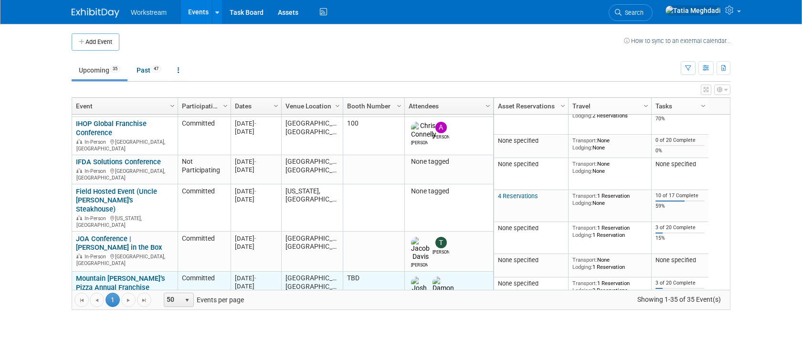
scroll to position [79, 0]
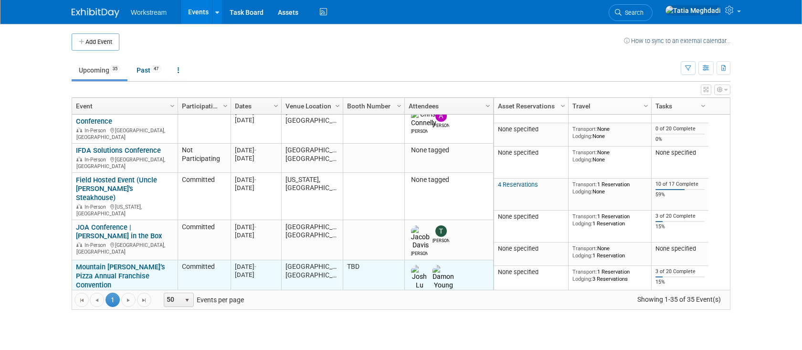
click at [106, 263] on link "Mountain [PERSON_NAME]’s Pizza Annual Franchise Convention" at bounding box center [120, 276] width 89 height 27
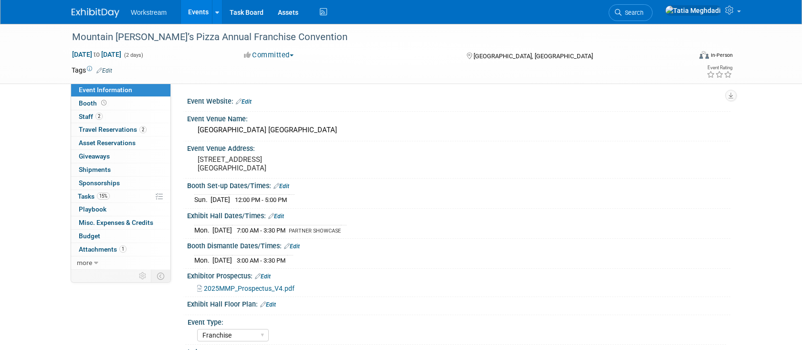
select select "Franchise"
select select "Restaurant"
select select "TBD"
select select "[PERSON_NAME]"
click at [87, 101] on span "Booth" at bounding box center [94, 103] width 30 height 8
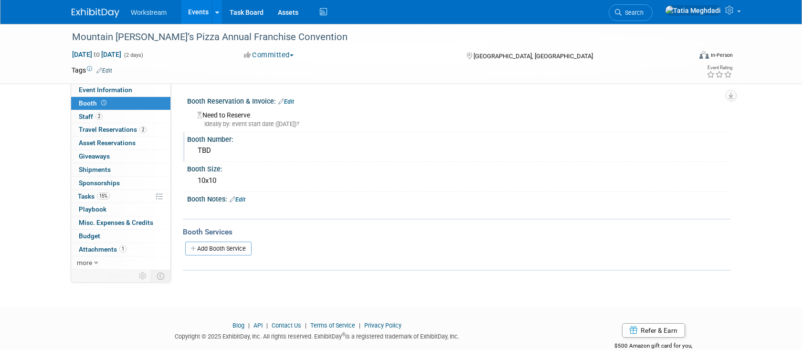
drag, startPoint x: 214, startPoint y: 151, endPoint x: 193, endPoint y: 149, distance: 20.6
click at [193, 149] on div "TBD" at bounding box center [459, 151] width 544 height 16
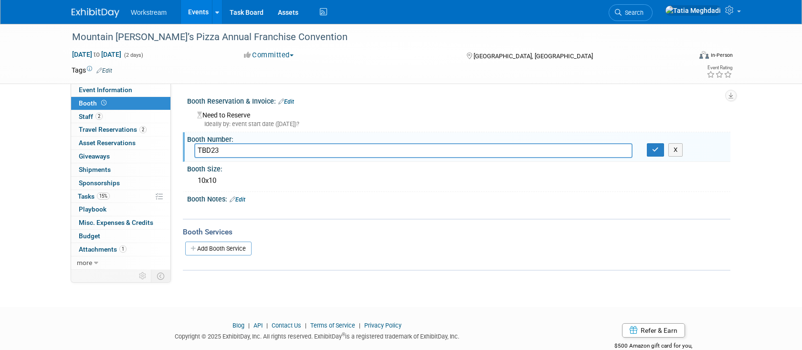
drag, startPoint x: 228, startPoint y: 152, endPoint x: 182, endPoint y: 148, distance: 46.0
click at [182, 148] on div "Event Website: Edit Event Venue Name: Paris Las Vegas Event Venue Address: 3655…" at bounding box center [451, 177] width 560 height 186
type input "23"
click at [655, 151] on icon "button" at bounding box center [655, 150] width 7 height 6
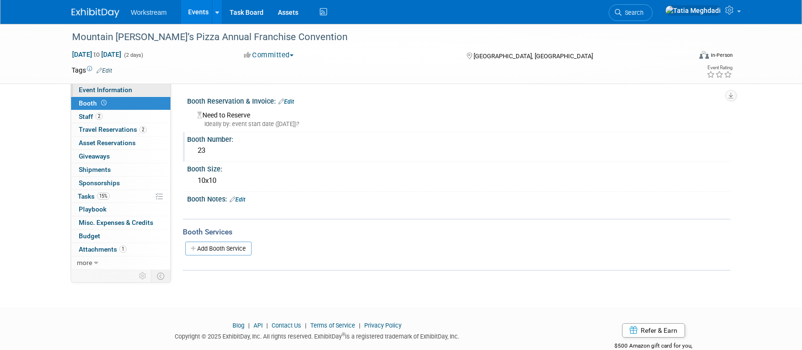
click at [124, 92] on span "Event Information" at bounding box center [105, 90] width 53 height 8
select select "Franchise"
select select "Restaurant"
select select "TBD"
select select "[PERSON_NAME]"
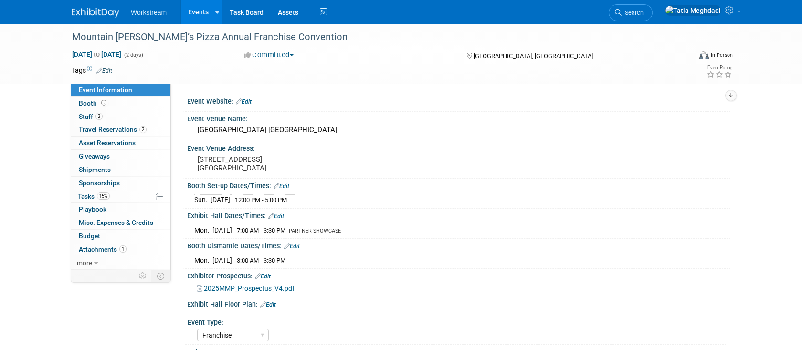
click at [274, 303] on link "Edit" at bounding box center [268, 304] width 16 height 7
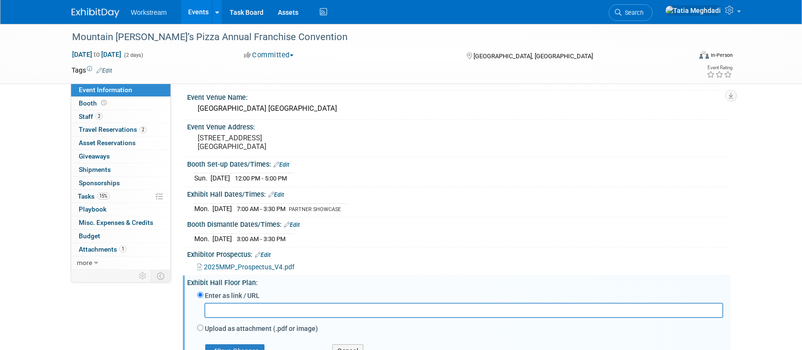
scroll to position [51, 0]
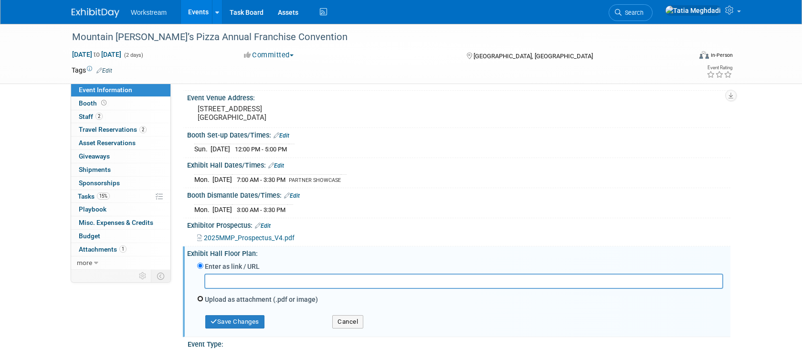
click at [200, 298] on input "Upload as attachment (.pdf or image)" at bounding box center [200, 299] width 6 height 6
radio input "true"
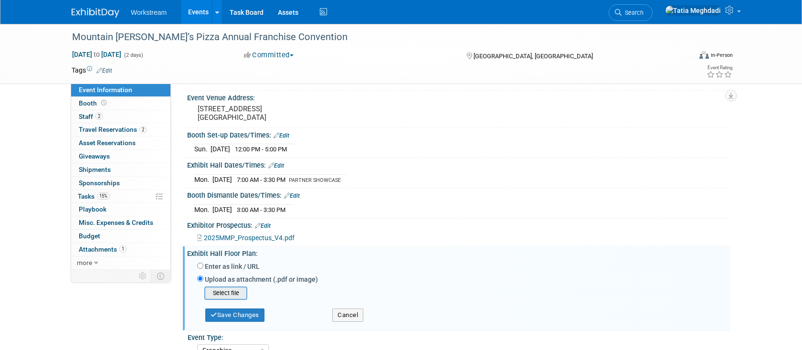
click at [220, 291] on input "file" at bounding box center [190, 293] width 114 height 11
click at [252, 310] on button "Save Changes" at bounding box center [234, 312] width 59 height 13
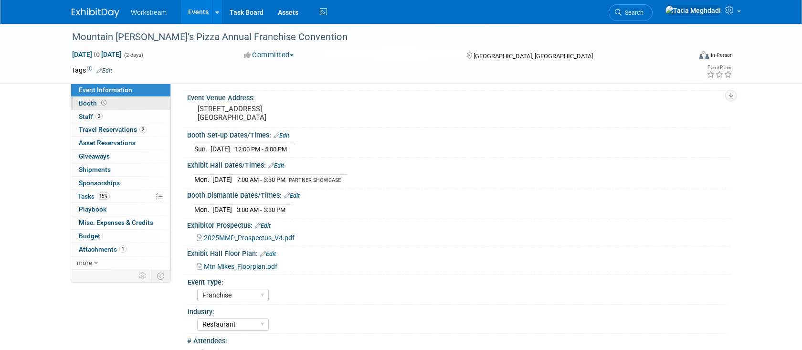
click at [91, 103] on span "Booth" at bounding box center [94, 103] width 30 height 8
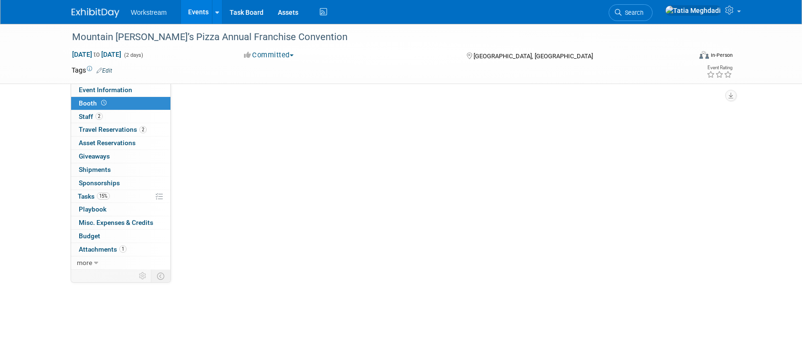
scroll to position [0, 0]
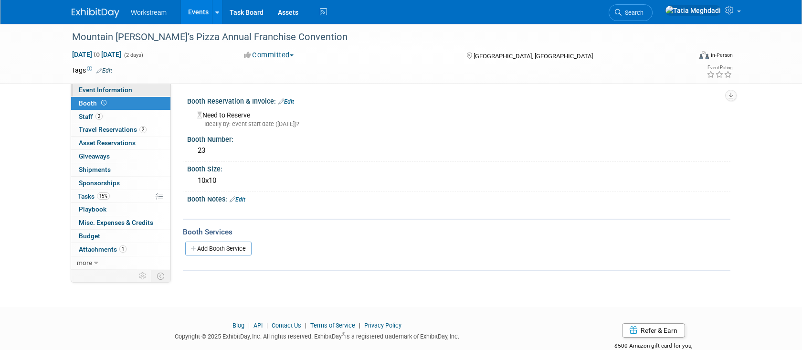
click at [108, 93] on span "Event Information" at bounding box center [105, 90] width 53 height 8
select select "Franchise"
select select "Restaurant"
select select "TBD"
select select "[PERSON_NAME]"
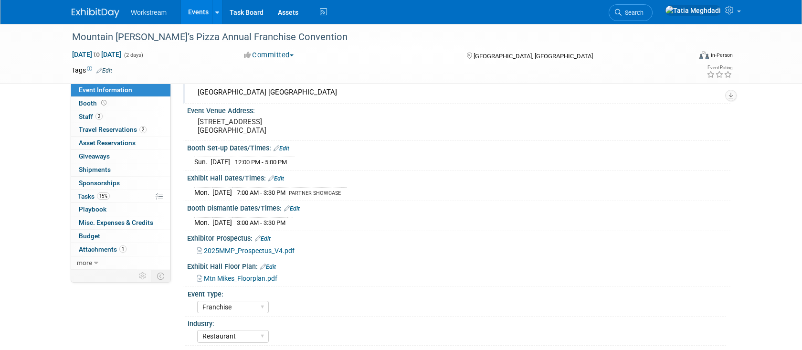
scroll to position [40, 0]
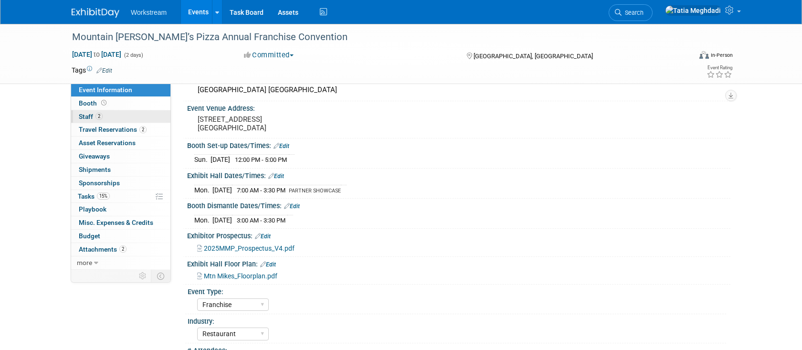
click at [88, 116] on span "Staff 2" at bounding box center [91, 117] width 24 height 8
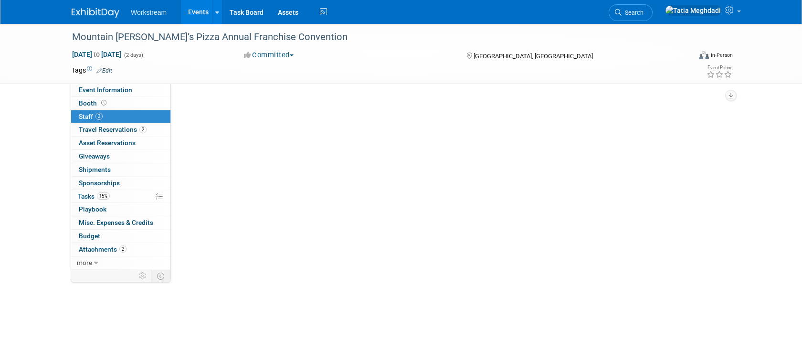
scroll to position [0, 0]
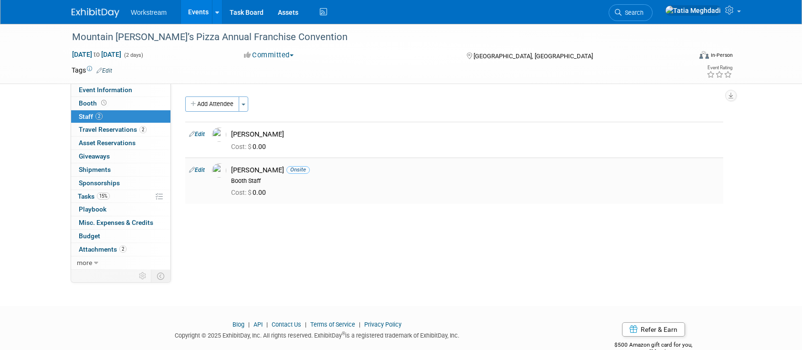
click at [217, 171] on img at bounding box center [219, 170] width 14 height 14
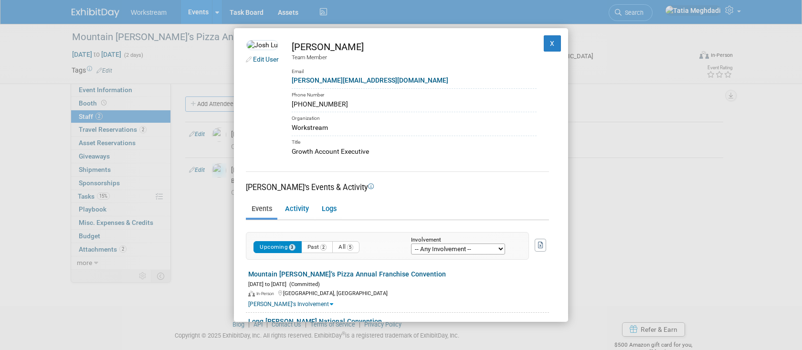
drag, startPoint x: 341, startPoint y: 103, endPoint x: 307, endPoint y: 105, distance: 33.9
click at [307, 105] on td "Josh Lu Team Member Email joshua@workstream.is Phone Number 650-766-9799 Organi…" at bounding box center [408, 98] width 258 height 117
copy div "650-766-9799"
click at [187, 227] on div "Edit User Josh Lu Team Member Email joshua@workstream.is Phone Number 650-766-9…" at bounding box center [401, 175] width 802 height 350
click at [553, 43] on button "X" at bounding box center [552, 43] width 17 height 16
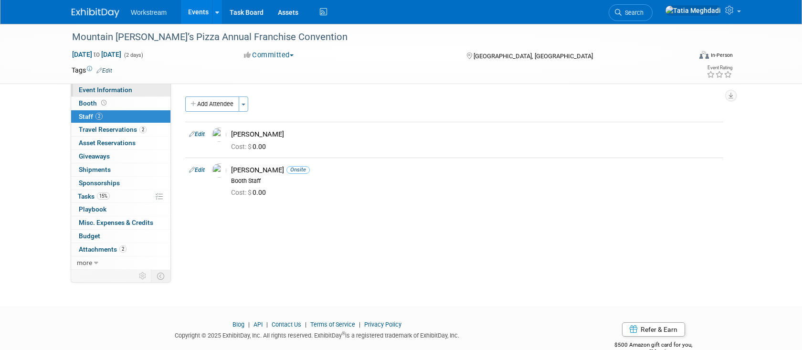
click at [105, 87] on span "Event Information" at bounding box center [105, 90] width 53 height 8
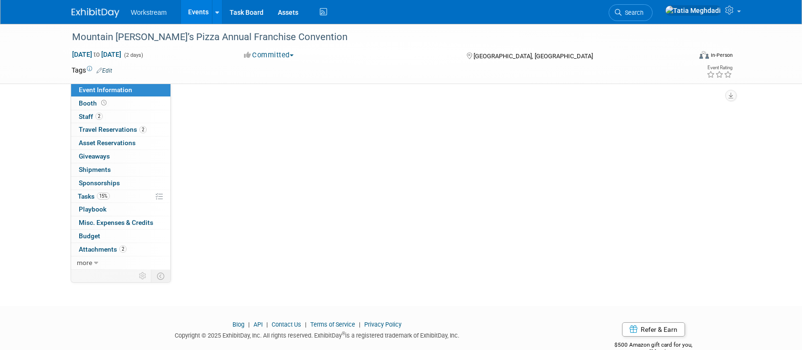
select select "Franchise"
select select "Restaurant"
select select "TBD"
select select "[PERSON_NAME]"
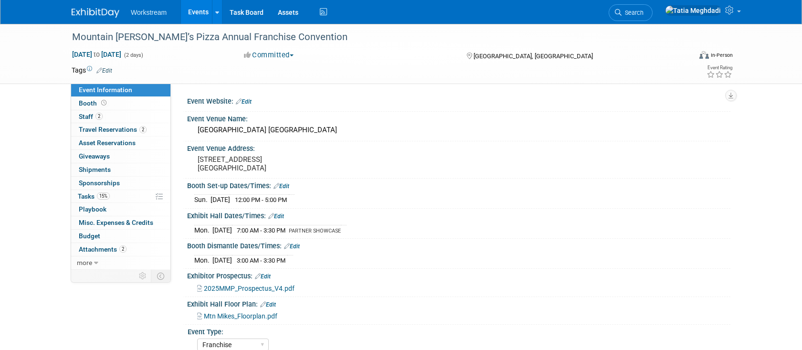
click at [244, 314] on span "Mtn Mikes_Floorplan.pdf" at bounding box center [241, 316] width 74 height 8
click at [92, 102] on span "Booth" at bounding box center [94, 103] width 30 height 8
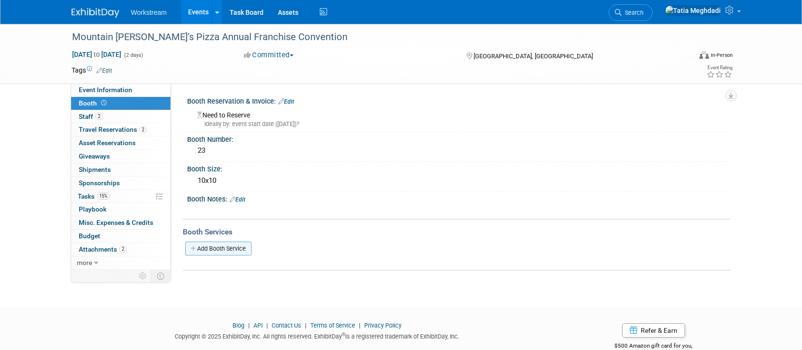
click at [215, 246] on link "Add Booth Service" at bounding box center [218, 249] width 66 height 14
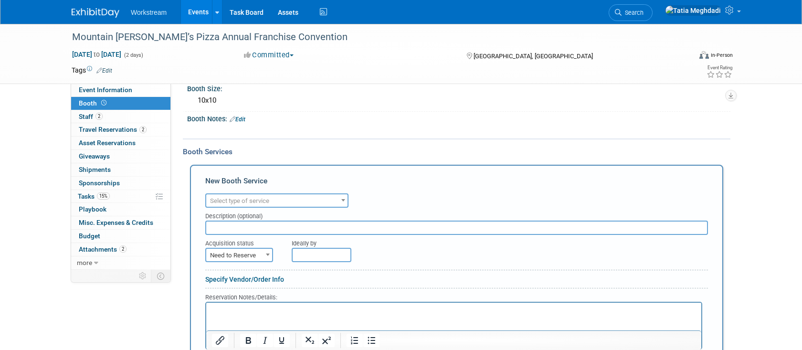
scroll to position [92, 0]
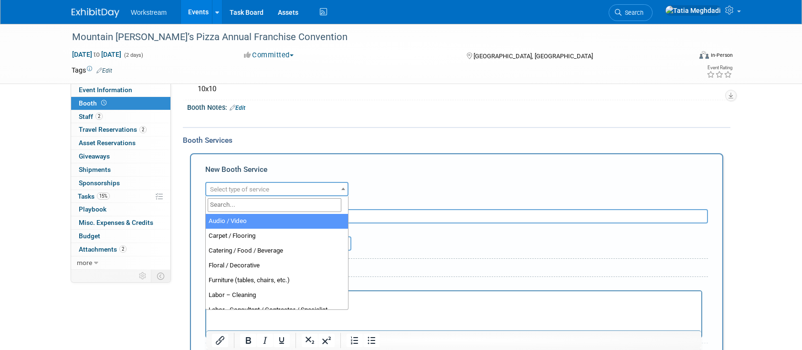
click at [227, 186] on span "Select type of service" at bounding box center [239, 189] width 59 height 7
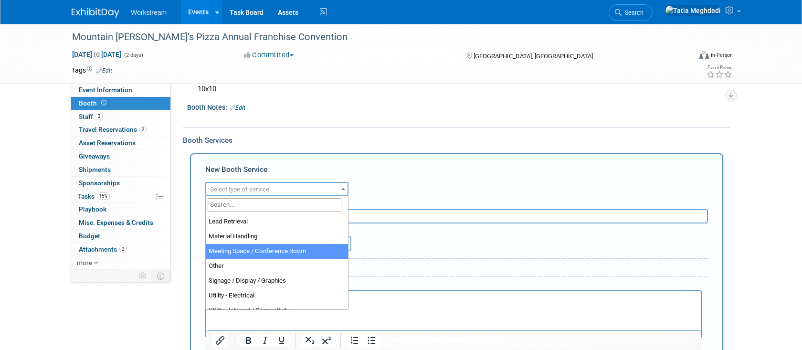
scroll to position [245, 0]
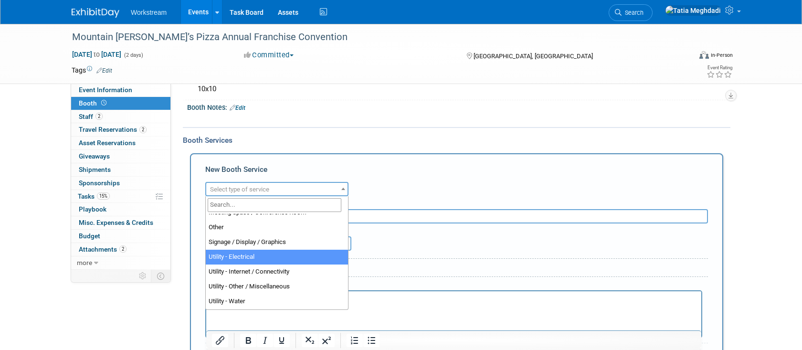
select select "8"
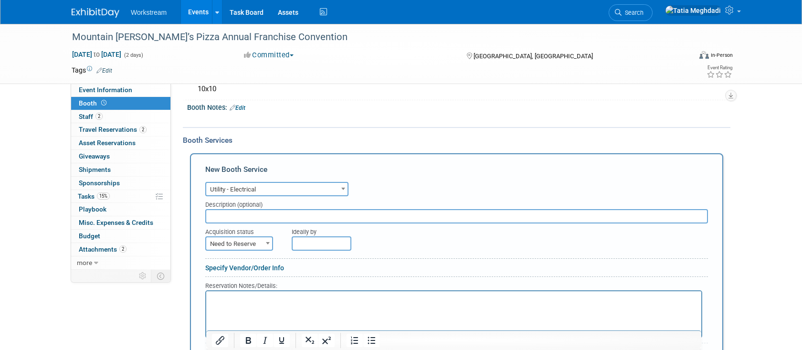
click at [233, 243] on span "Need to Reserve" at bounding box center [239, 243] width 66 height 13
select select "2"
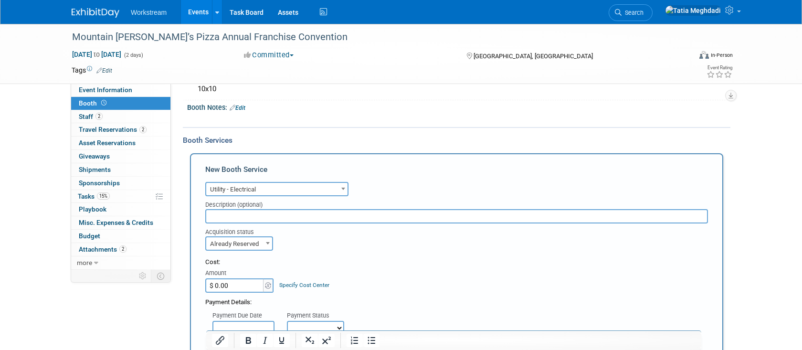
click at [236, 283] on input "$ 0.00" at bounding box center [235, 285] width 60 height 14
type input "$ 421.80"
click at [319, 258] on div "Cost:" at bounding box center [456, 262] width 503 height 9
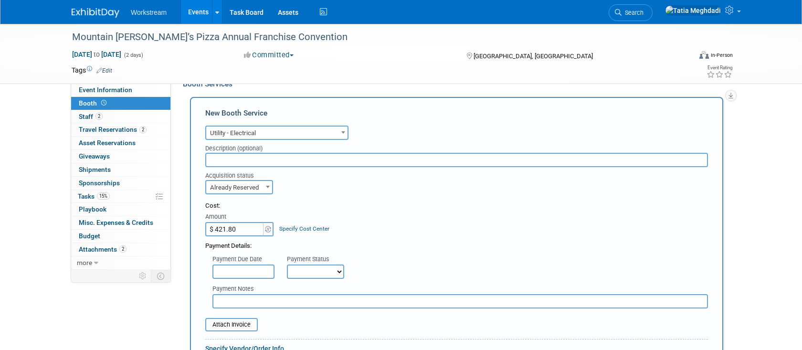
scroll to position [175, 0]
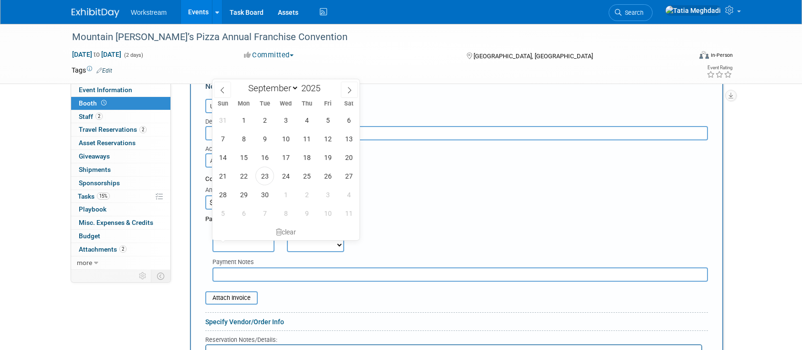
click at [240, 249] on input "text" at bounding box center [244, 245] width 62 height 14
drag, startPoint x: 265, startPoint y: 173, endPoint x: 277, endPoint y: 190, distance: 21.5
click at [265, 173] on span "23" at bounding box center [265, 176] width 19 height 19
type input "[DATE]"
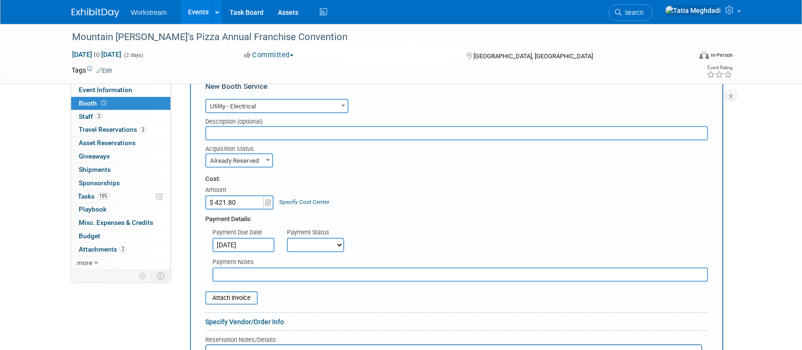
click at [312, 245] on select "Not Paid Yet Partially Paid Paid in Full" at bounding box center [315, 245] width 57 height 14
select select "1"
click at [287, 238] on select "Not Paid Yet Partially Paid Paid in Full" at bounding box center [315, 245] width 57 height 14
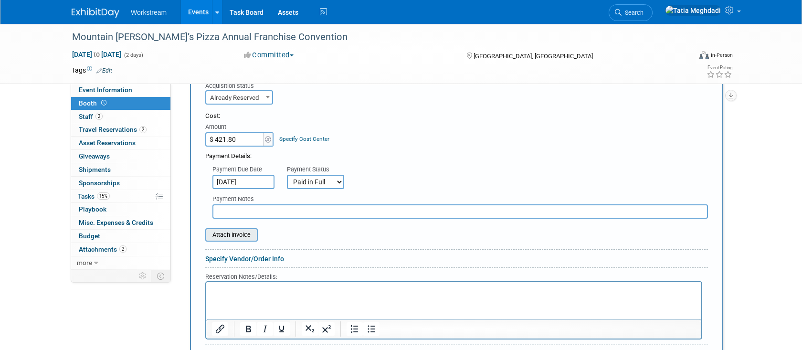
scroll to position [240, 0]
click at [242, 235] on input "file" at bounding box center [200, 232] width 114 height 11
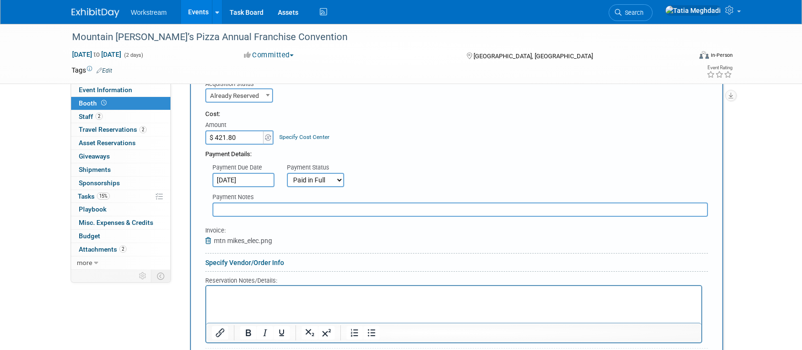
click at [446, 145] on div "Payment Details:" at bounding box center [456, 152] width 503 height 14
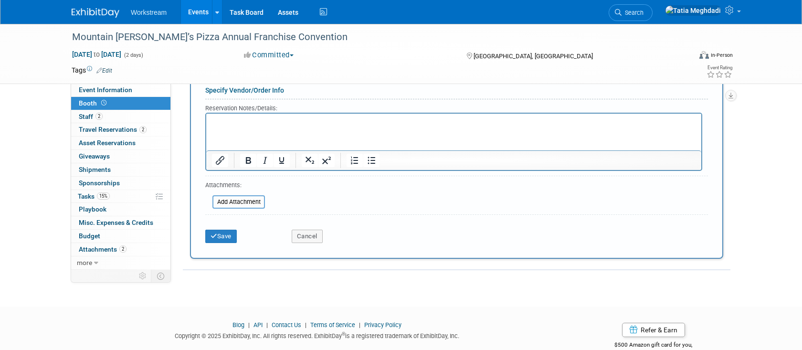
scroll to position [432, 0]
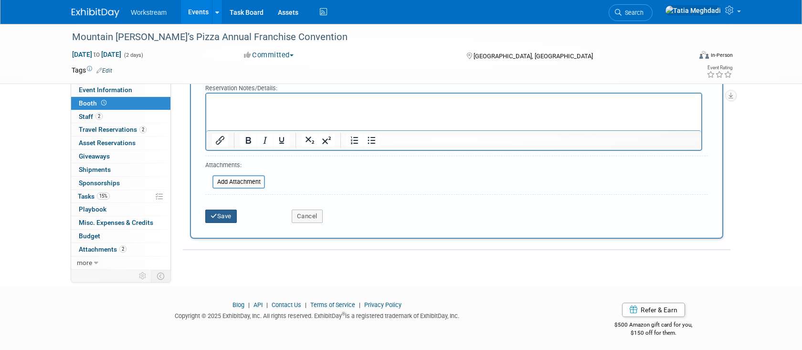
click at [213, 214] on icon "submit" at bounding box center [214, 216] width 7 height 6
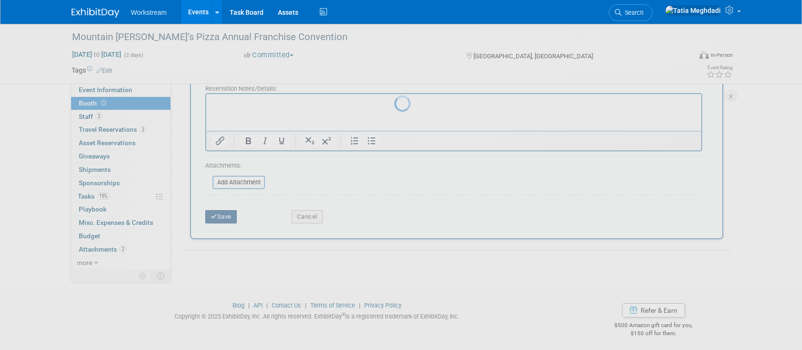
scroll to position [427, 0]
click at [196, 13] on link "Events" at bounding box center [198, 12] width 35 height 24
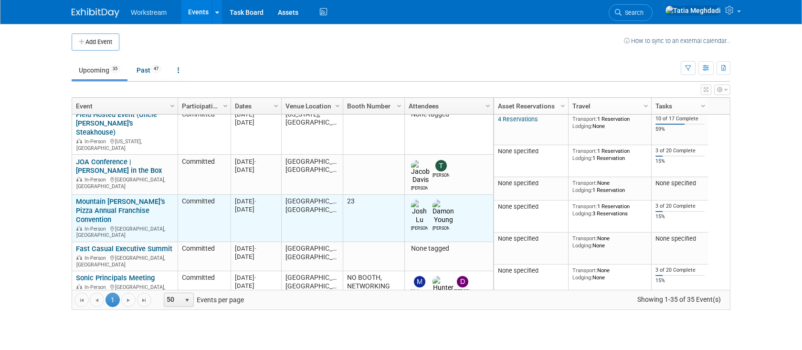
click at [129, 197] on div "Mountain [PERSON_NAME]’s Pizza Annual Franchise Convention In-Person [GEOGRAPHI…" at bounding box center [124, 218] width 97 height 42
click at [128, 197] on link "Mountain [PERSON_NAME]’s Pizza Annual Franchise Convention" at bounding box center [120, 210] width 89 height 27
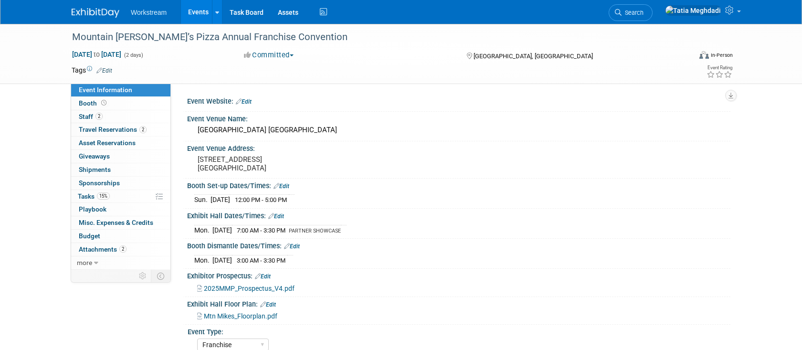
select select "Franchise"
select select "Restaurant"
select select "TBD"
select select "[PERSON_NAME]"
click at [92, 104] on span "Booth" at bounding box center [94, 103] width 30 height 8
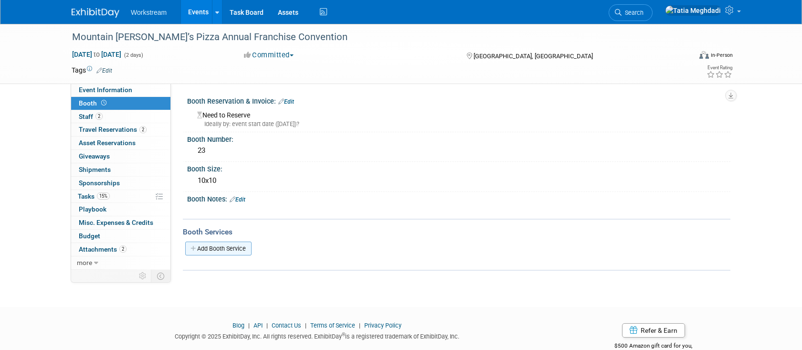
click at [231, 243] on link "Add Booth Service" at bounding box center [218, 249] width 66 height 14
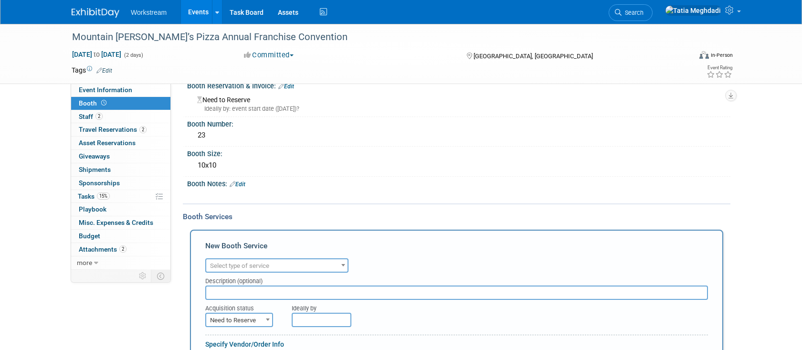
scroll to position [29, 0]
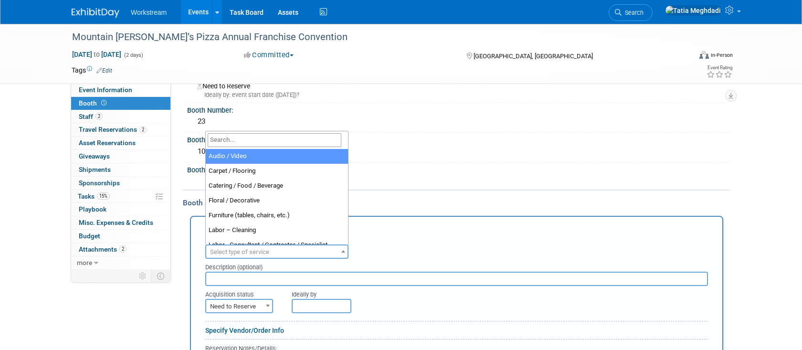
click at [235, 252] on span "Select type of service" at bounding box center [239, 251] width 59 height 7
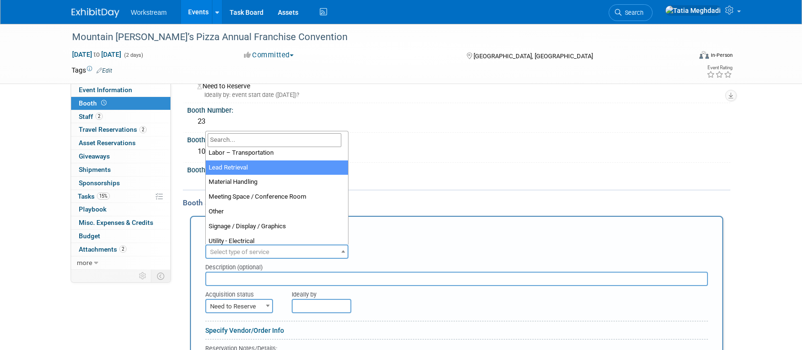
scroll to position [228, 0]
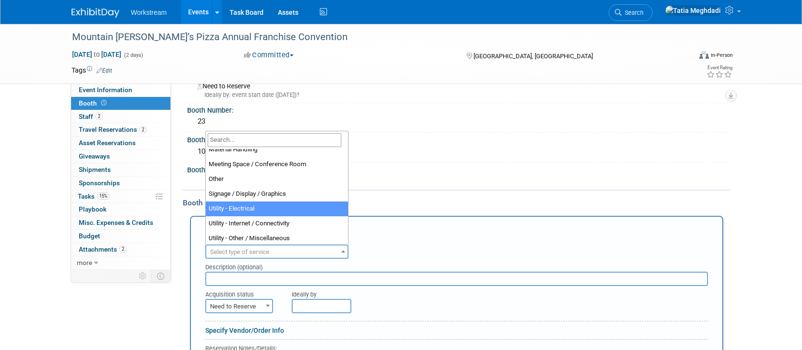
select select "8"
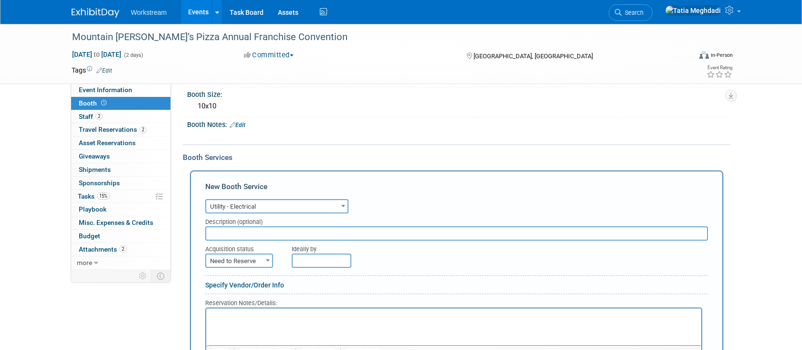
scroll to position [118, 0]
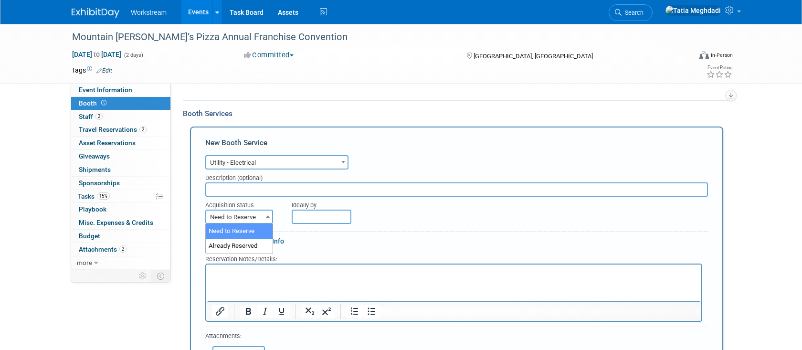
click at [242, 218] on span "Need to Reserve" at bounding box center [239, 217] width 66 height 13
select select "2"
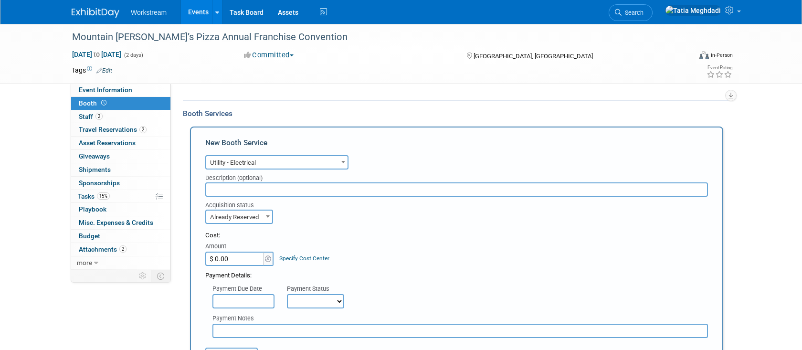
click at [244, 256] on input "$ 0.00" at bounding box center [235, 259] width 60 height 14
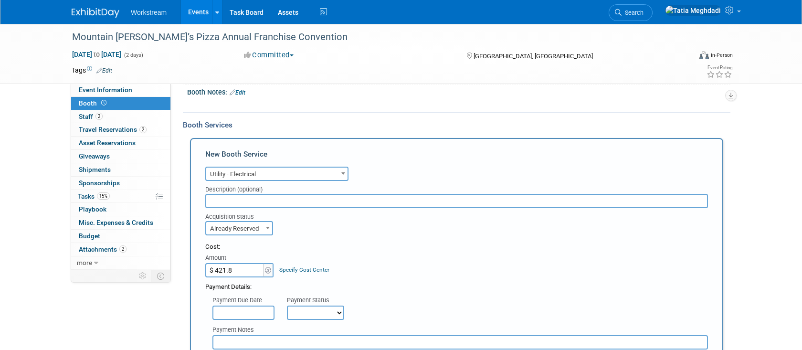
type input "$ 421.80"
click at [386, 251] on div "Cost:" at bounding box center [456, 247] width 503 height 9
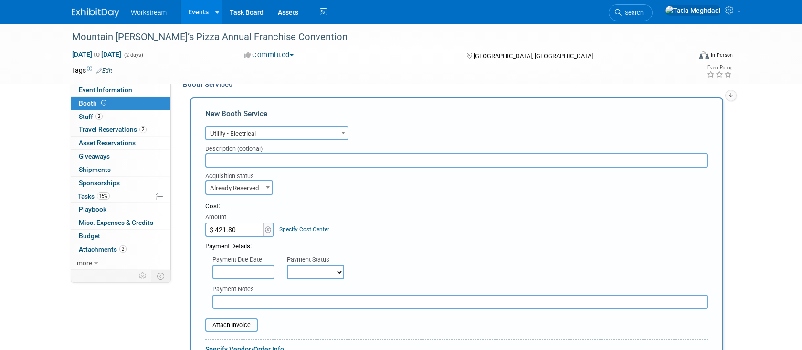
scroll to position [147, 0]
click at [258, 273] on input "text" at bounding box center [244, 273] width 62 height 14
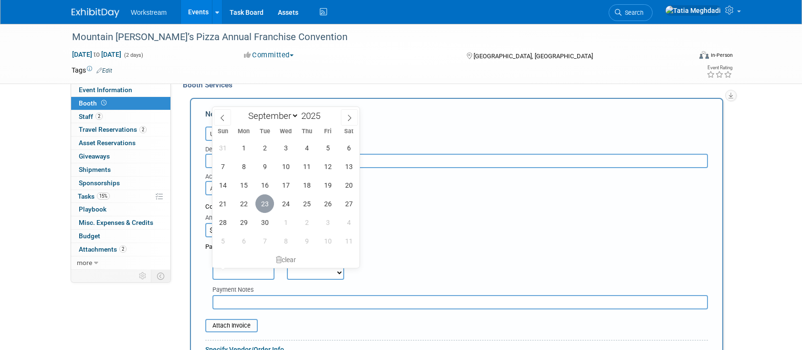
click at [264, 201] on span "23" at bounding box center [265, 203] width 19 height 19
type input "[DATE]"
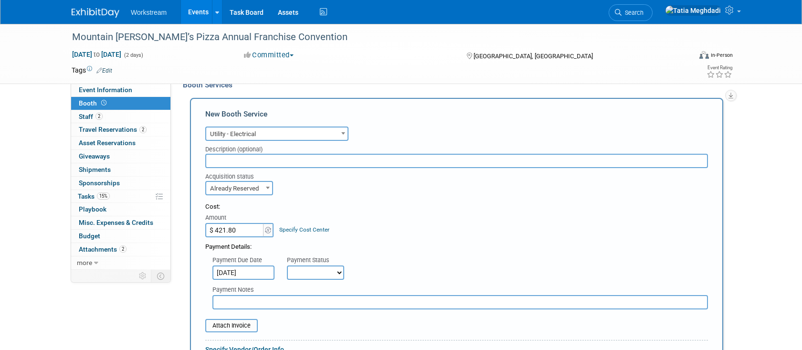
click at [313, 269] on select "Not Paid Yet Partially Paid Paid in Full" at bounding box center [315, 273] width 57 height 14
select select "1"
click at [287, 266] on select "Not Paid Yet Partially Paid Paid in Full" at bounding box center [315, 273] width 57 height 14
click at [244, 322] on input "file" at bounding box center [200, 325] width 114 height 11
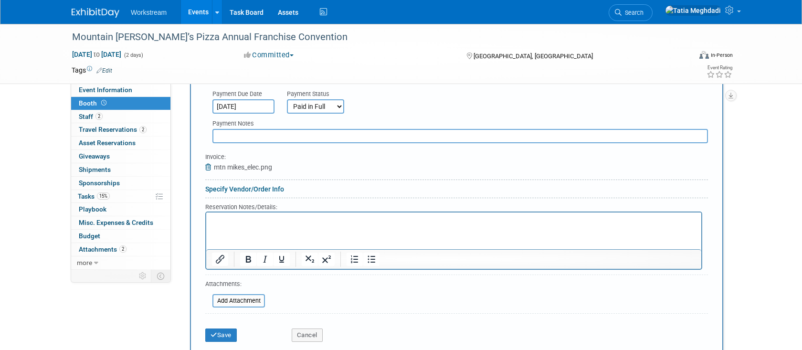
scroll to position [324, 0]
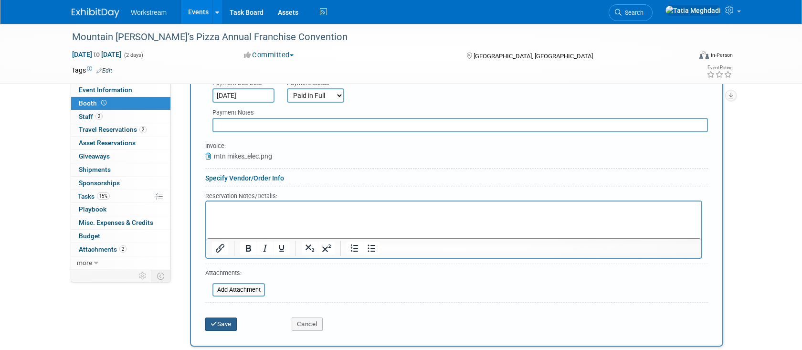
click at [229, 321] on button "Save" at bounding box center [221, 324] width 32 height 13
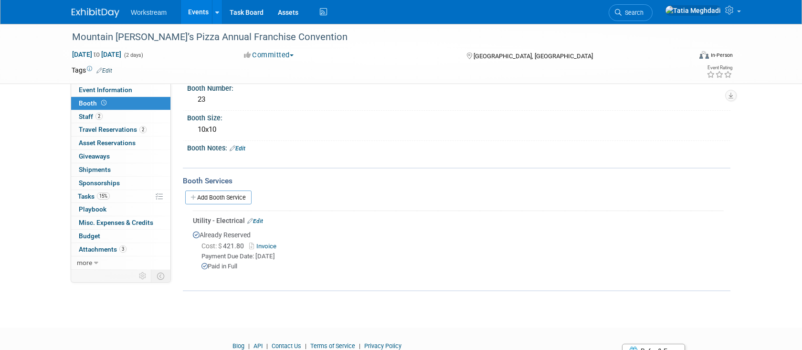
scroll to position [0, 0]
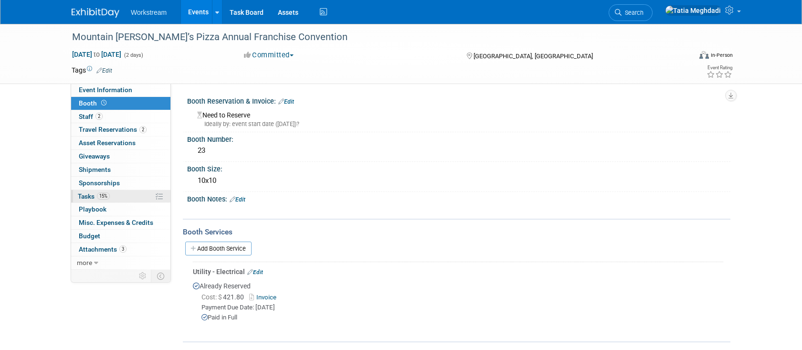
click at [88, 195] on span "Tasks 15%" at bounding box center [94, 196] width 32 height 8
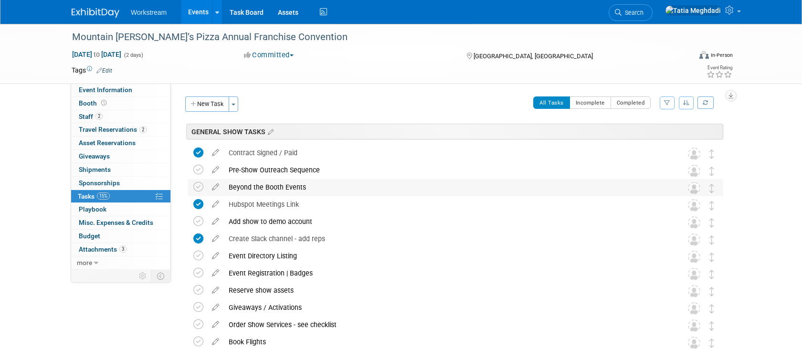
click at [252, 181] on div "Beyond the Booth Events" at bounding box center [446, 187] width 445 height 16
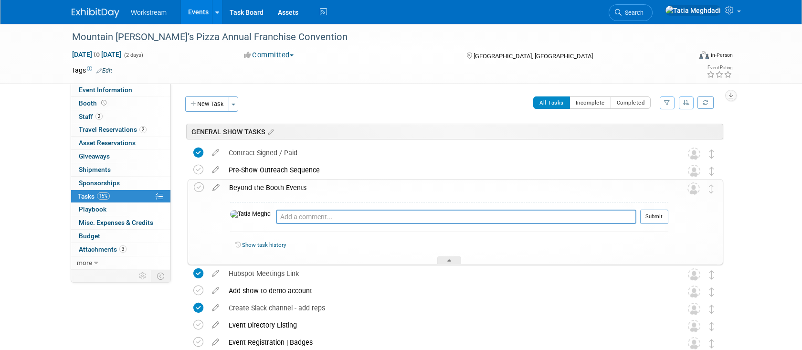
click at [247, 184] on div "Beyond the Booth Events" at bounding box center [446, 188] width 444 height 16
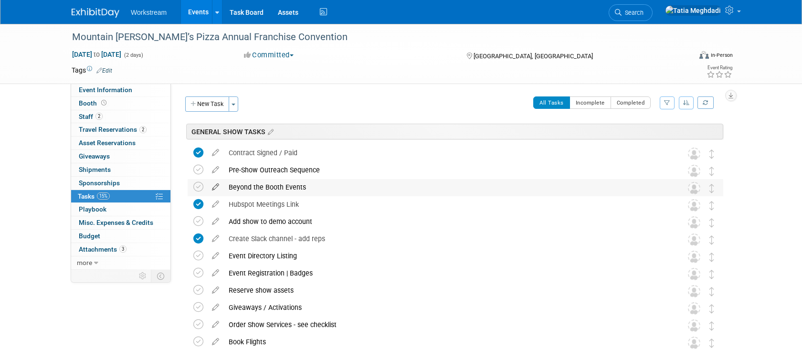
click at [216, 186] on icon at bounding box center [215, 185] width 17 height 12
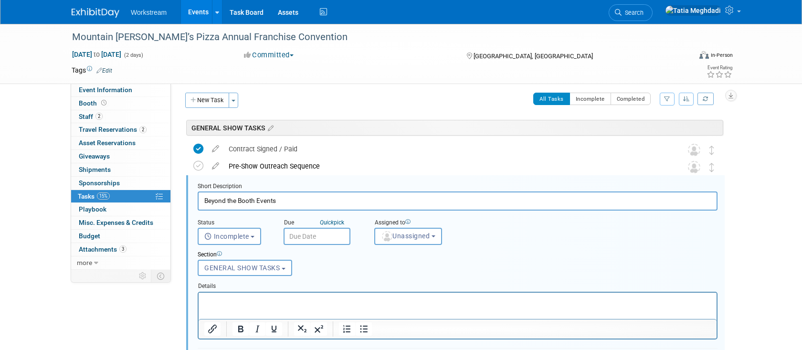
scroll to position [39, 0]
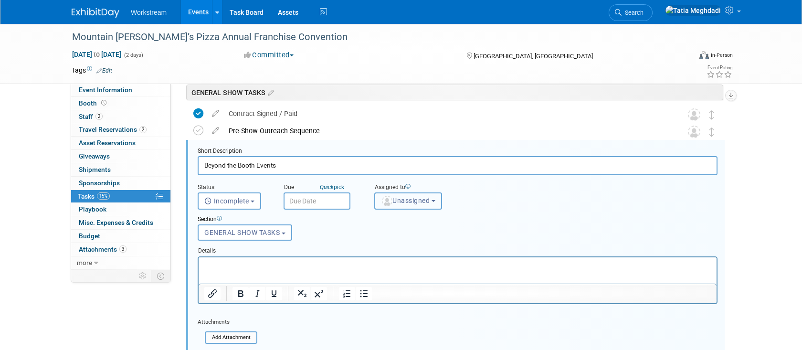
click at [397, 200] on span "Unassigned" at bounding box center [405, 201] width 49 height 8
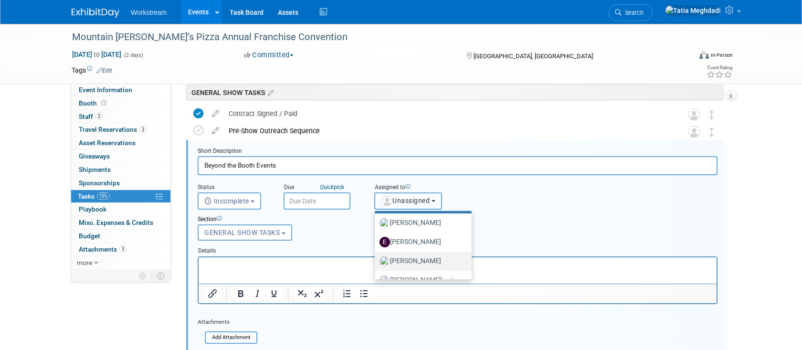
scroll to position [20, 0]
click at [403, 261] on label "[PERSON_NAME]" at bounding box center [421, 260] width 83 height 15
click at [376, 261] on input "[PERSON_NAME]" at bounding box center [373, 259] width 6 height 6
select select "ef3a8866-8b2a-42f3-afda-898beee71268"
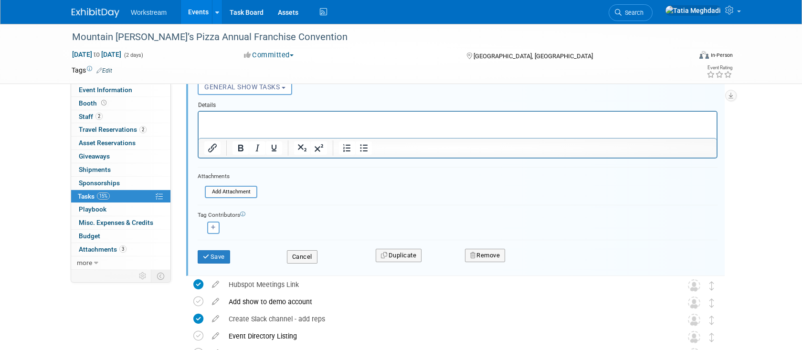
scroll to position [204, 0]
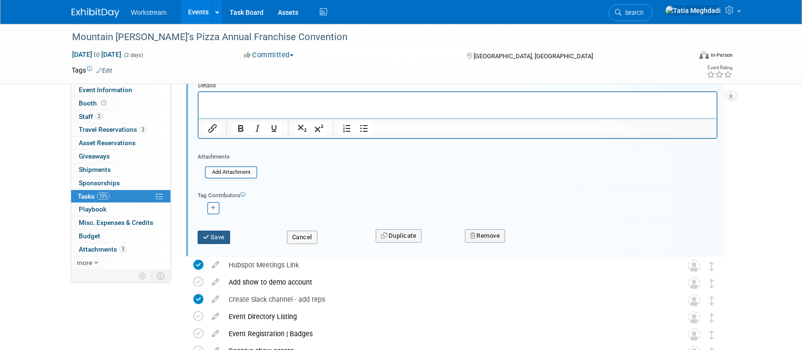
click at [214, 234] on button "Save" at bounding box center [214, 237] width 32 height 13
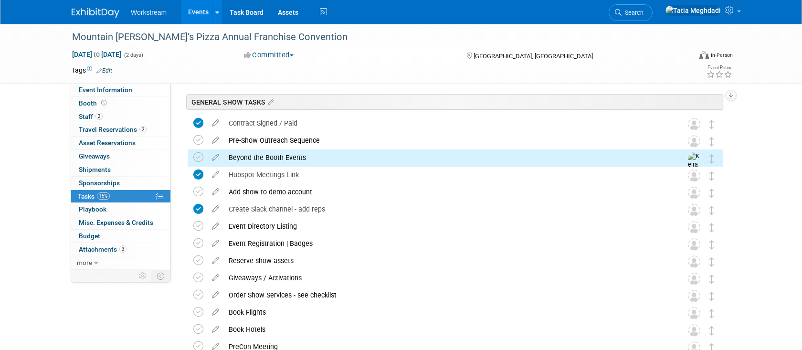
scroll to position [0, 0]
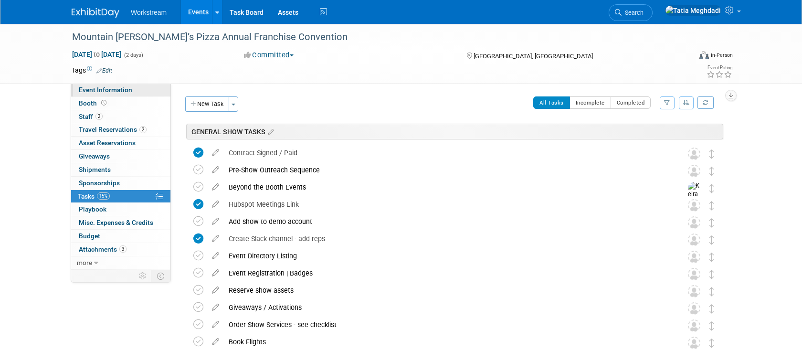
click at [109, 87] on span "Event Information" at bounding box center [105, 90] width 53 height 8
select select "Franchise"
select select "Restaurant"
select select "TBD"
select select "[PERSON_NAME]"
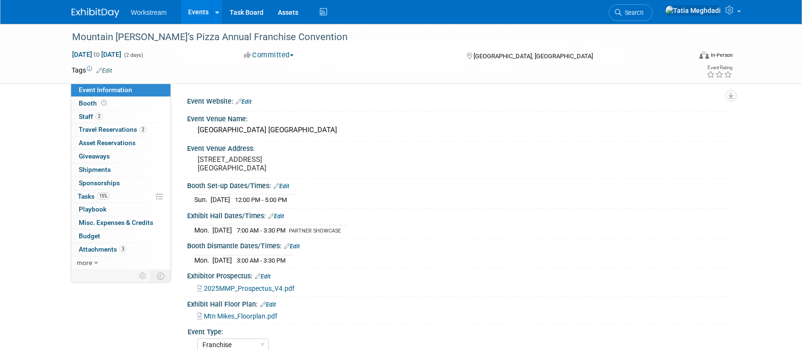
click at [248, 100] on link "Edit" at bounding box center [244, 101] width 16 height 7
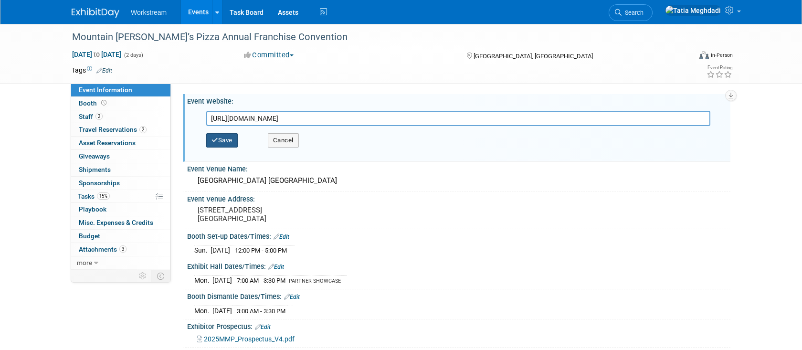
type input "[URL][DOMAIN_NAME]"
click at [230, 137] on button "Save" at bounding box center [222, 140] width 32 height 14
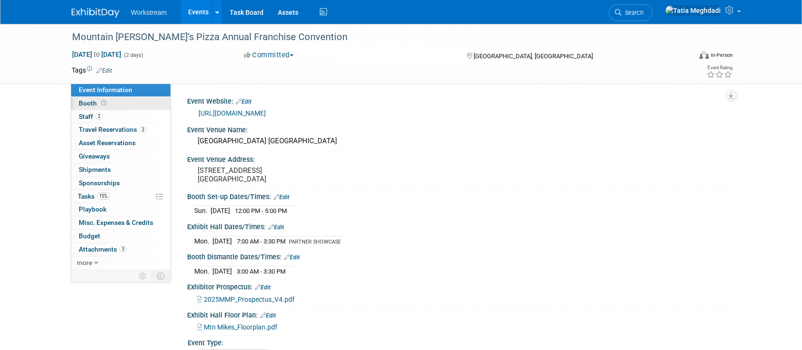
click at [86, 101] on span "Booth" at bounding box center [94, 103] width 30 height 8
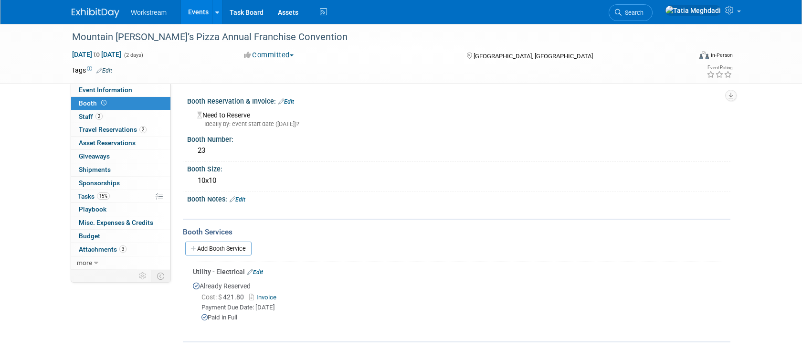
click at [291, 102] on link "Edit" at bounding box center [286, 101] width 16 height 7
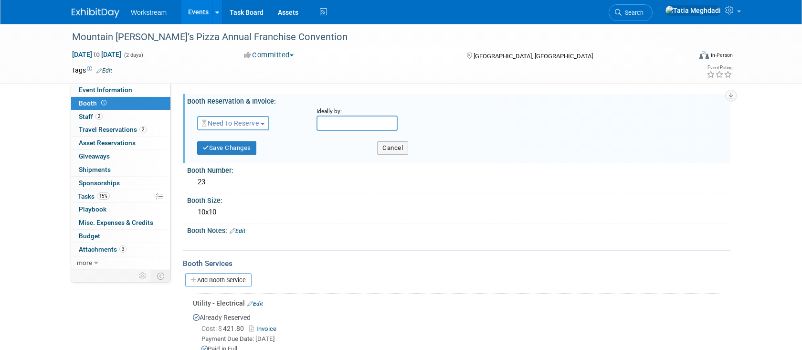
click at [245, 123] on span "Need to Reserve" at bounding box center [230, 123] width 57 height 8
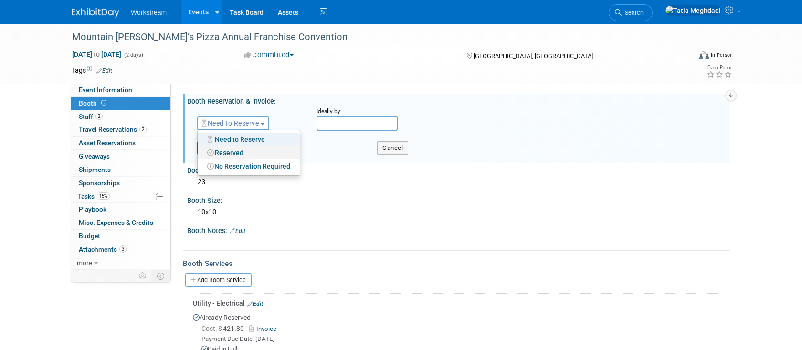
click at [234, 150] on link "Reserved" at bounding box center [249, 152] width 102 height 13
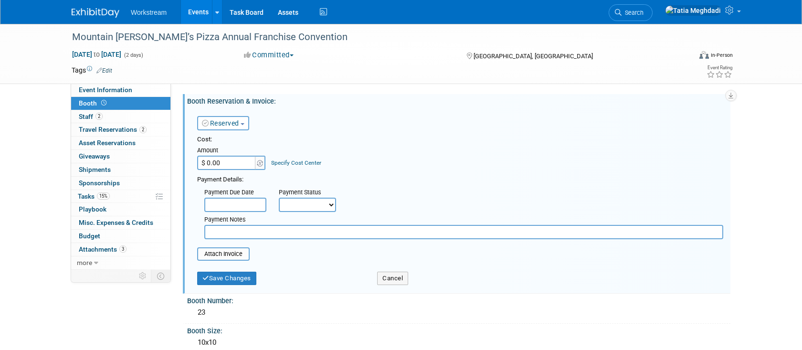
click at [231, 164] on input "$ 0.00" at bounding box center [227, 163] width 60 height 14
type input "$ 4,019.17"
click at [234, 201] on input "text" at bounding box center [235, 205] width 62 height 14
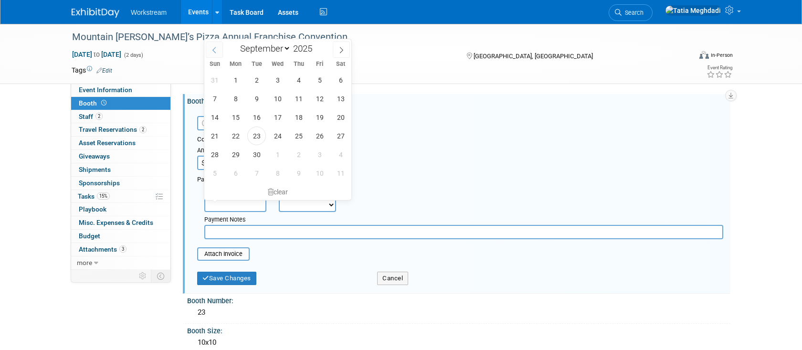
click at [215, 47] on icon at bounding box center [214, 50] width 3 height 6
select select "6"
click at [281, 118] on span "16" at bounding box center [277, 117] width 19 height 19
type input "[DATE]"
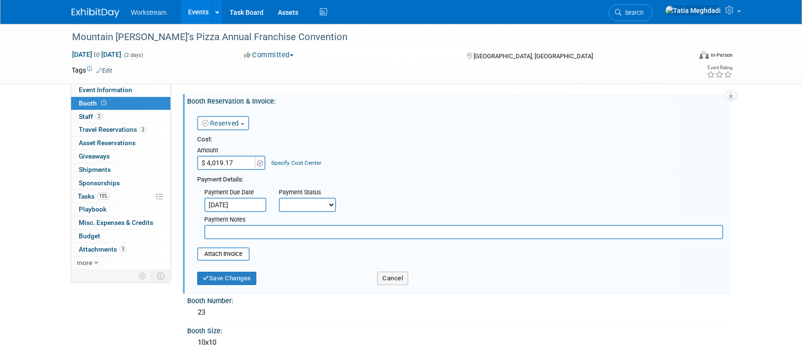
click at [303, 208] on select "Not Paid Yet Partially Paid Paid in Full" at bounding box center [307, 205] width 57 height 14
select select "1"
click at [279, 198] on select "Not Paid Yet Partially Paid Paid in Full" at bounding box center [307, 205] width 57 height 14
click at [236, 253] on input "file" at bounding box center [192, 253] width 114 height 11
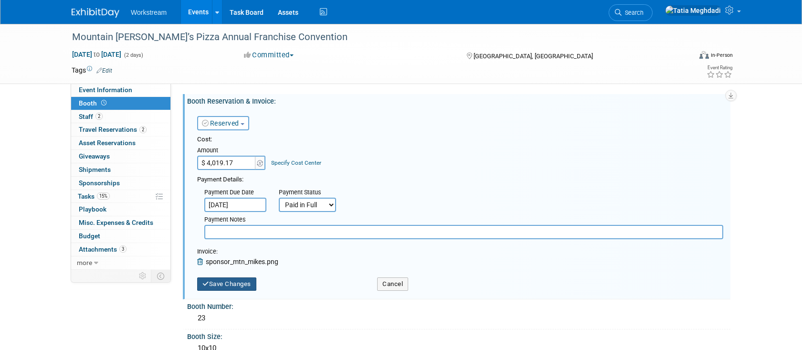
click at [223, 286] on button "Save Changes" at bounding box center [226, 283] width 59 height 13
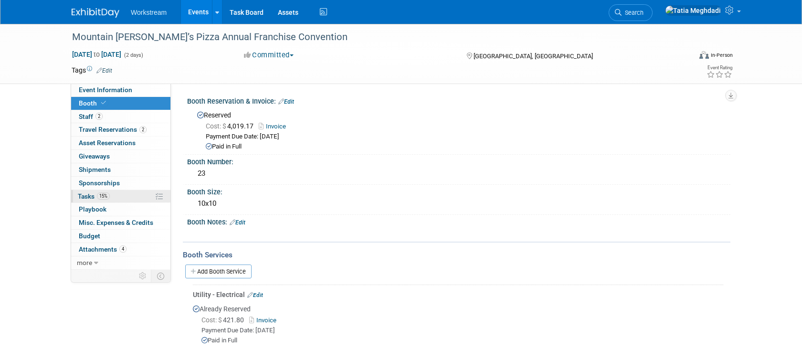
click at [92, 193] on span "Tasks 15%" at bounding box center [94, 196] width 32 height 8
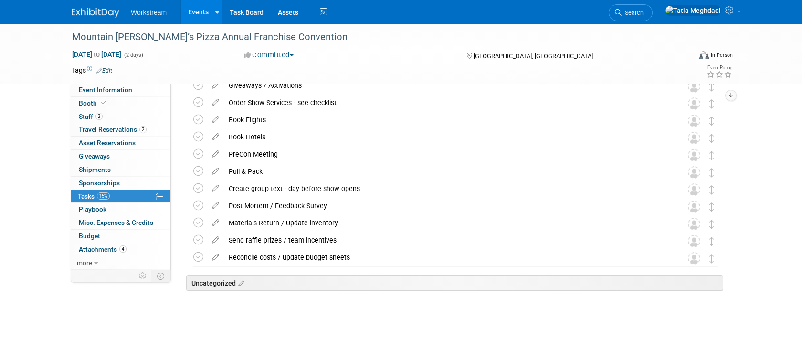
scroll to position [220, 0]
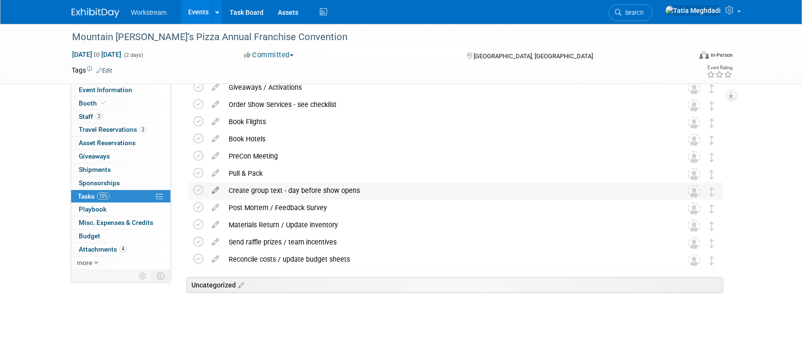
click at [215, 190] on icon at bounding box center [215, 188] width 17 height 12
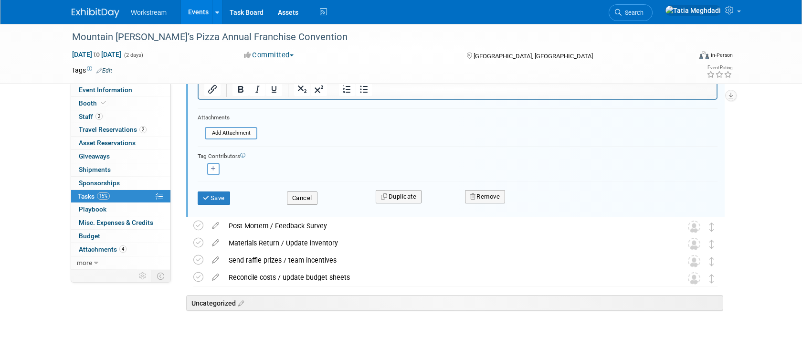
scroll to position [491, 0]
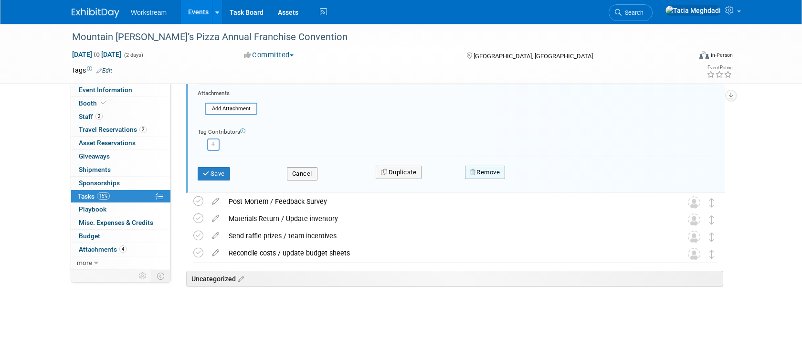
click at [478, 169] on button "Remove" at bounding box center [485, 172] width 41 height 13
click at [538, 178] on link "Yes" at bounding box center [539, 179] width 28 height 15
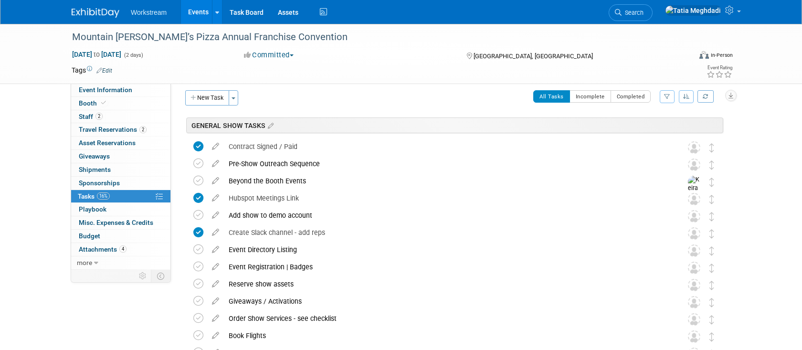
scroll to position [0, 0]
